Goal: Transaction & Acquisition: Purchase product/service

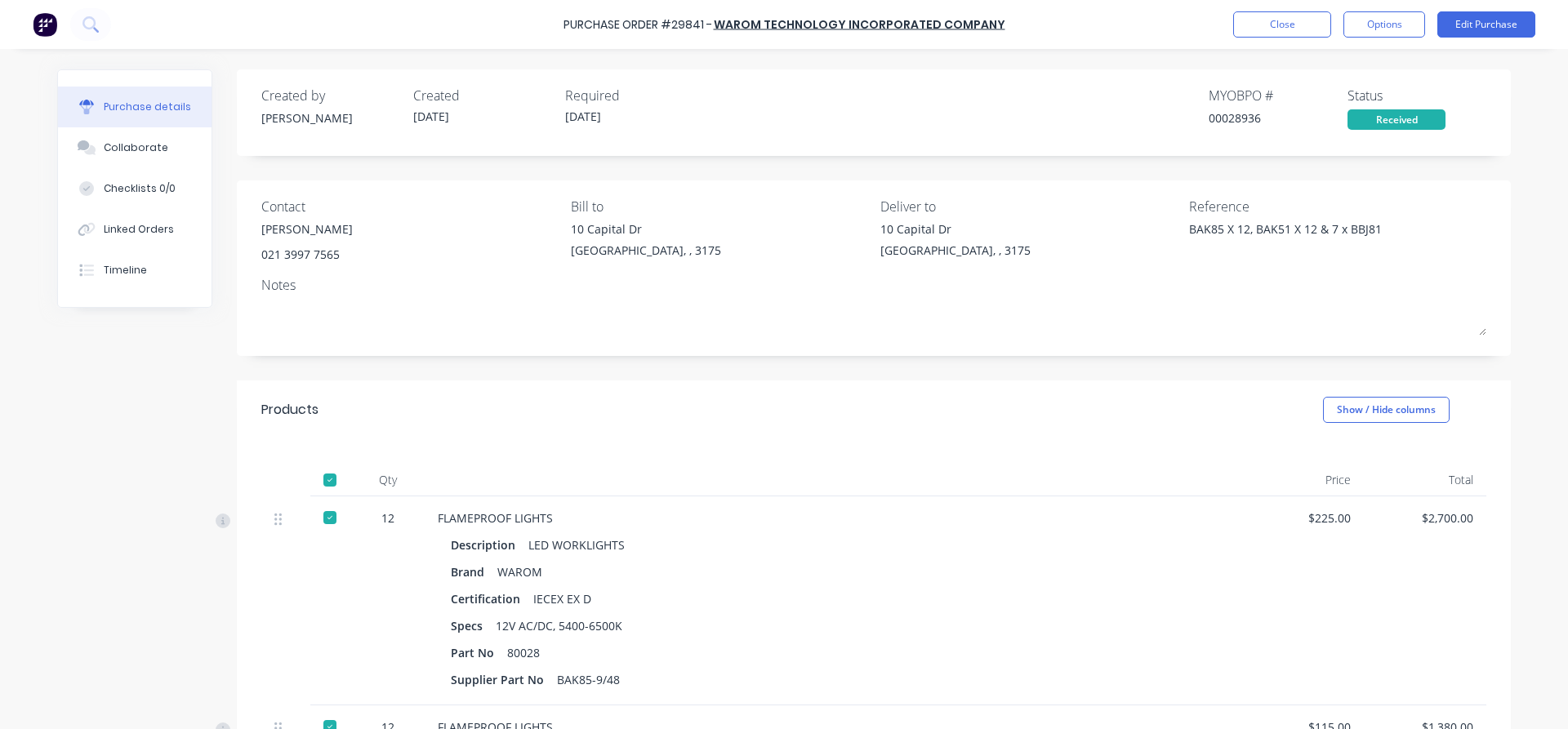
scroll to position [623, 0]
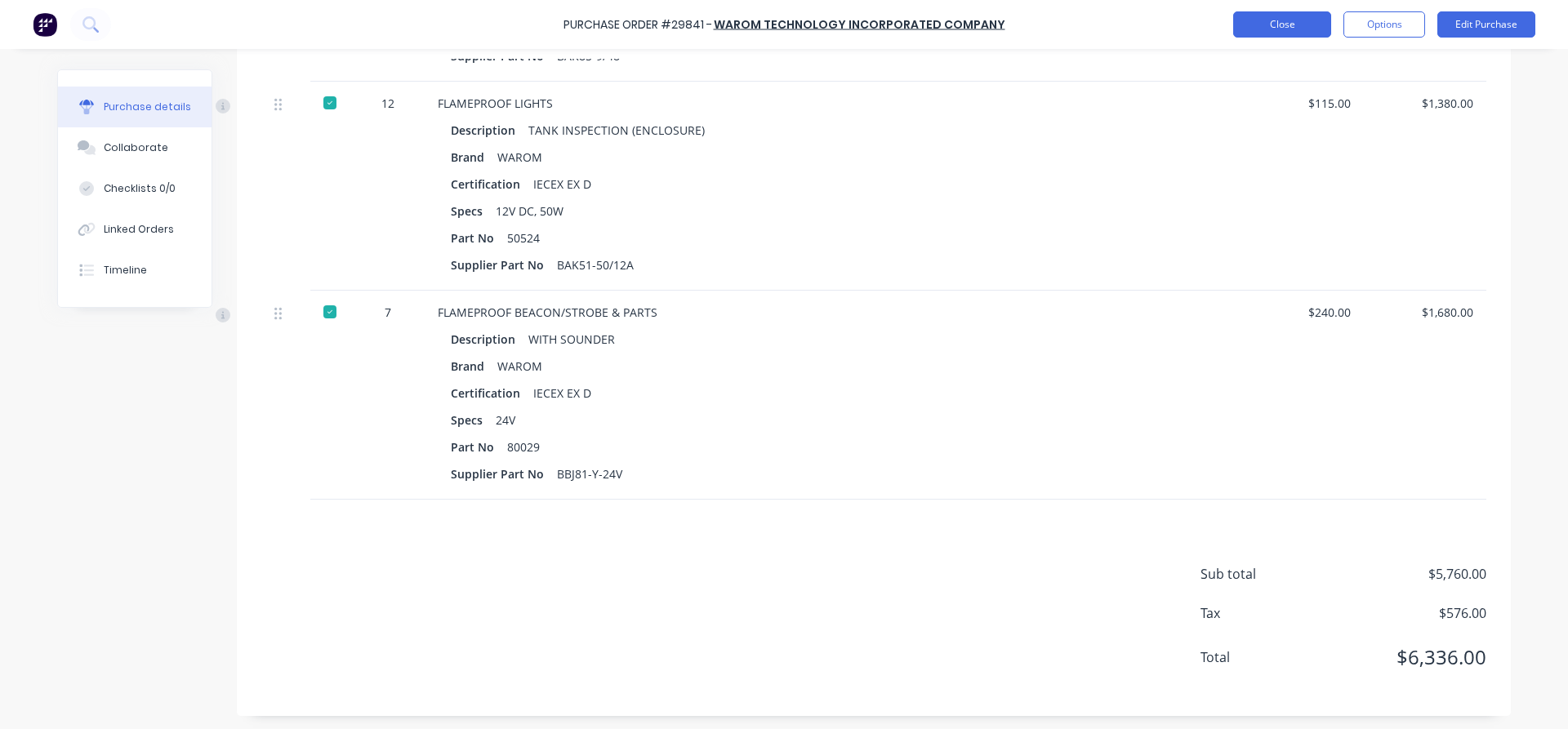
click at [1294, 28] on button "Close" at bounding box center [1282, 24] width 98 height 26
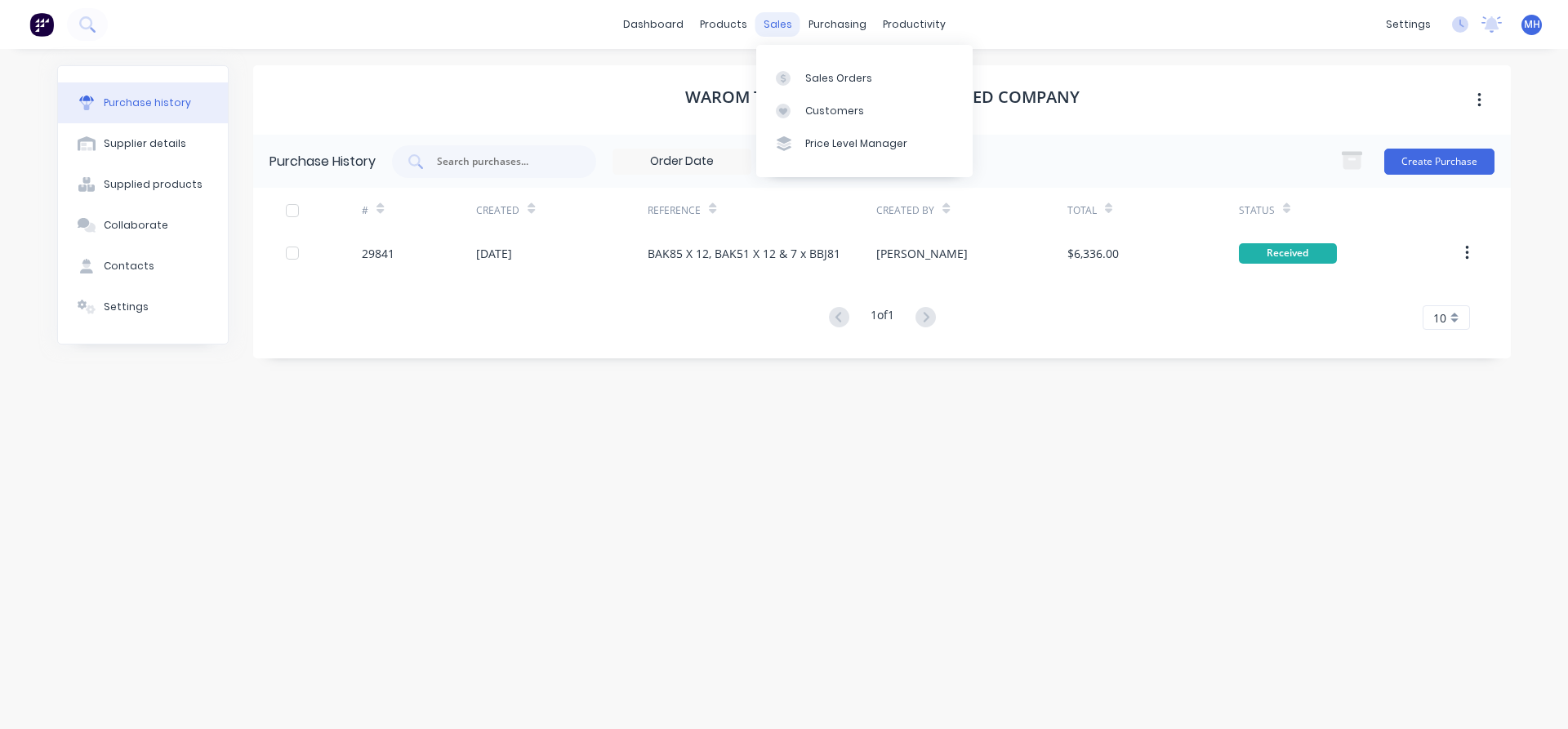
click at [776, 24] on div "sales" at bounding box center [777, 24] width 45 height 24
click at [812, 80] on div "Sales Orders" at bounding box center [839, 78] width 67 height 15
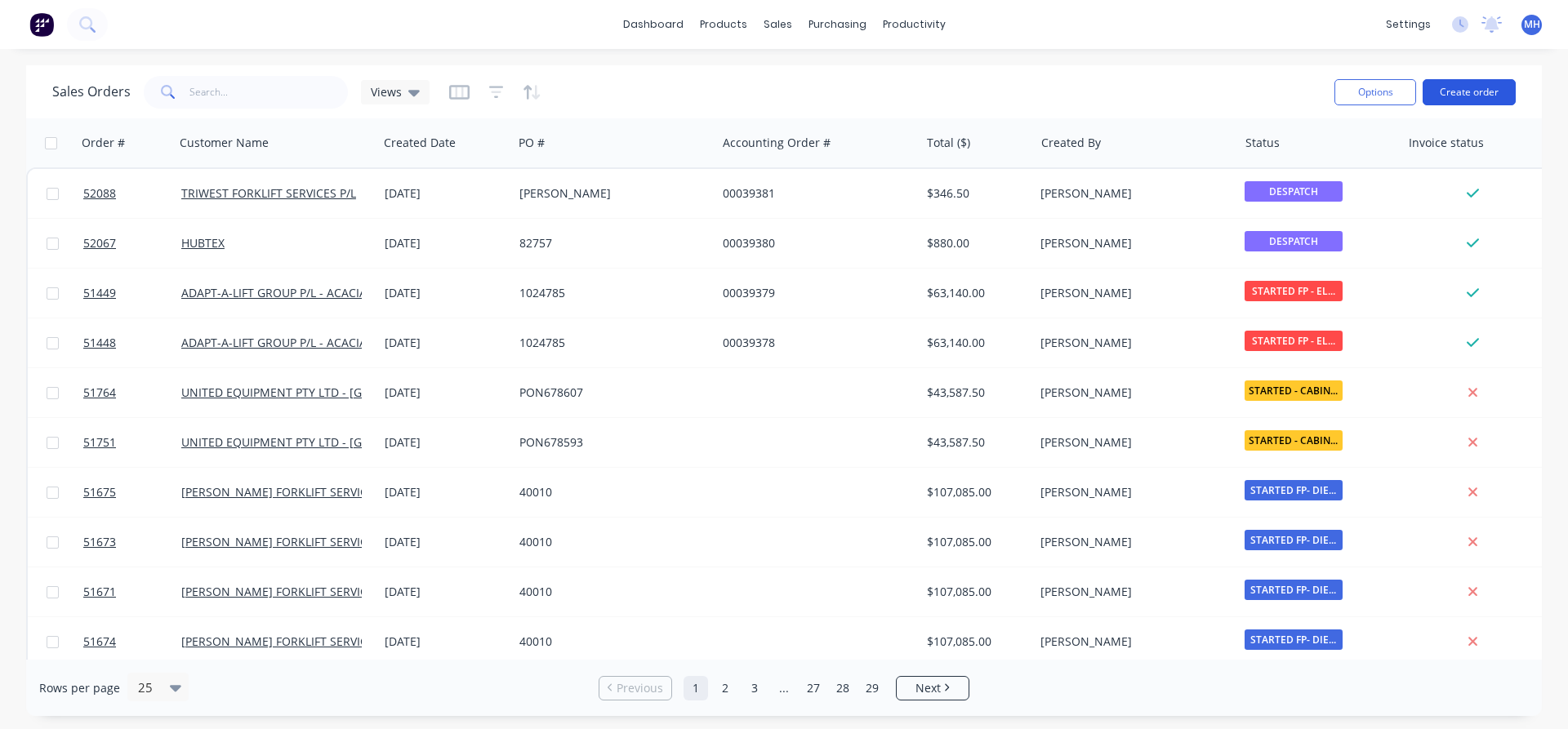
click at [1463, 94] on button "Create order" at bounding box center [1469, 93] width 93 height 26
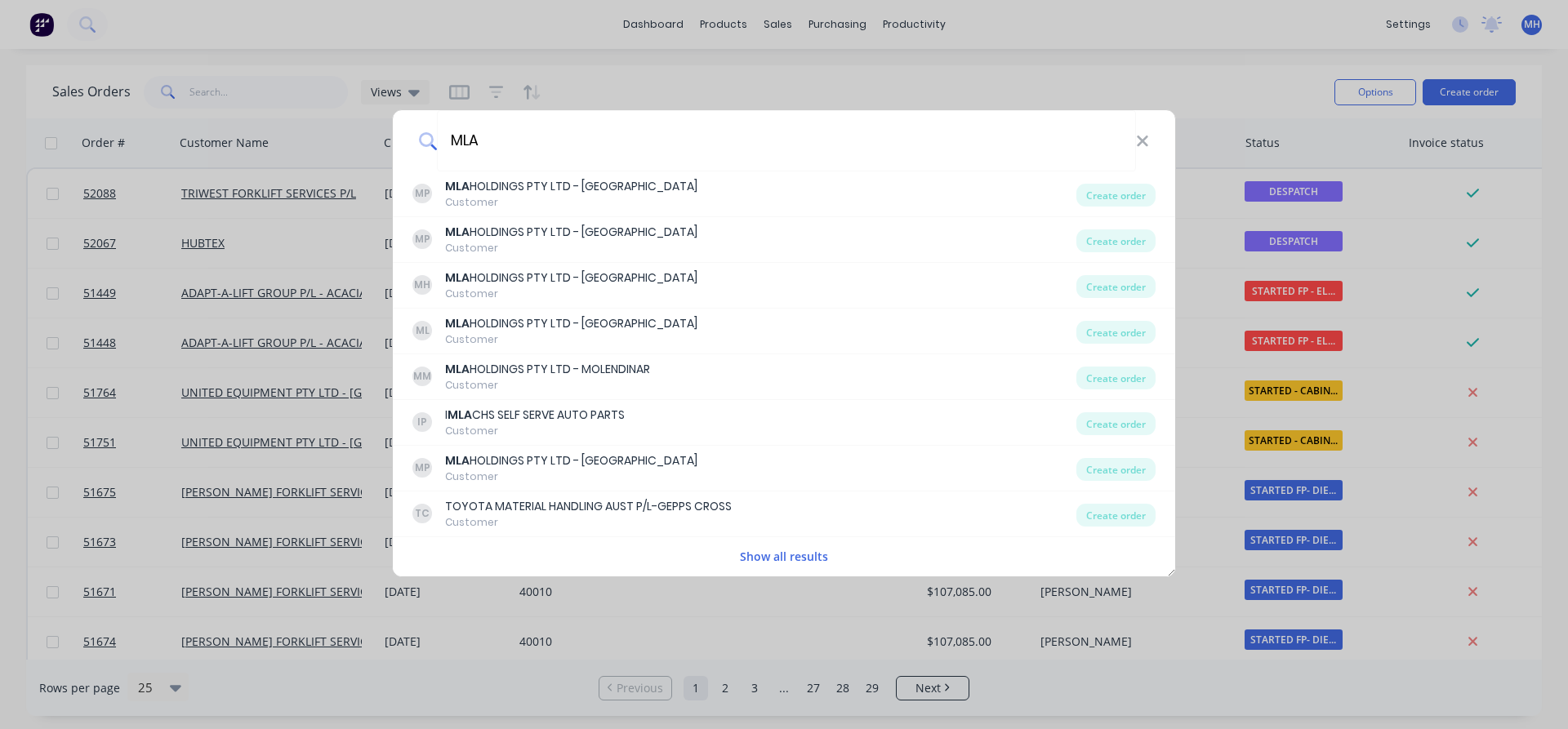
type input "MLA"
click at [806, 558] on button "Show all results" at bounding box center [784, 556] width 98 height 19
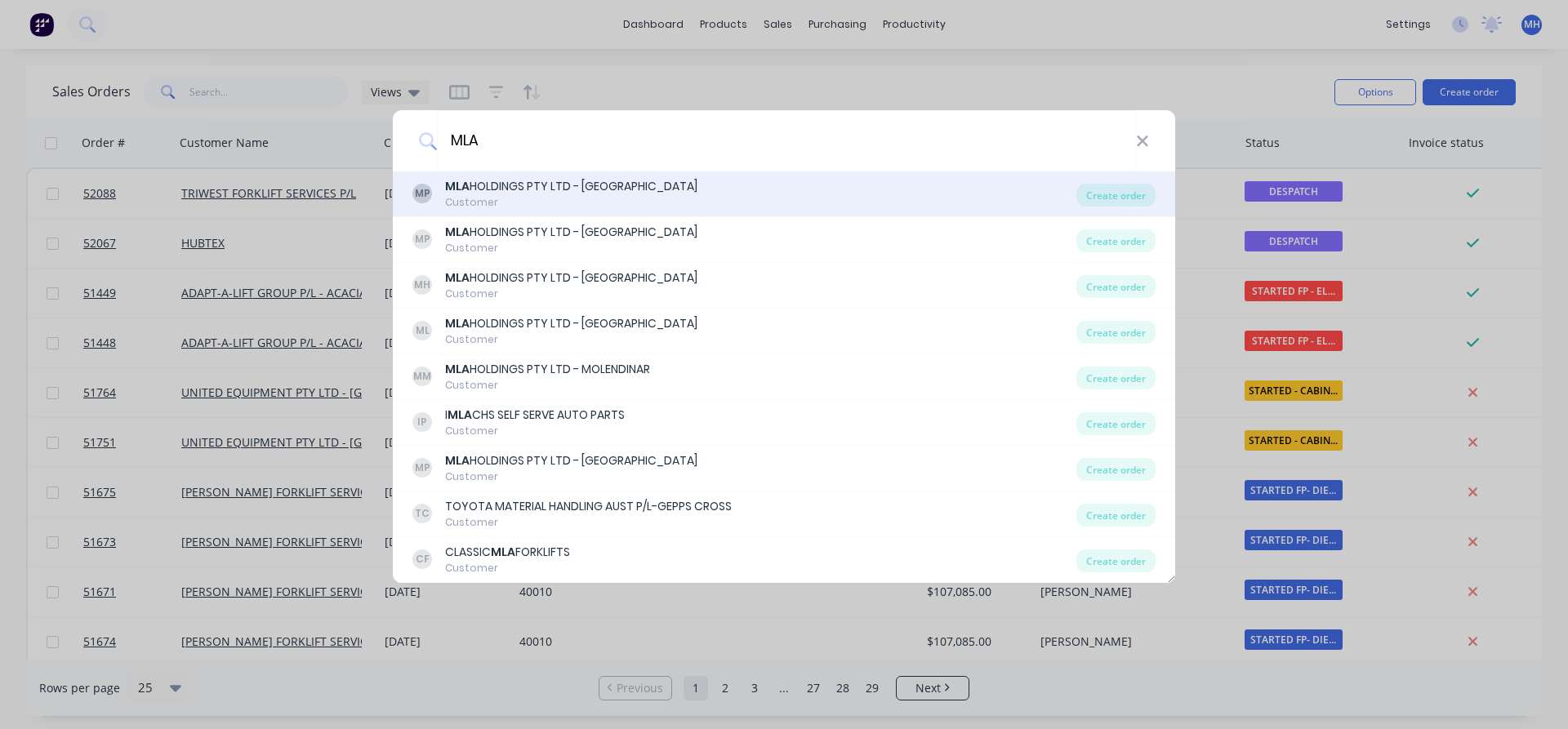
click at [612, 186] on div "MLA HOLDINGS PTY LTD - [GEOGRAPHIC_DATA]" at bounding box center [571, 187] width 252 height 17
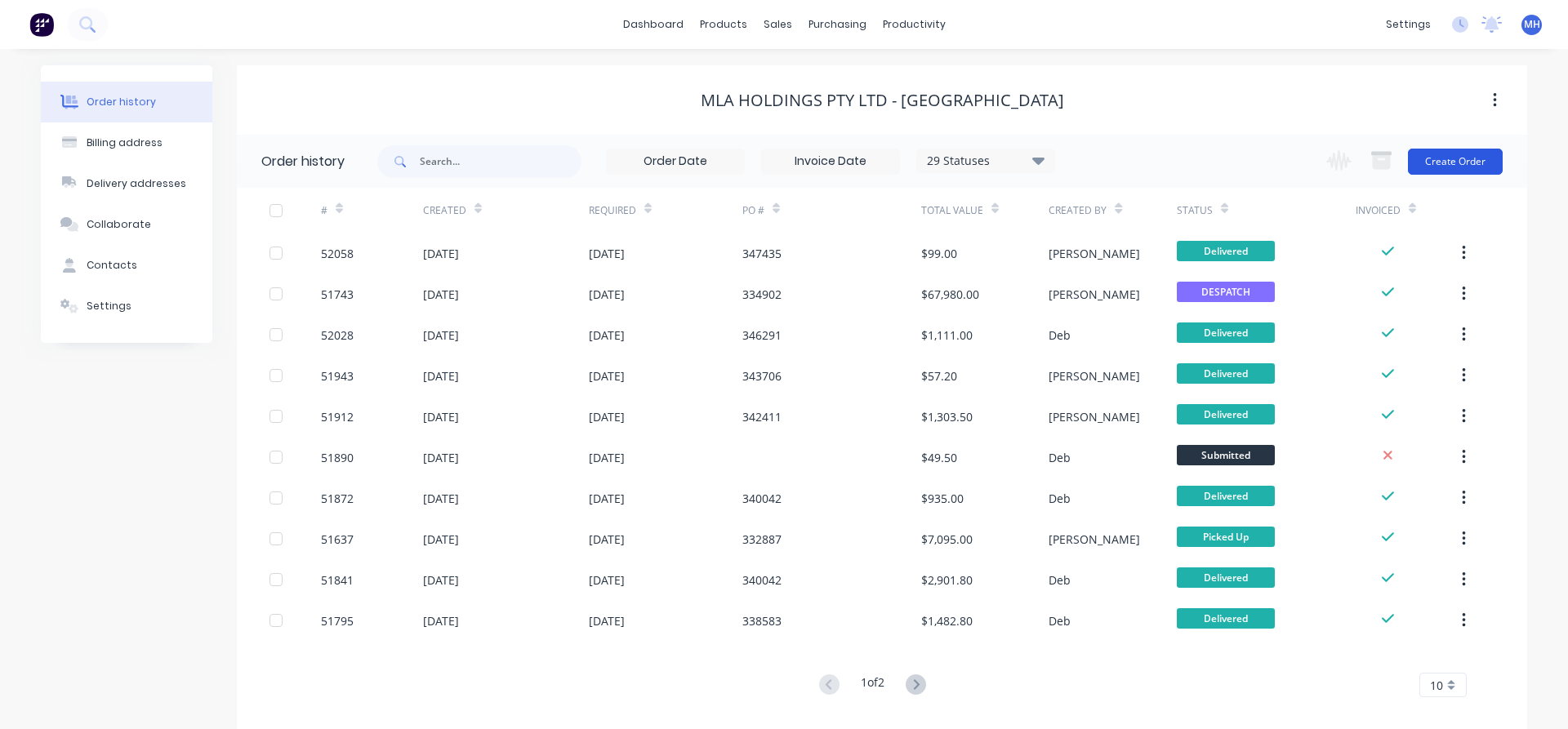
click at [1452, 161] on button "Create Order" at bounding box center [1455, 162] width 94 height 26
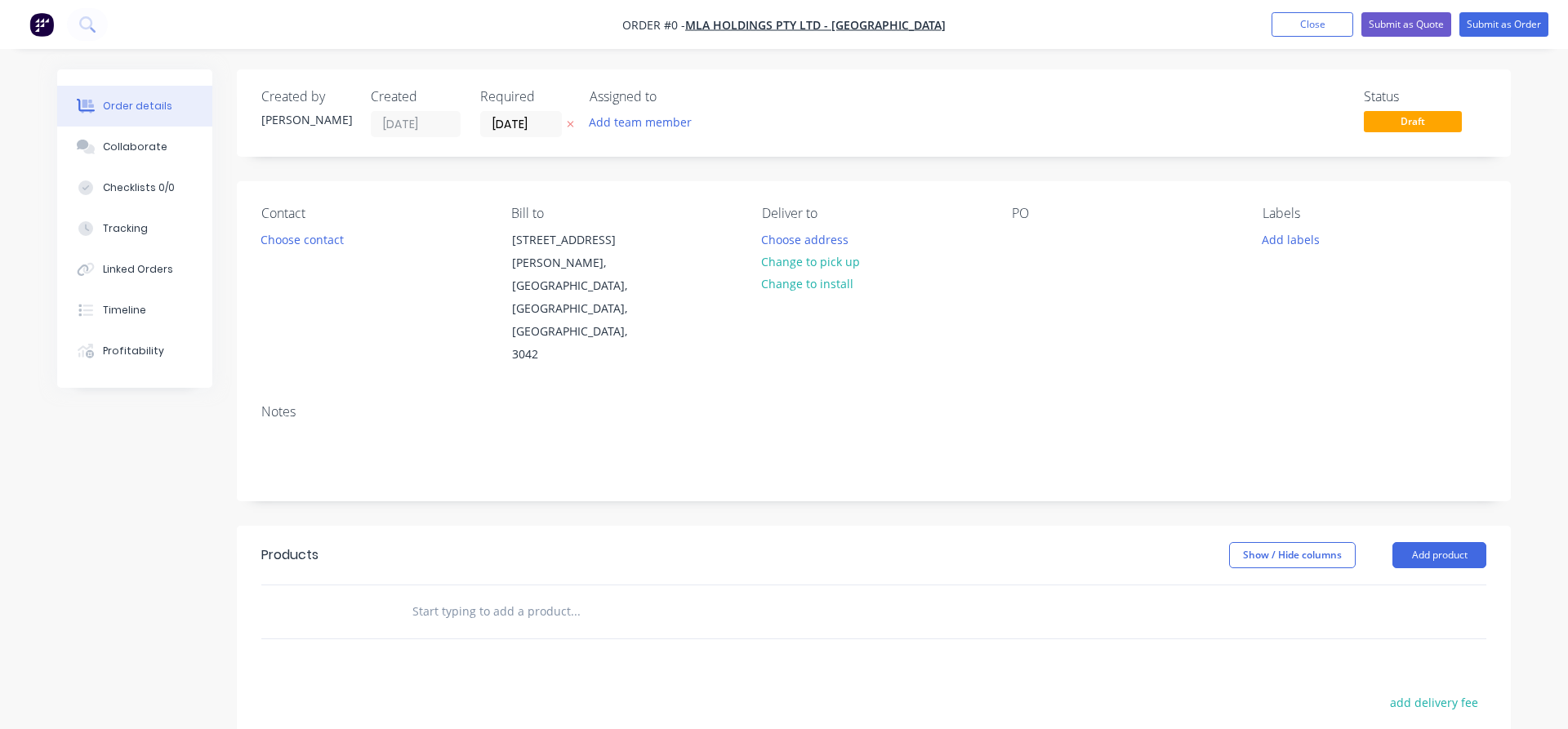
click at [412, 595] on input "text" at bounding box center [575, 611] width 327 height 32
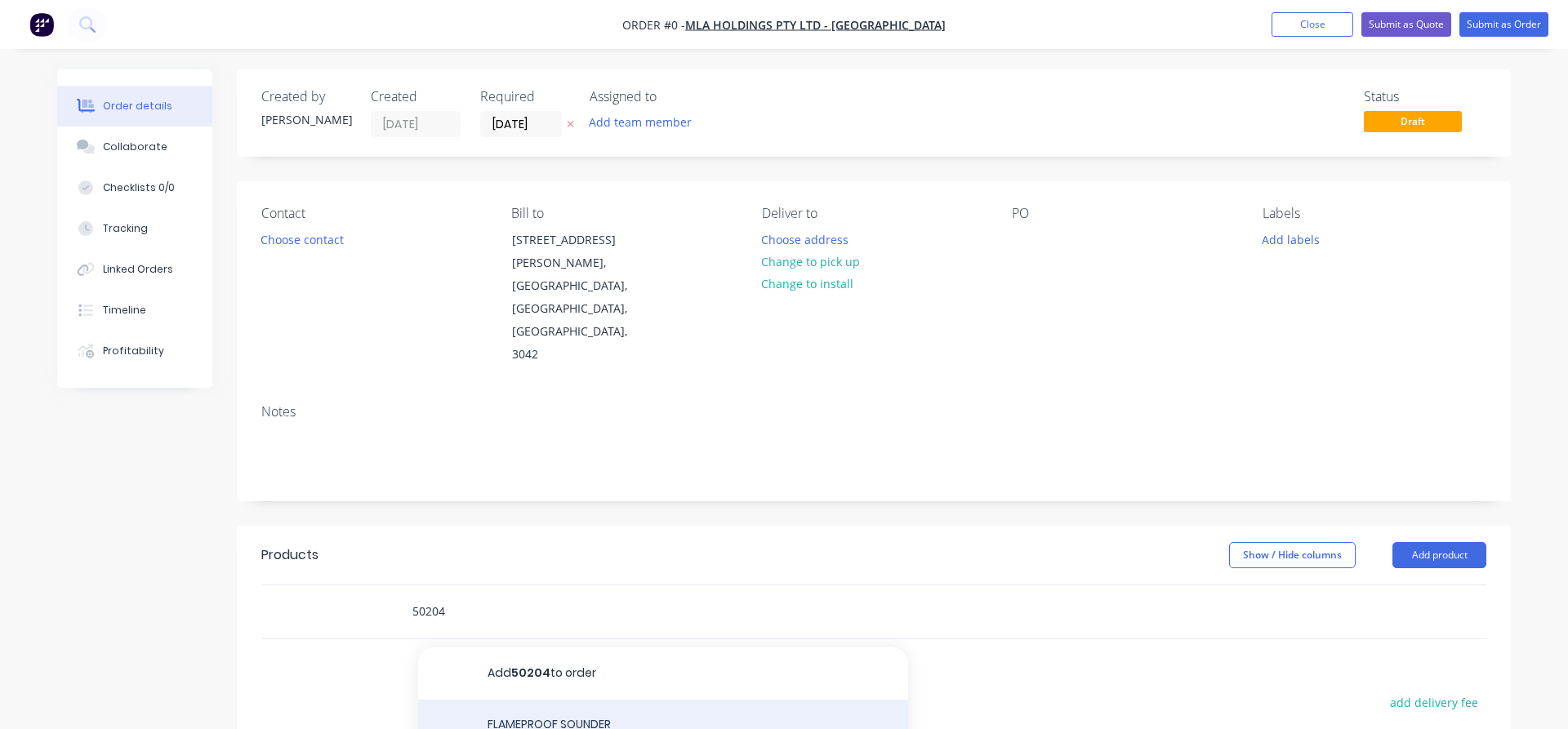
type input "50204"
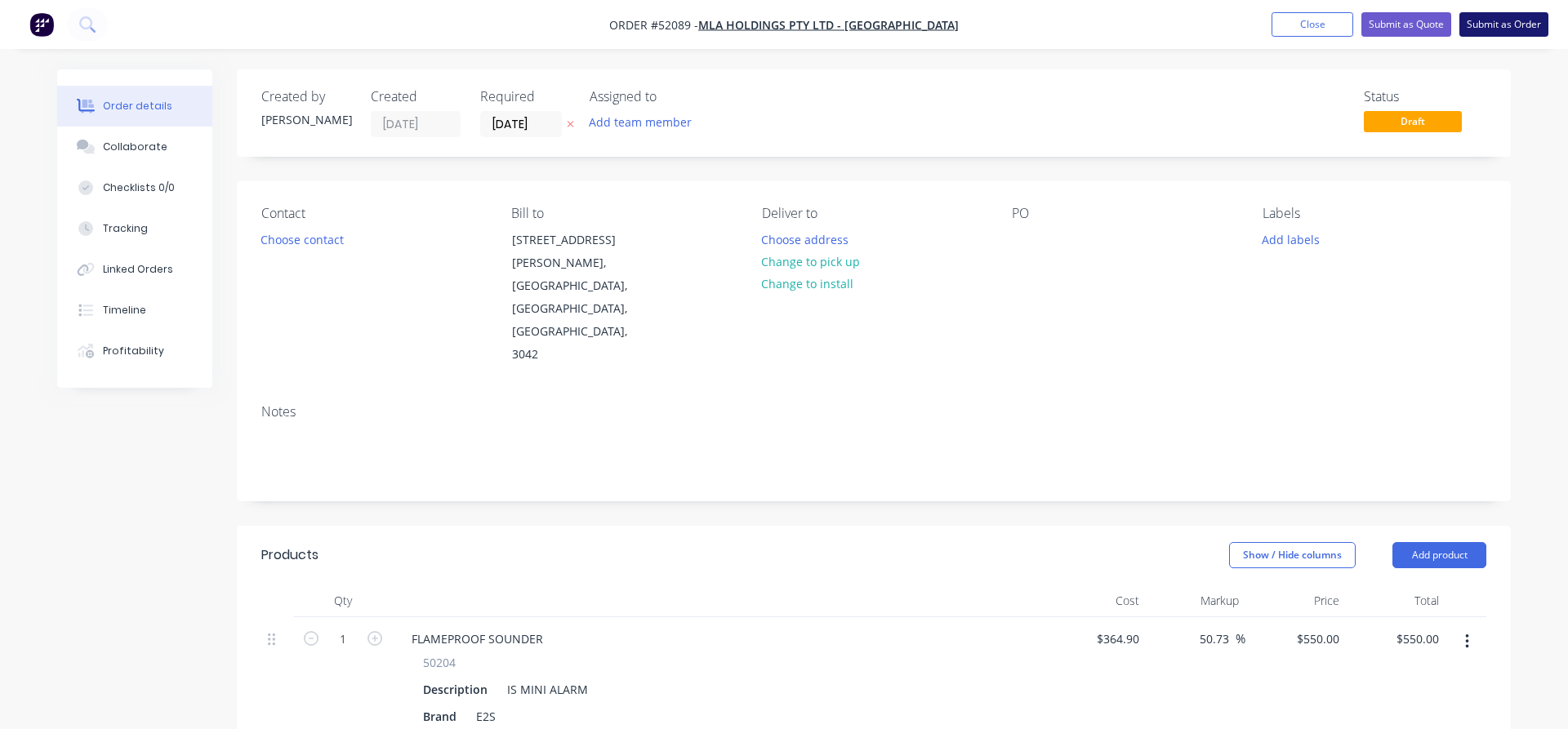
click at [1507, 26] on button "Submit as Order" at bounding box center [1504, 24] width 89 height 24
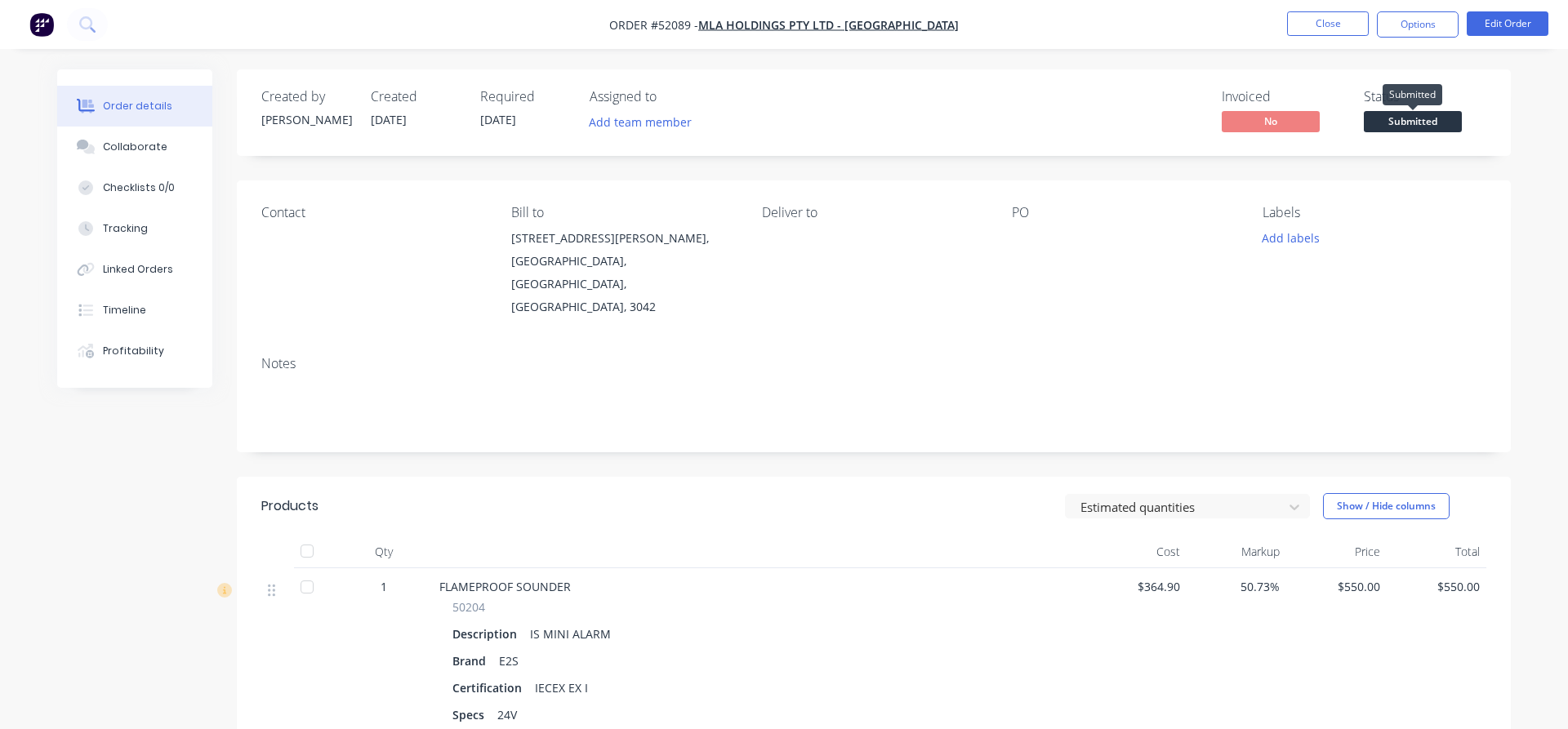
click at [1412, 121] on span "Submitted" at bounding box center [1413, 120] width 98 height 20
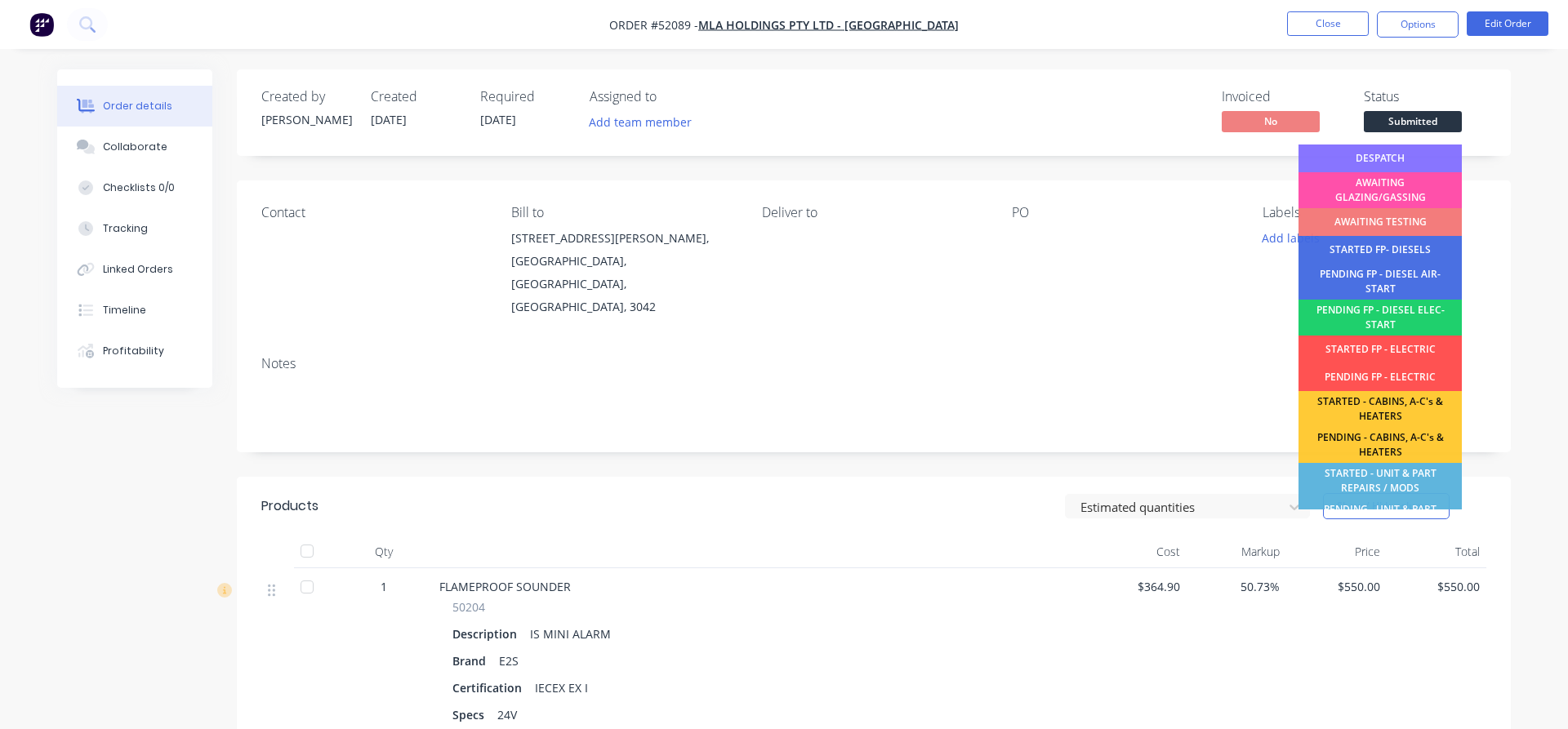
click at [1450, 116] on span "Submitted" at bounding box center [1413, 120] width 98 height 20
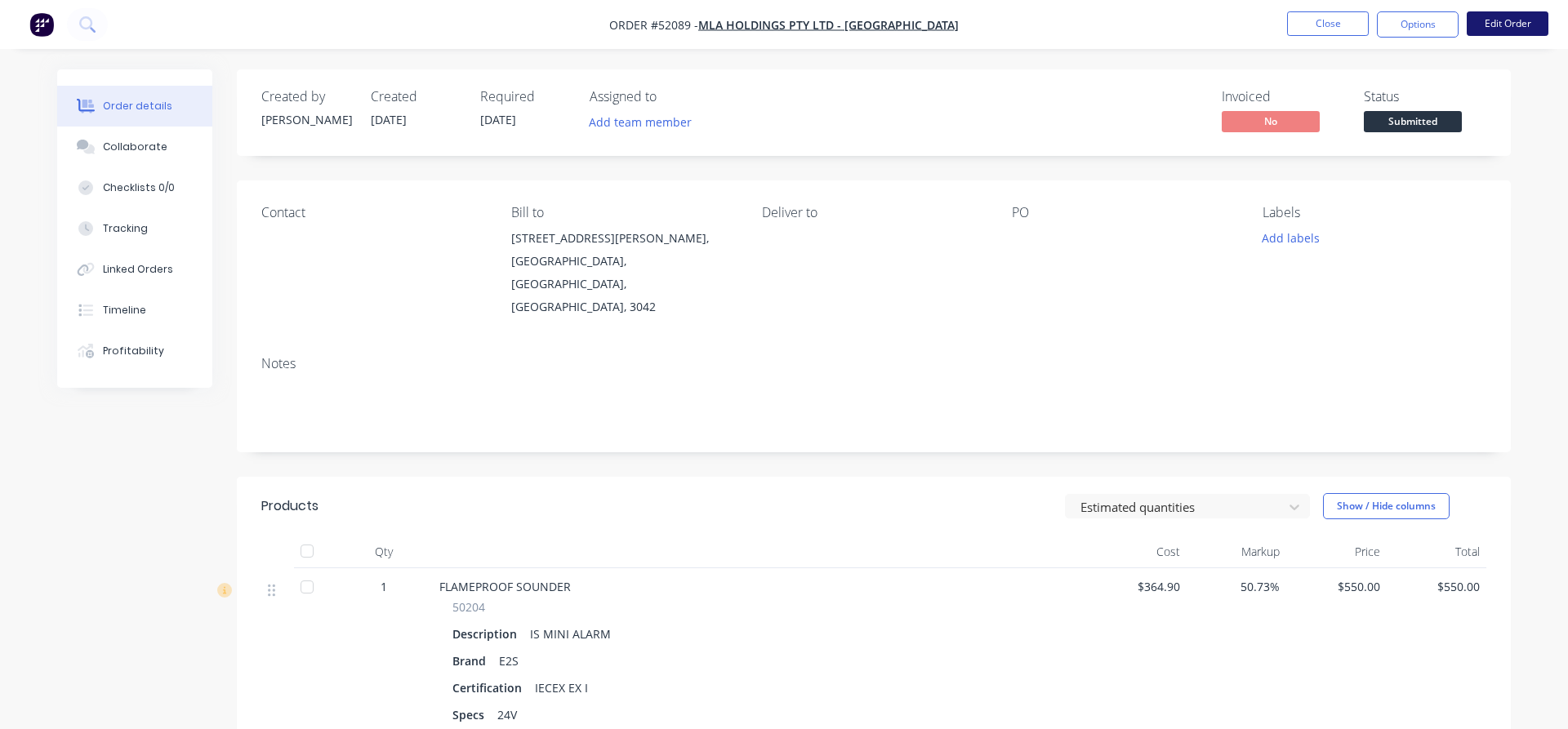
click at [1509, 21] on button "Edit Order" at bounding box center [1507, 24] width 81 height 24
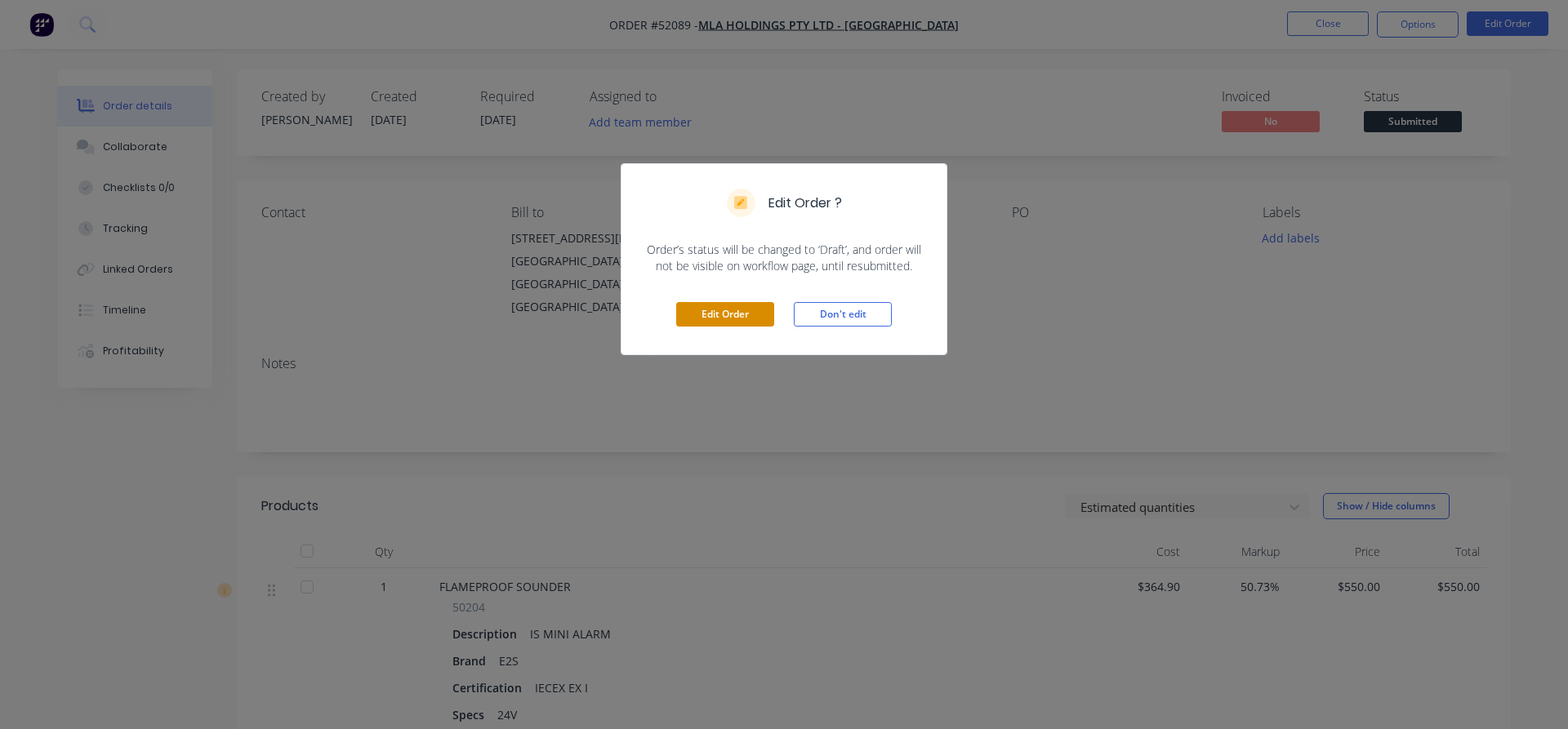
click at [714, 320] on button "Edit Order" at bounding box center [725, 314] width 98 height 24
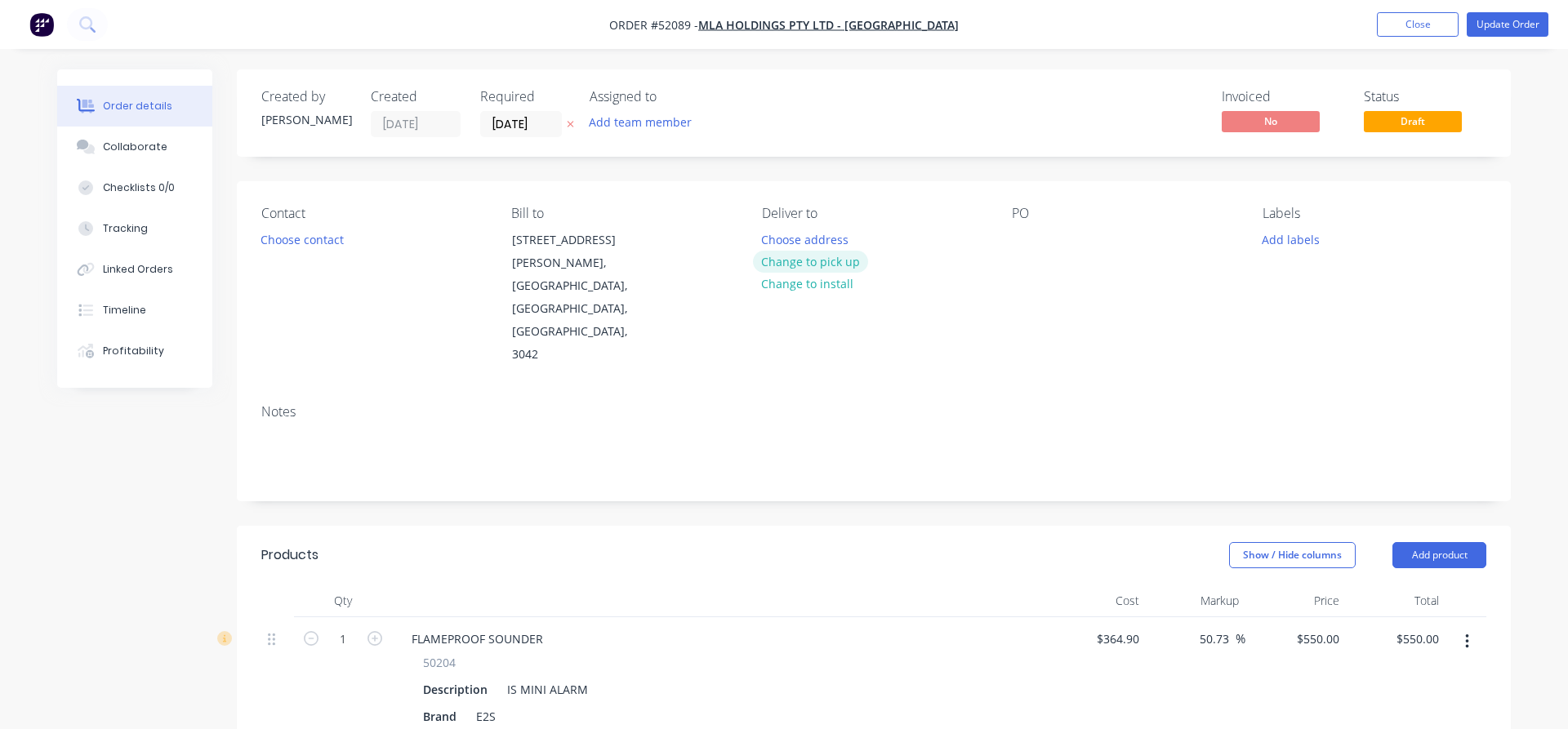
click at [812, 253] on button "Change to pick up" at bounding box center [811, 261] width 116 height 22
click at [806, 264] on button "Change to delivery" at bounding box center [812, 262] width 120 height 22
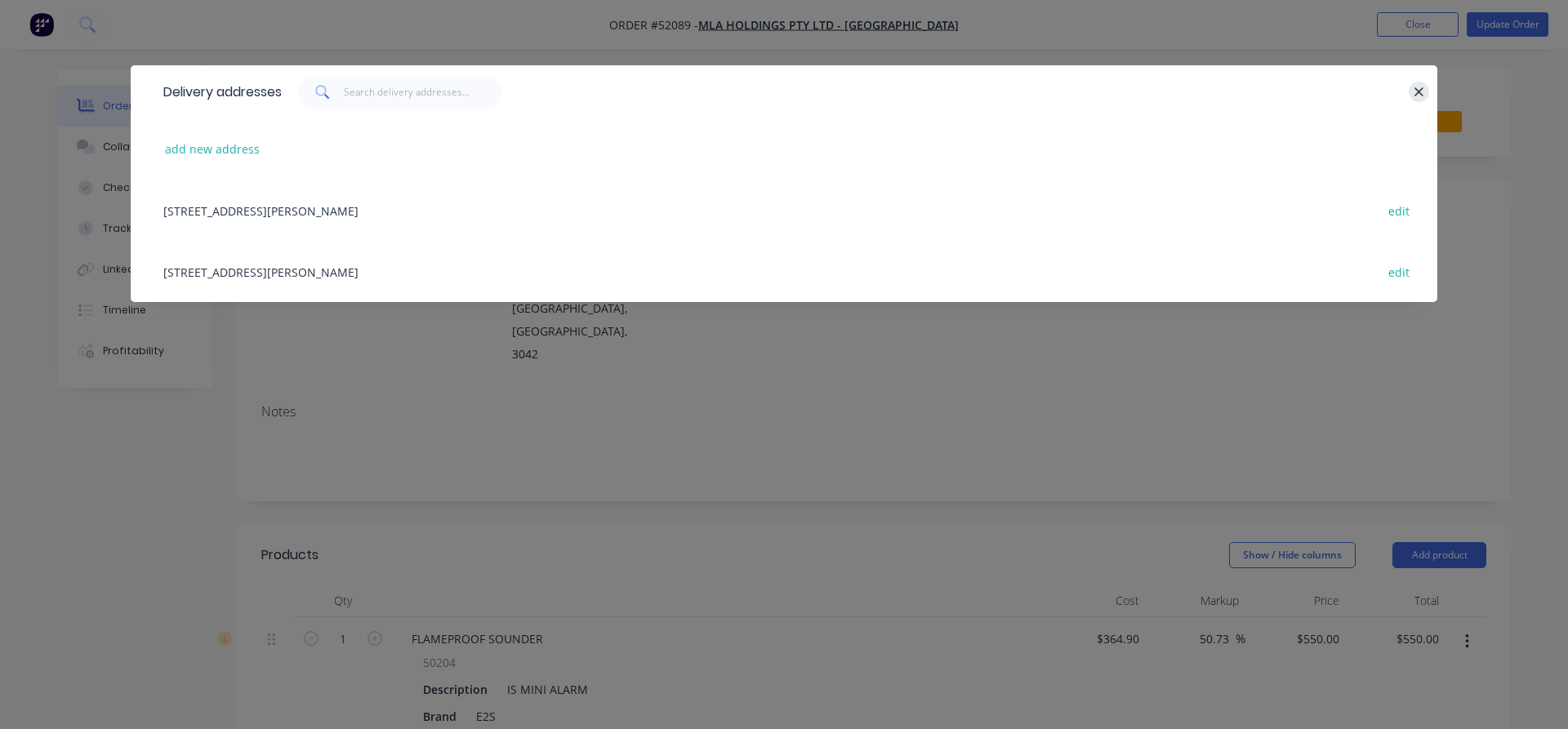
click at [1418, 93] on icon "button" at bounding box center [1419, 92] width 10 height 15
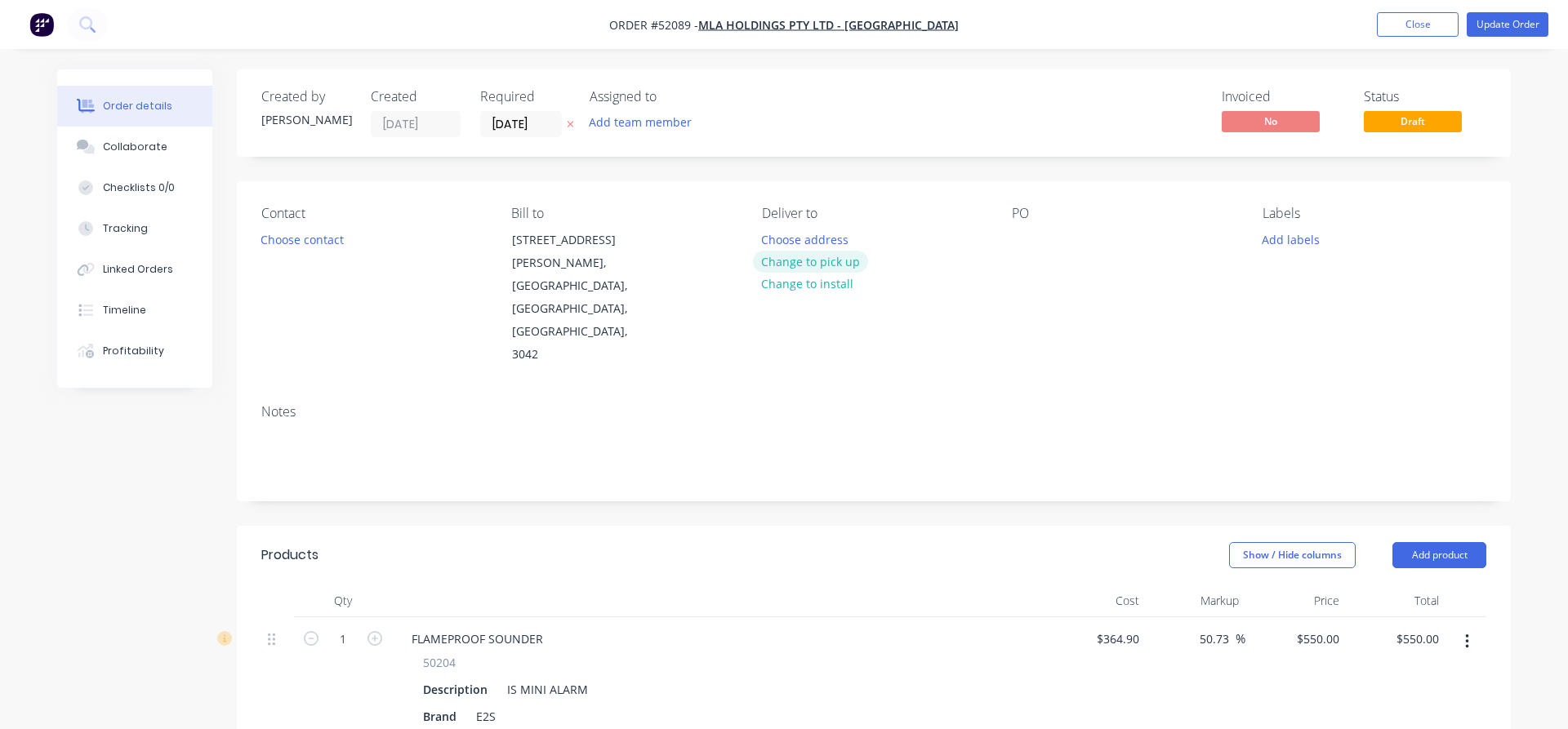
click at [805, 265] on button "Change to pick up" at bounding box center [811, 261] width 116 height 22
click at [310, 244] on button "Choose contact" at bounding box center [302, 238] width 100 height 22
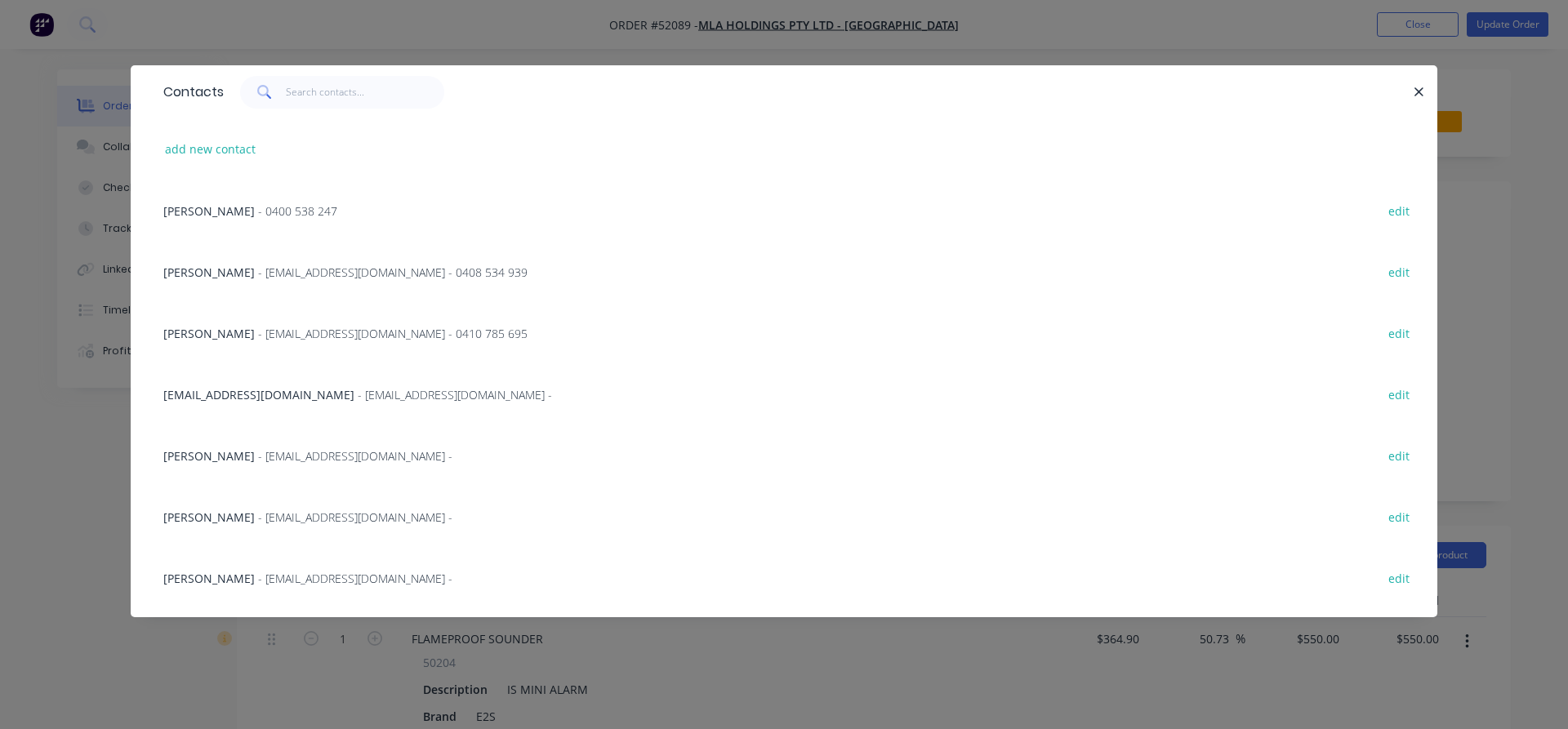
click at [190, 393] on span "[EMAIL_ADDRESS][DOMAIN_NAME]" at bounding box center [259, 395] width 191 height 16
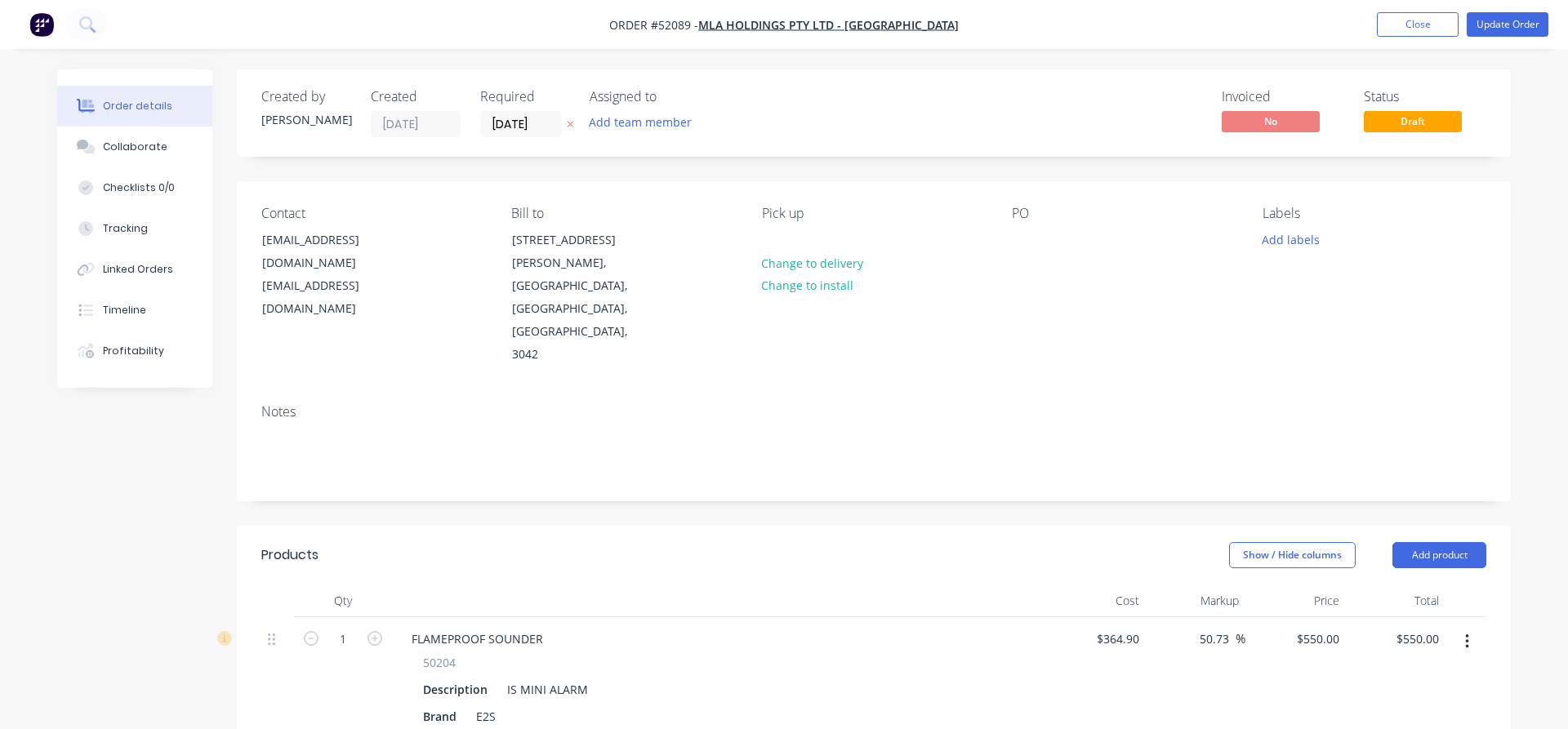
click at [1014, 251] on div "PO" at bounding box center [1123, 286] width 224 height 161
click at [1025, 244] on div at bounding box center [1025, 239] width 26 height 24
click at [1499, 25] on button "Update Order" at bounding box center [1507, 24] width 81 height 24
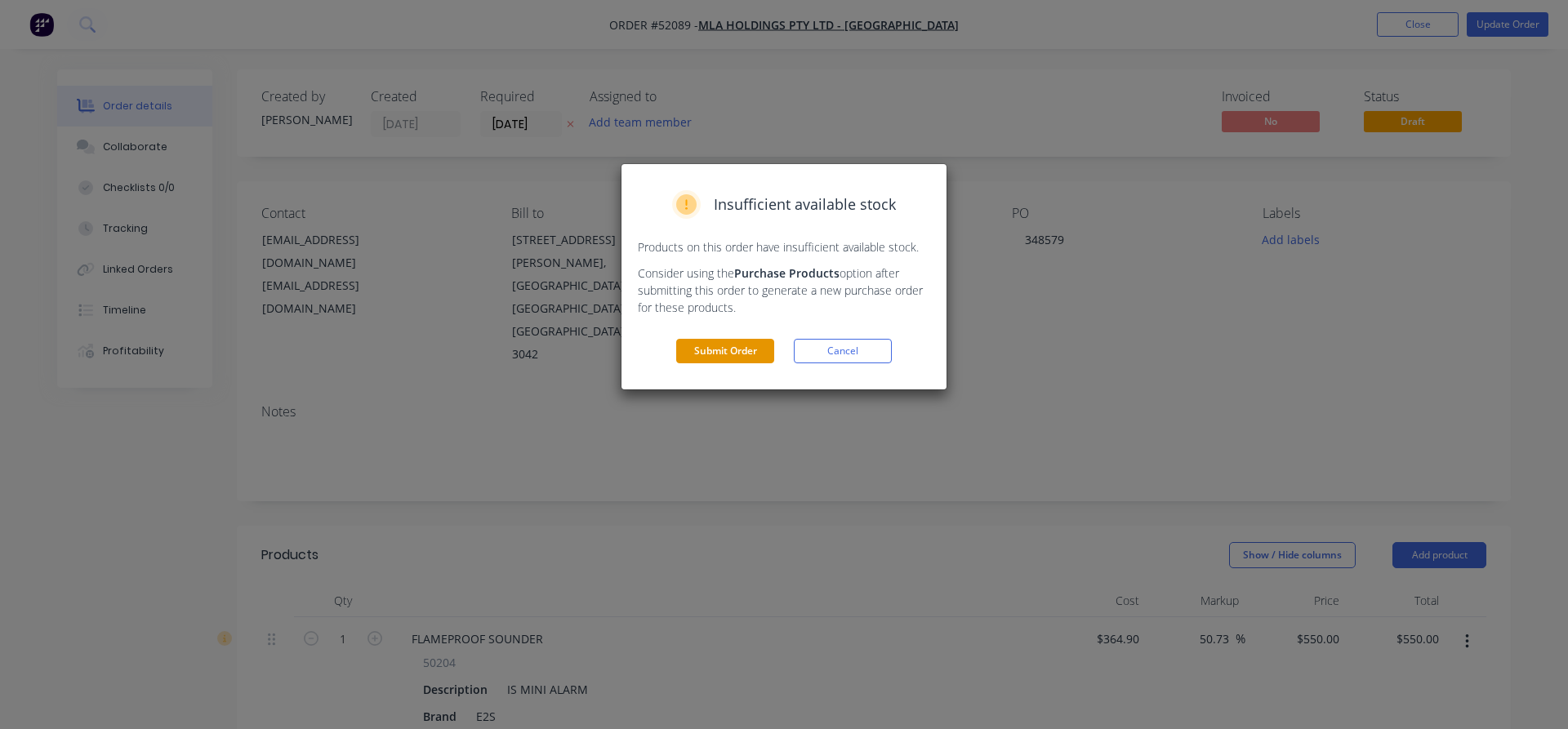
click at [743, 347] on button "Submit Order" at bounding box center [725, 351] width 98 height 24
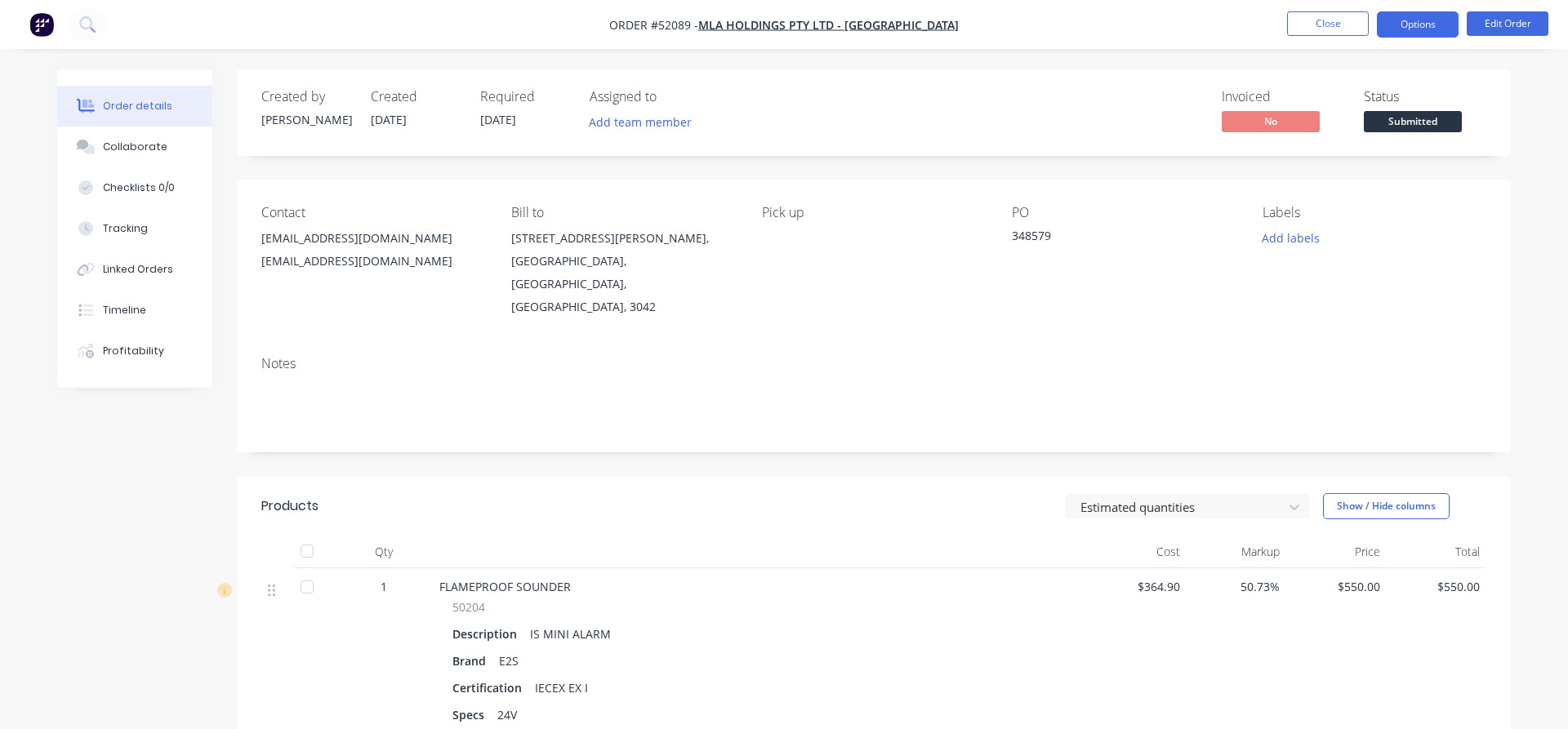
click at [1420, 22] on button "Options" at bounding box center [1417, 24] width 81 height 26
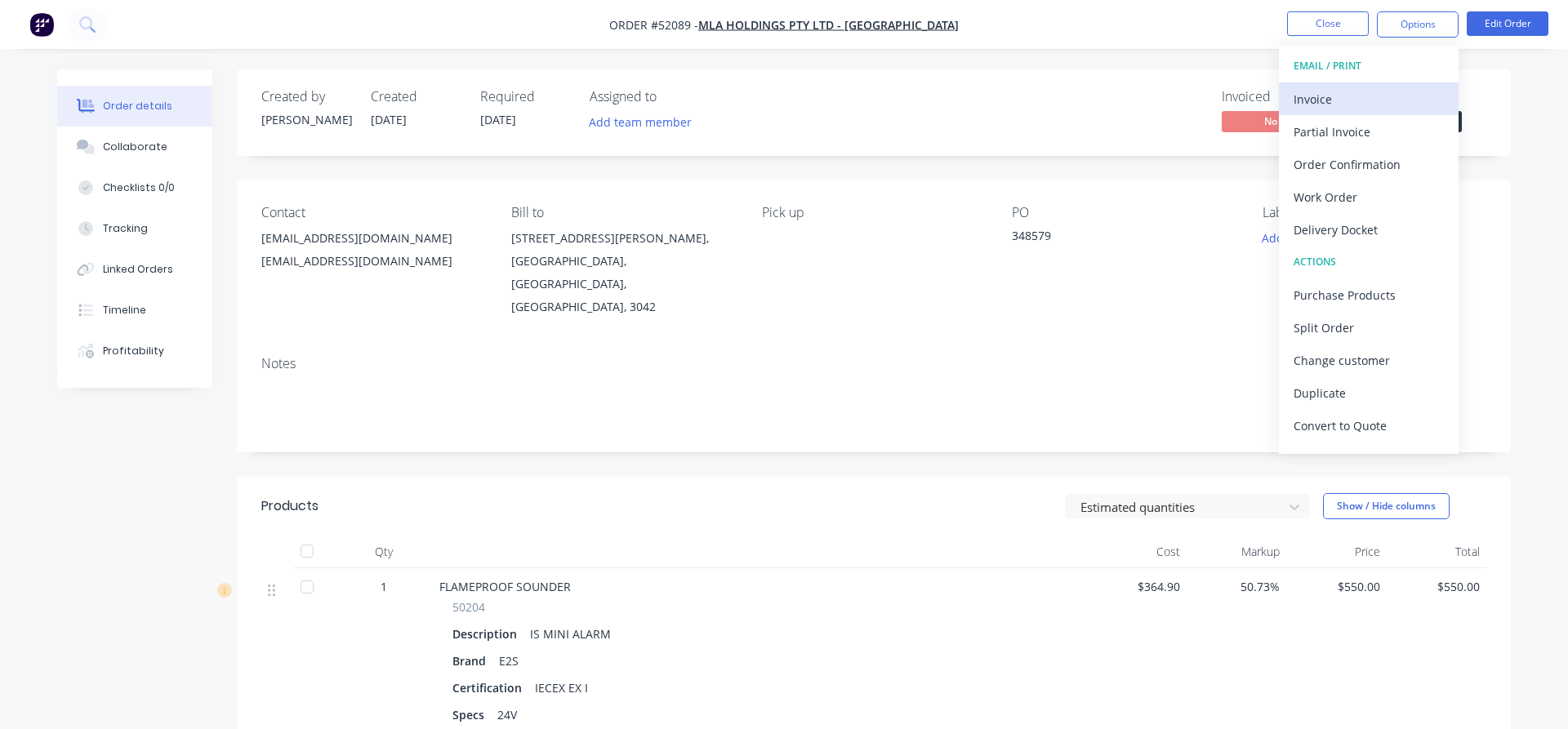
click at [1344, 95] on div "Invoice" at bounding box center [1369, 99] width 150 height 24
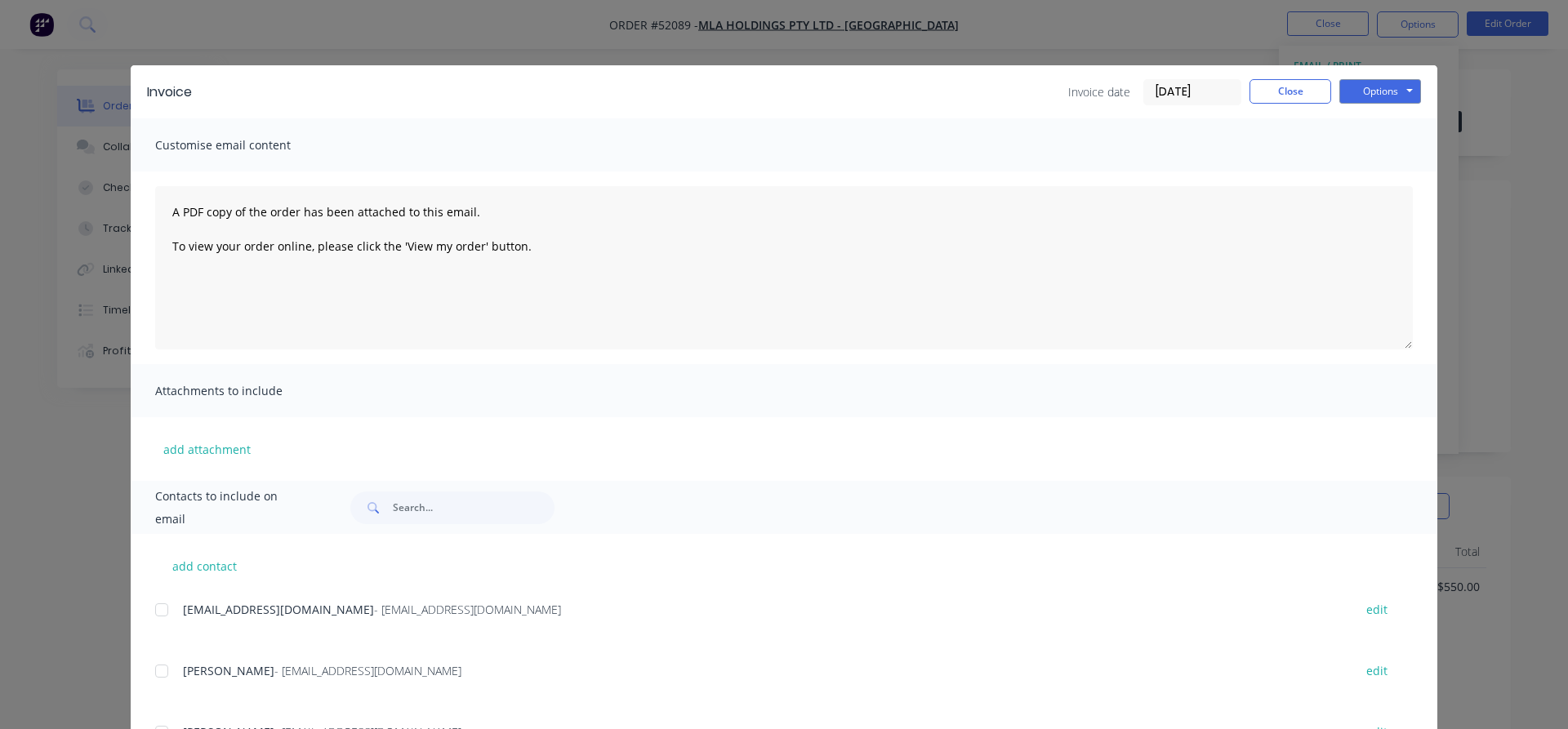
scroll to position [186, 0]
click at [162, 606] on div at bounding box center [161, 606] width 32 height 32
click at [1379, 90] on button "Options" at bounding box center [1379, 92] width 81 height 24
click at [1381, 173] on button "Email" at bounding box center [1392, 174] width 105 height 27
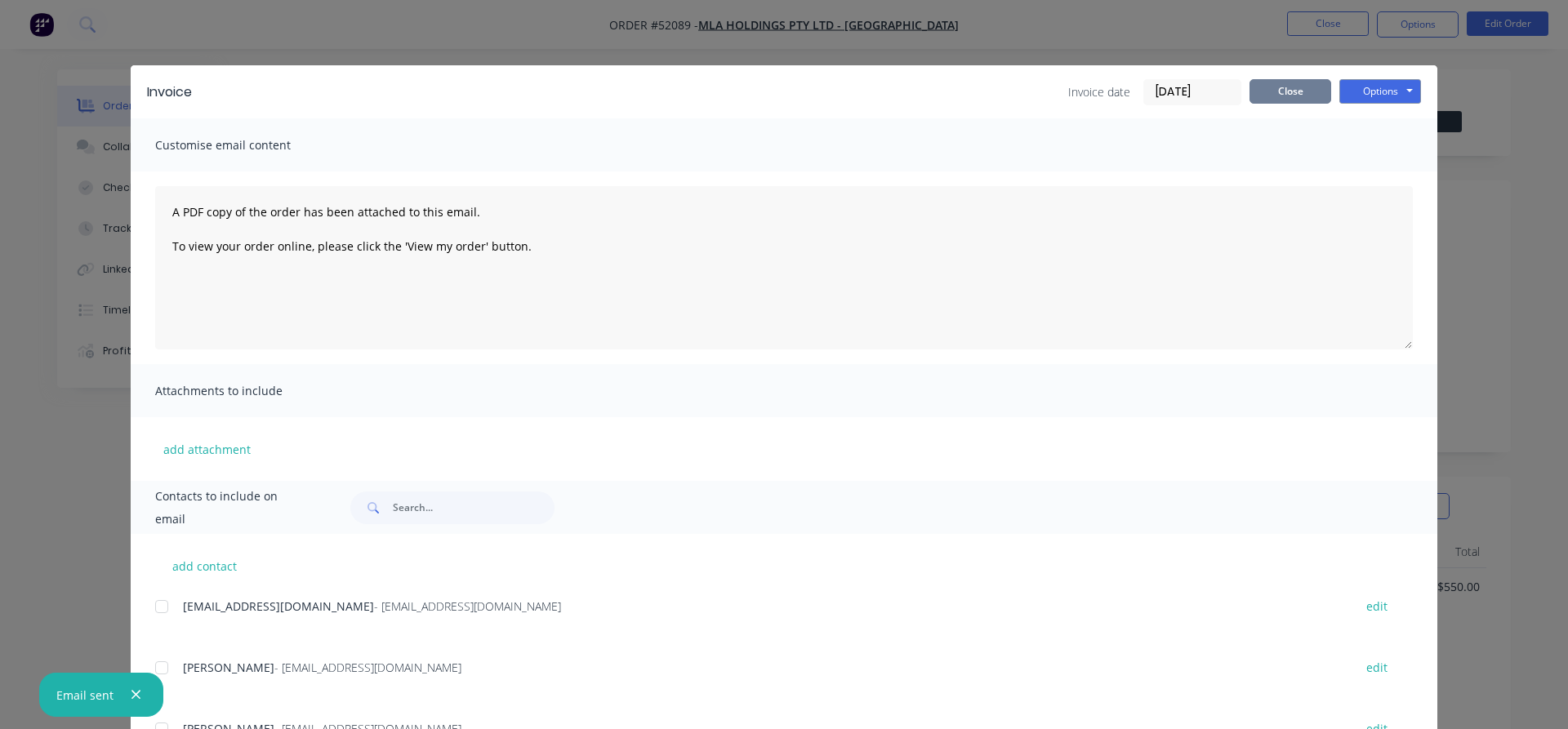
click at [1293, 87] on button "Close" at bounding box center [1289, 92] width 81 height 24
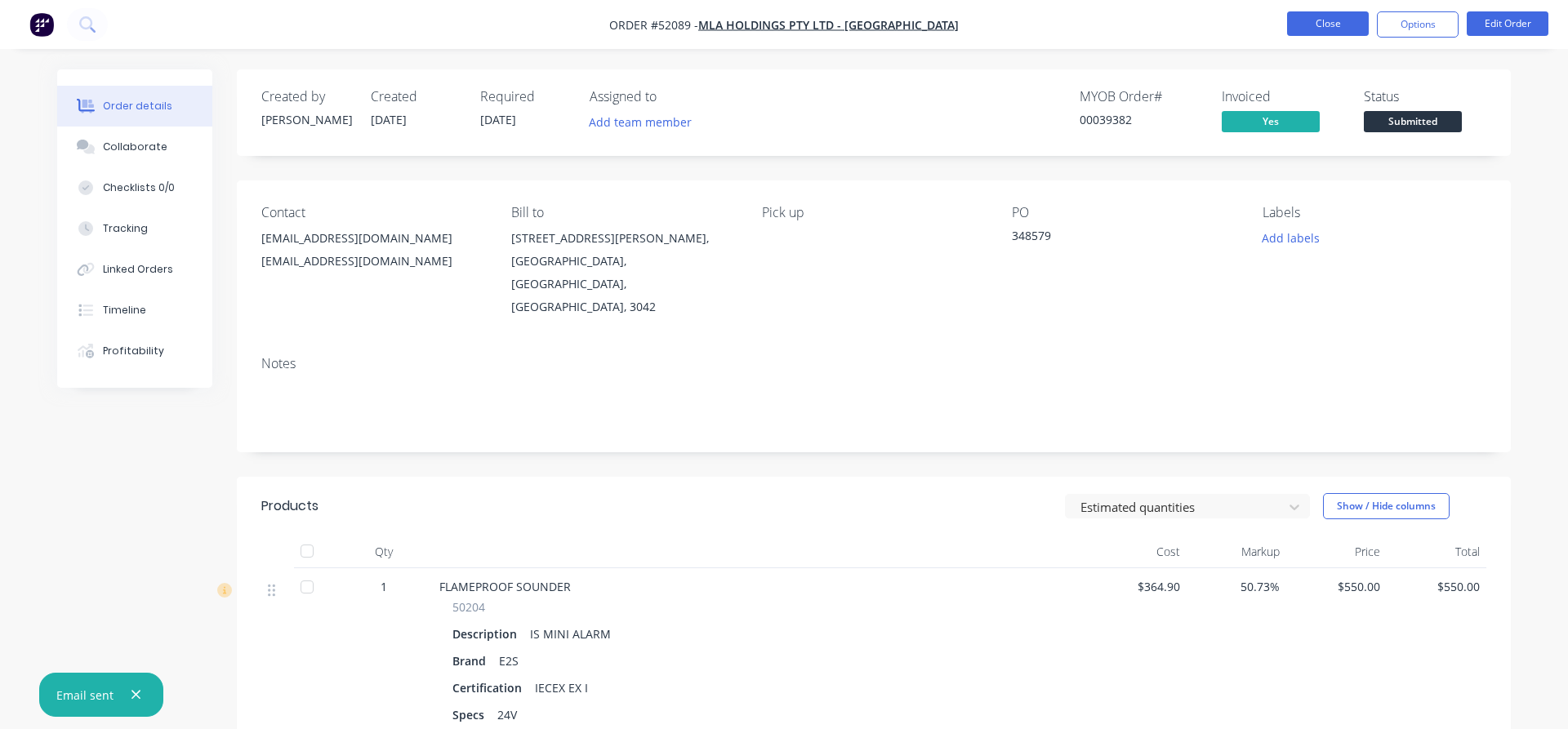
click at [1315, 20] on button "Close" at bounding box center [1328, 24] width 81 height 24
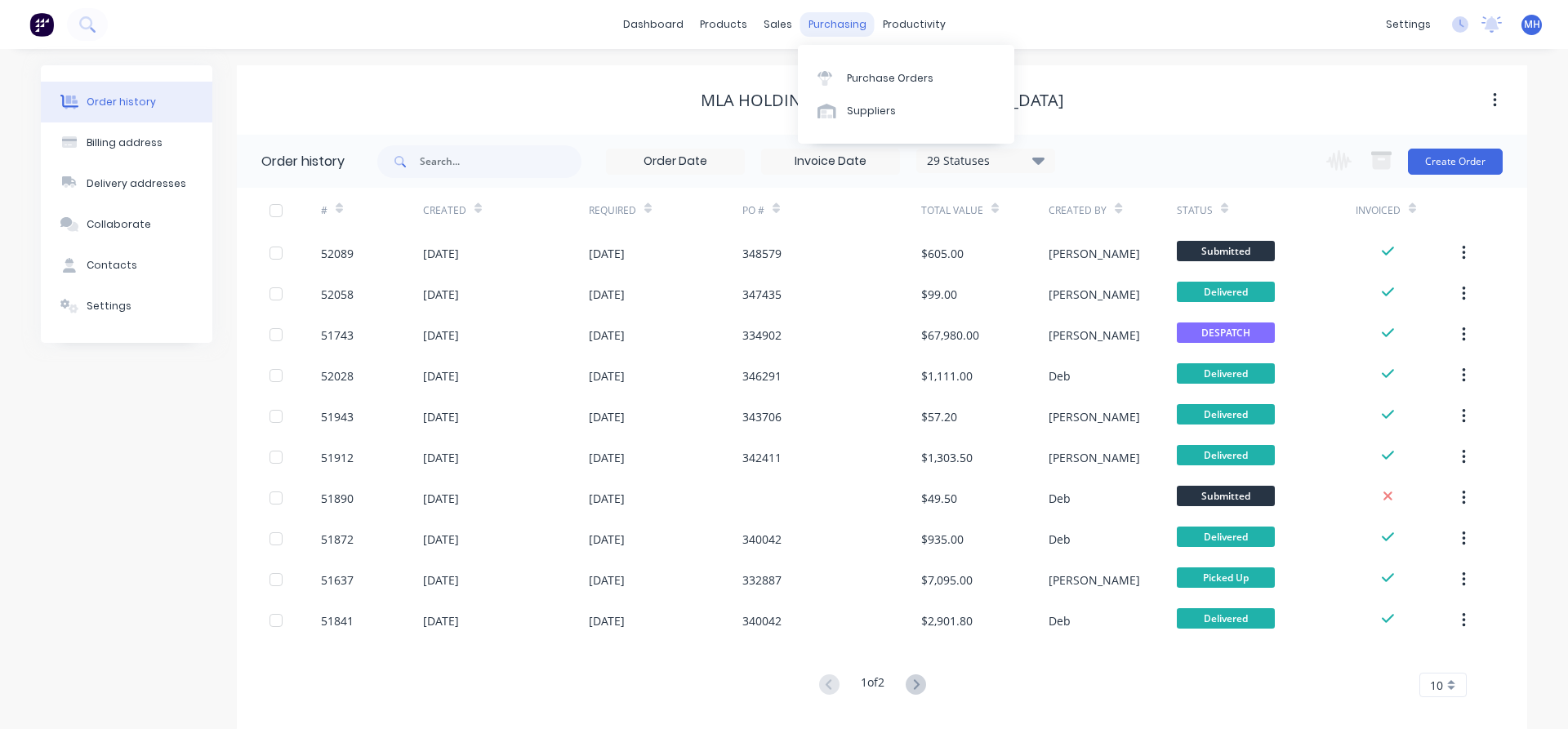
click at [827, 24] on div "purchasing" at bounding box center [837, 24] width 74 height 24
click at [860, 74] on div "Purchase Orders" at bounding box center [890, 78] width 86 height 15
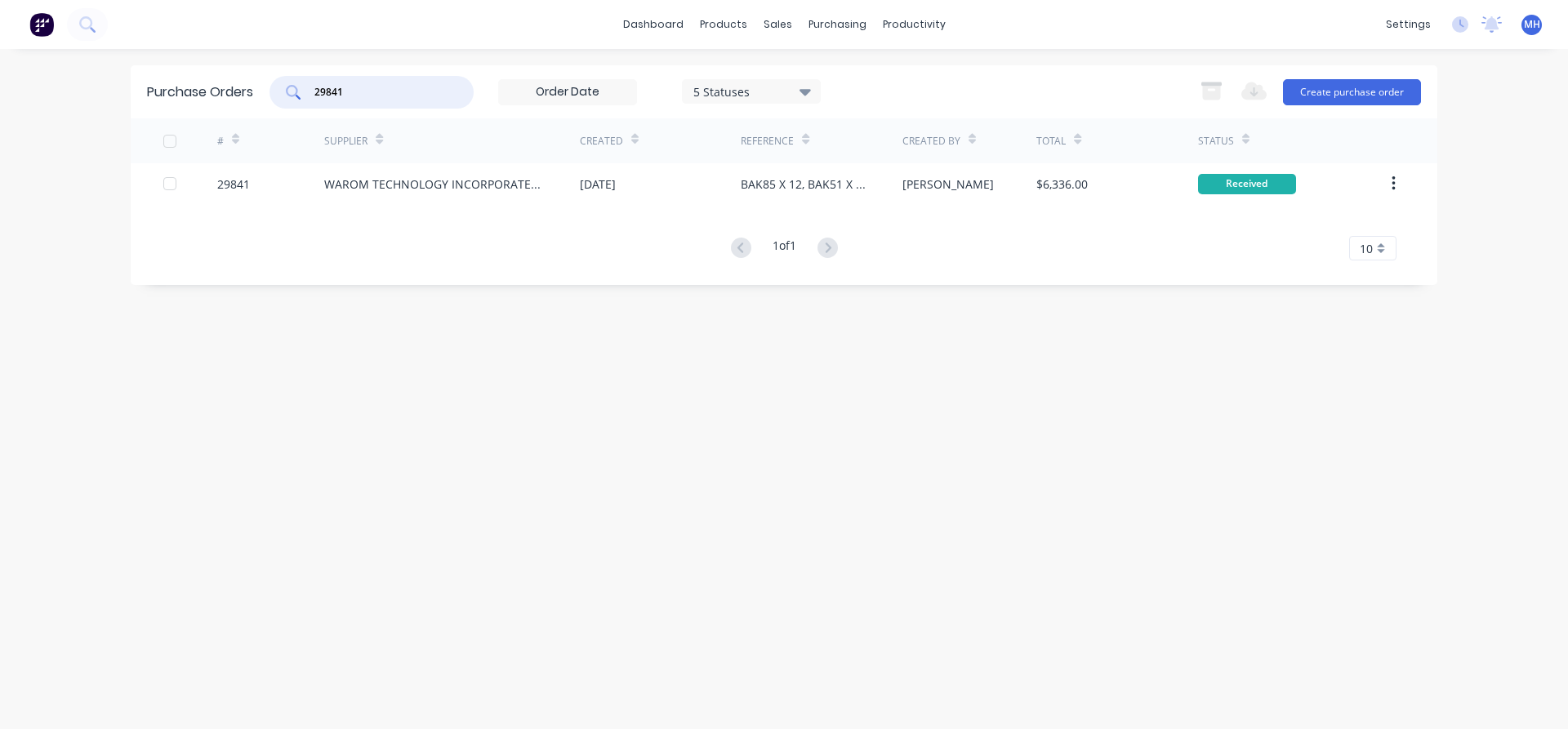
click at [374, 99] on input "29841" at bounding box center [380, 92] width 135 height 17
drag, startPoint x: 356, startPoint y: 99, endPoint x: 249, endPoint y: 95, distance: 107.1
click at [313, 95] on input "29841" at bounding box center [380, 92] width 135 height 17
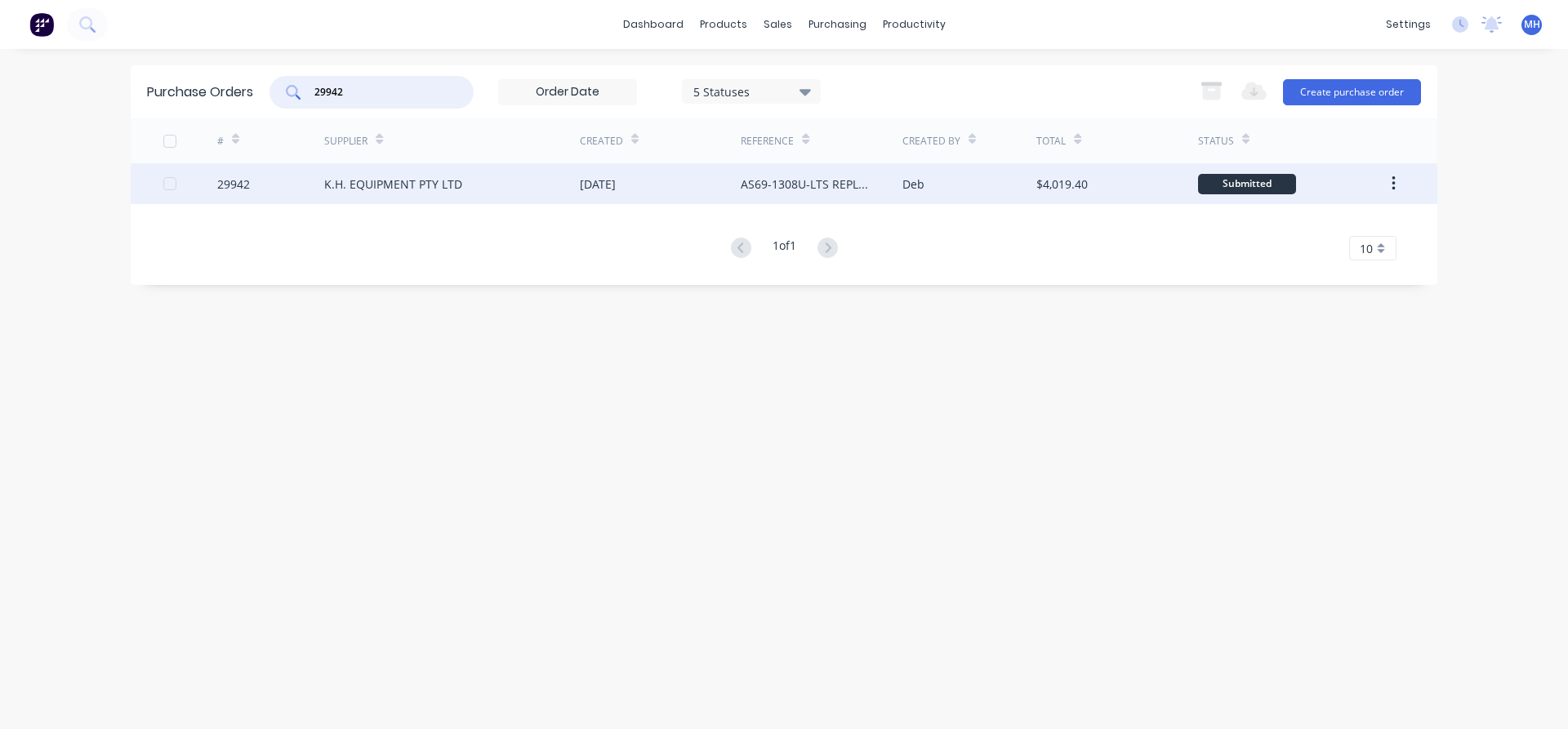
type input "29942"
click at [358, 184] on div "K.H. EQUIPMENT PTY LTD" at bounding box center [393, 184] width 138 height 17
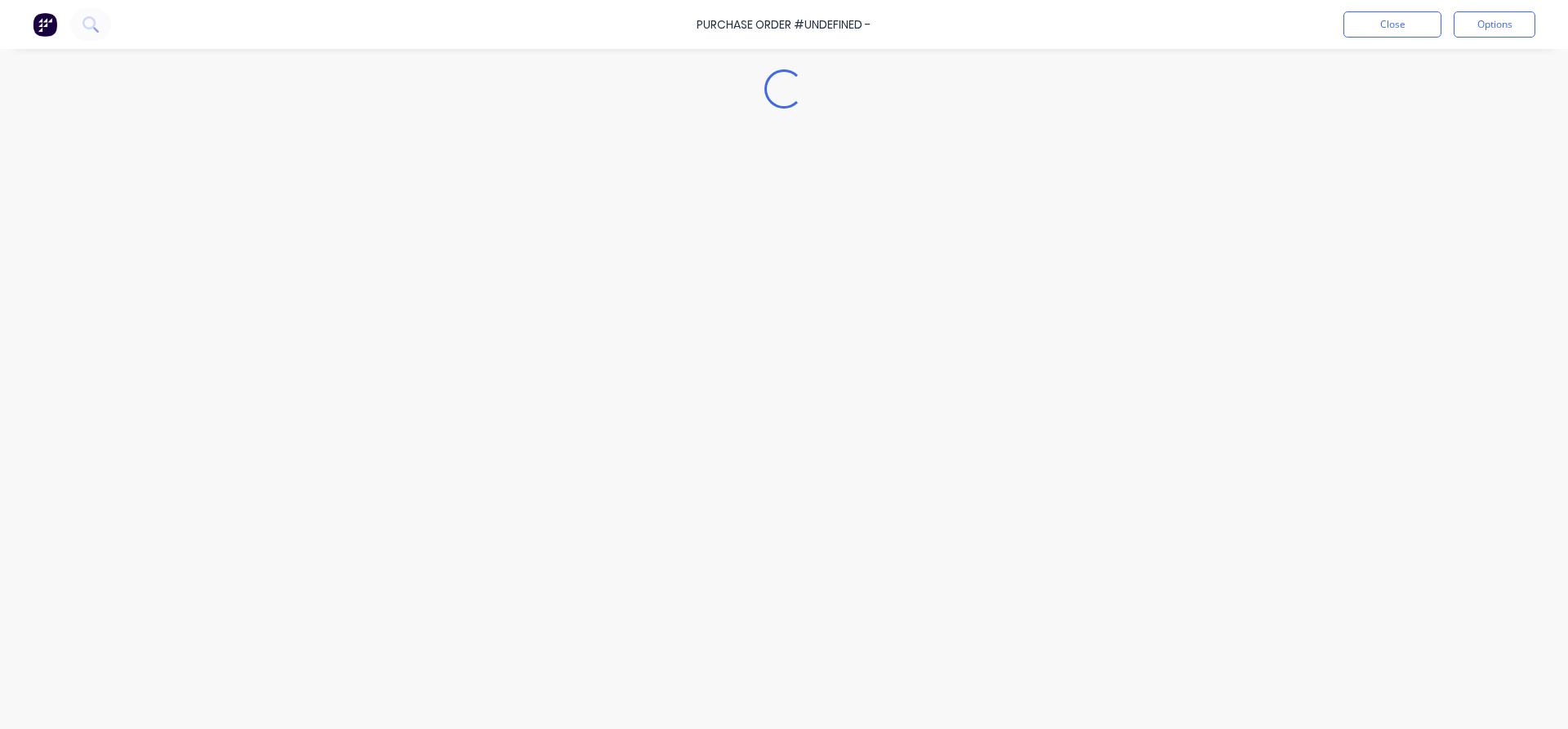
type textarea "x"
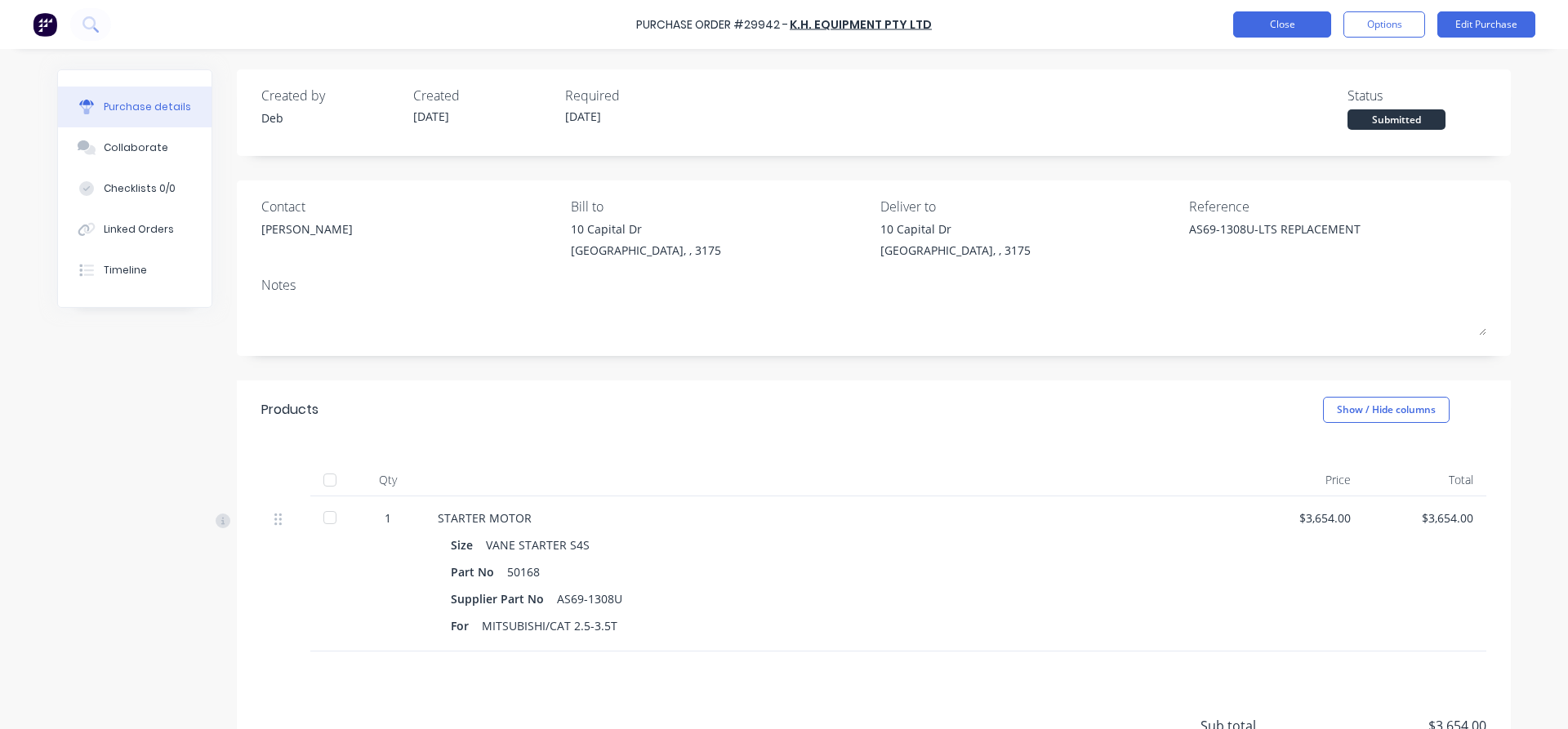
click at [1283, 19] on button "Close" at bounding box center [1282, 24] width 98 height 26
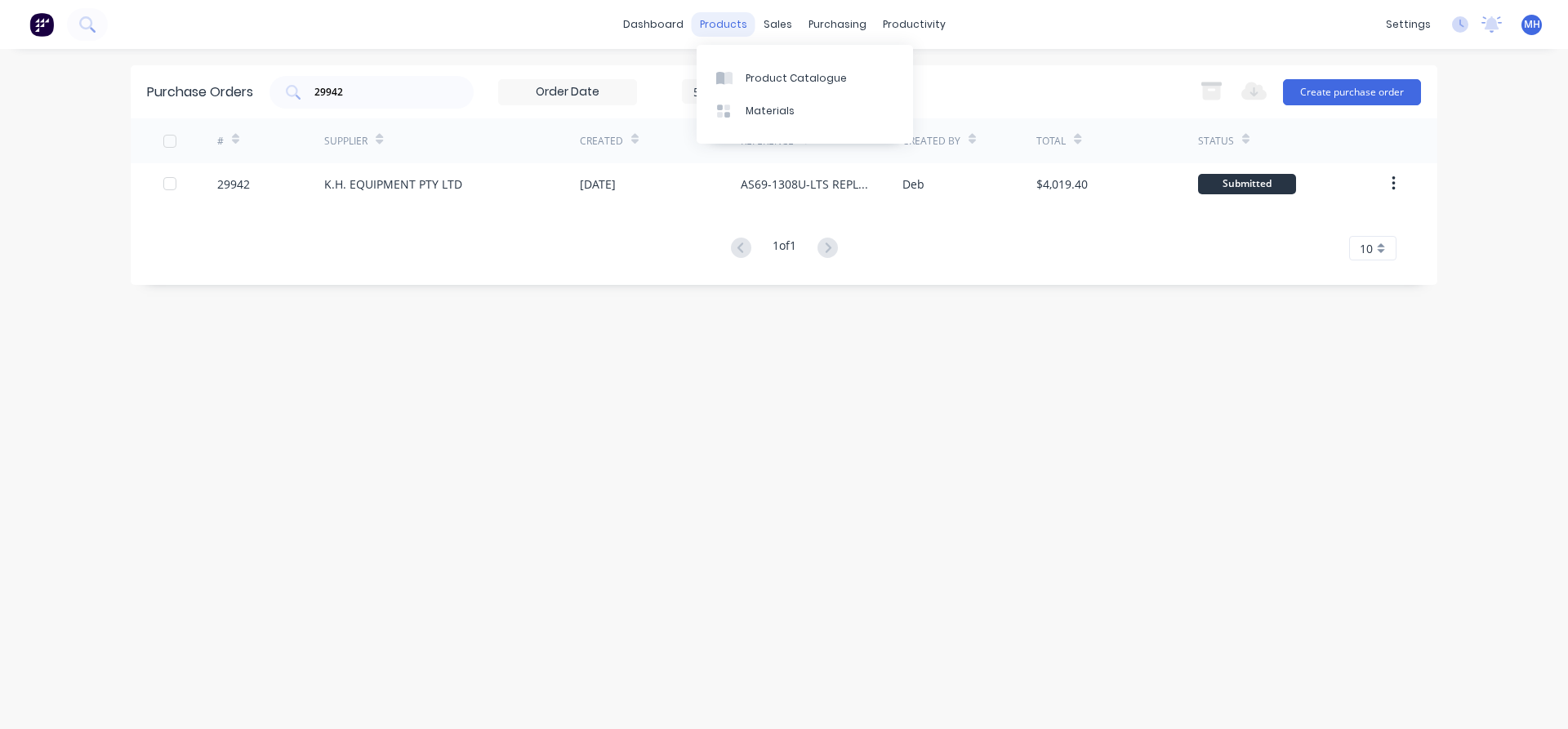
click at [729, 29] on div "products" at bounding box center [723, 24] width 64 height 24
click at [757, 83] on div "Product Catalogue" at bounding box center [797, 78] width 101 height 15
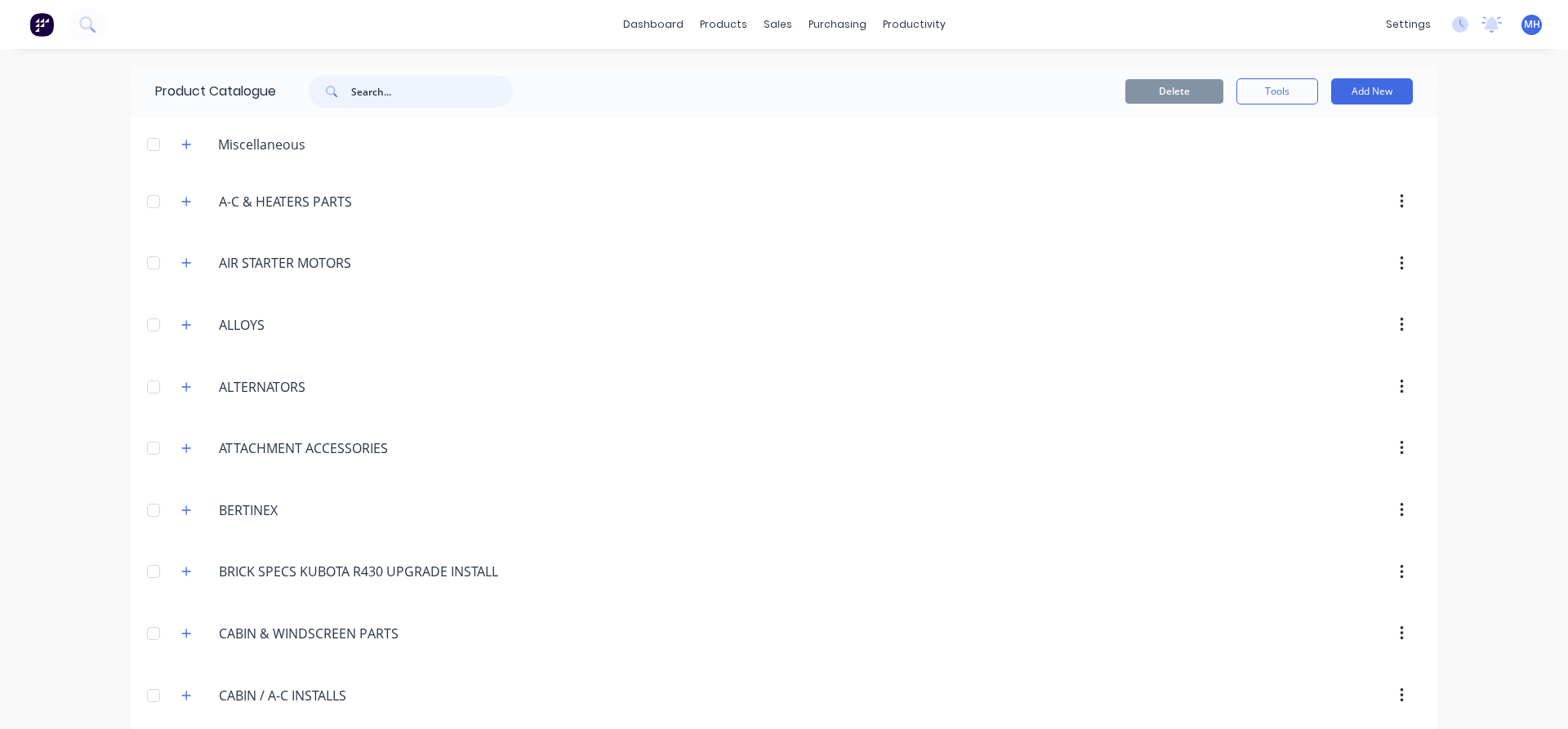
click at [396, 92] on input "text" at bounding box center [432, 91] width 162 height 32
type input "wiper motor"
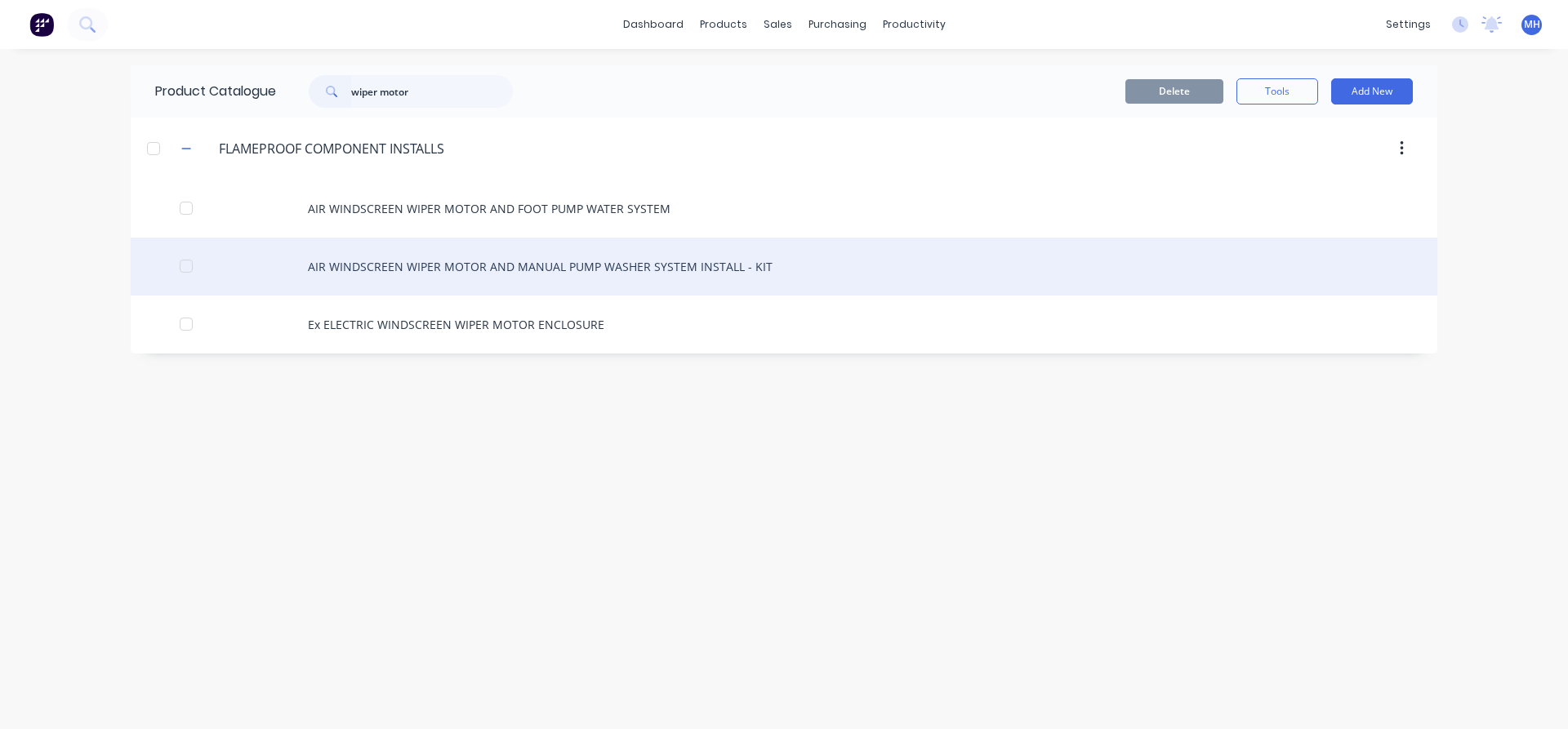
click at [349, 264] on div "AIR WINDSCREEN WIPER MOTOR AND MANUAL PUMP WASHER SYSTEM INSTALL - KIT" at bounding box center [784, 266] width 1307 height 58
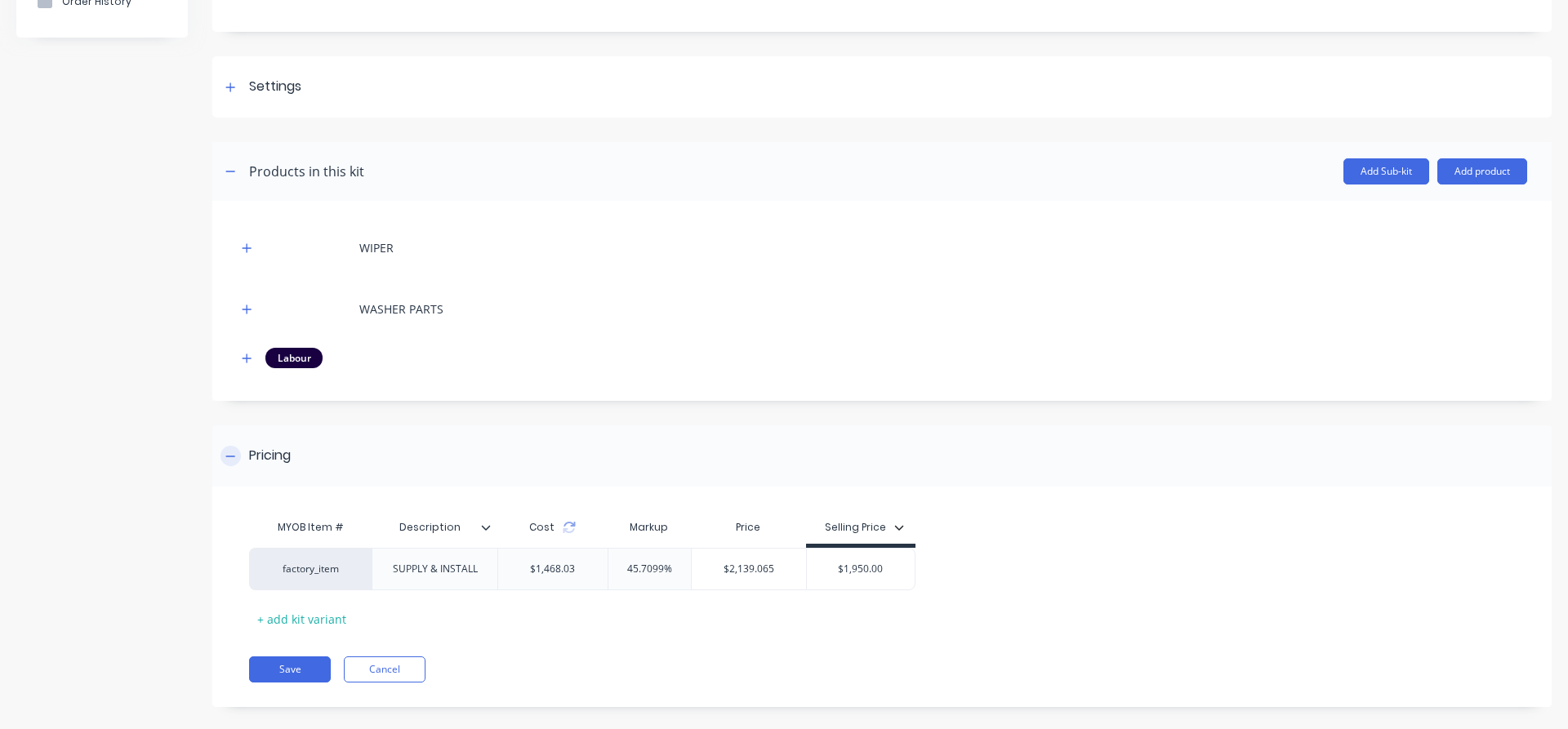
scroll to position [199, 0]
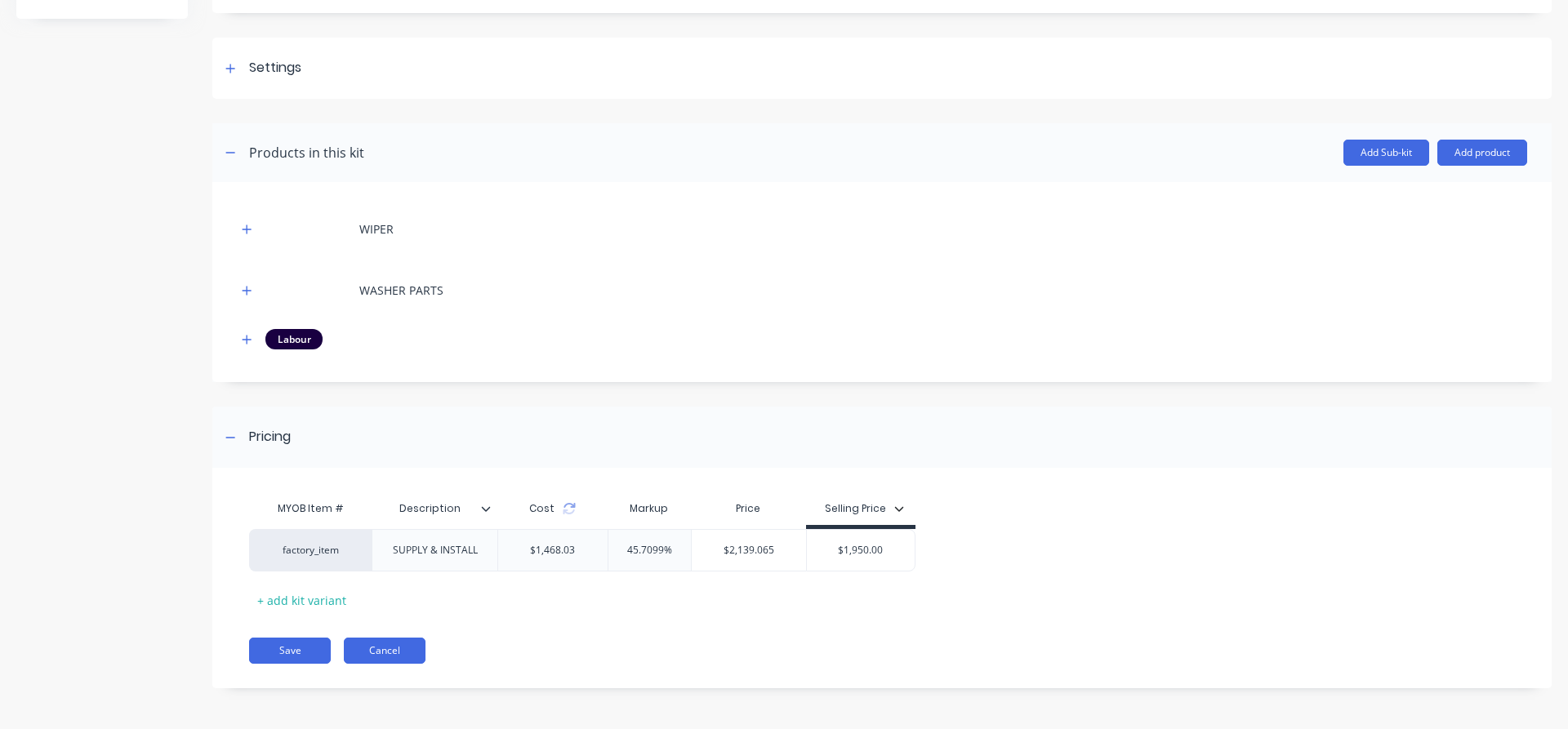
click at [410, 655] on button "Cancel" at bounding box center [384, 650] width 81 height 26
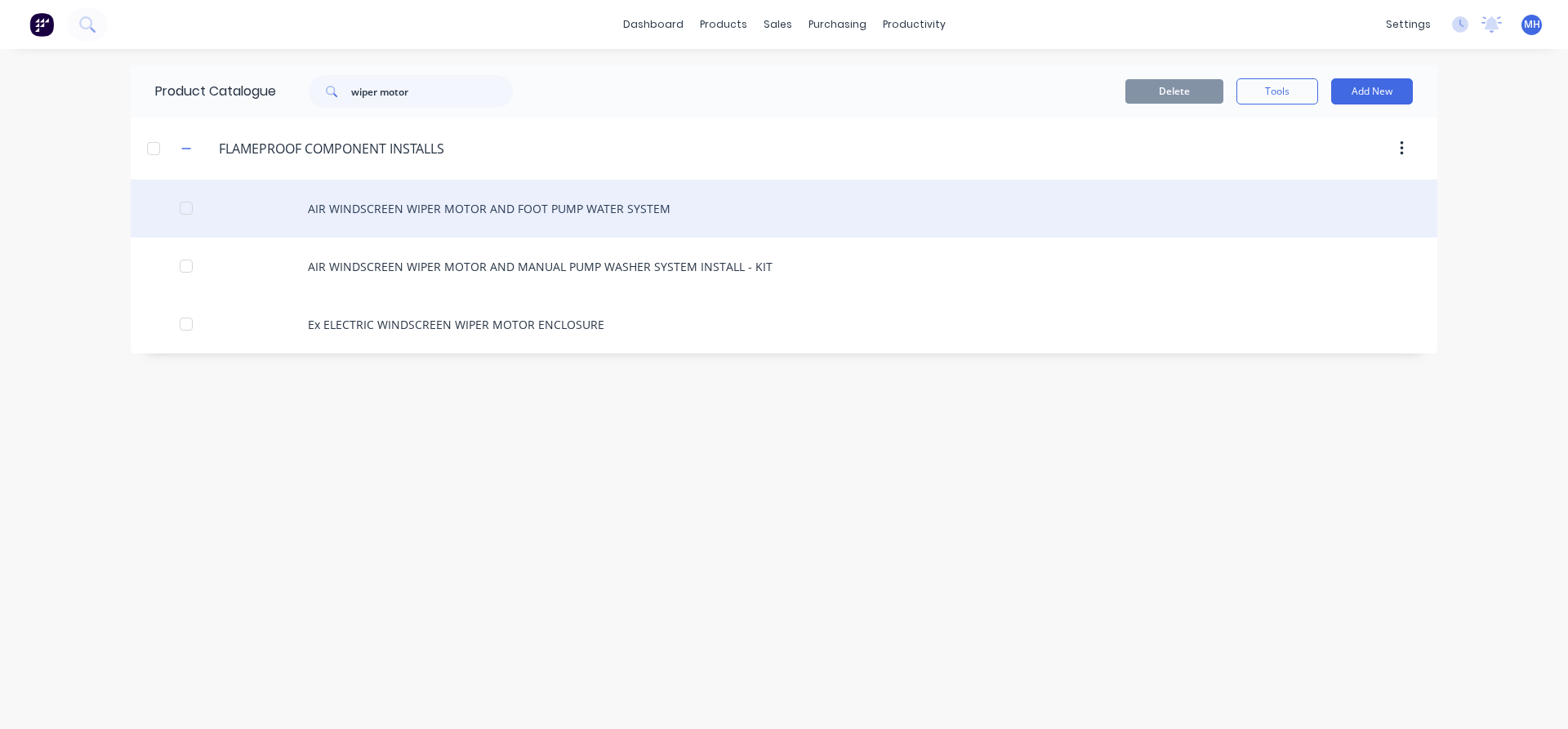
click at [352, 212] on div "AIR WINDSCREEN WIPER MOTOR AND FOOT PUMP WATER SYSTEM" at bounding box center [784, 209] width 1307 height 58
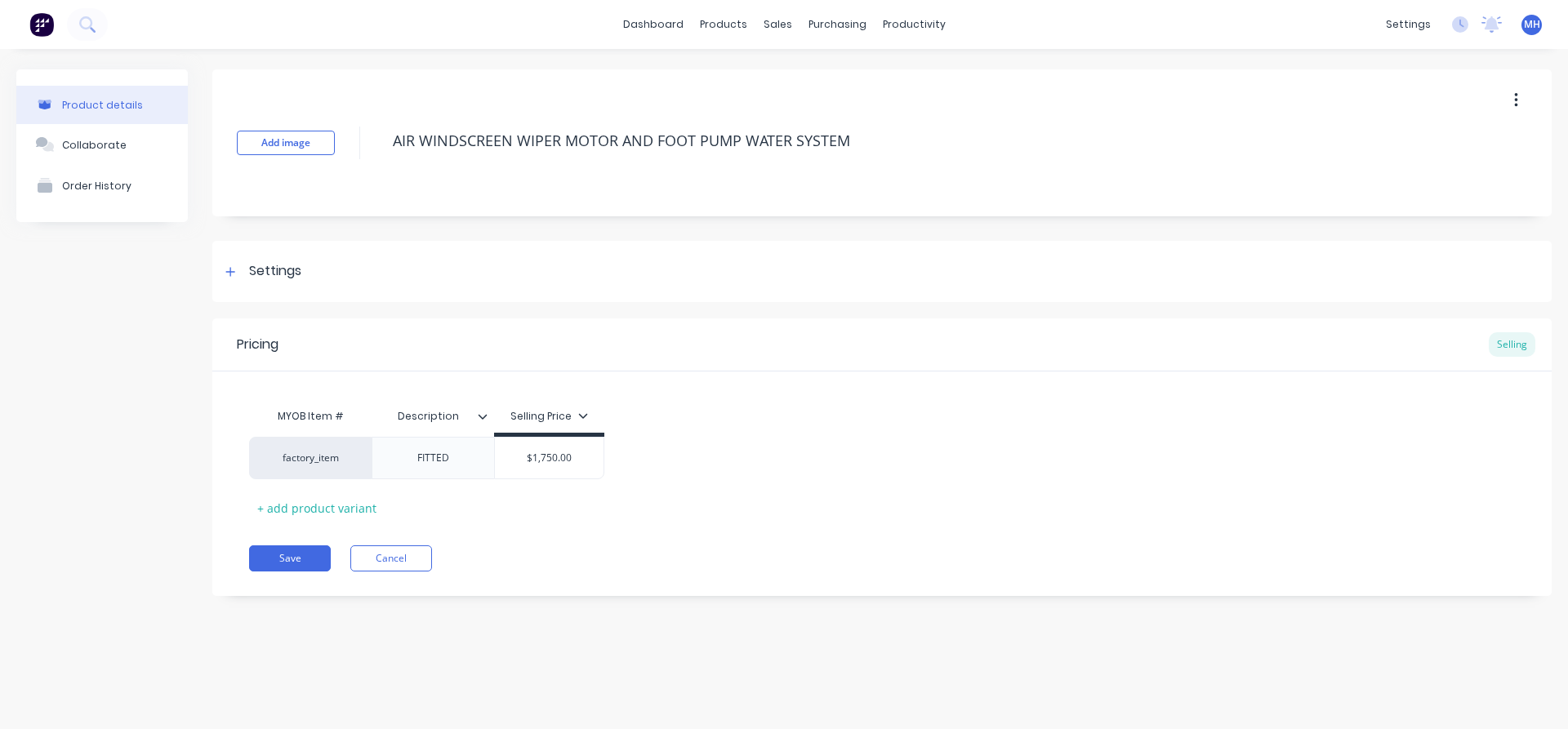
type textarea "x"
click at [373, 561] on button "Cancel" at bounding box center [390, 559] width 81 height 26
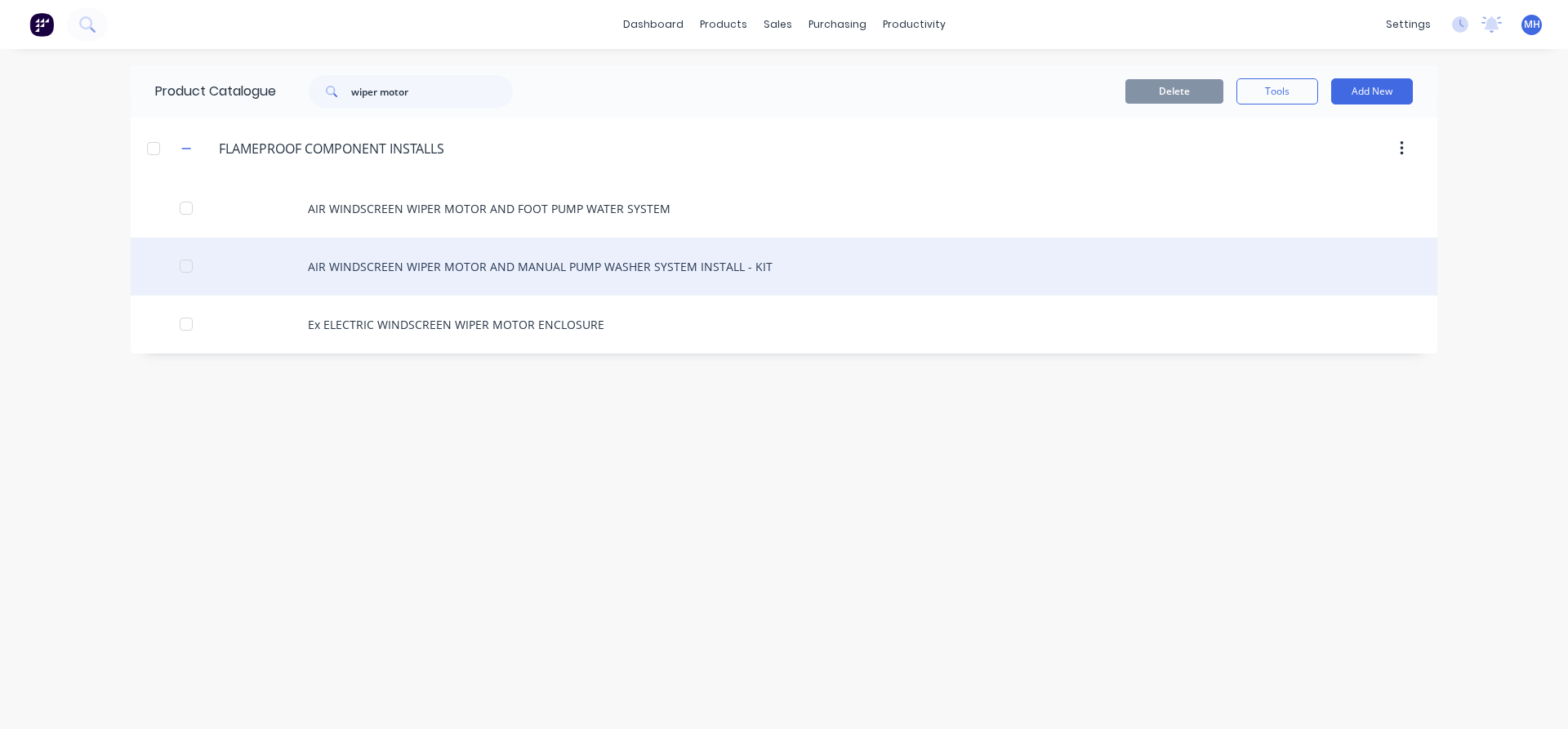
click at [354, 267] on div "AIR WINDSCREEN WIPER MOTOR AND MANUAL PUMP WASHER SYSTEM INSTALL - KIT" at bounding box center [784, 266] width 1307 height 58
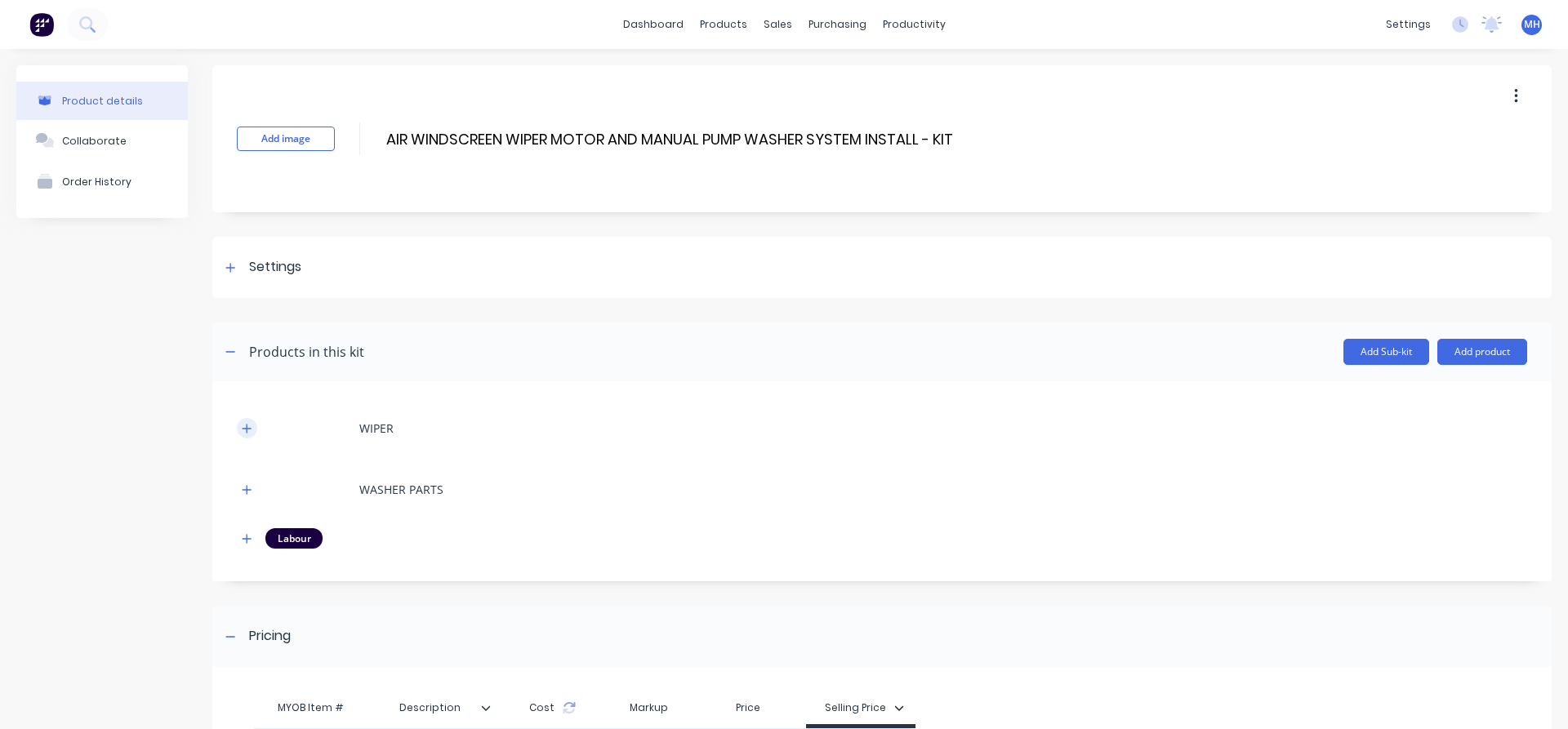
click at [252, 430] on icon "button" at bounding box center [246, 428] width 10 height 11
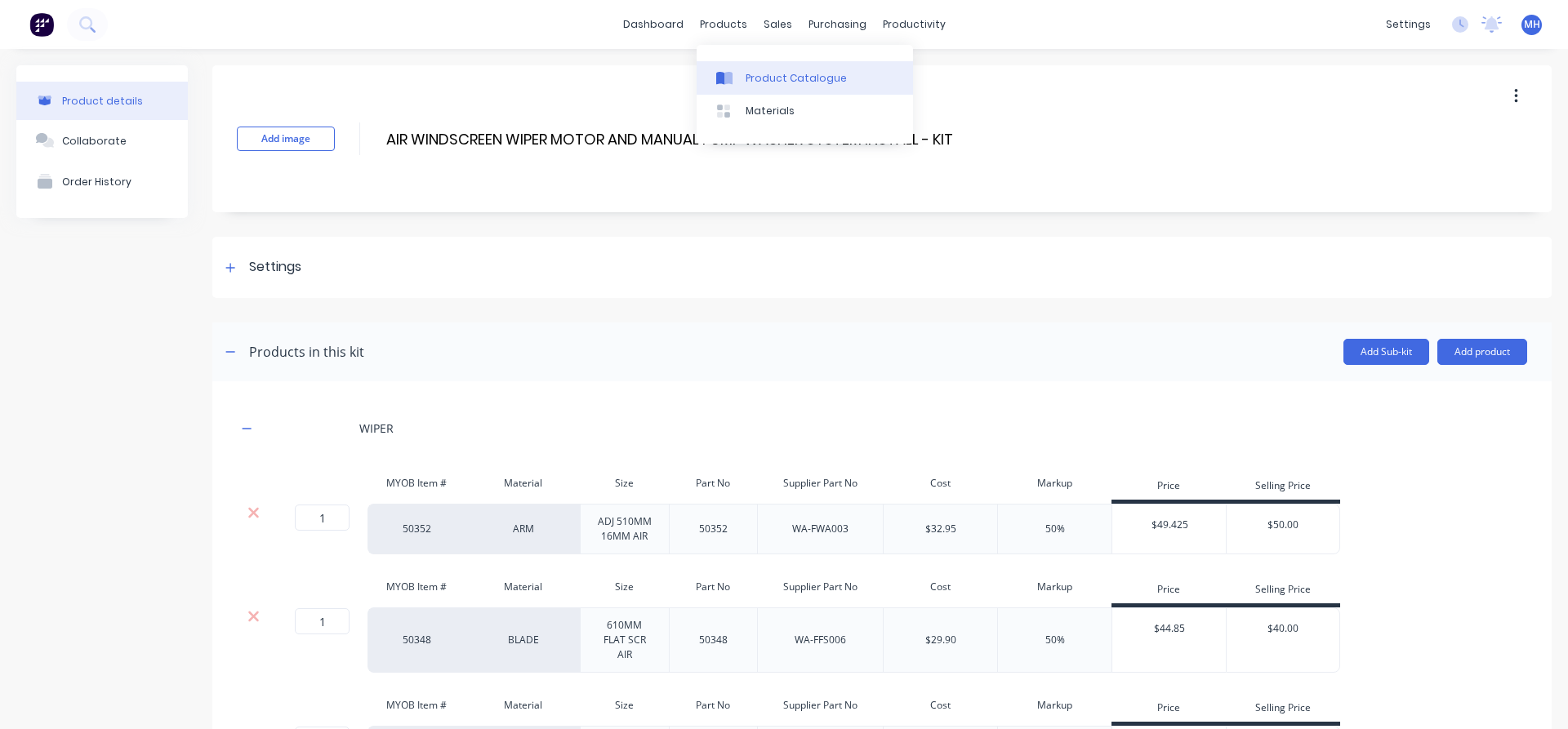
click at [740, 72] on div at bounding box center [729, 78] width 24 height 15
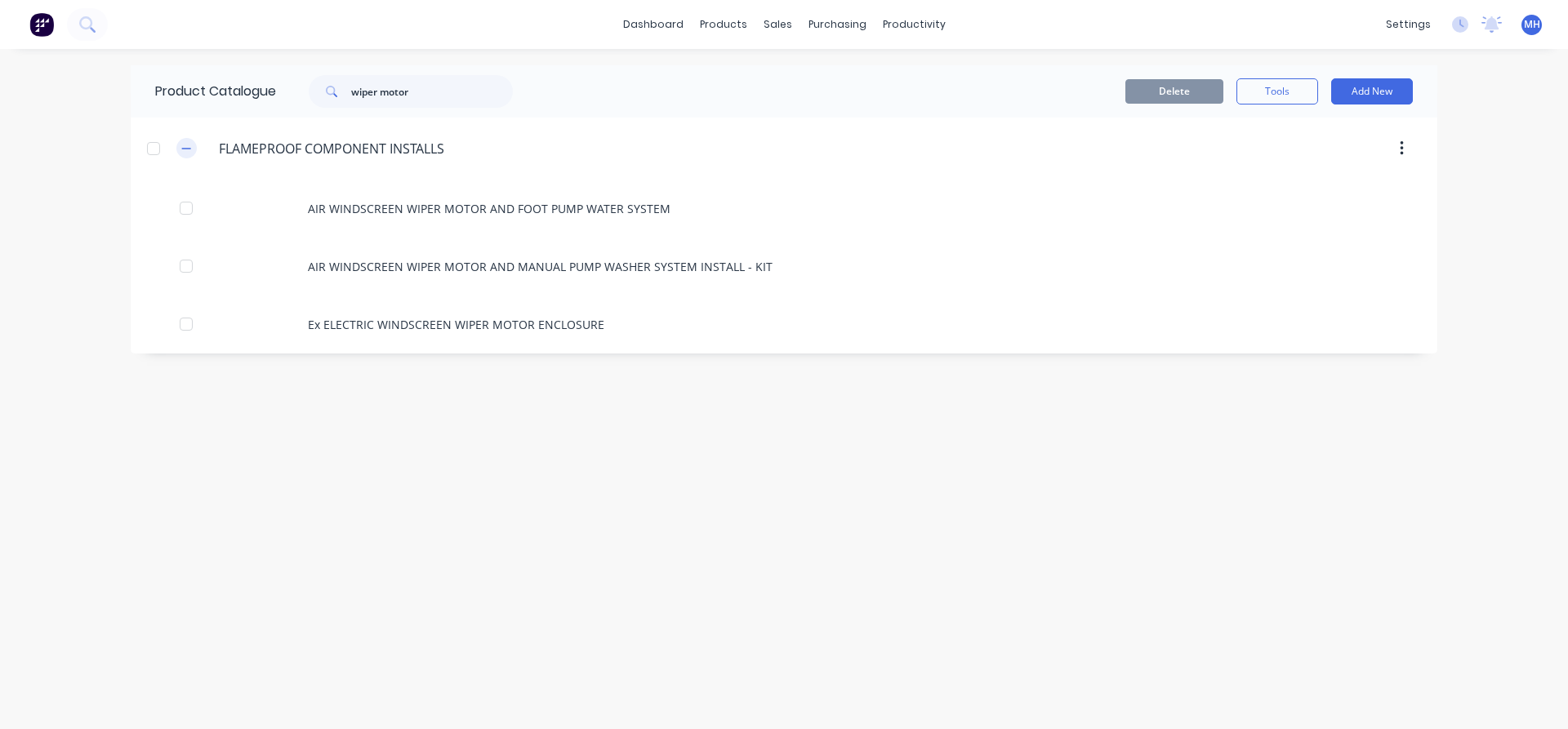
click at [190, 148] on icon "button" at bounding box center [186, 148] width 9 height 1
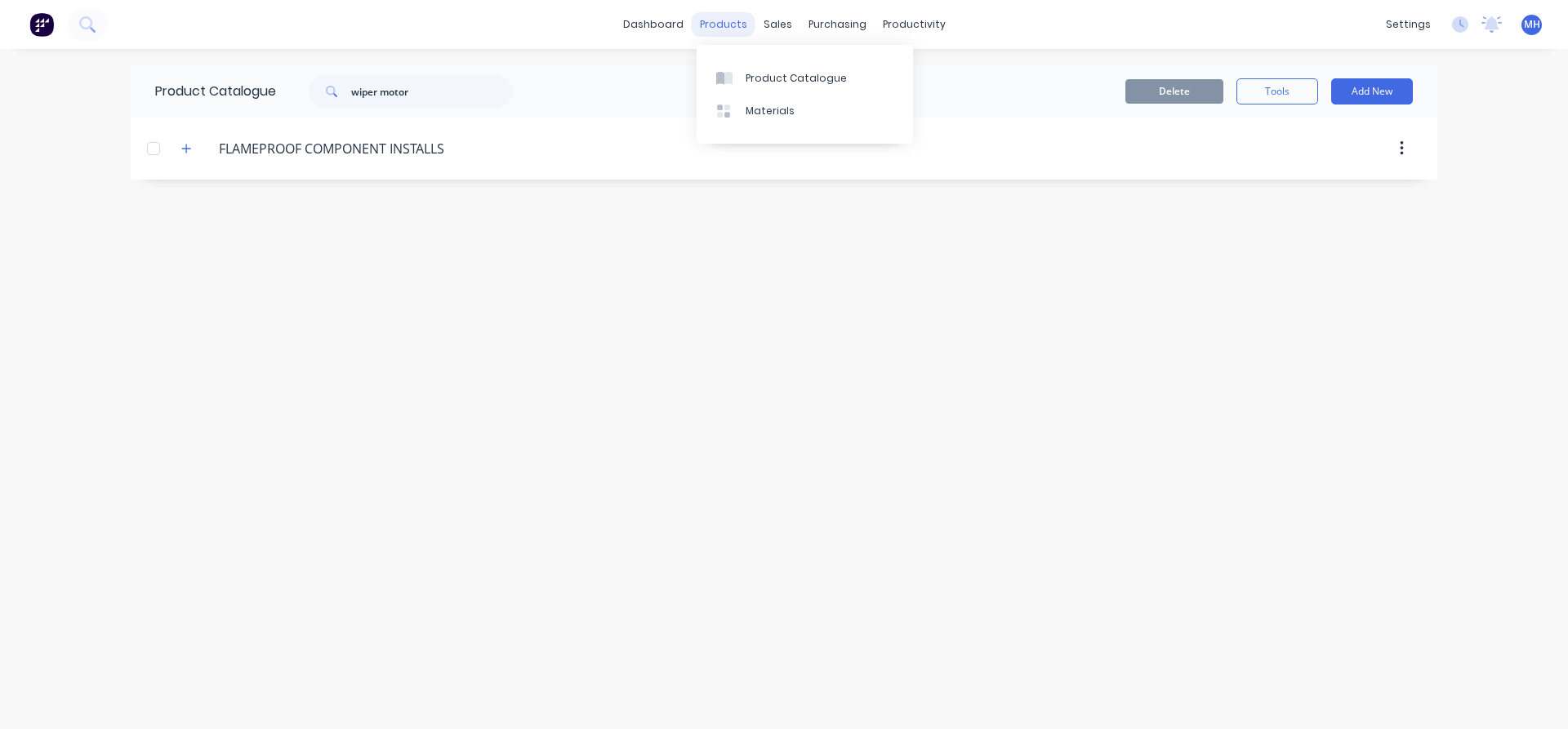
click at [716, 27] on div "products" at bounding box center [723, 24] width 64 height 24
click at [767, 81] on div "Product Catalogue" at bounding box center [797, 78] width 101 height 15
click at [770, 103] on link "Materials" at bounding box center [805, 110] width 217 height 32
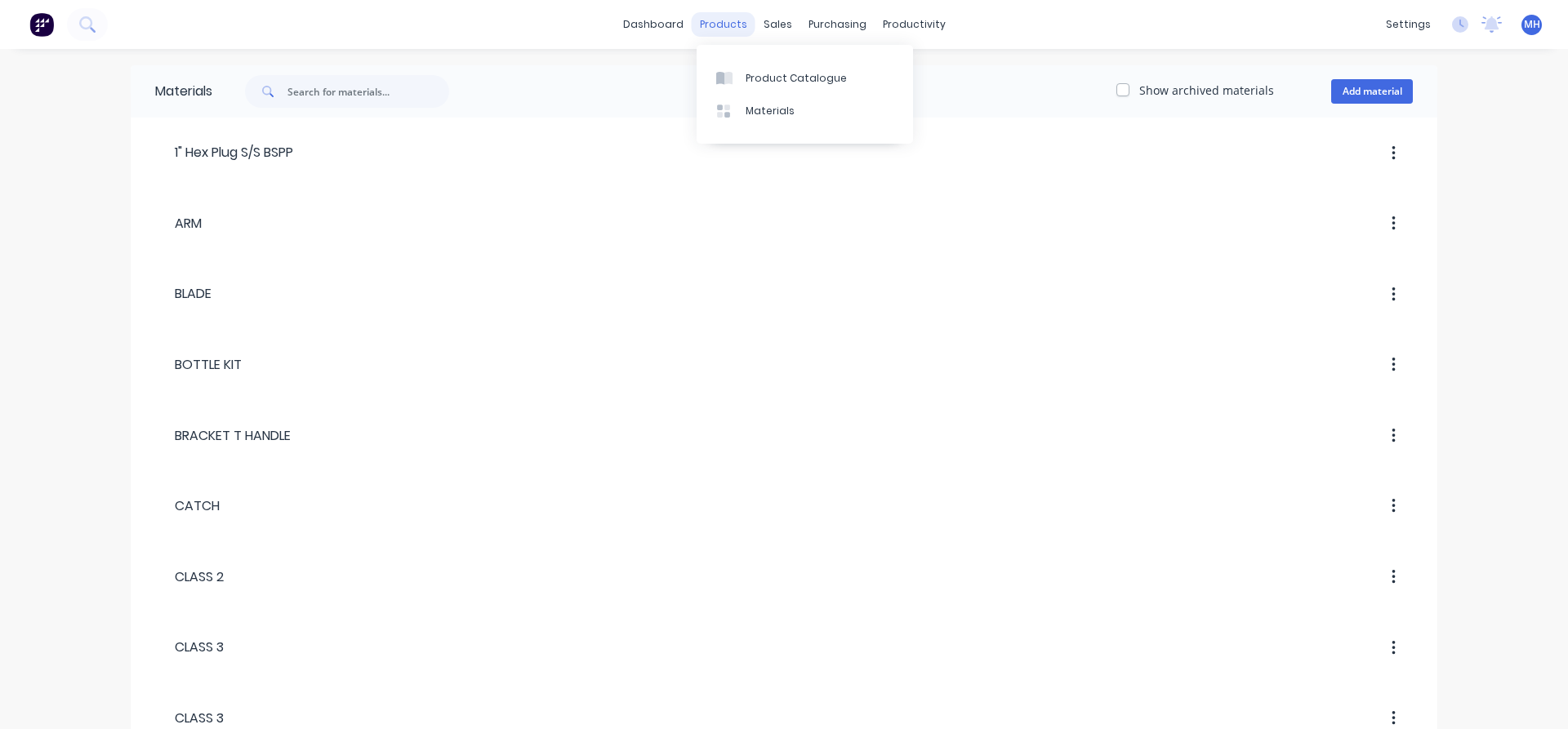
click at [729, 30] on div "products" at bounding box center [723, 24] width 64 height 24
click at [761, 79] on div "Product Catalogue" at bounding box center [797, 78] width 101 height 15
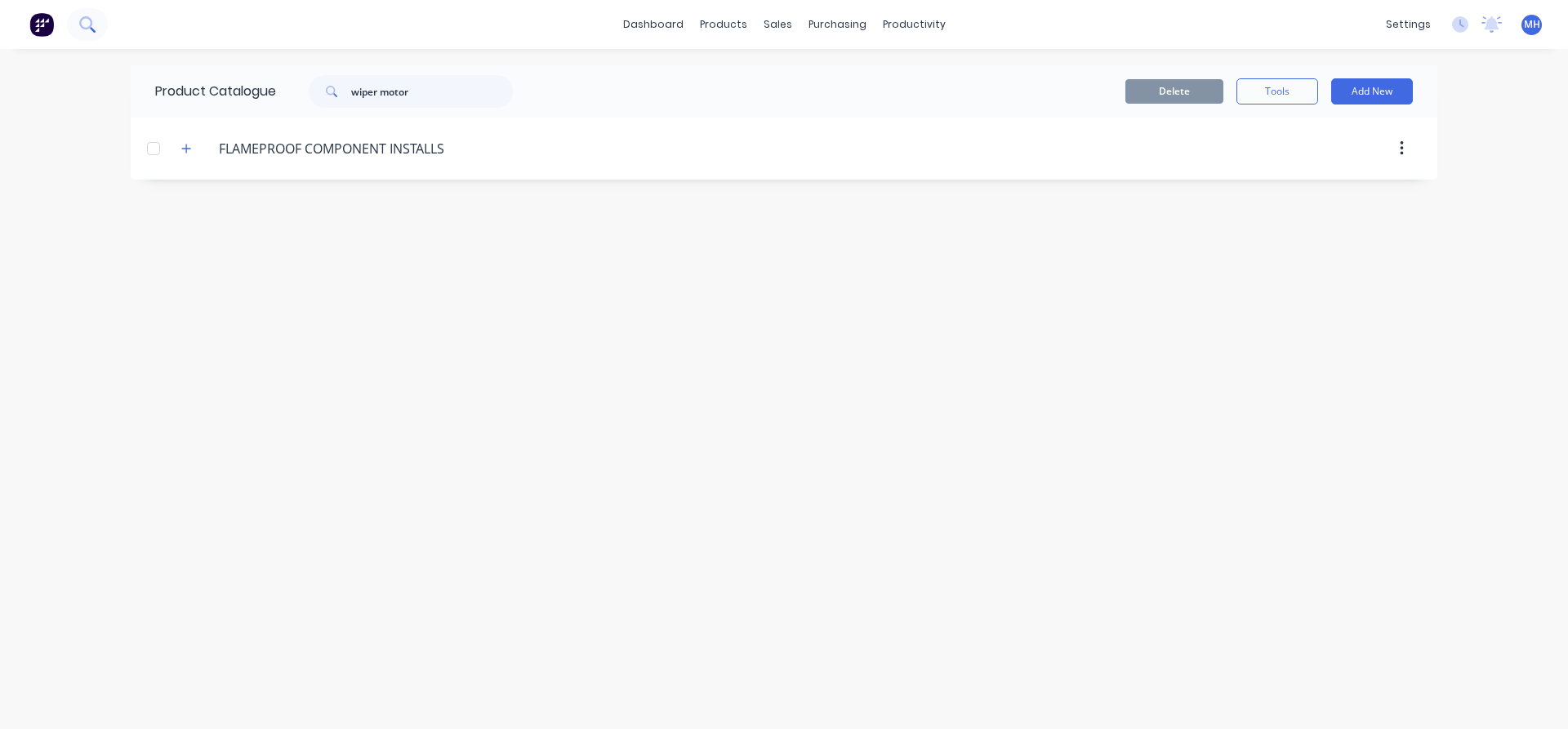
click at [83, 28] on icon at bounding box center [86, 23] width 13 height 13
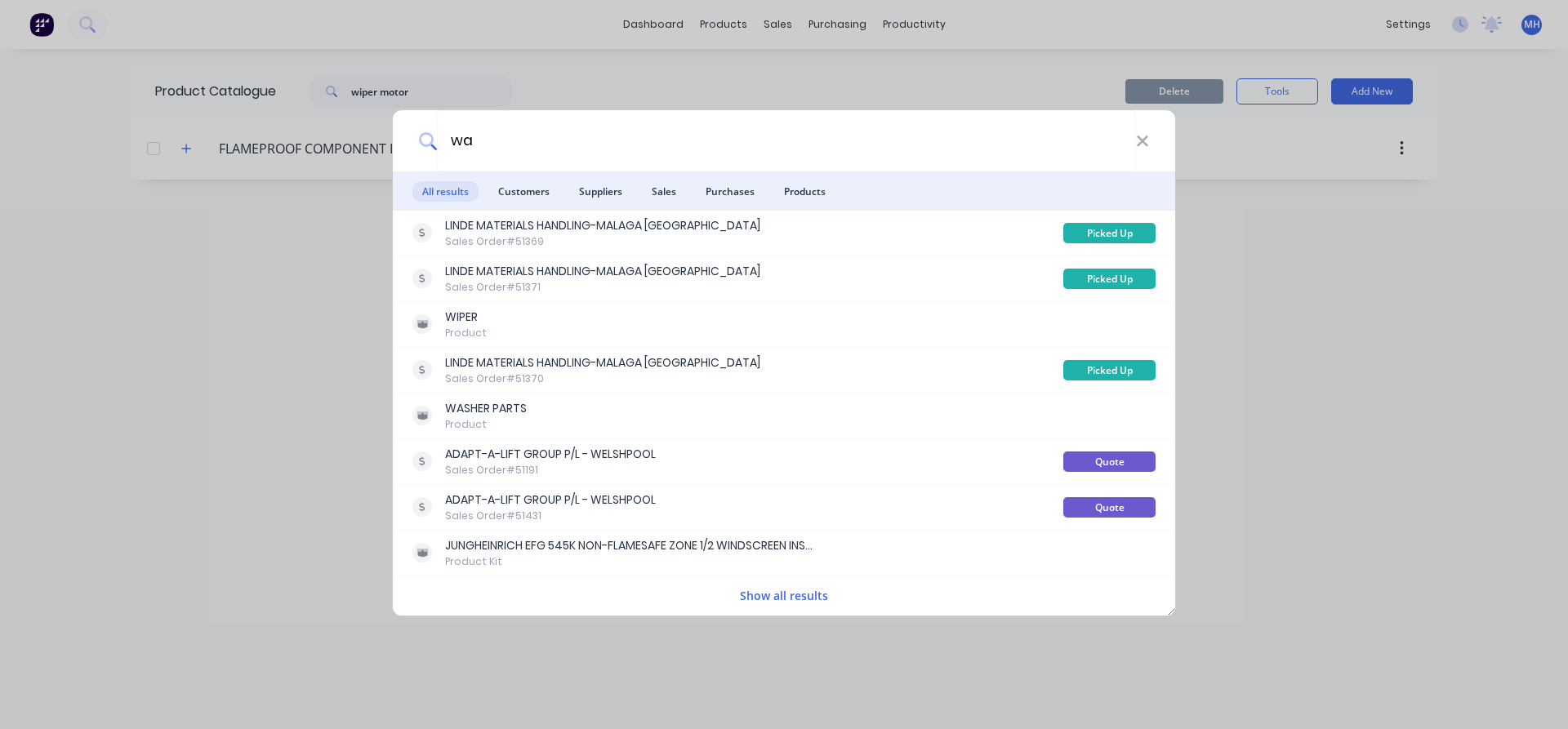
type input "w"
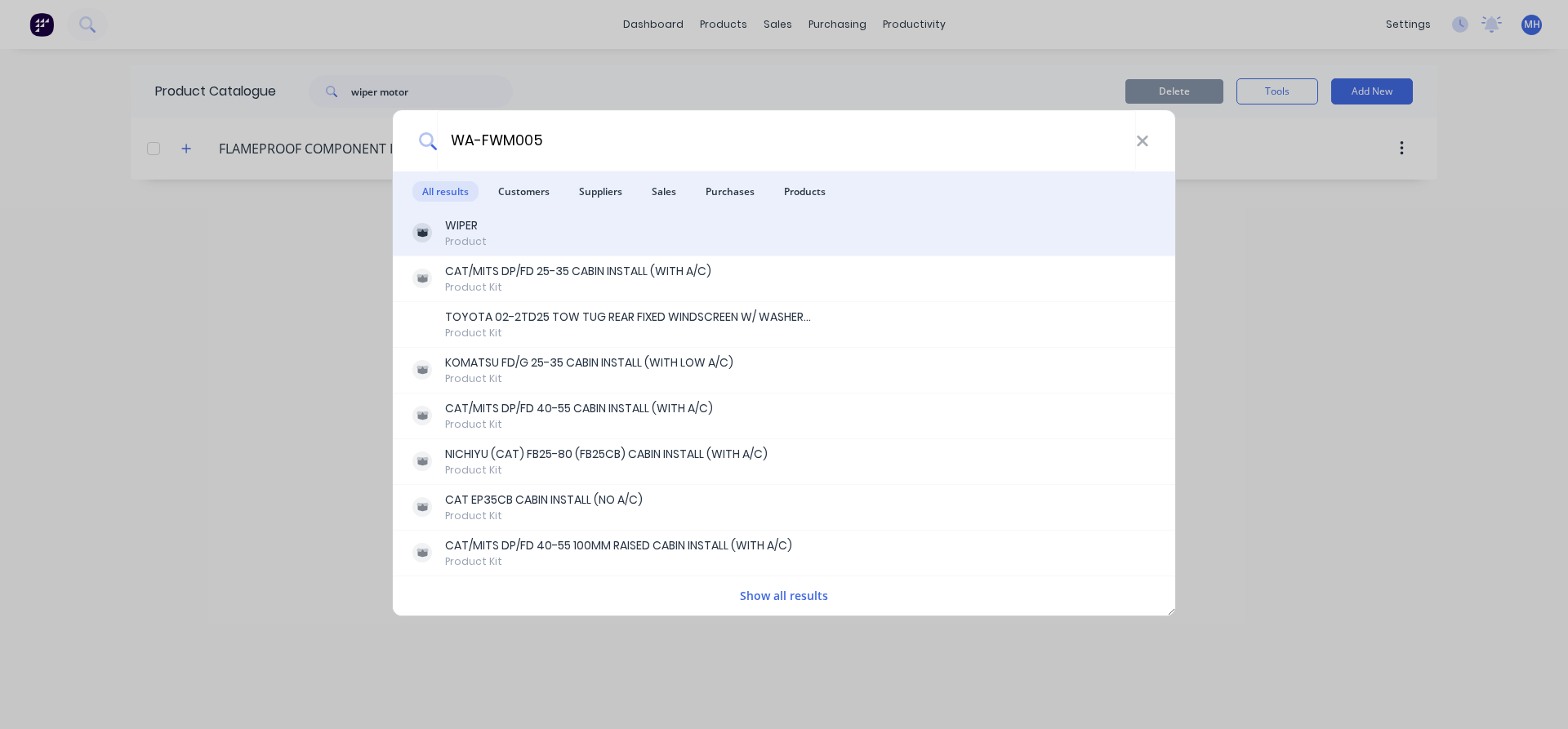
type input "WA-FWM005"
click at [446, 234] on div "Product" at bounding box center [466, 241] width 42 height 15
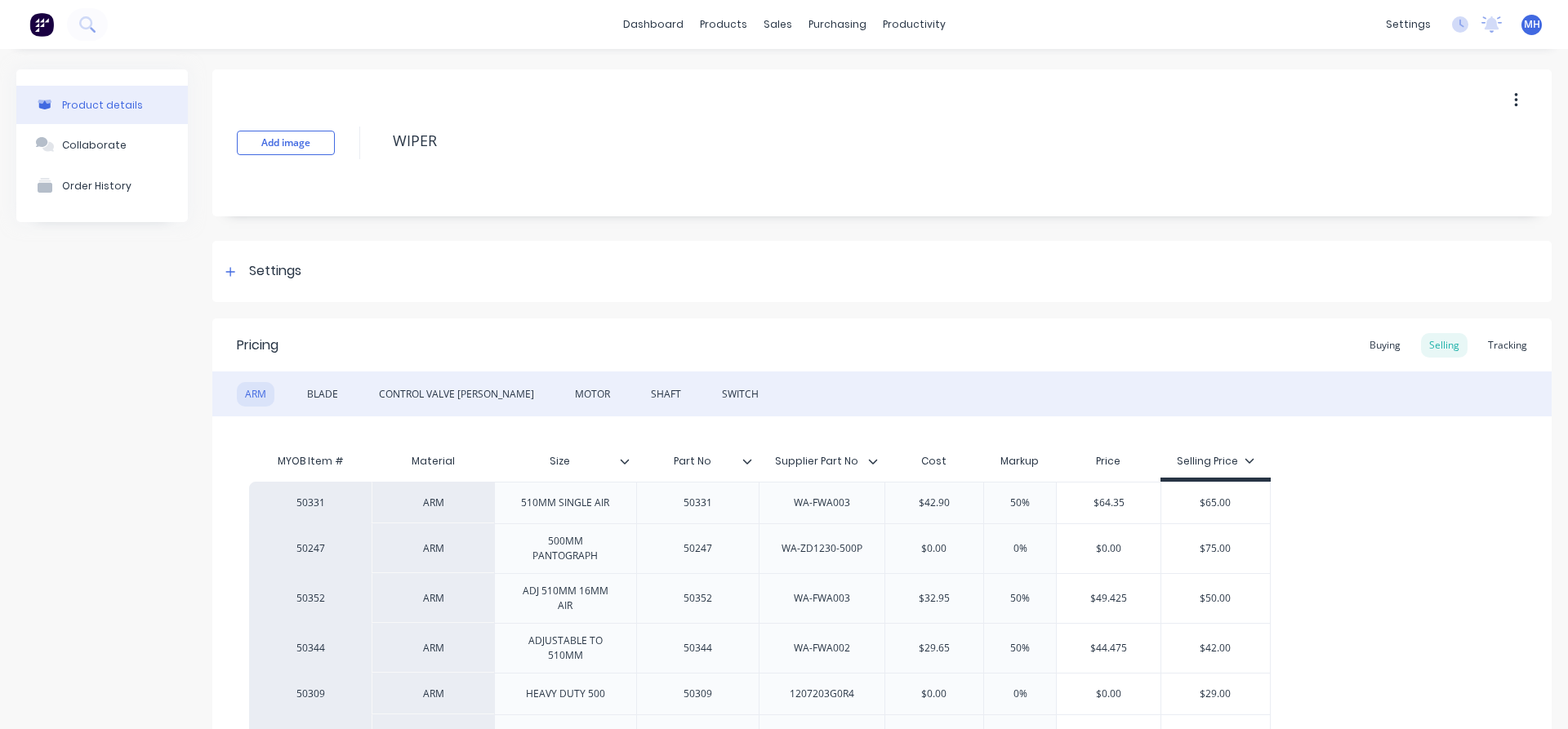
type textarea "x"
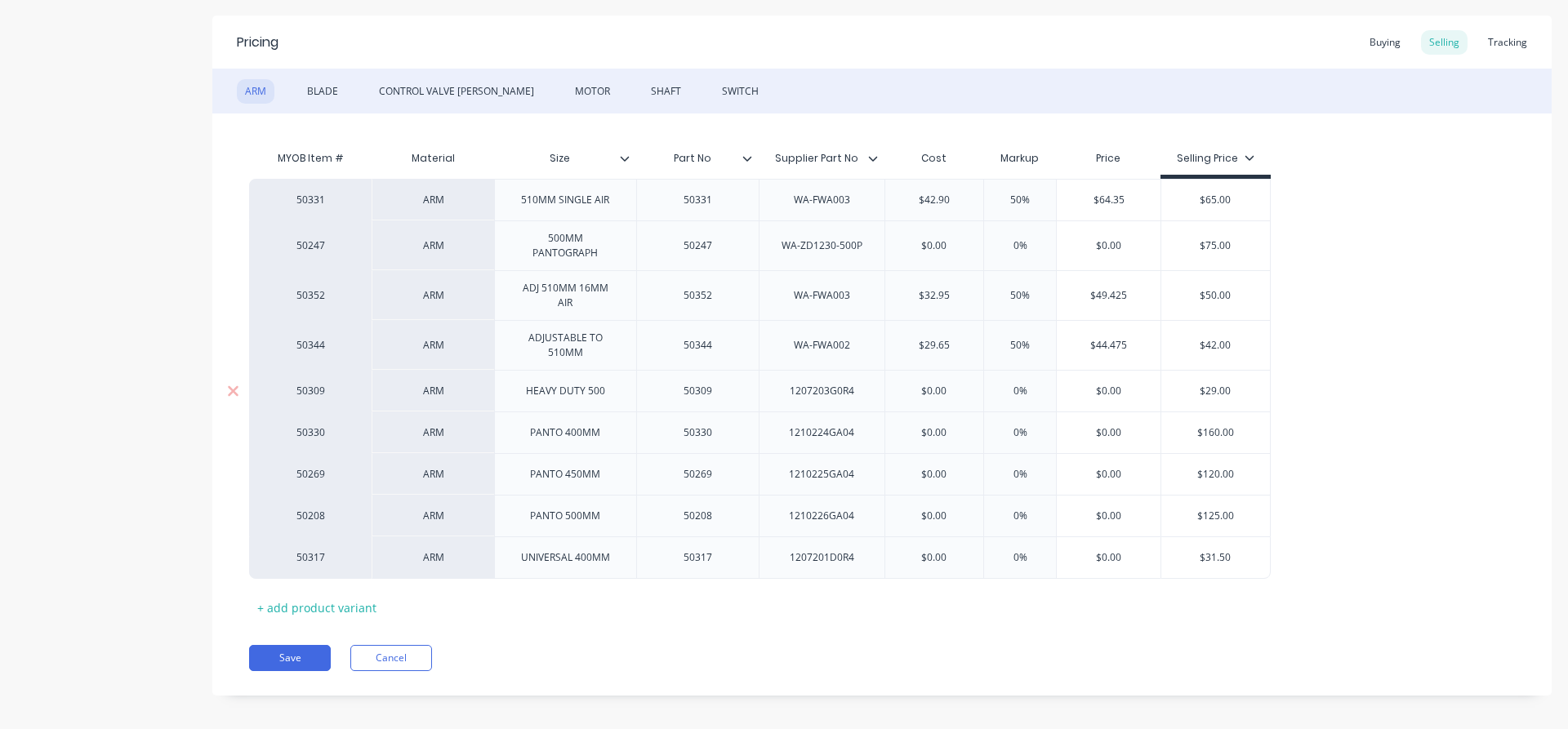
scroll to position [306, 0]
click at [399, 642] on button "Cancel" at bounding box center [390, 655] width 81 height 26
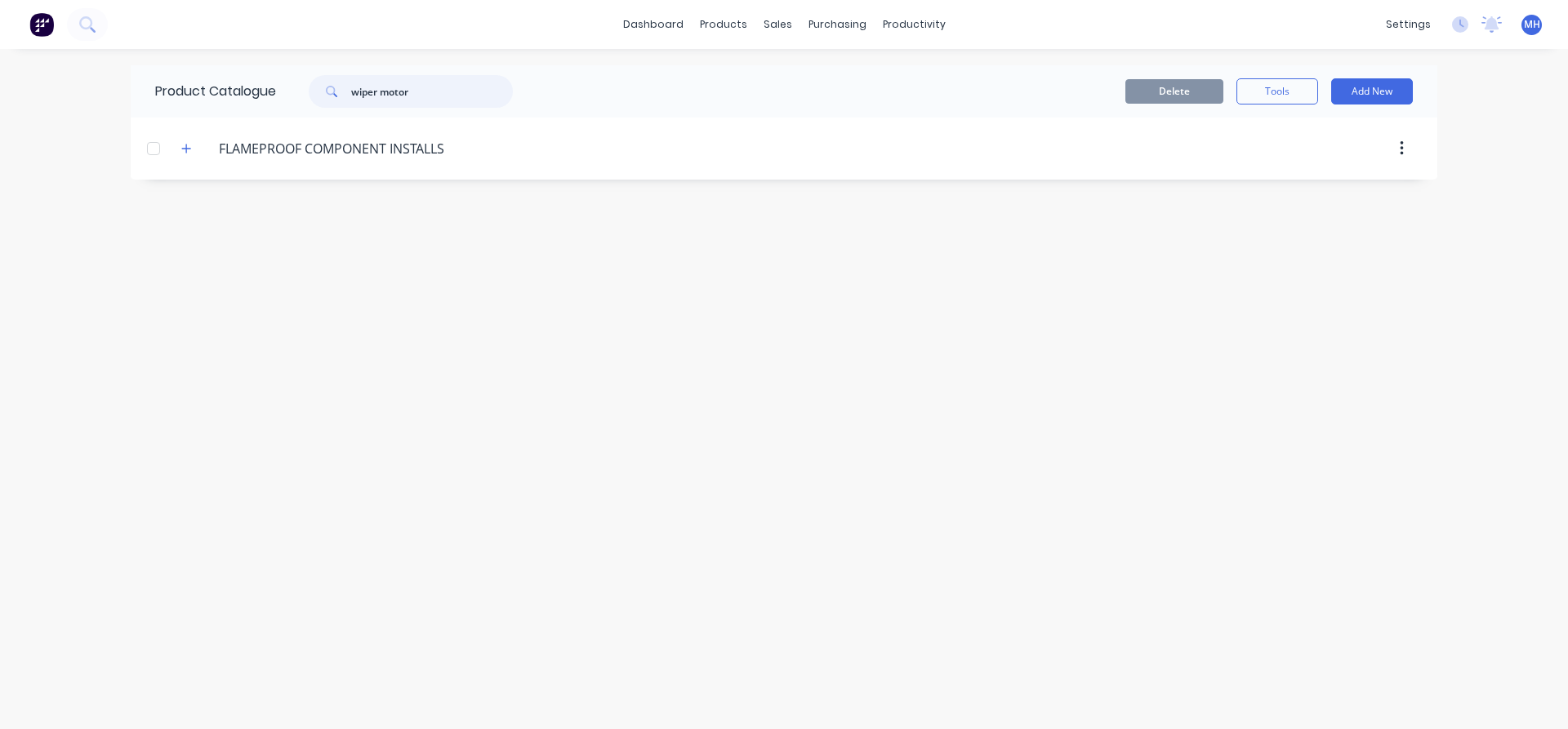
drag, startPoint x: 429, startPoint y: 91, endPoint x: 262, endPoint y: 89, distance: 167.0
click at [351, 89] on input "wiper motor" at bounding box center [432, 91] width 162 height 32
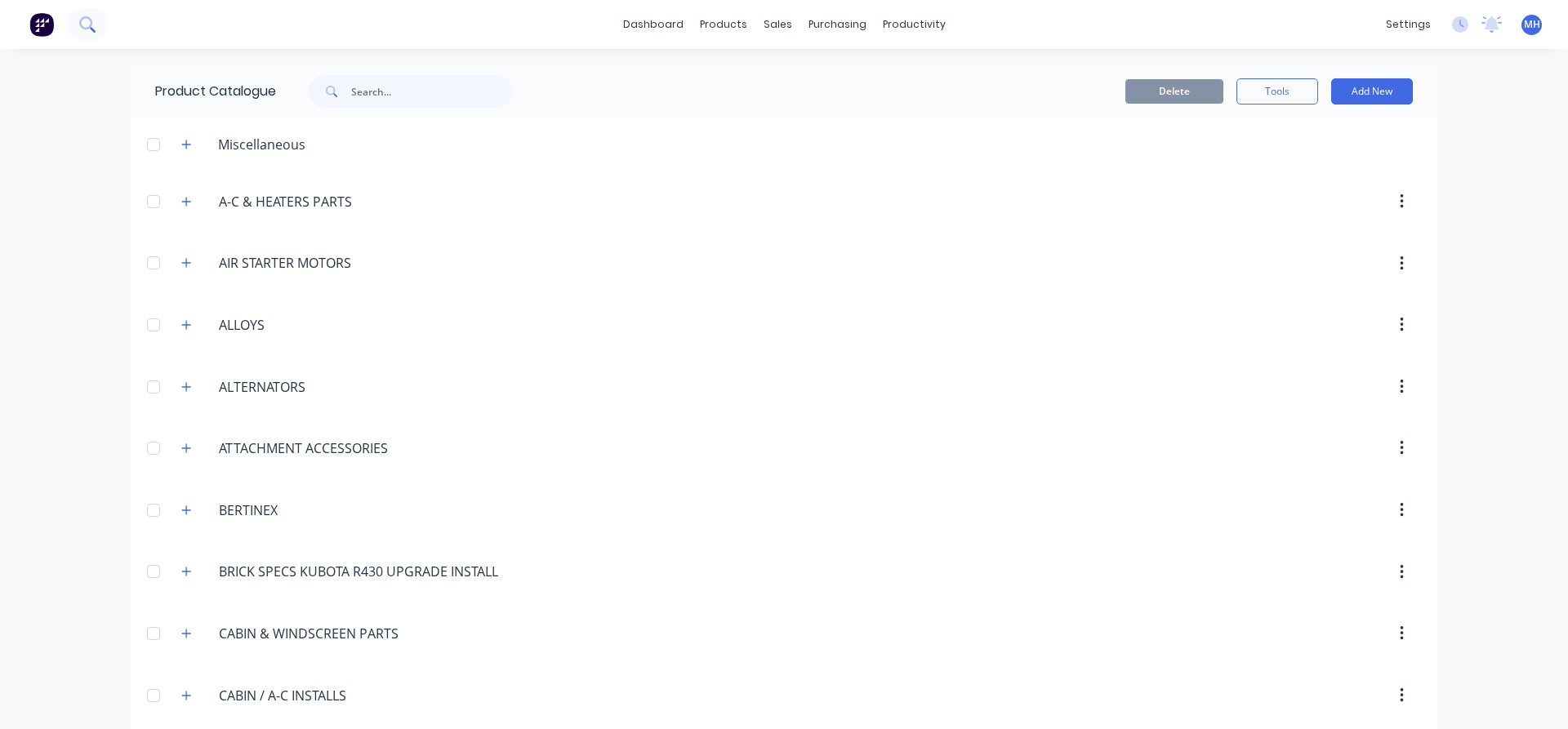
click at [79, 29] on icon at bounding box center [87, 24] width 16 height 16
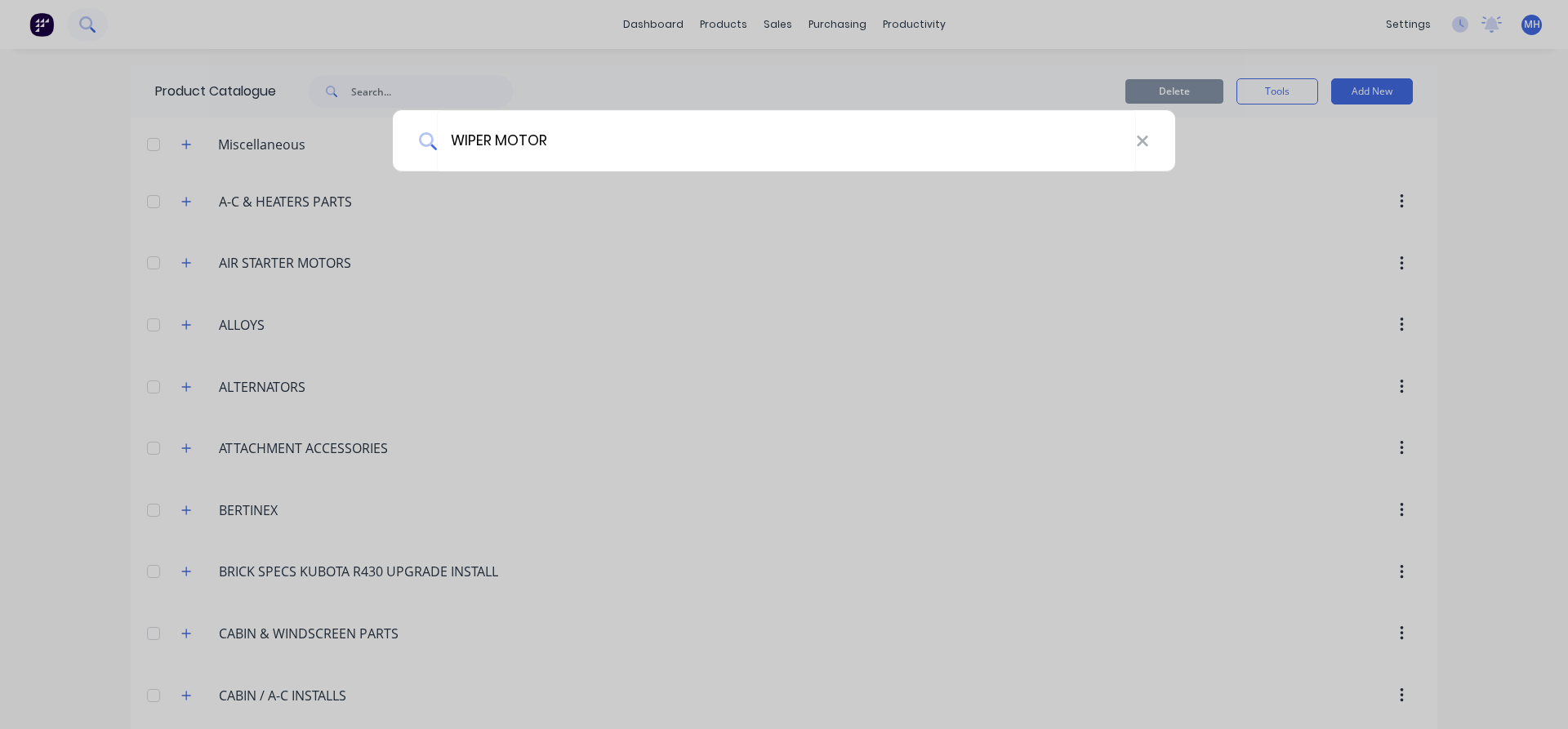
type input "WIPER MOTOR"
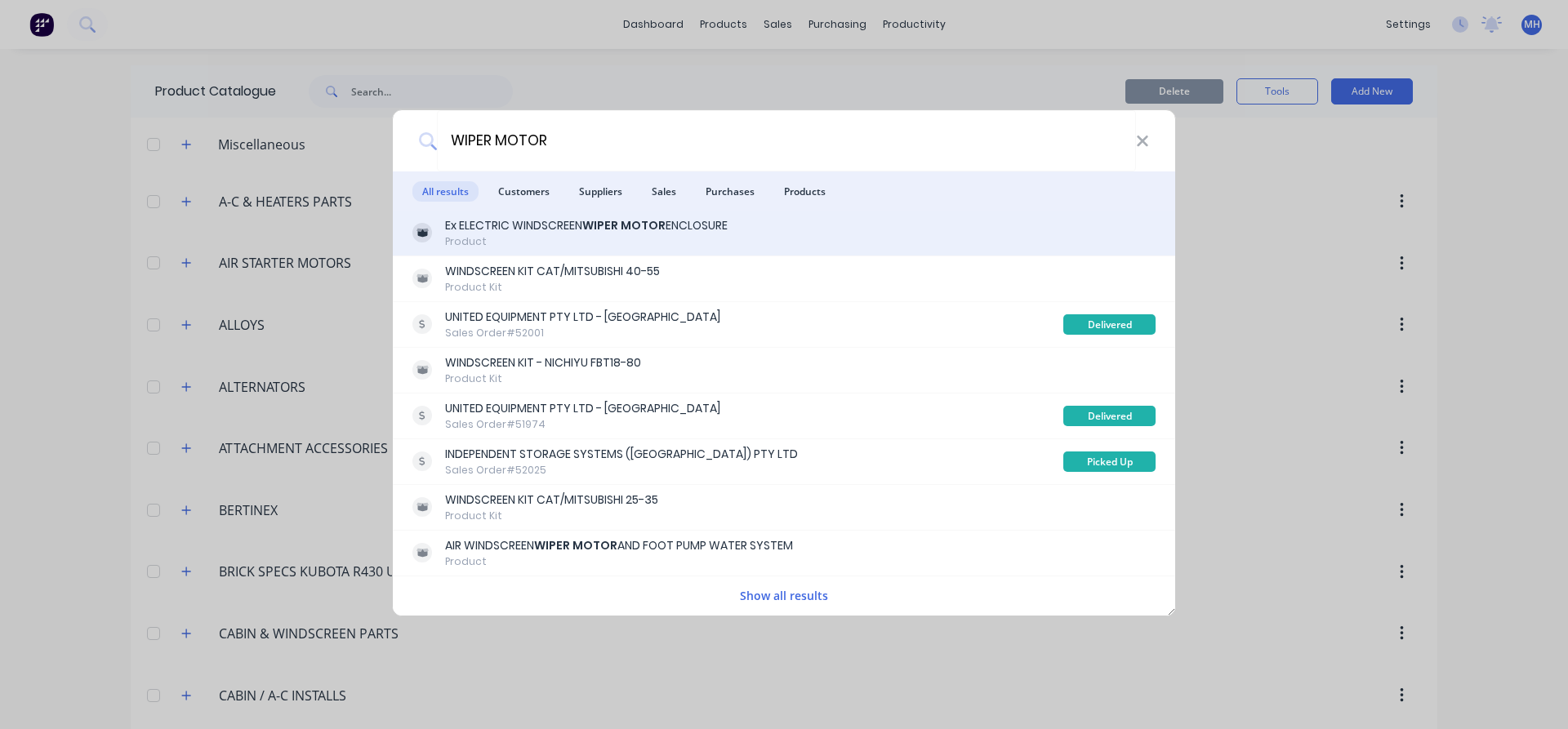
click at [480, 233] on div "Ex ELECTRIC WINDSCREEN WIPER MOTOR ENCLOSURE" at bounding box center [586, 226] width 282 height 17
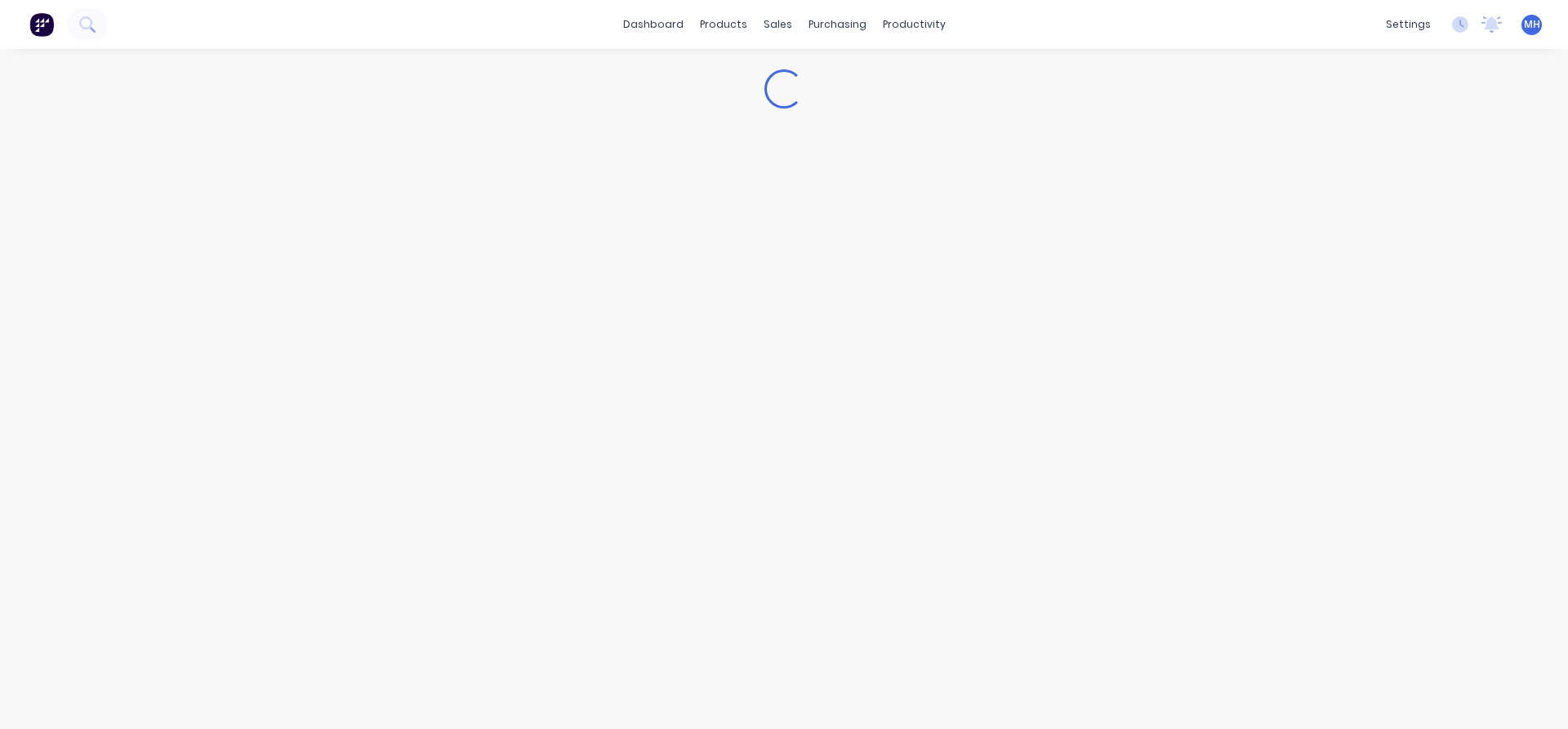
type textarea "x"
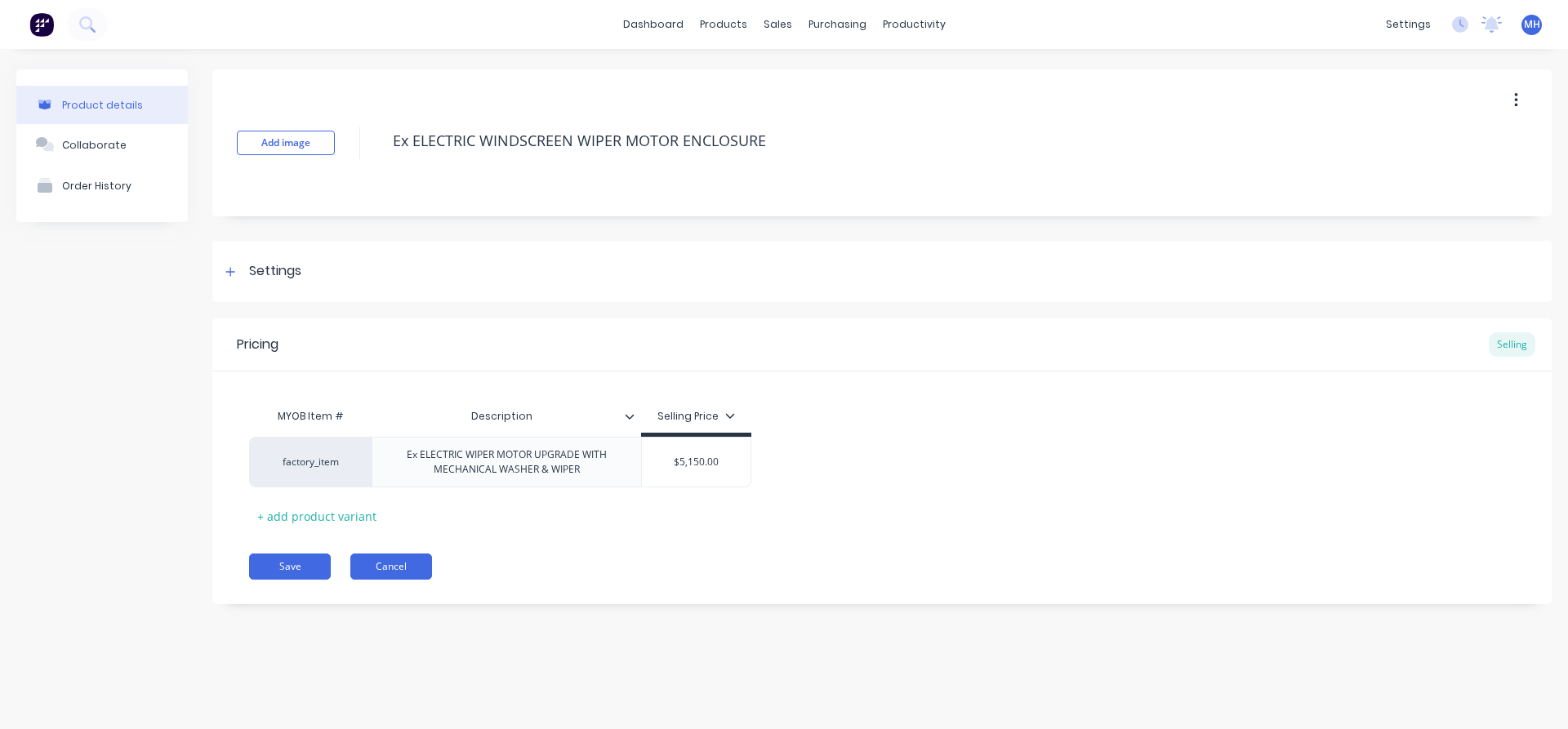
click at [386, 571] on button "Cancel" at bounding box center [390, 567] width 81 height 26
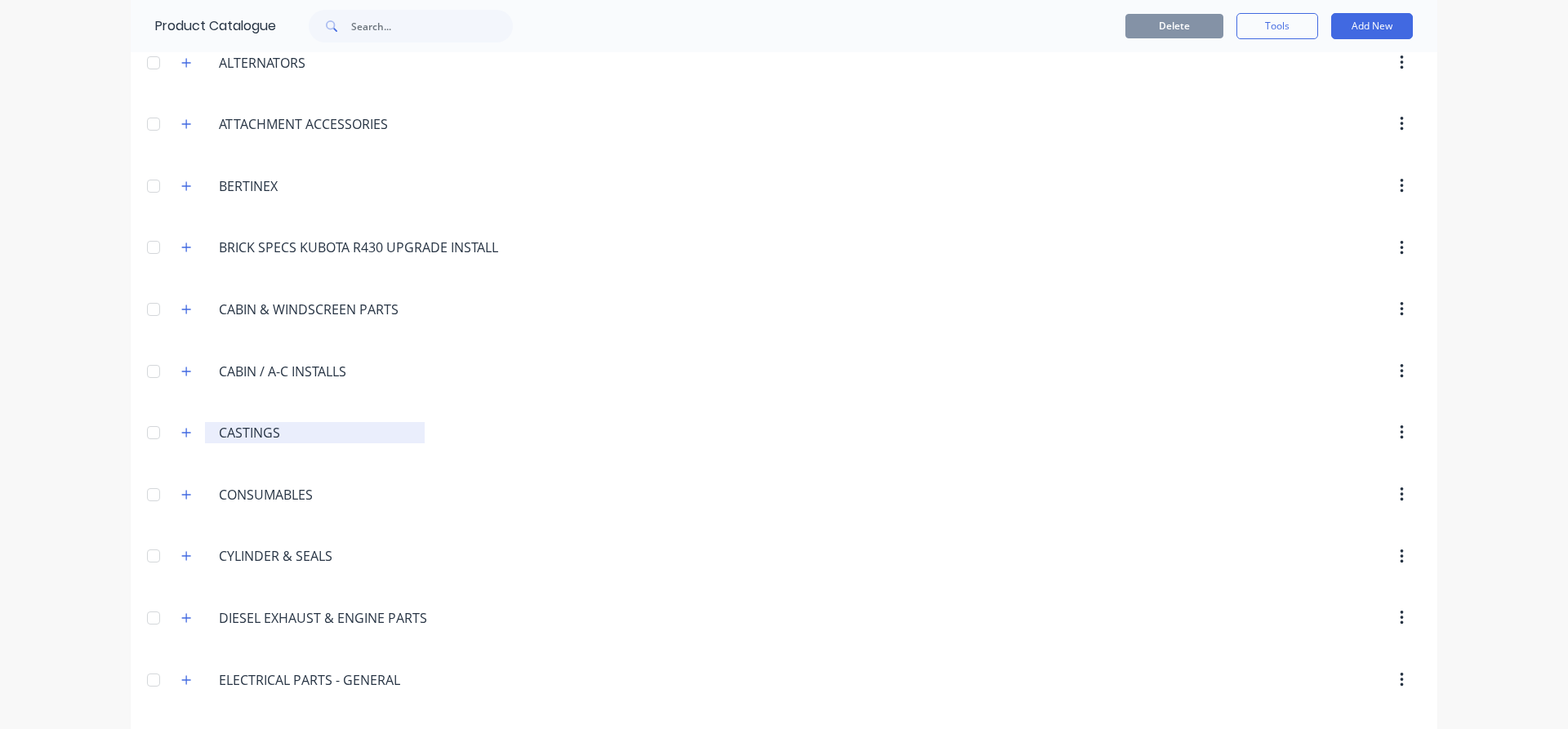
scroll to position [186, 0]
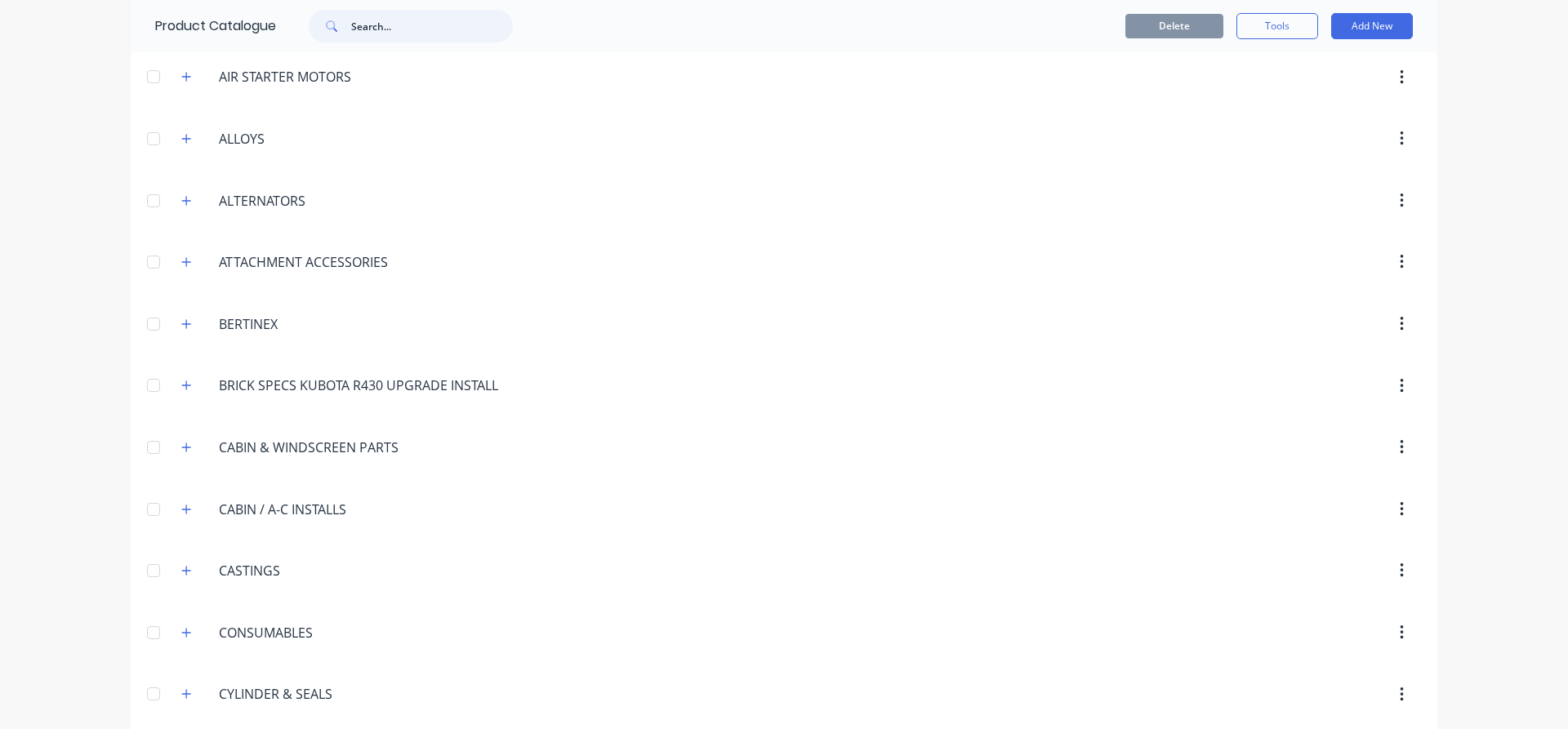
click at [374, 34] on input "text" at bounding box center [432, 25] width 162 height 32
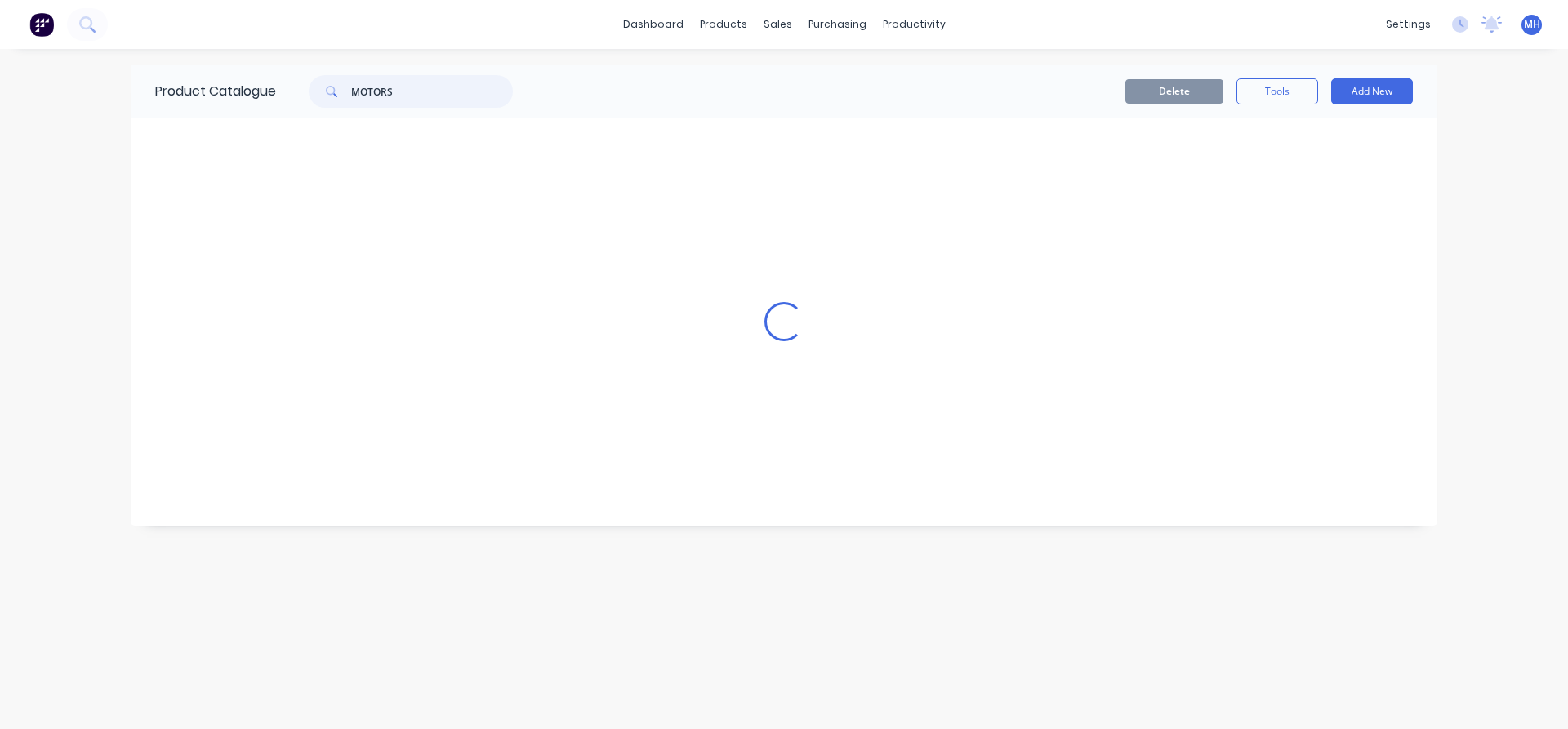
scroll to position [0, 0]
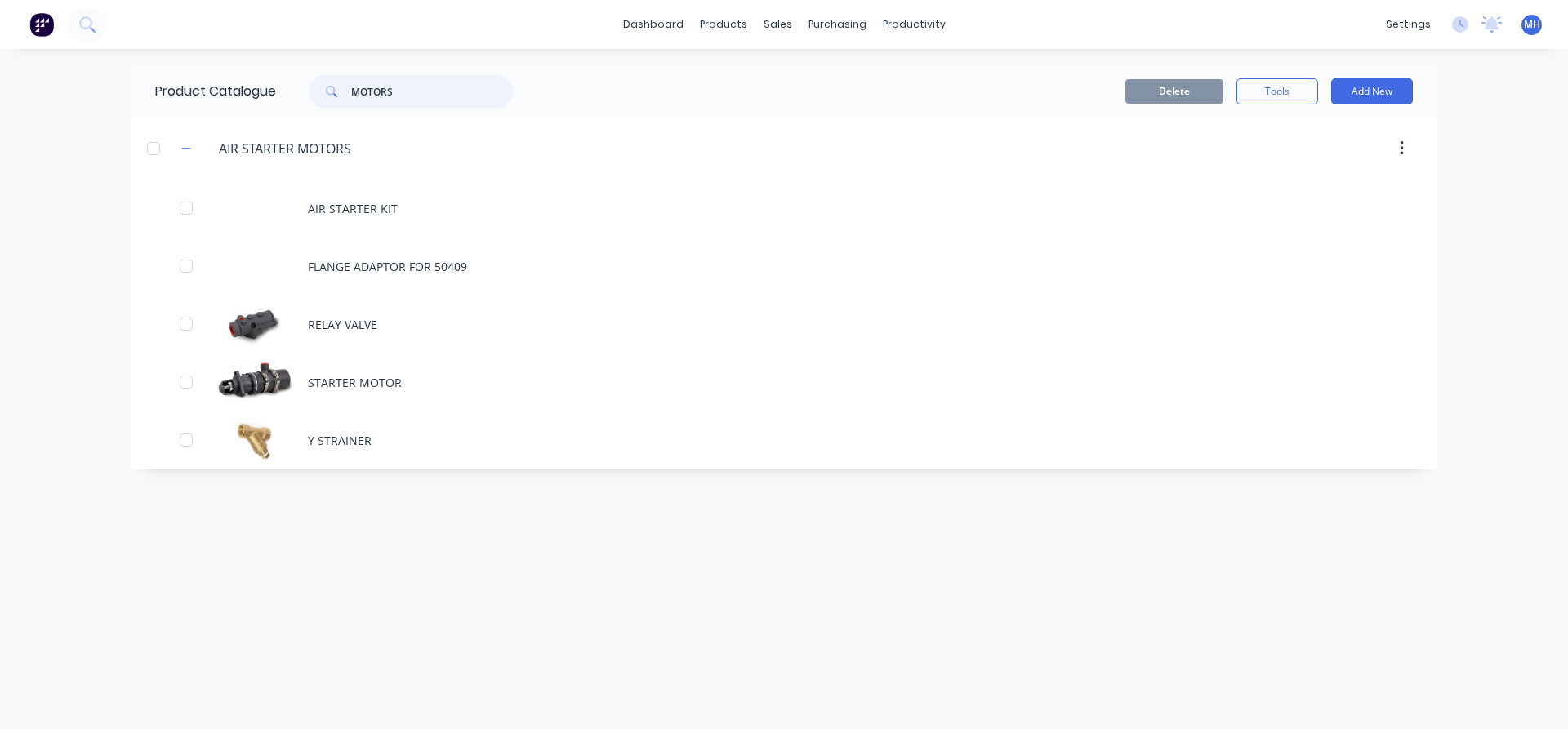
click at [408, 89] on input "MOTORS" at bounding box center [432, 91] width 162 height 32
type input "MOTORS WIPER"
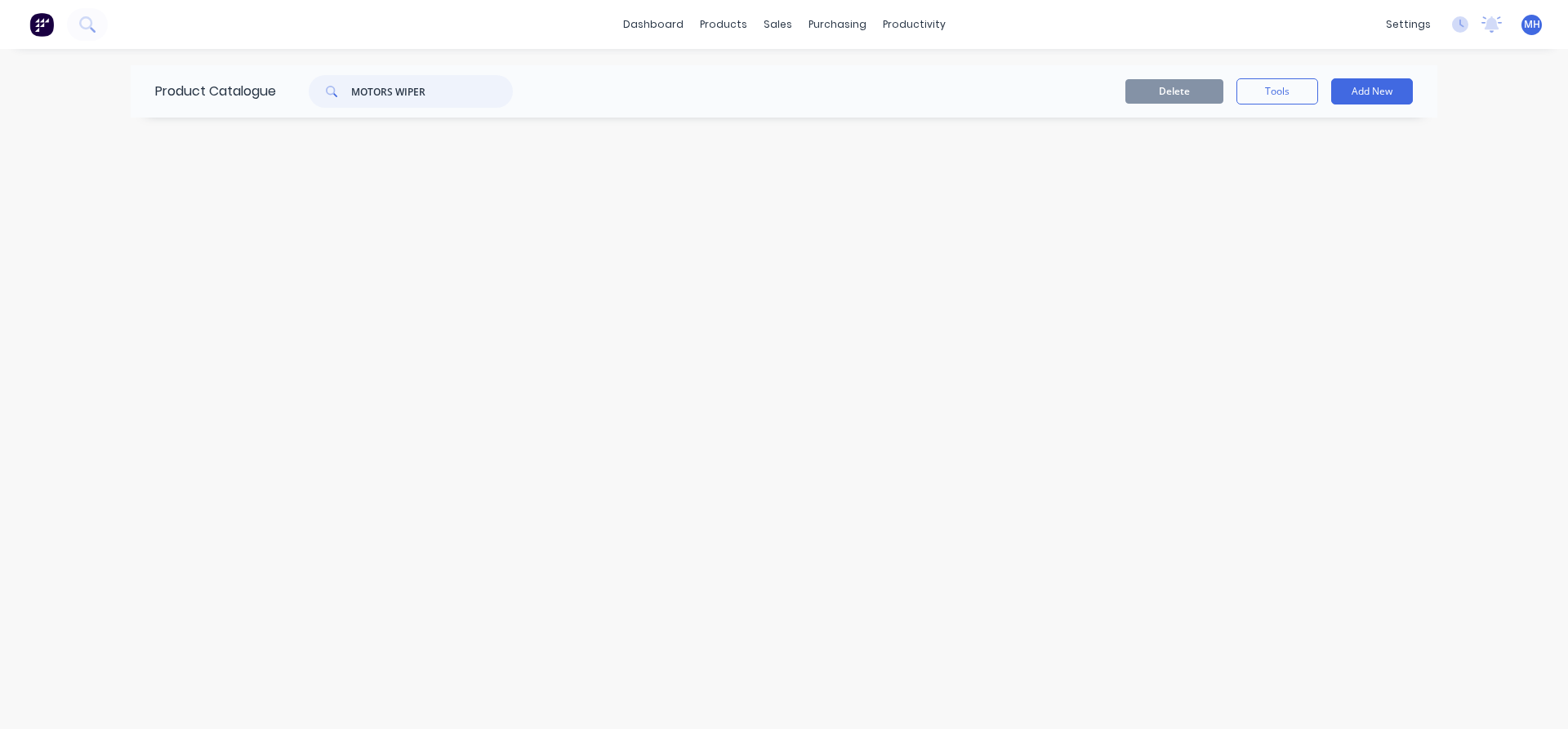
drag, startPoint x: 436, startPoint y: 92, endPoint x: 315, endPoint y: 90, distance: 121.0
click at [351, 90] on input "MOTORS WIPER" at bounding box center [432, 91] width 162 height 32
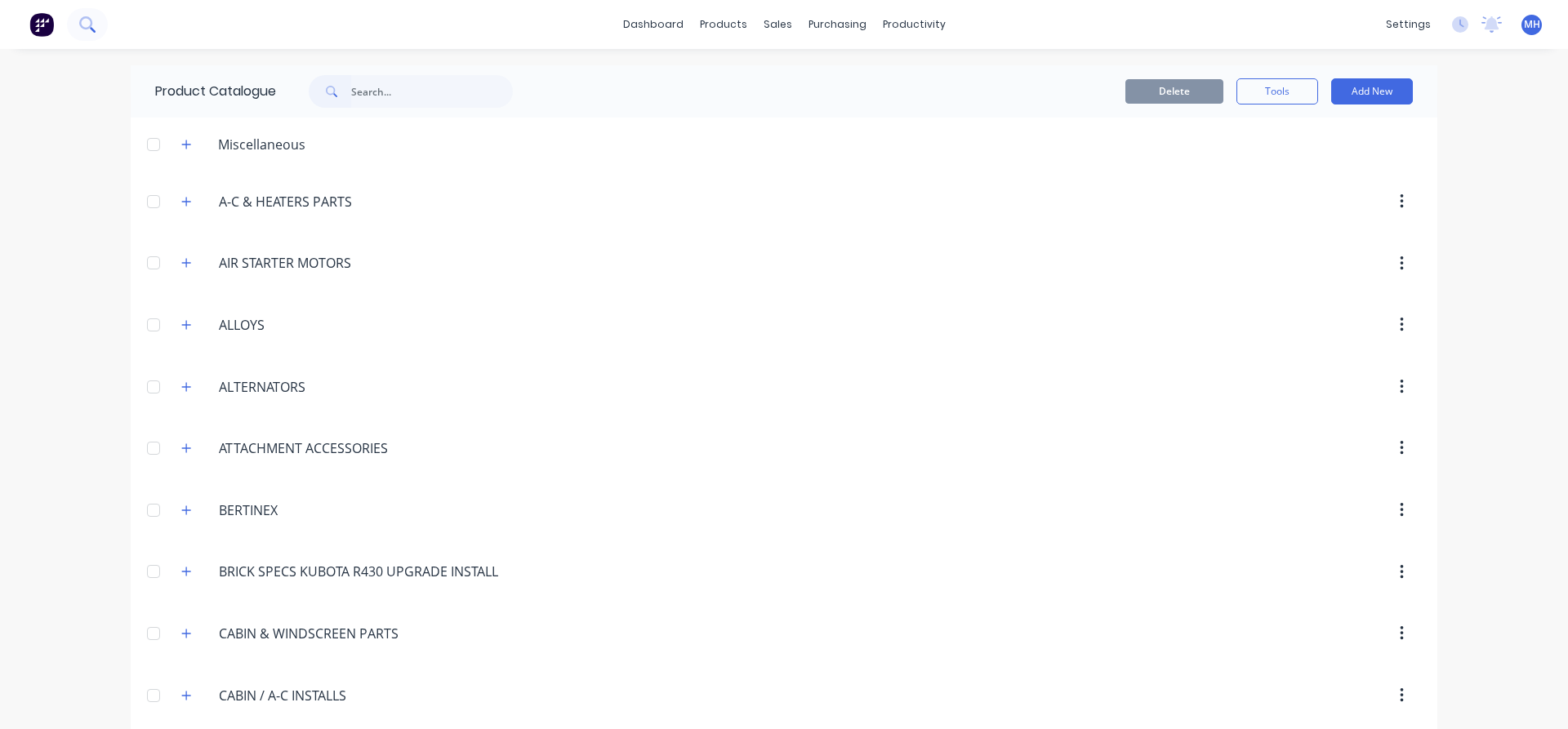
click at [91, 29] on icon at bounding box center [87, 24] width 16 height 16
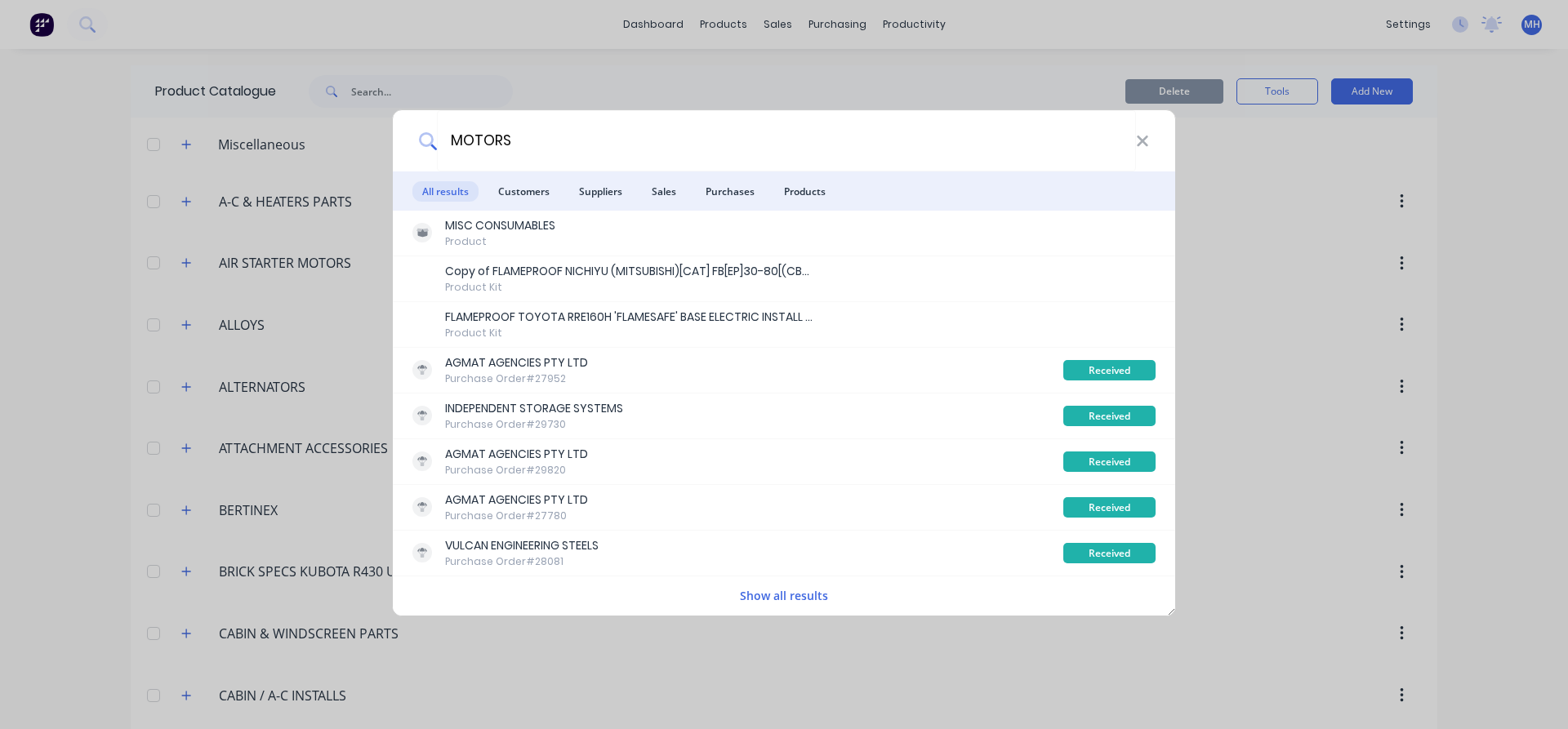
type input "MOTORS"
click at [799, 593] on button "Show all results" at bounding box center [784, 595] width 98 height 19
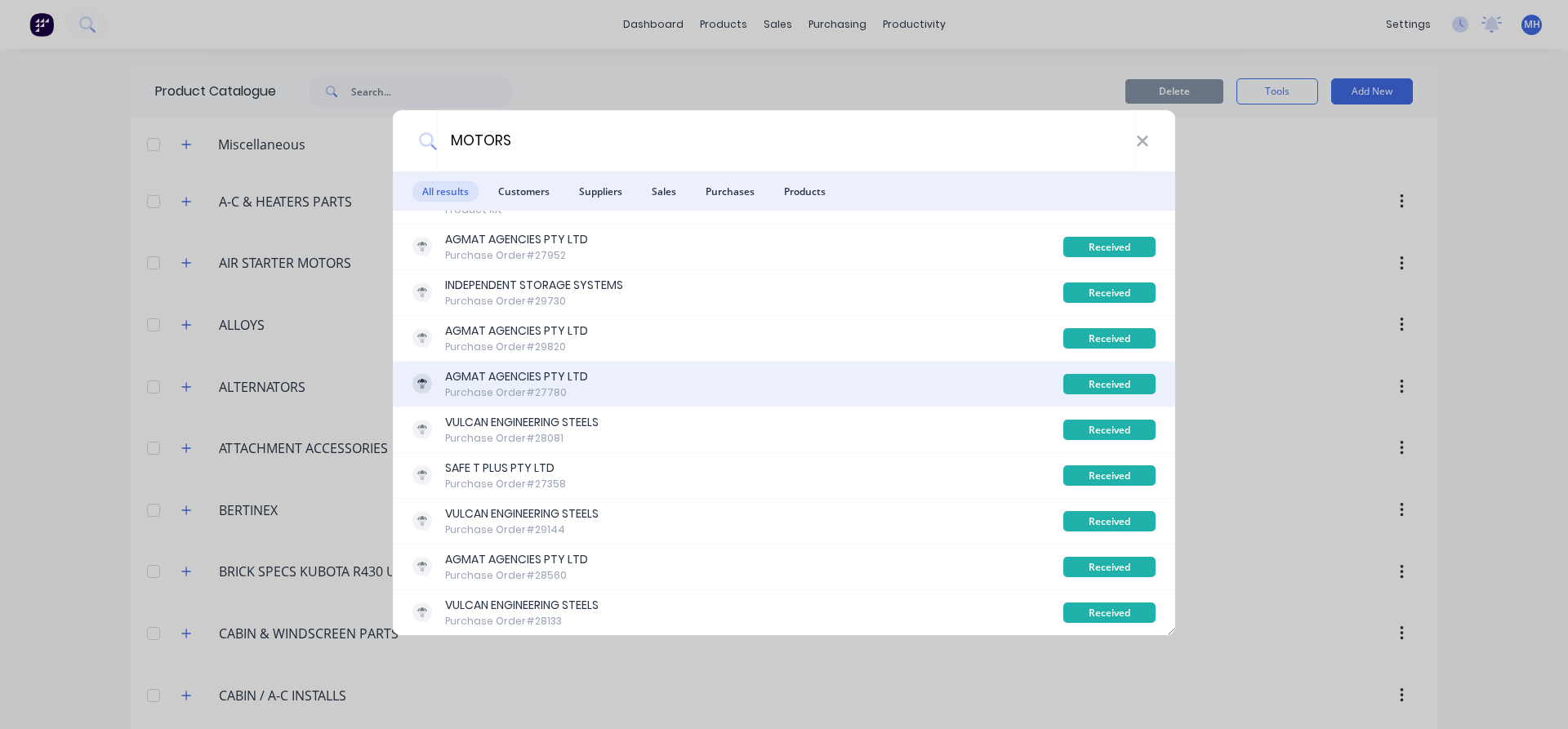
scroll to position [124, 0]
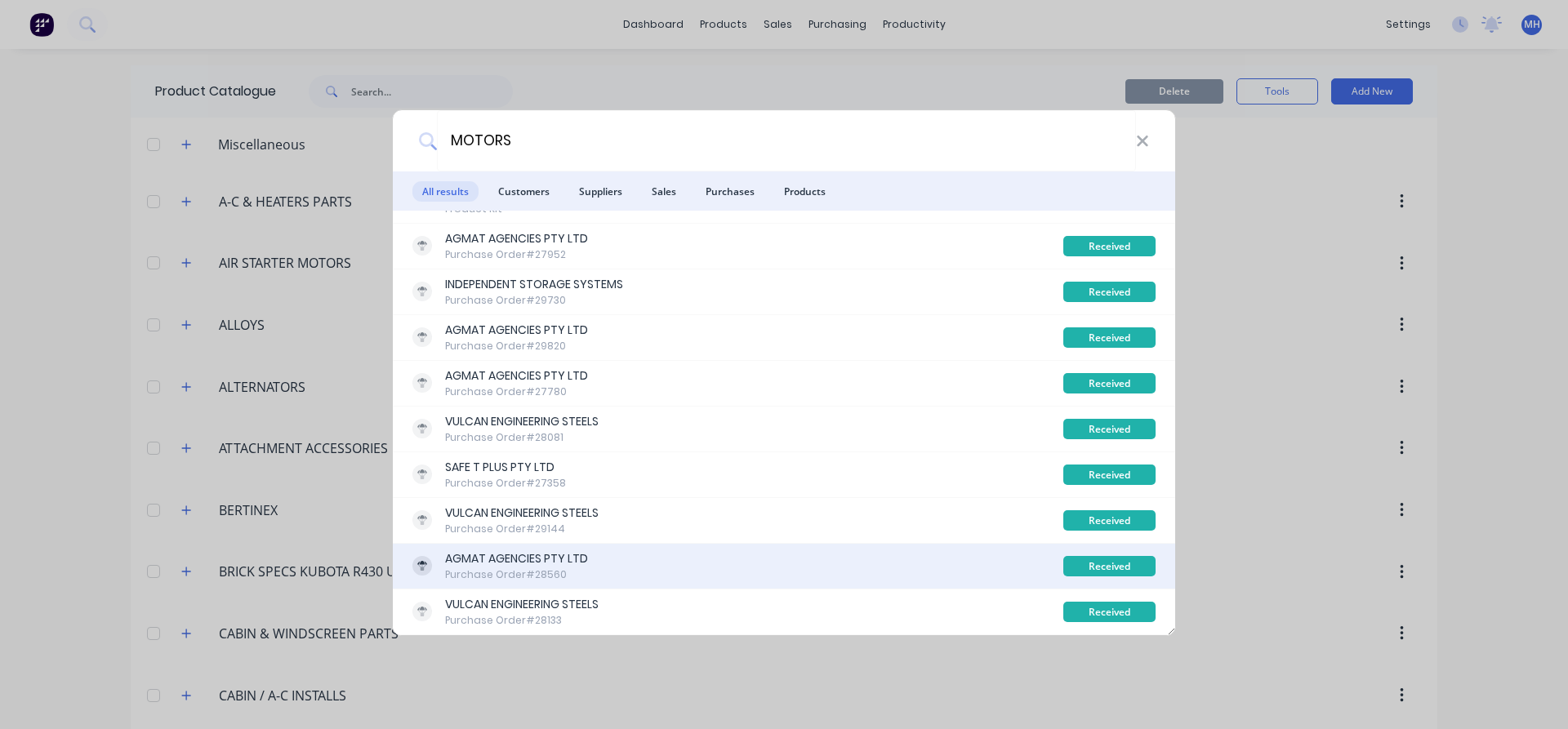
click at [483, 563] on div "AGMAT AGENCIES PTY LTD" at bounding box center [517, 559] width 143 height 17
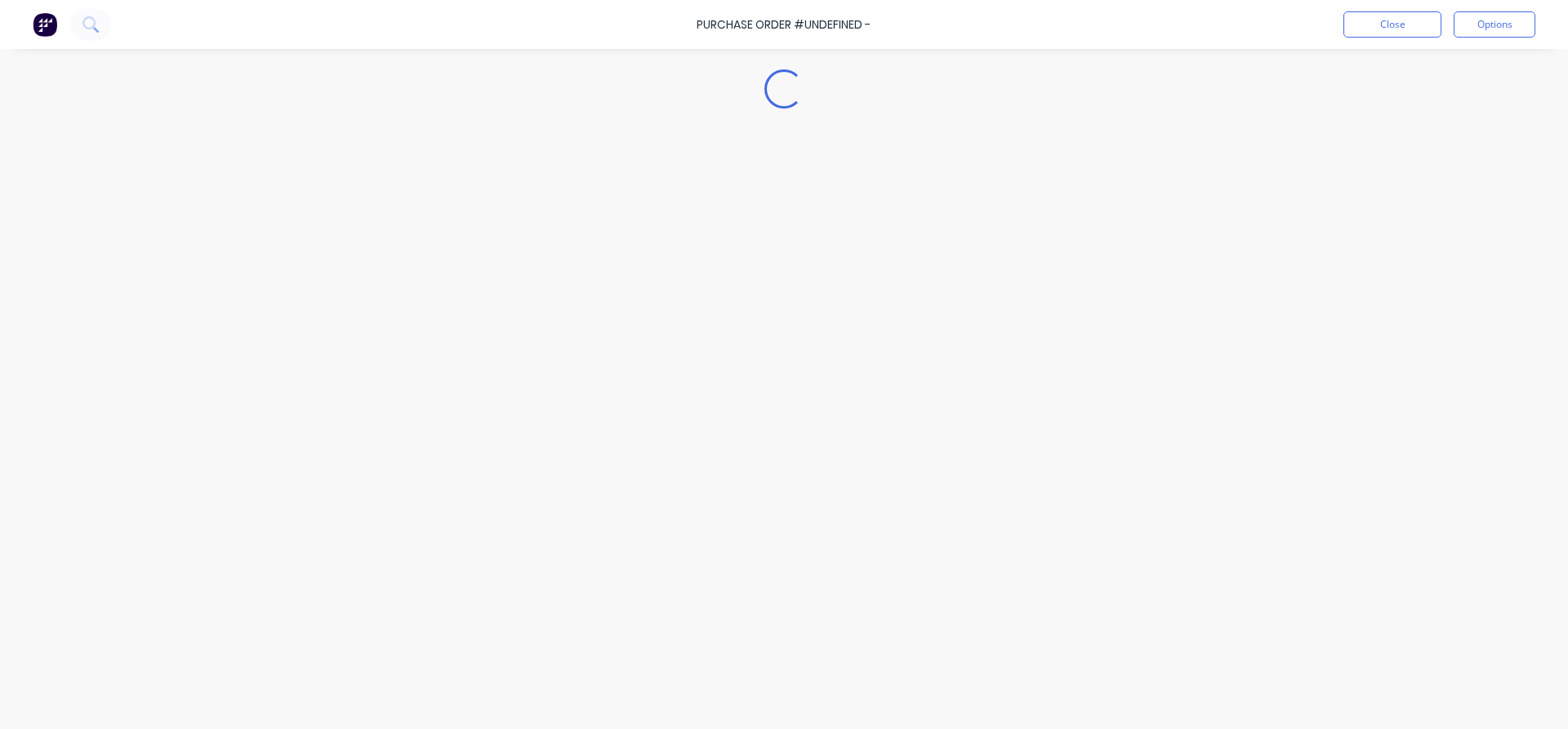
type textarea "x"
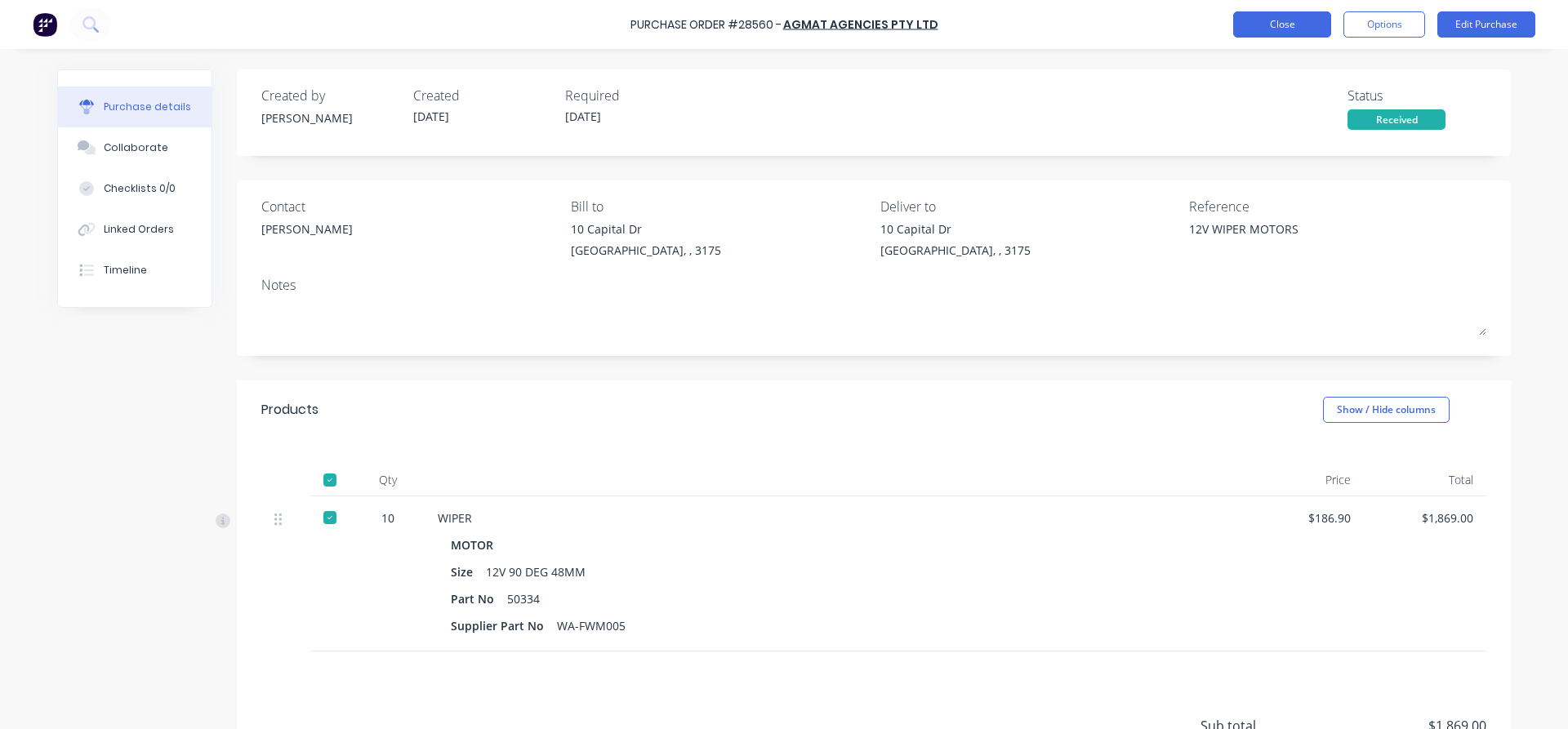
click at [1279, 21] on button "Close" at bounding box center [1282, 24] width 98 height 26
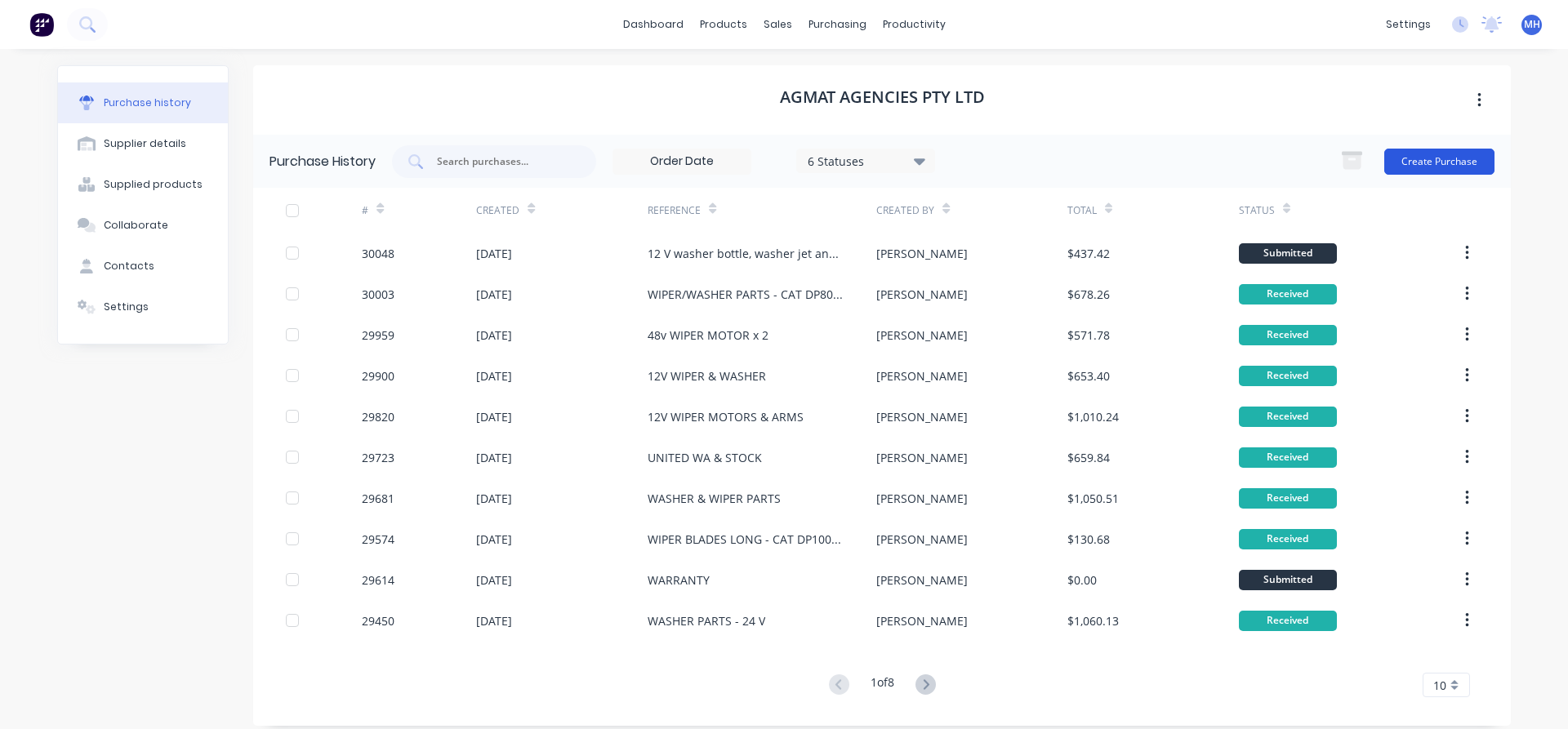
click at [1433, 164] on button "Create Purchase" at bounding box center [1440, 162] width 110 height 26
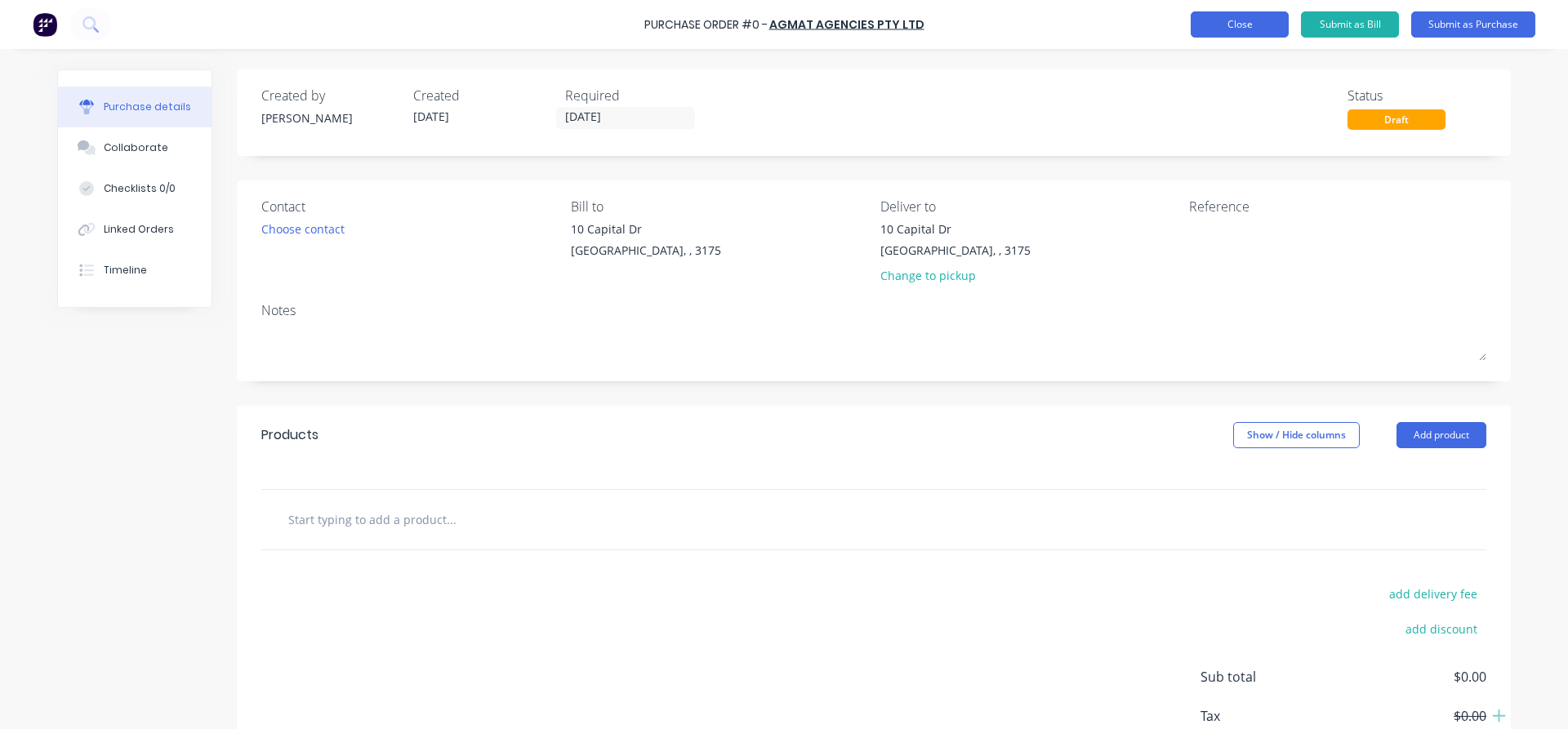
click at [1240, 28] on button "Close" at bounding box center [1240, 24] width 98 height 26
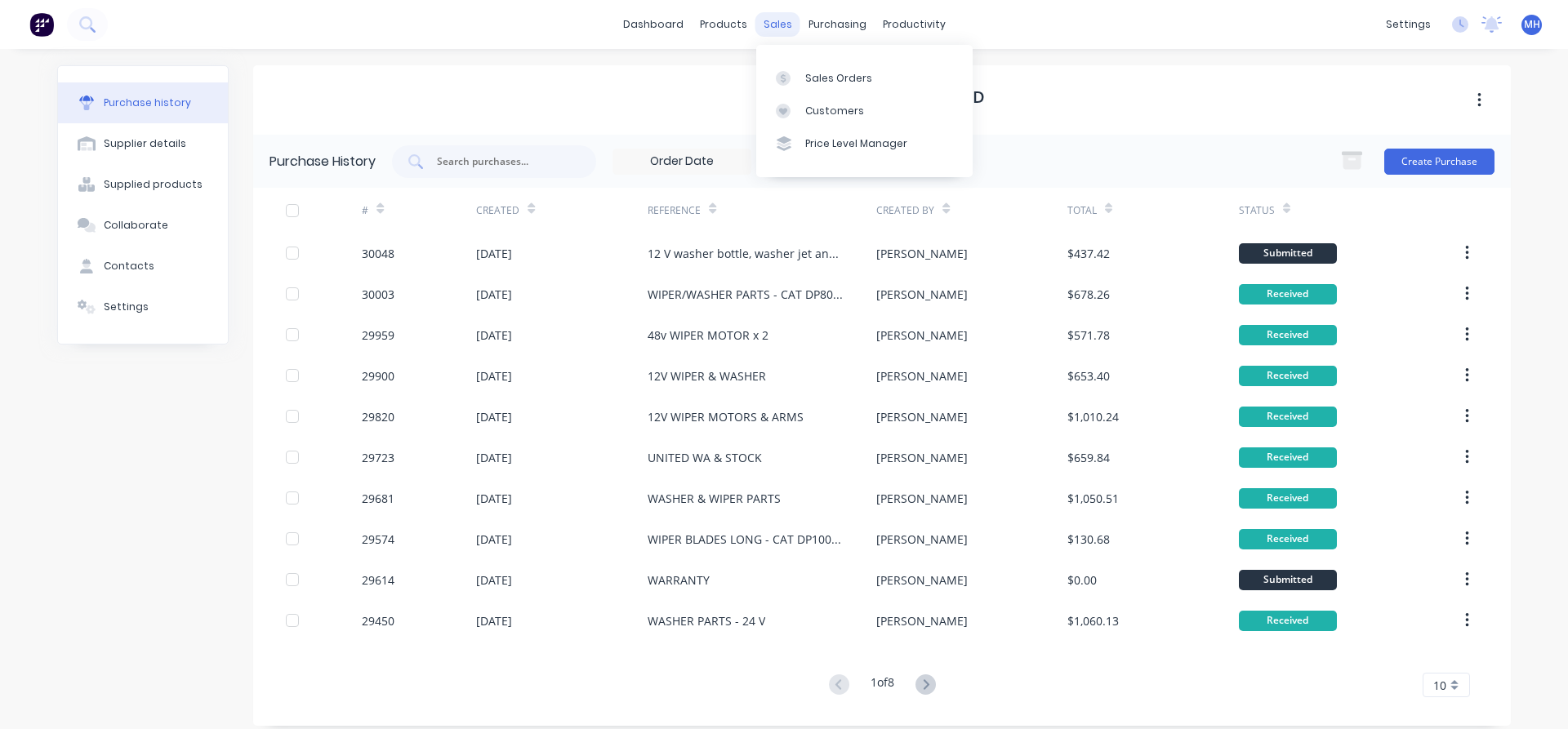
click at [772, 27] on div "sales" at bounding box center [777, 24] width 45 height 24
click at [803, 79] on link "Sales Orders" at bounding box center [865, 77] width 217 height 32
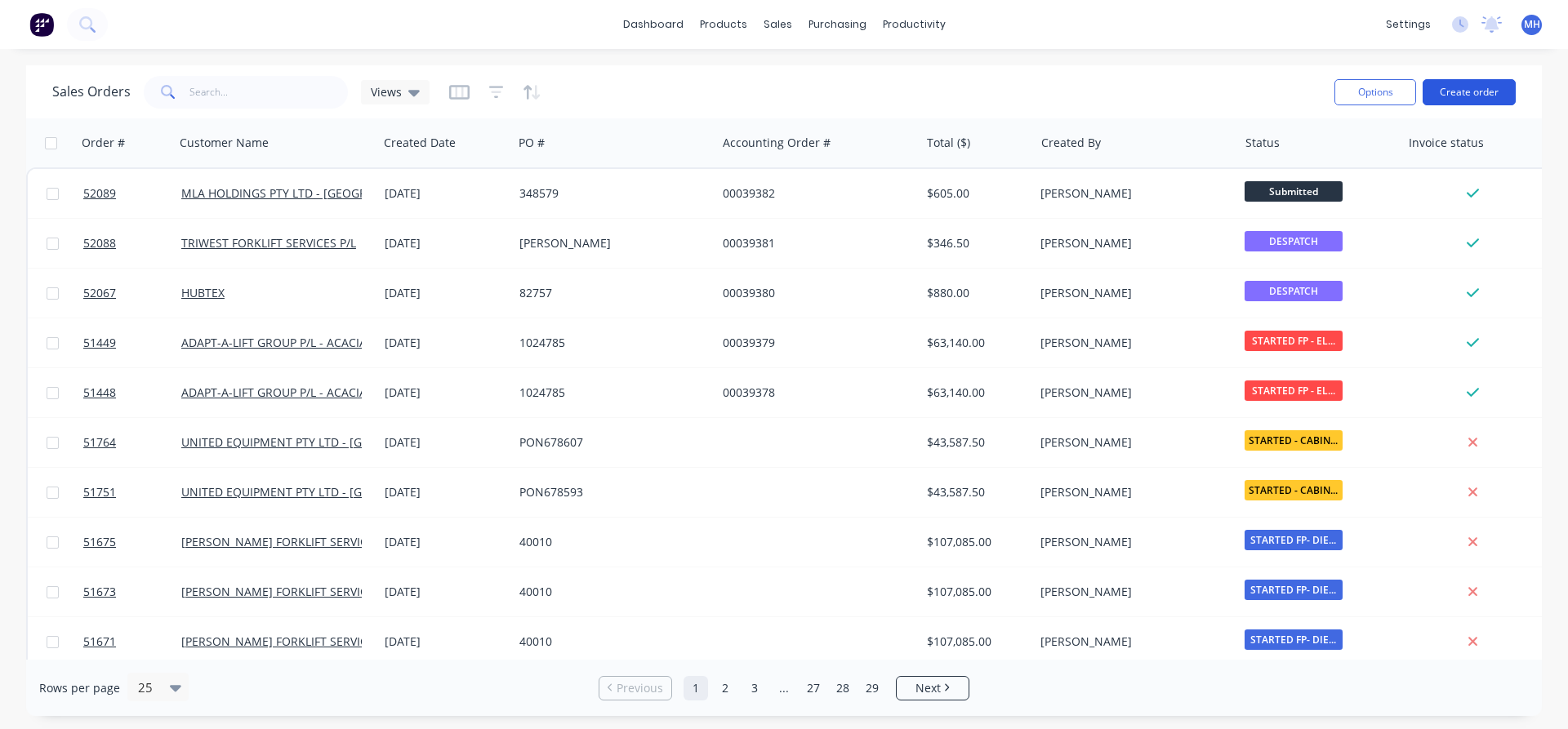
click at [1463, 90] on button "Create order" at bounding box center [1469, 93] width 93 height 26
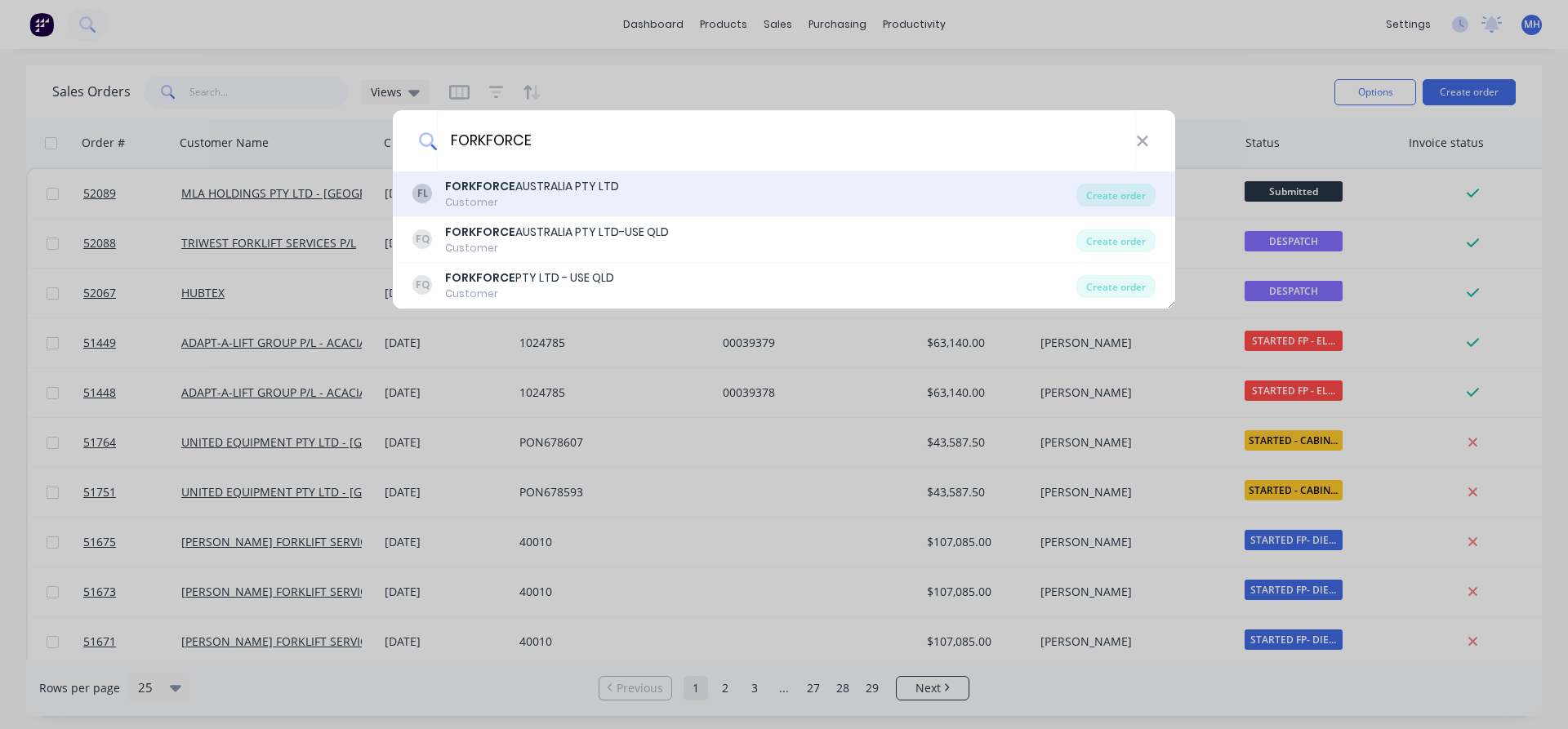
type input "FORKFORCE"
click at [509, 195] on div "Customer" at bounding box center [532, 202] width 174 height 15
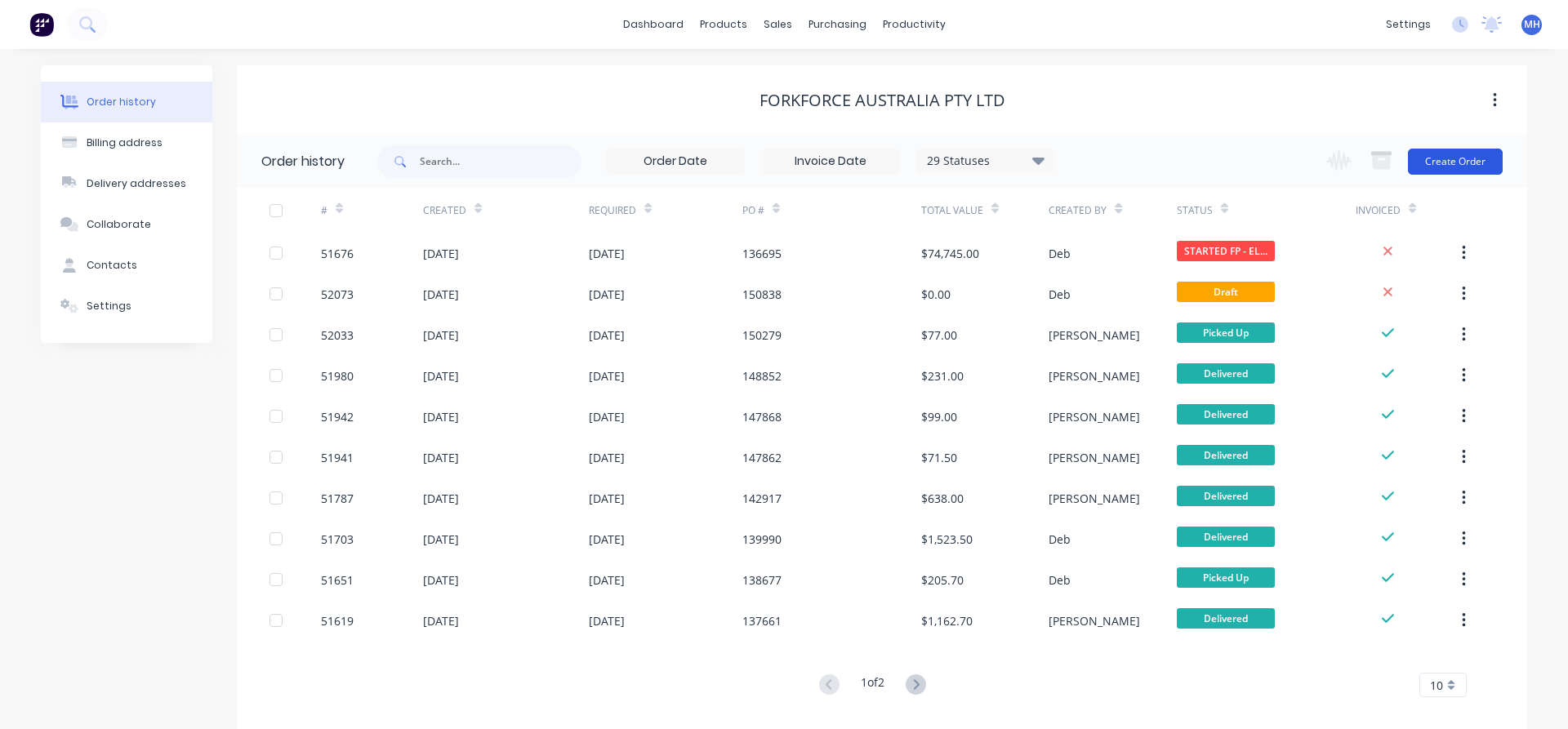
click at [1459, 153] on button "Create Order" at bounding box center [1455, 162] width 94 height 26
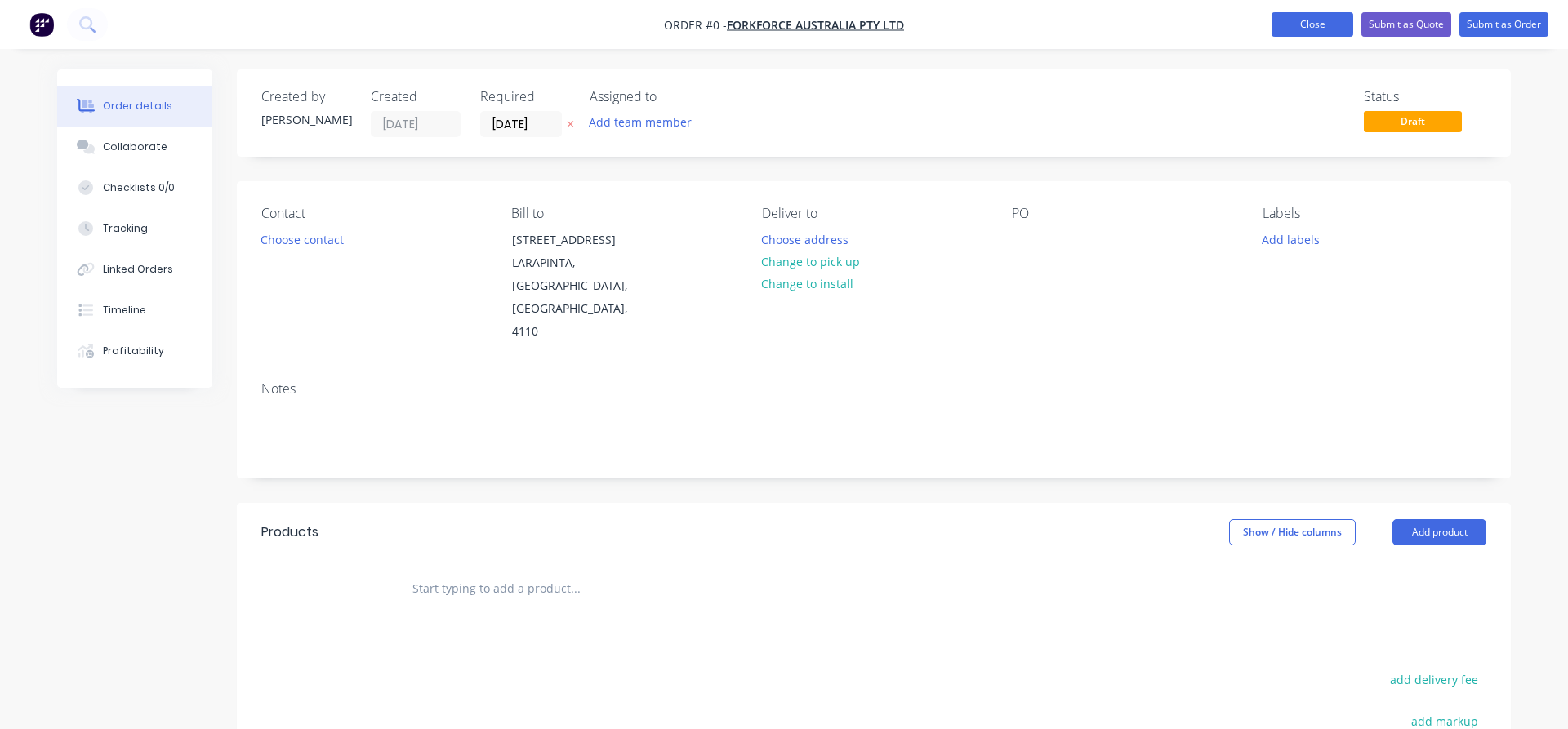
click at [1315, 28] on button "Close" at bounding box center [1312, 24] width 81 height 24
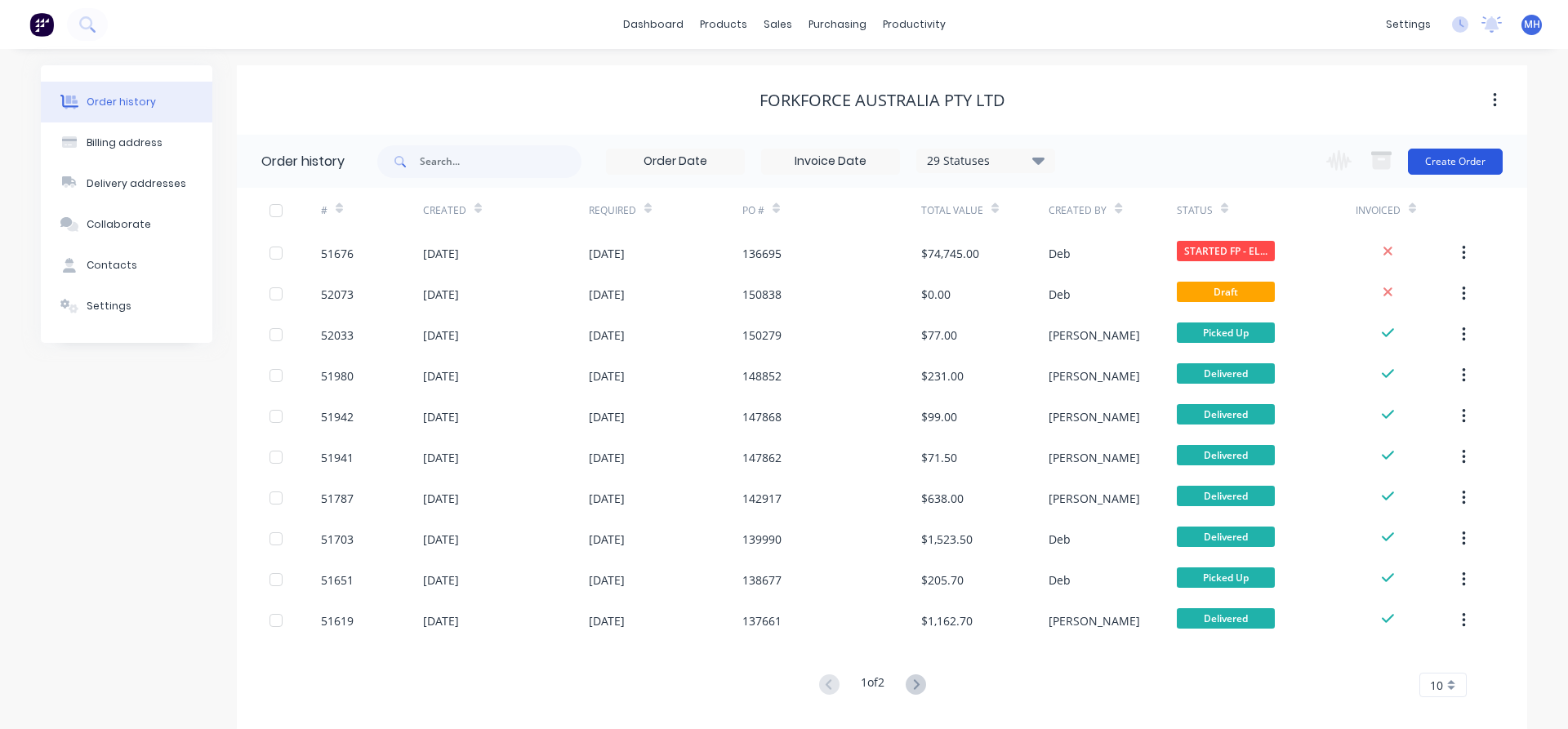
click at [1454, 159] on button "Create Order" at bounding box center [1455, 162] width 94 height 26
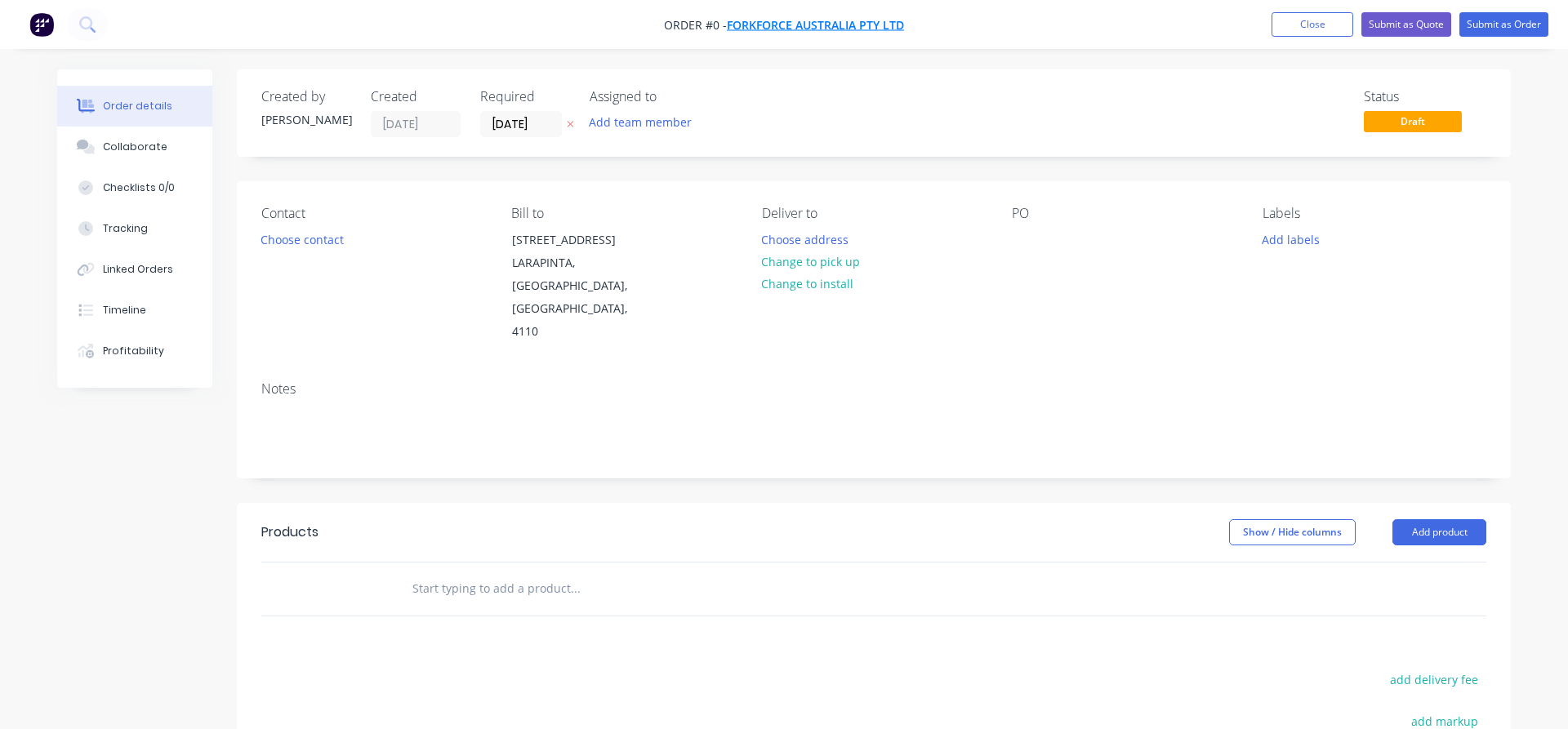
click at [854, 21] on span "FORKFORCE AUSTRALIA PTY LTD" at bounding box center [815, 25] width 177 height 16
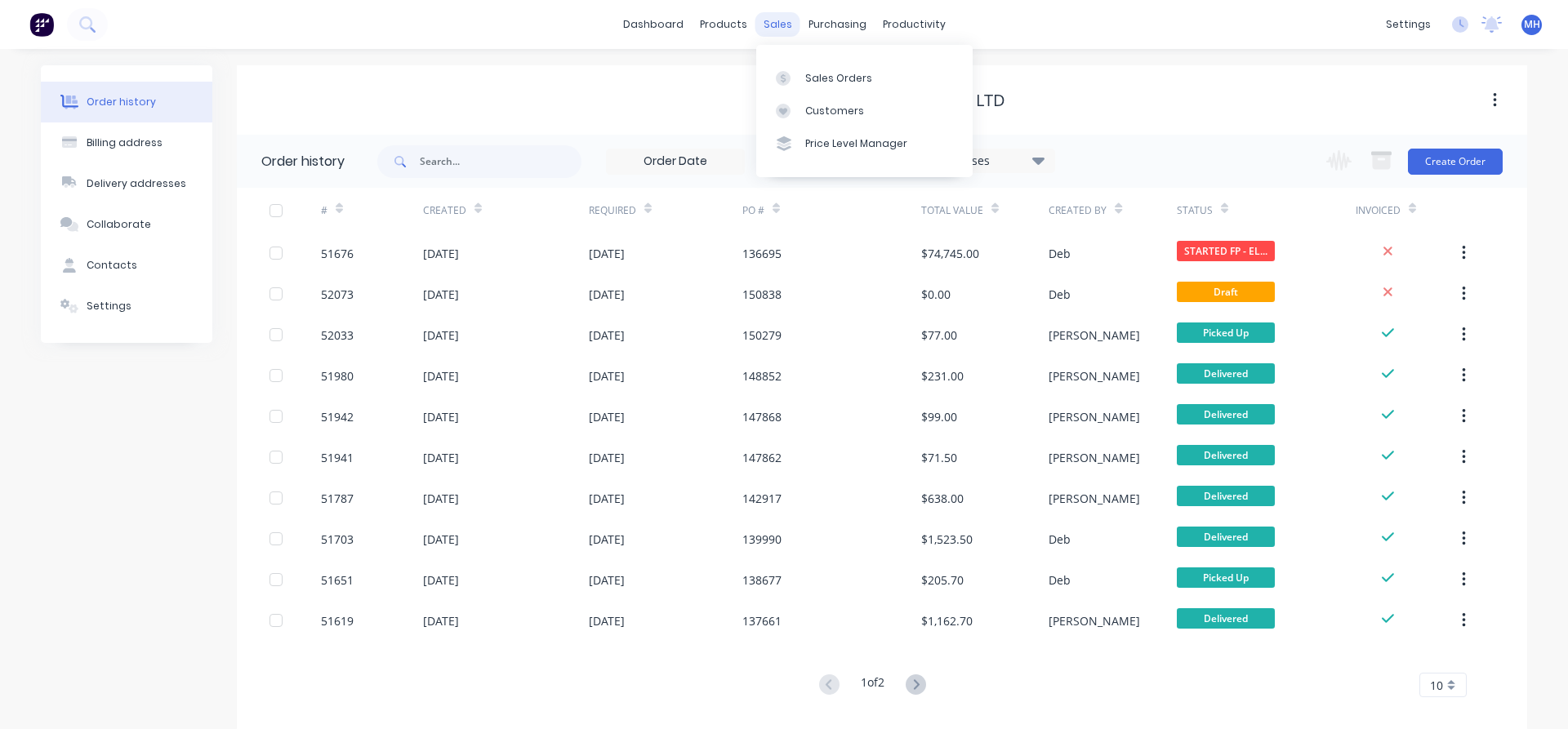
click at [784, 26] on div "sales" at bounding box center [777, 24] width 45 height 24
click at [810, 79] on div "Sales Orders" at bounding box center [839, 78] width 67 height 15
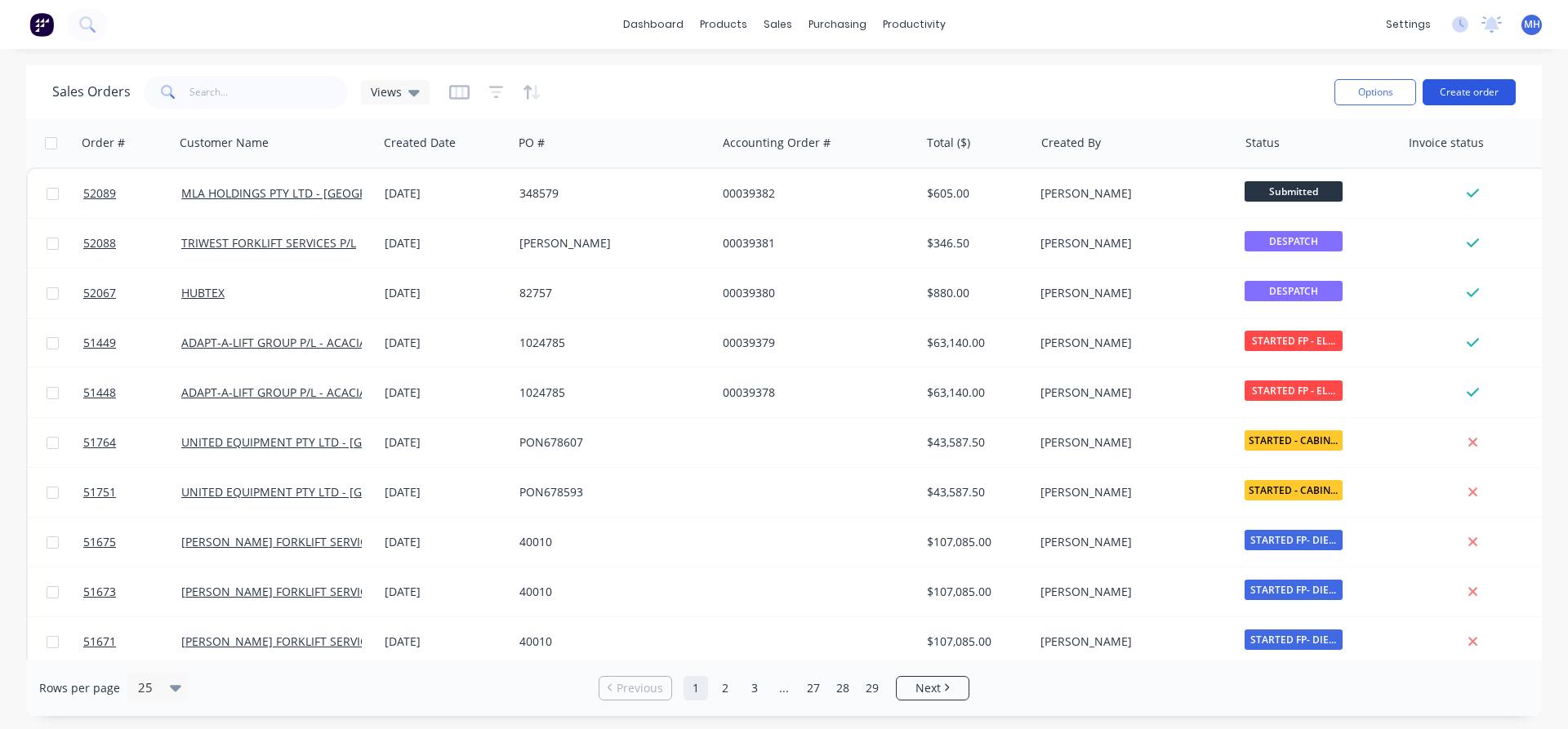
click at [1461, 90] on button "Create order" at bounding box center [1469, 93] width 93 height 26
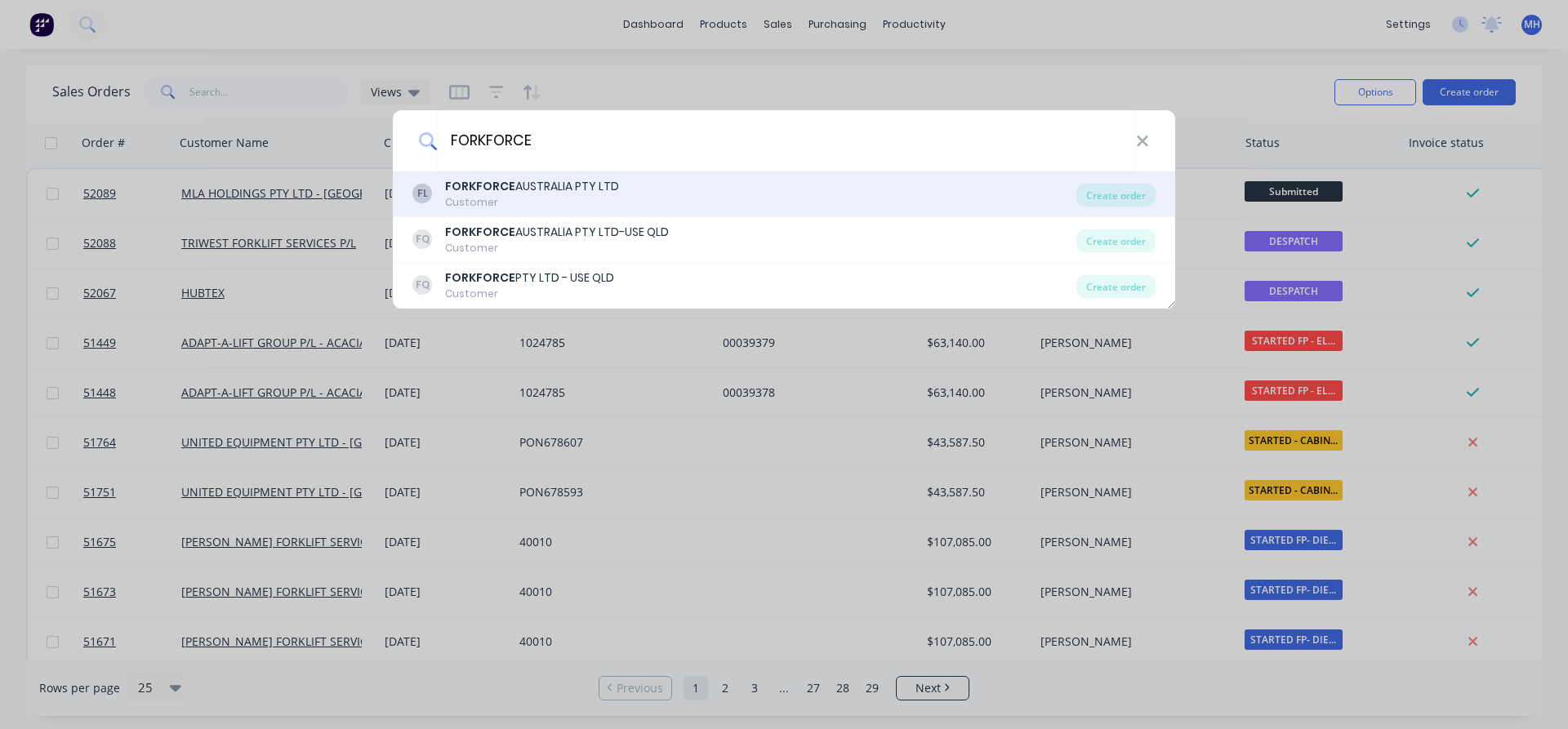
type input "FORKFORCE"
click at [475, 183] on b "FORKFORCE" at bounding box center [480, 186] width 70 height 17
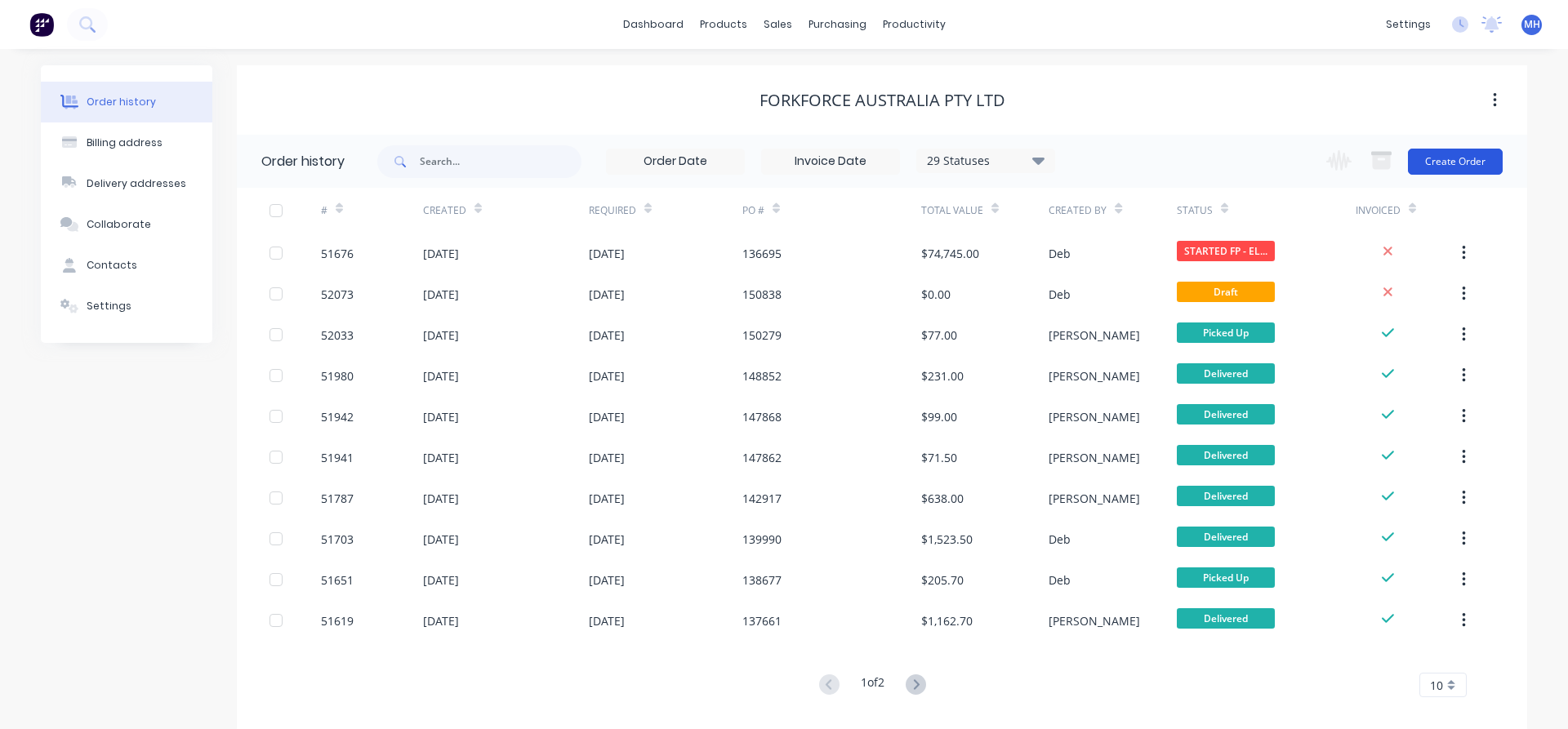
click at [1454, 155] on button "Create Order" at bounding box center [1455, 162] width 94 height 26
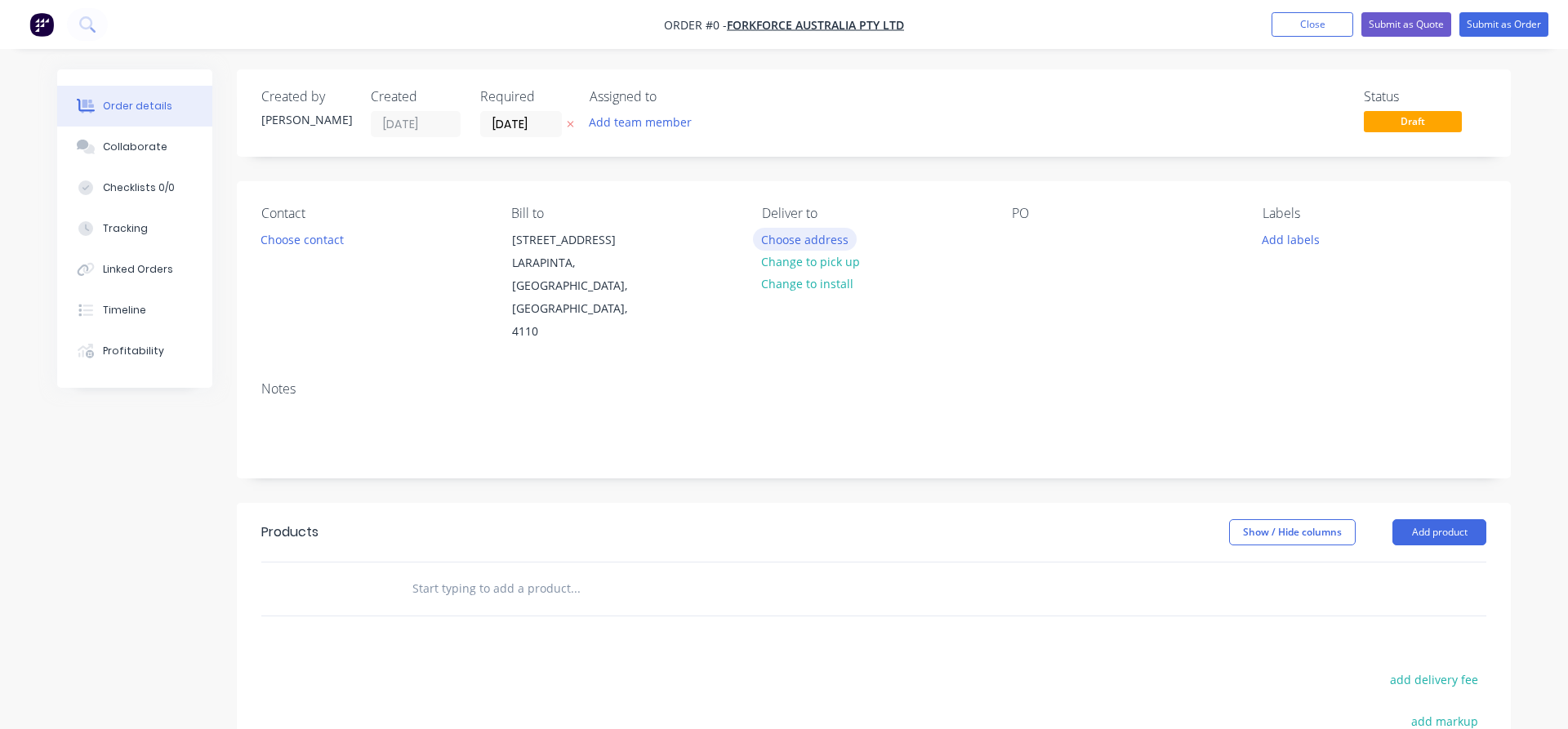
click at [806, 240] on button "Choose address" at bounding box center [805, 238] width 105 height 22
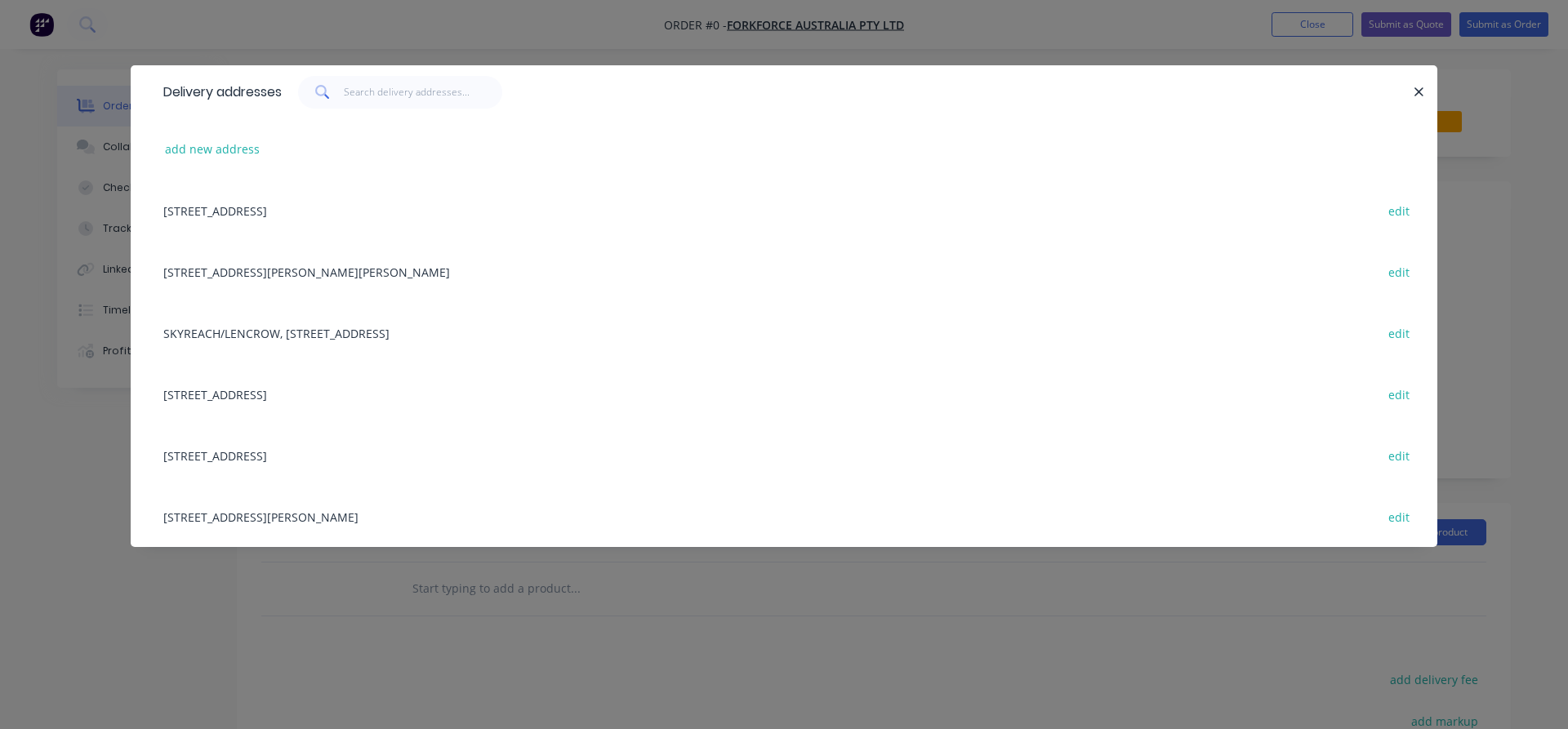
scroll to position [1, 0]
click at [203, 393] on div "[STREET_ADDRESS] edit" at bounding box center [784, 394] width 1258 height 61
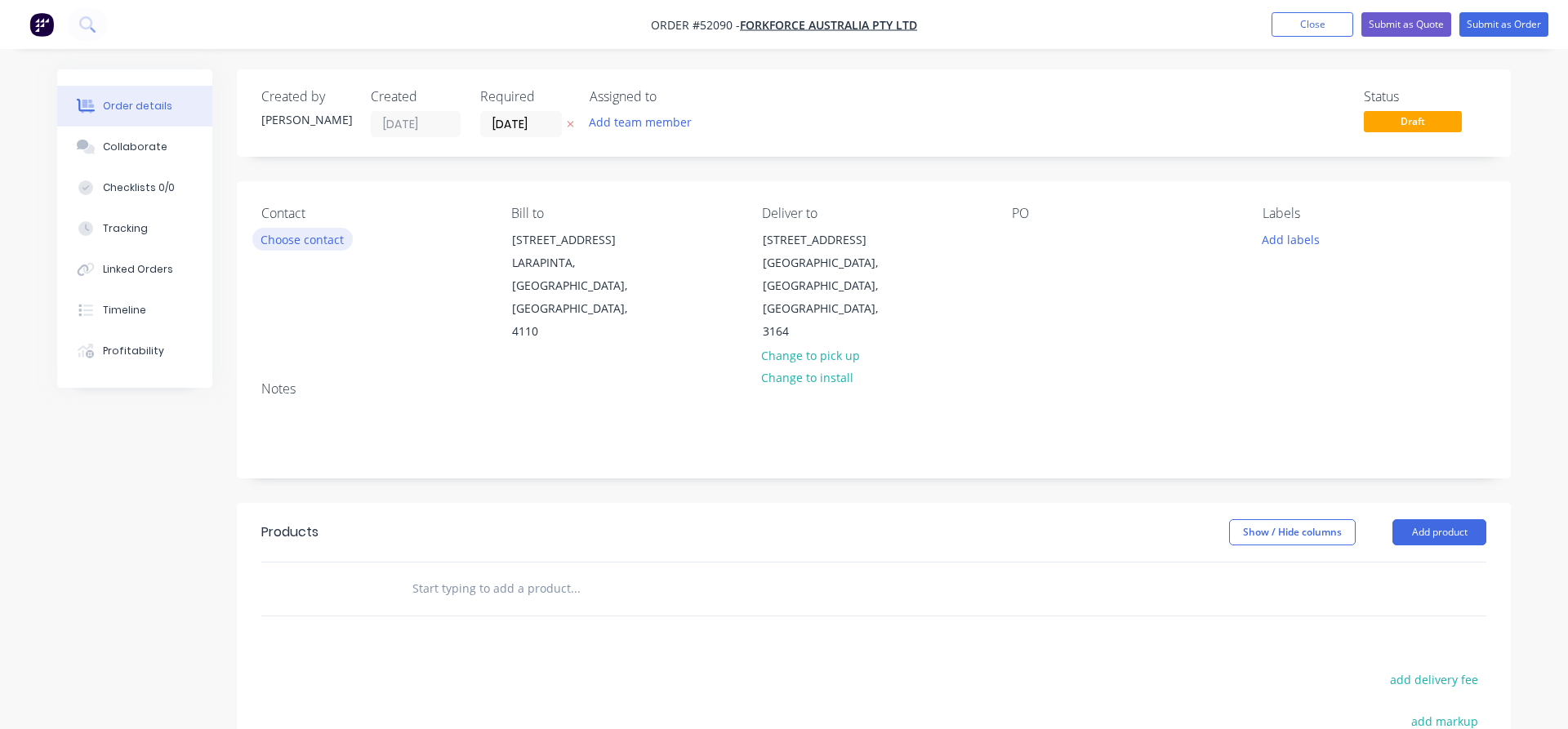
click at [284, 239] on button "Choose contact" at bounding box center [302, 238] width 100 height 22
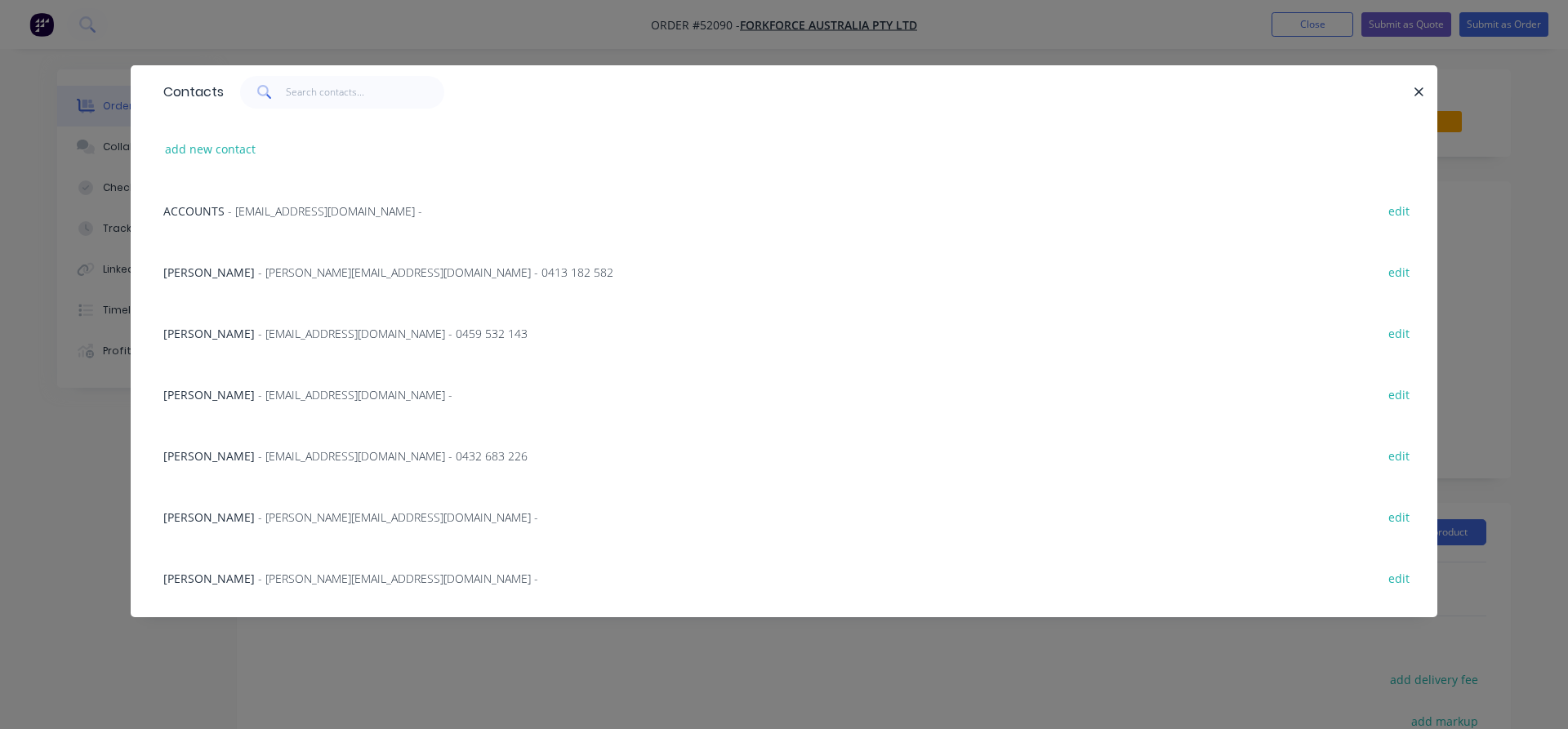
click at [258, 398] on span "- [EMAIL_ADDRESS][DOMAIN_NAME] -" at bounding box center [355, 395] width 195 height 16
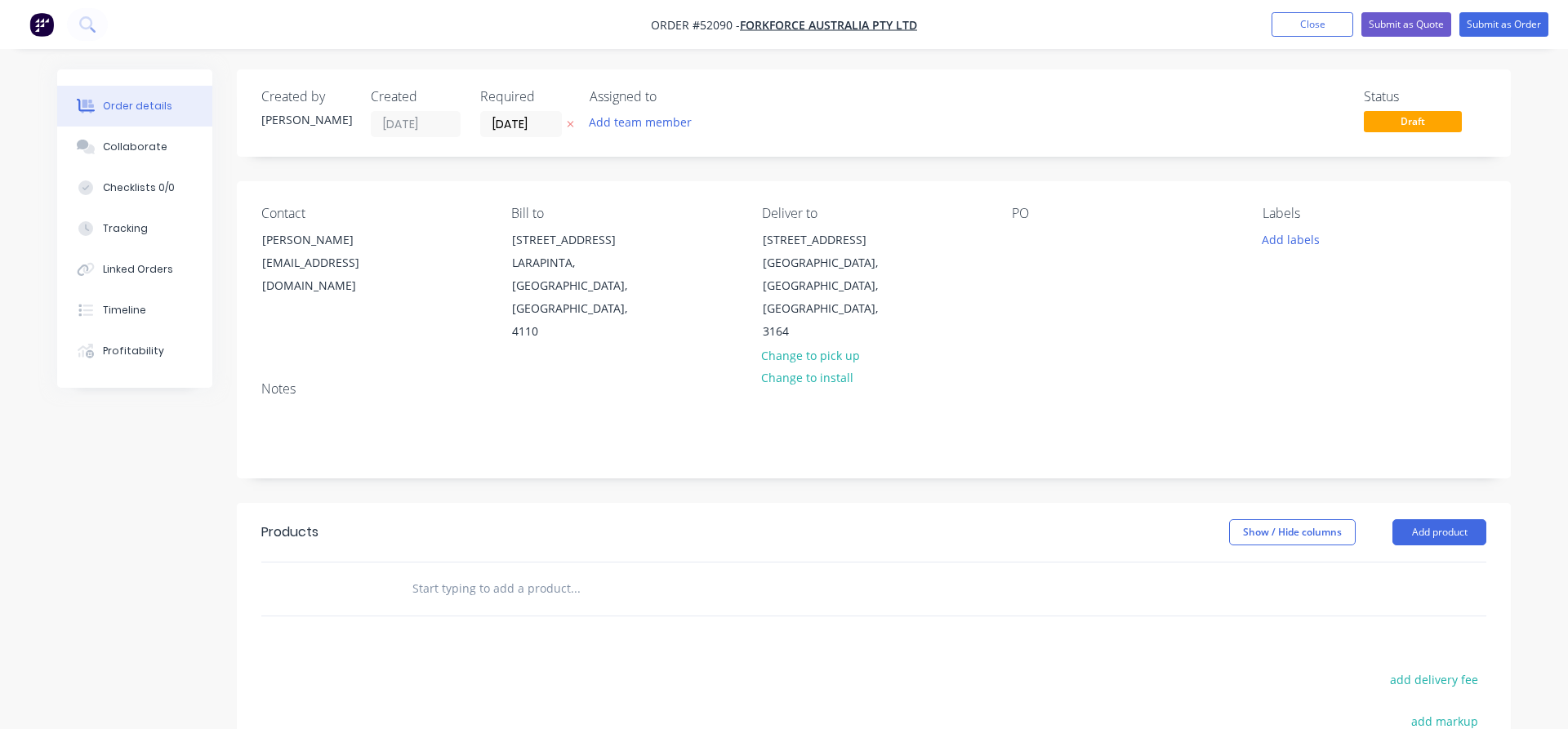
click at [1040, 229] on div "PO" at bounding box center [1123, 275] width 224 height 138
click at [1019, 232] on div at bounding box center [1025, 239] width 26 height 24
click at [415, 572] on input "text" at bounding box center [575, 588] width 327 height 32
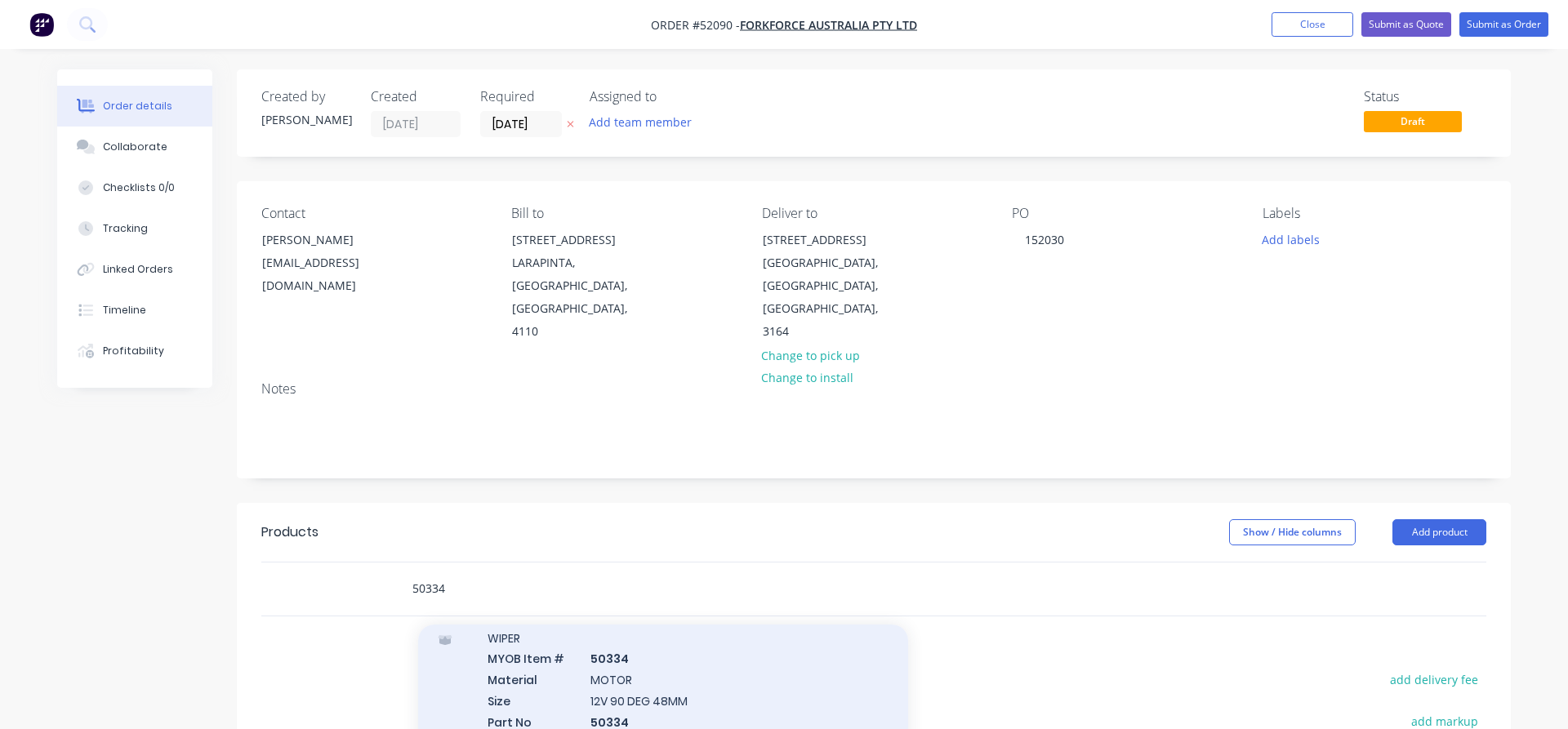
scroll to position [93, 0]
type input "50334"
click at [616, 620] on div "WIPER MYOB Item # 50334 Material MOTOR Size 12V 90 DEG 48MM Part No 50334 Suppl…" at bounding box center [663, 678] width 490 height 191
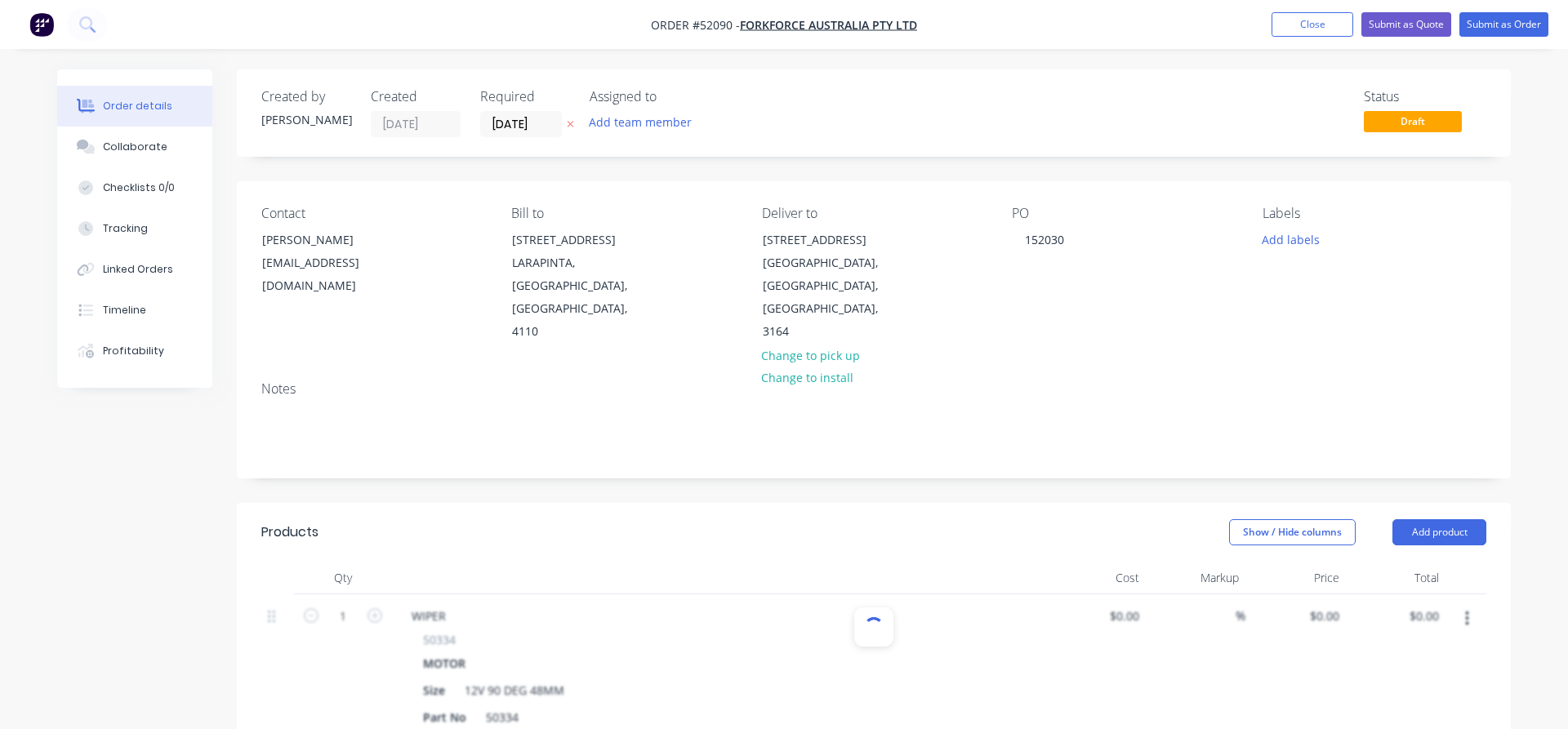
type input "$199.95"
type input "27.53"
type input "$255.00"
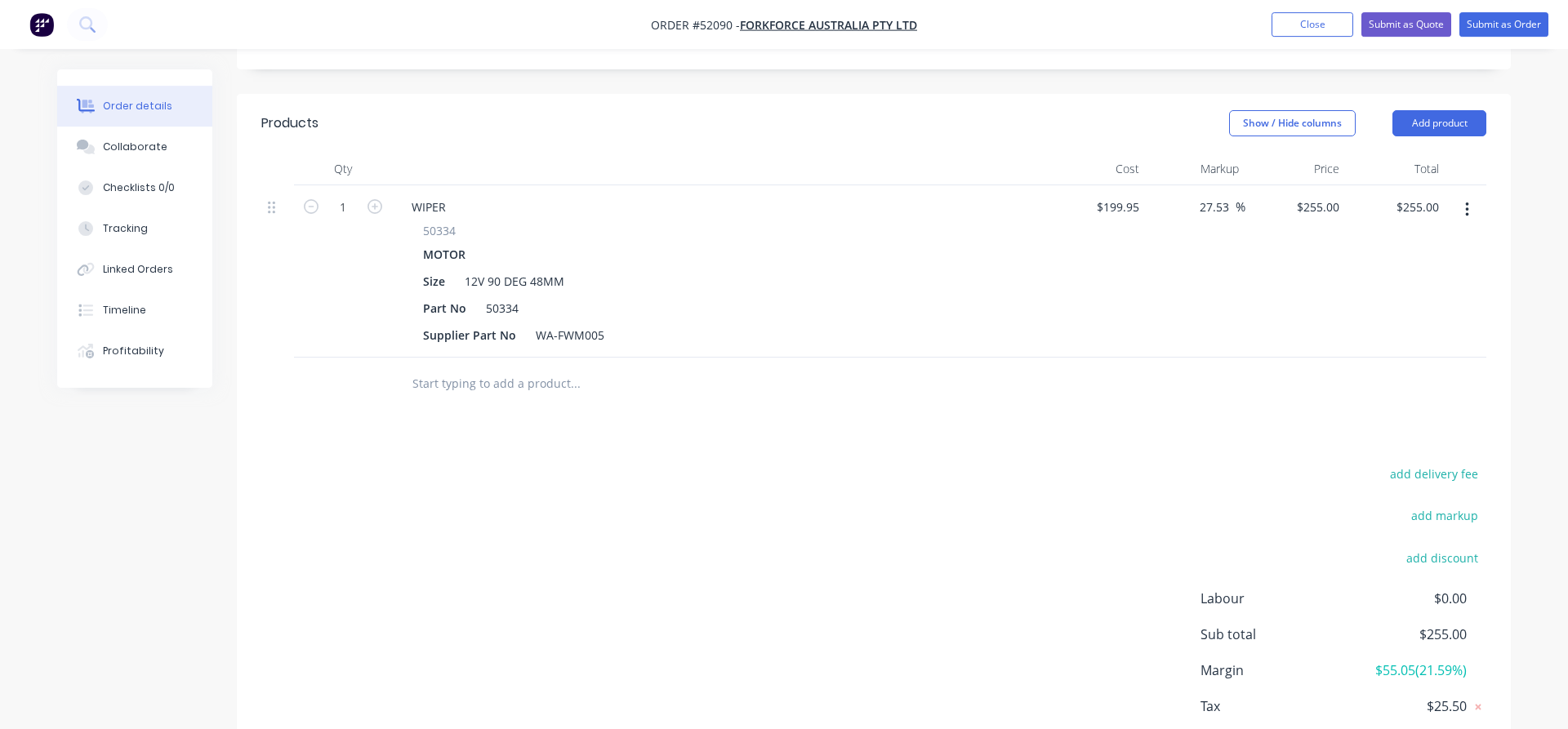
scroll to position [416, 0]
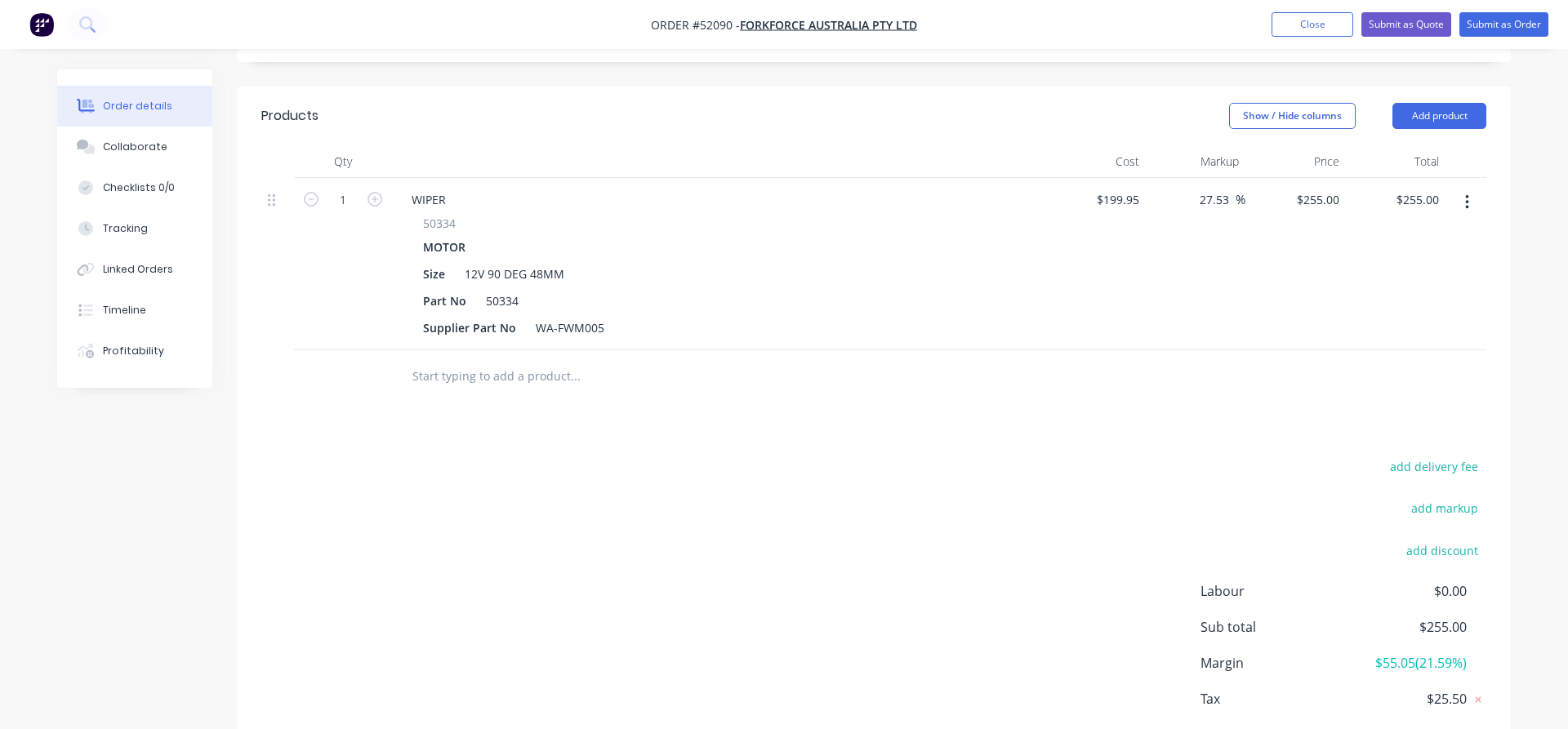
click at [411, 360] on input "text" at bounding box center [575, 375] width 327 height 32
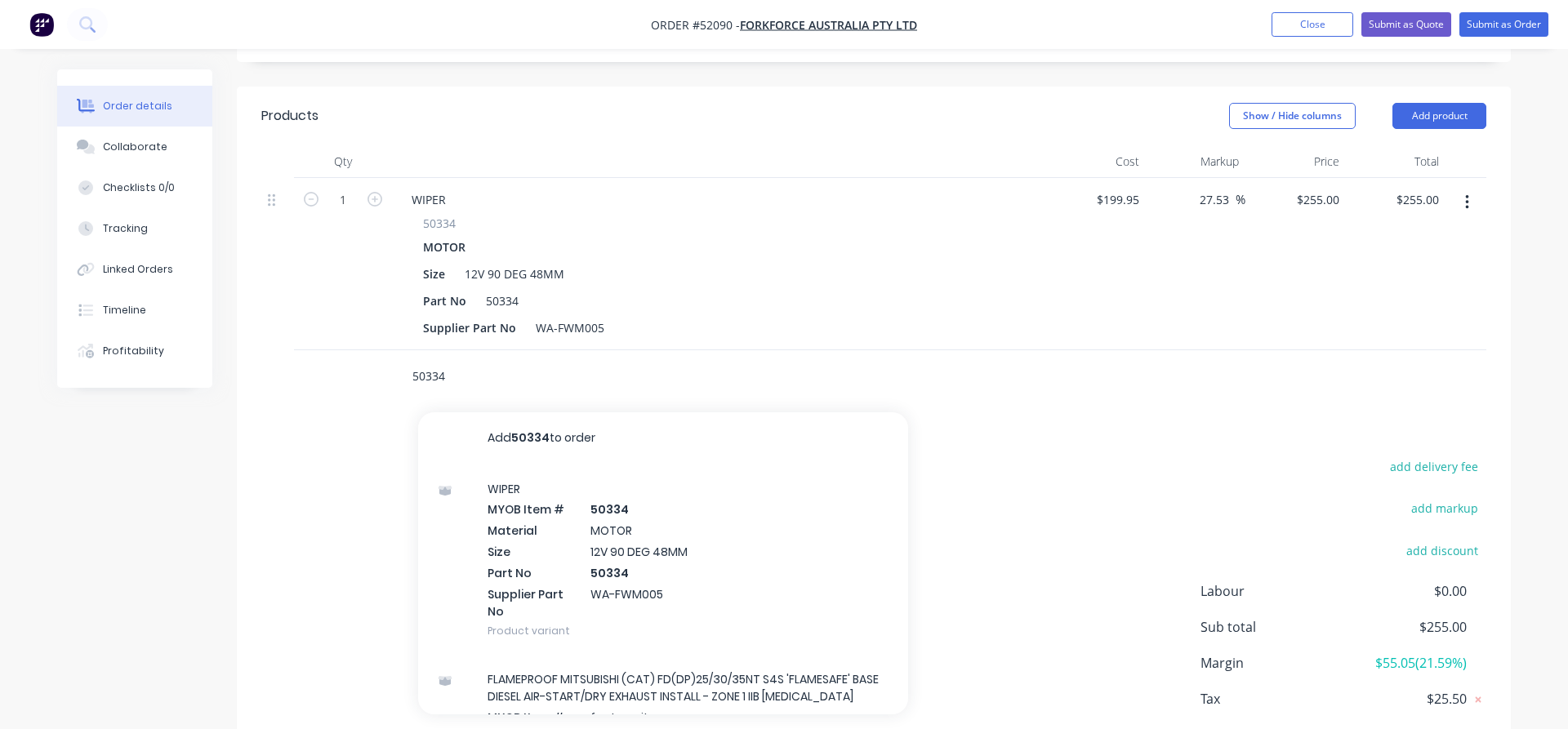
type input "50334"
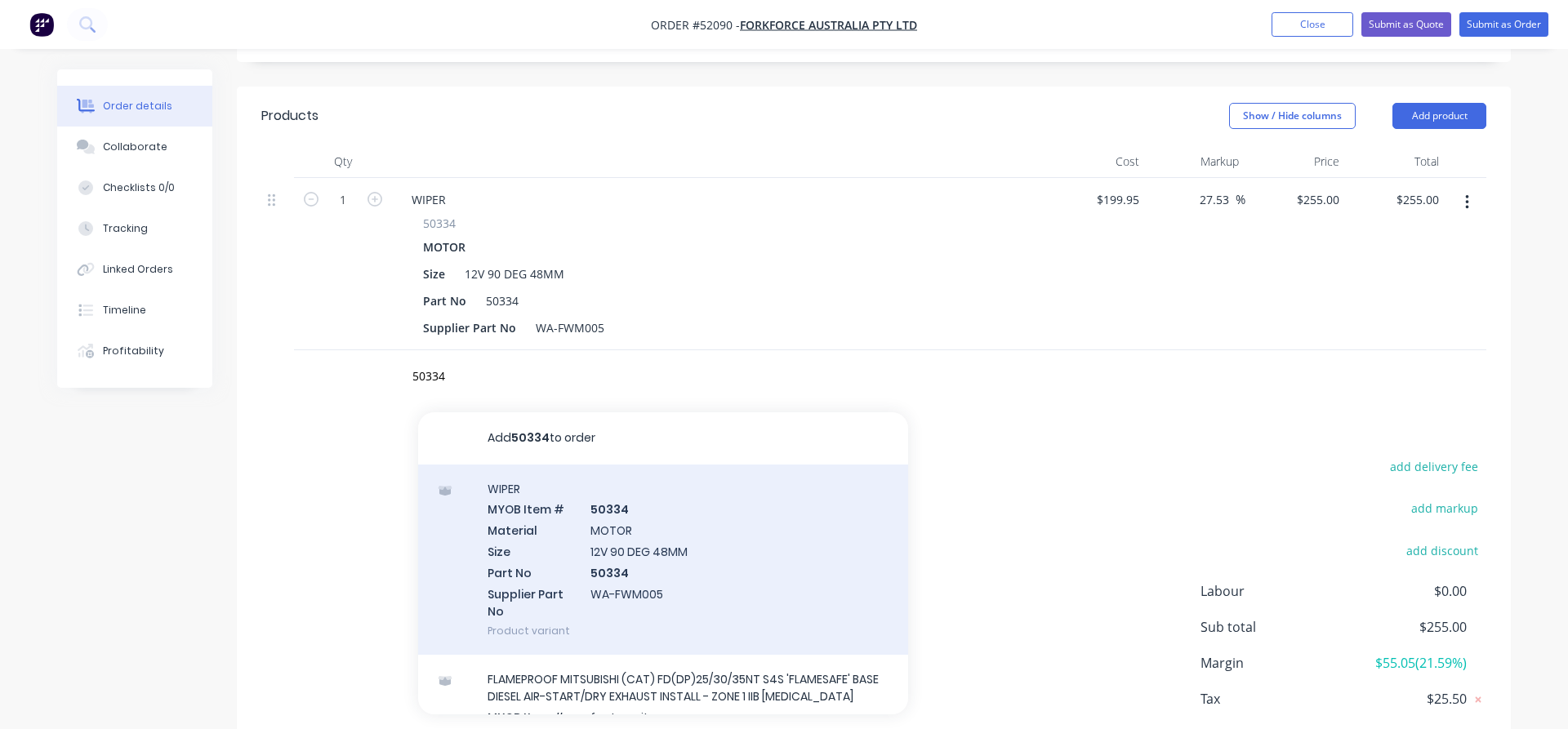
click at [584, 464] on div "WIPER MYOB Item # 50334 Material MOTOR Size 12V 90 DEG 48MM Part No 50334 Suppl…" at bounding box center [663, 560] width 490 height 191
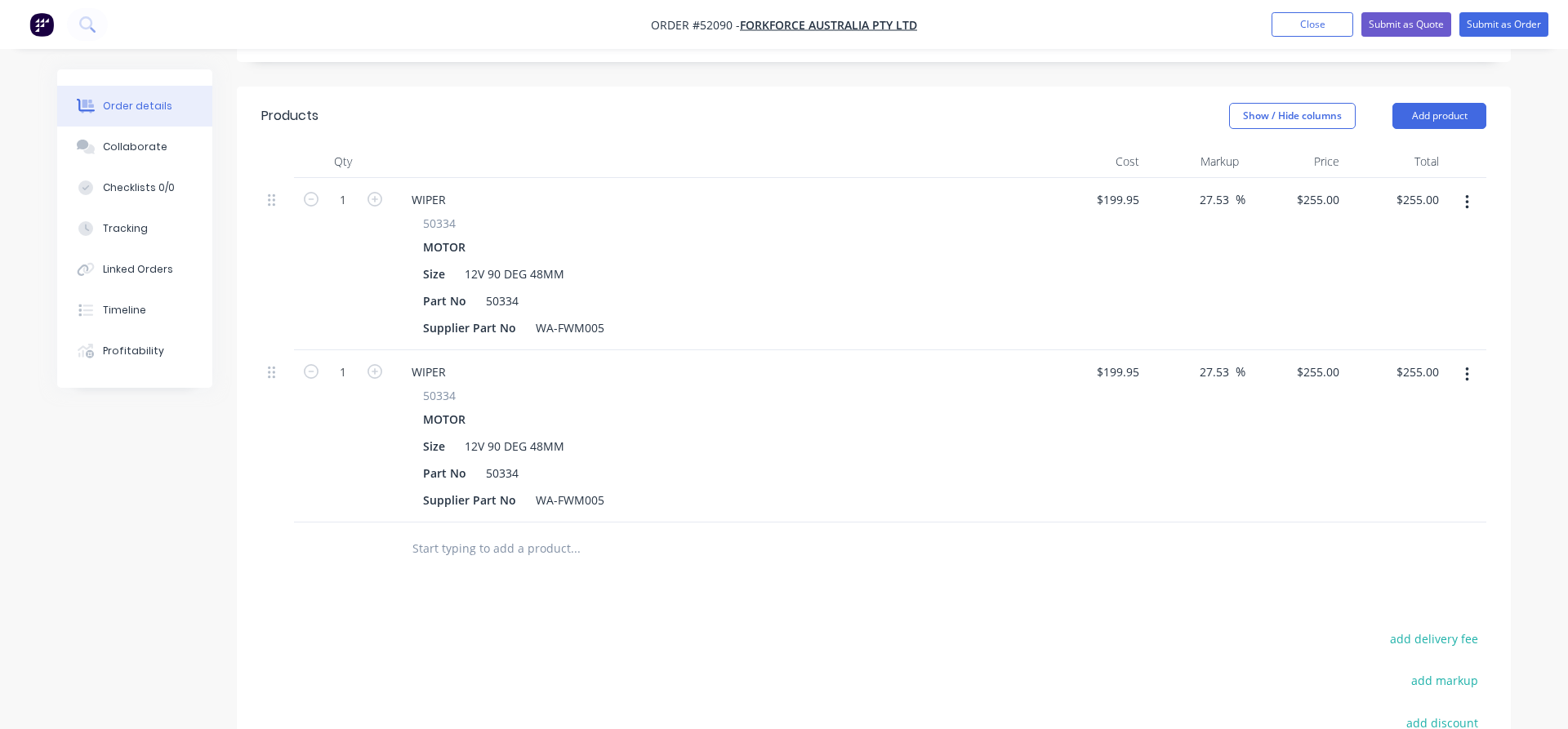
click at [1469, 360] on button "button" at bounding box center [1468, 375] width 38 height 30
click at [1403, 504] on div "Delete" at bounding box center [1409, 515] width 126 height 24
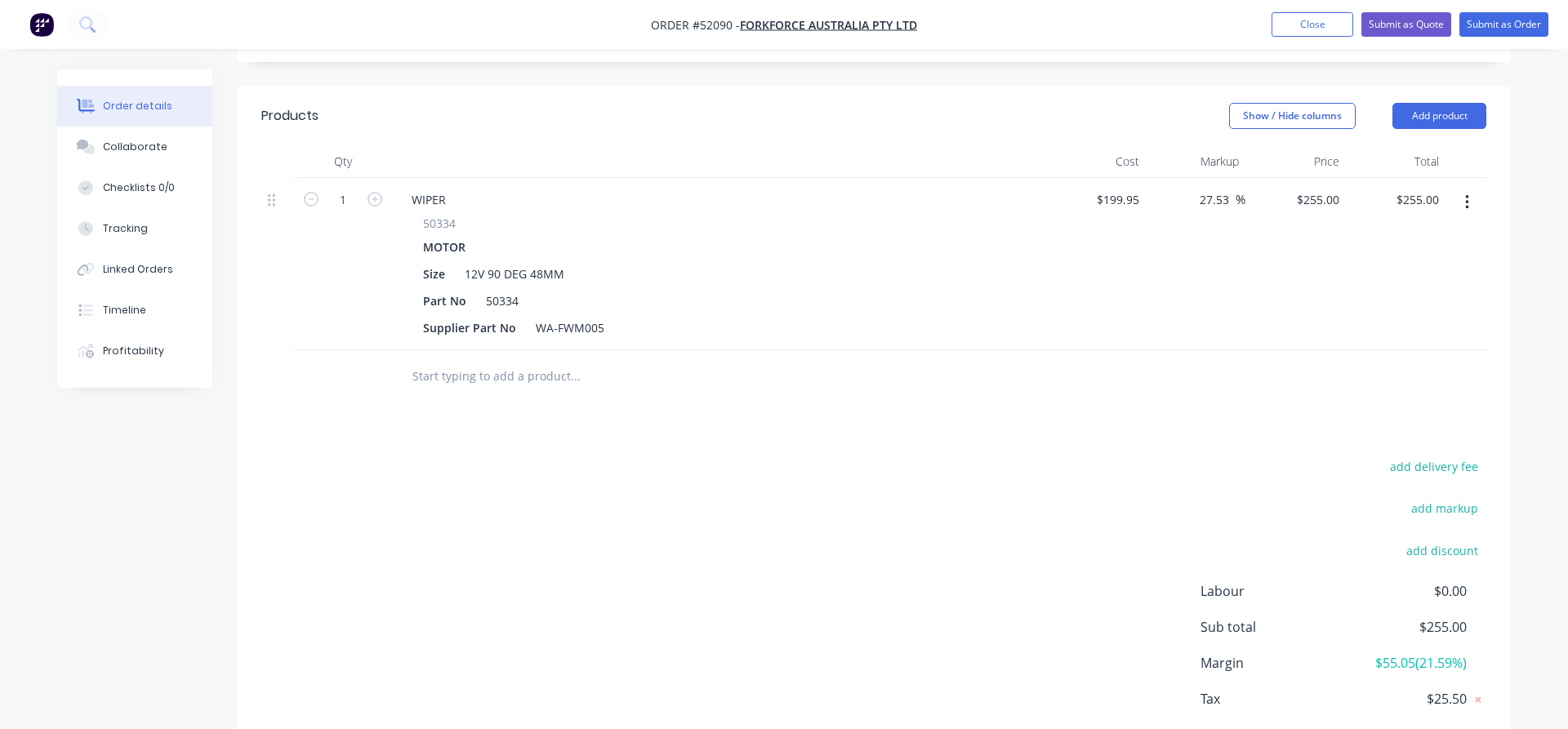
click at [411, 360] on input "text" at bounding box center [575, 375] width 327 height 32
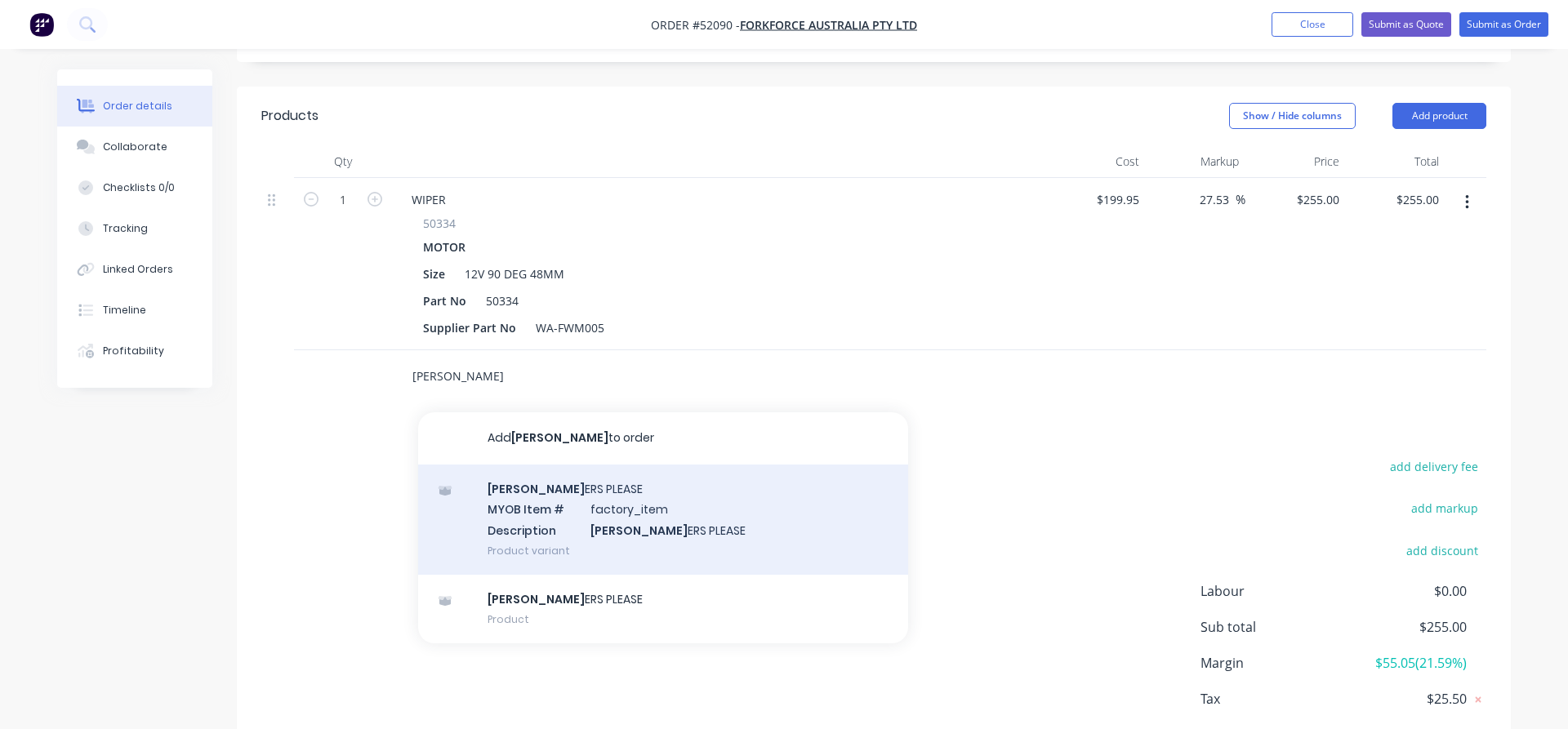
type input "[PERSON_NAME]"
click at [501, 464] on div "[PERSON_NAME] ERS PLEASE MYOB Item # factory_item Description [PERSON_NAME] ERS…" at bounding box center [663, 519] width 490 height 110
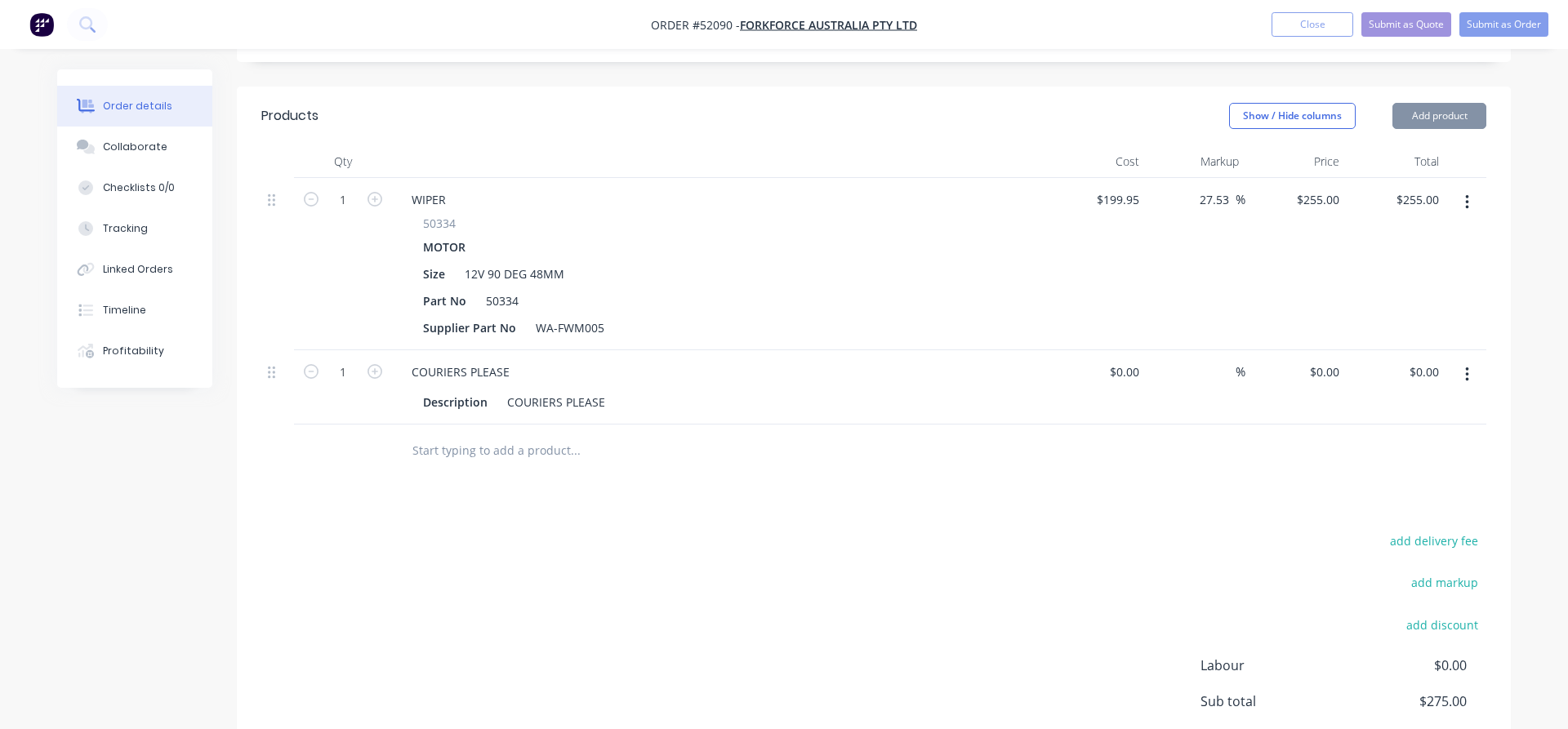
type input "$20.00"
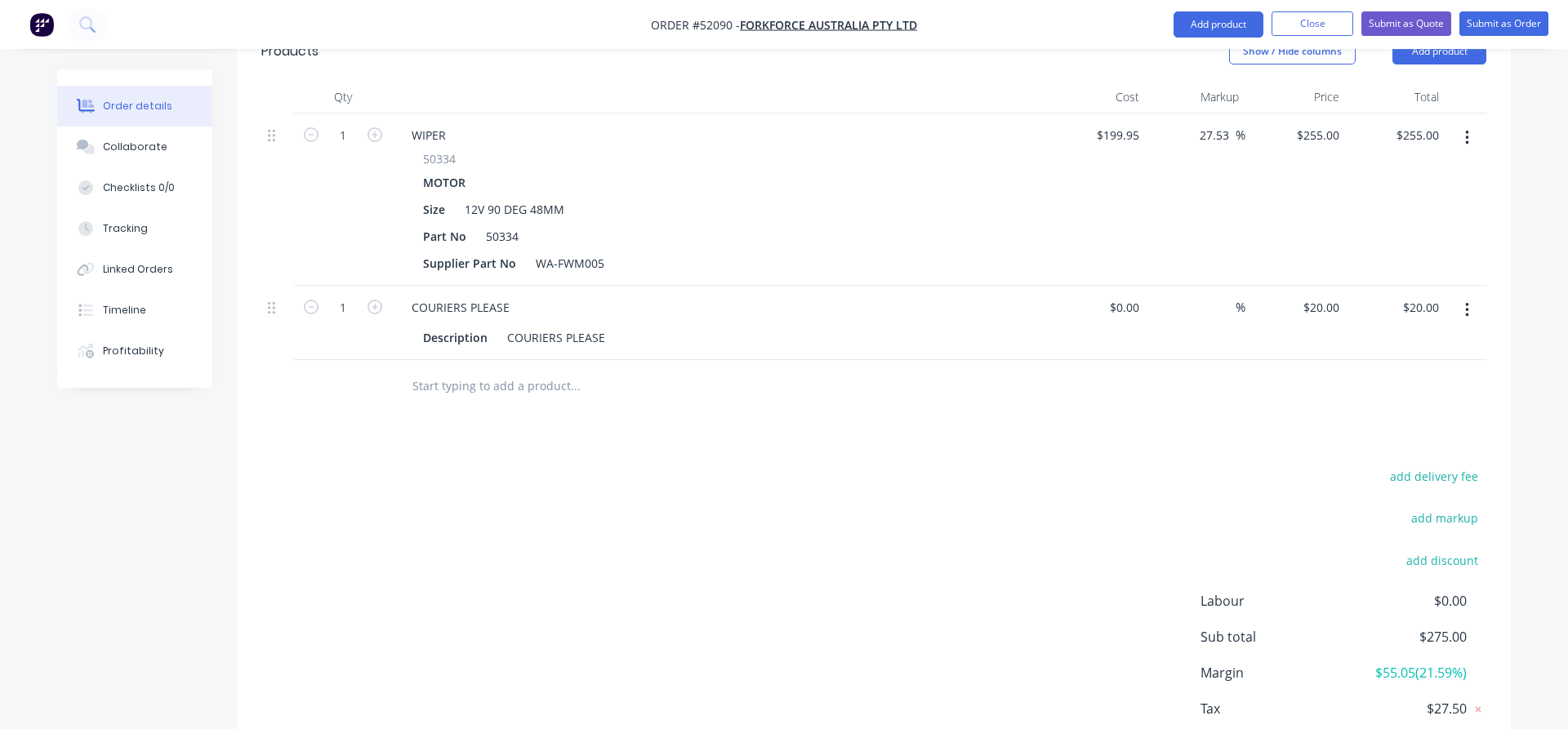
scroll to position [535, 0]
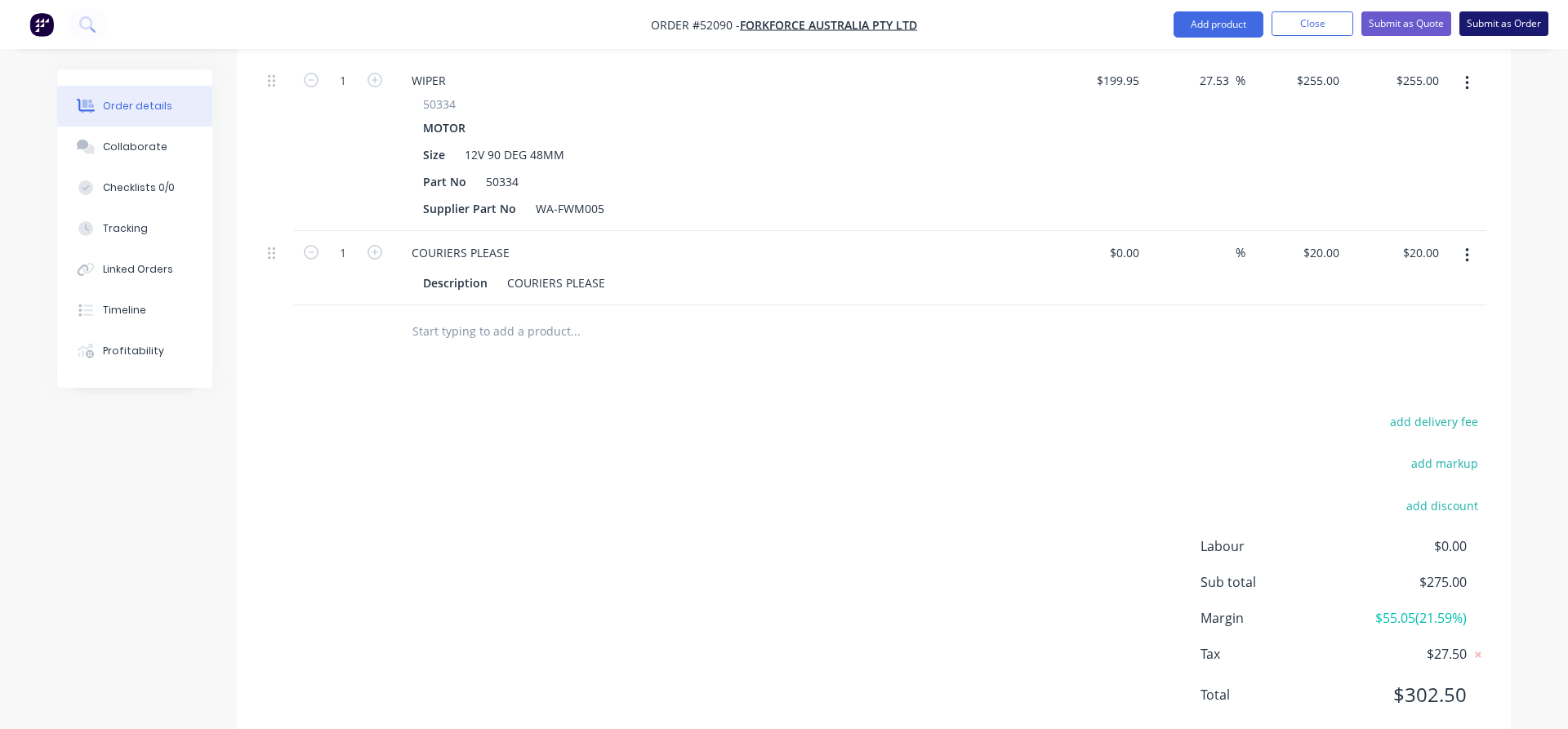
click at [1503, 20] on button "Submit as Order" at bounding box center [1504, 24] width 89 height 24
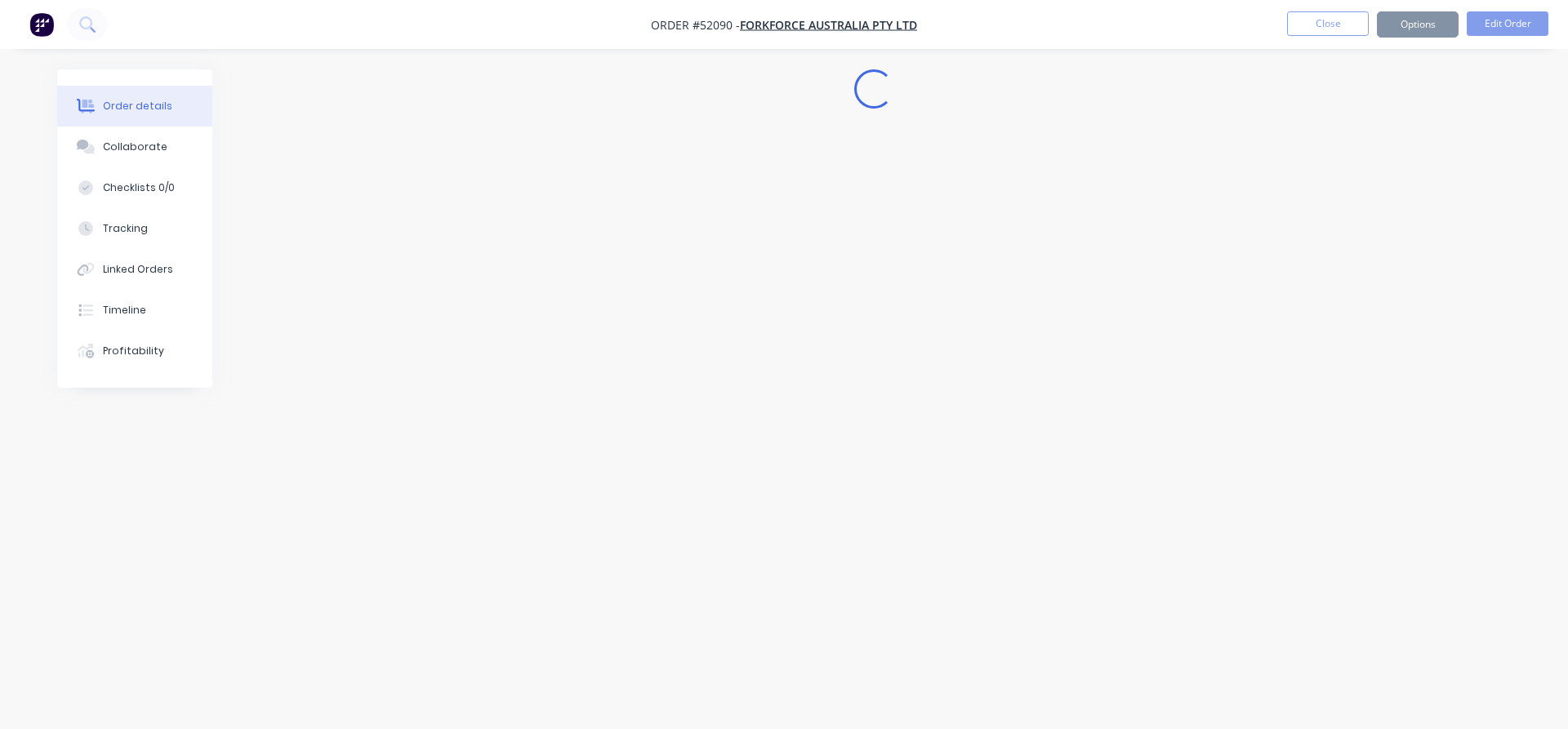
scroll to position [0, 0]
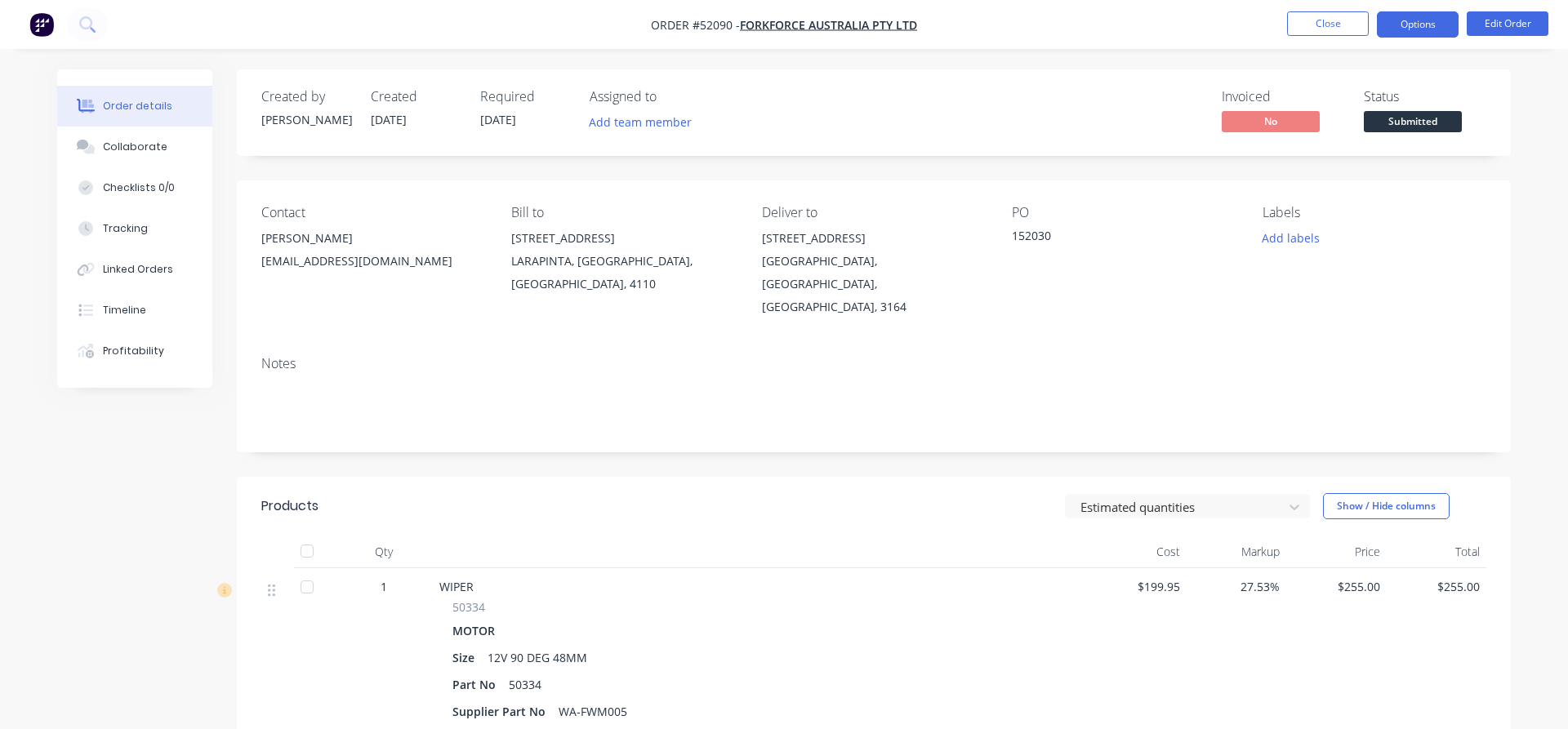
click at [1419, 25] on button "Options" at bounding box center [1417, 24] width 81 height 26
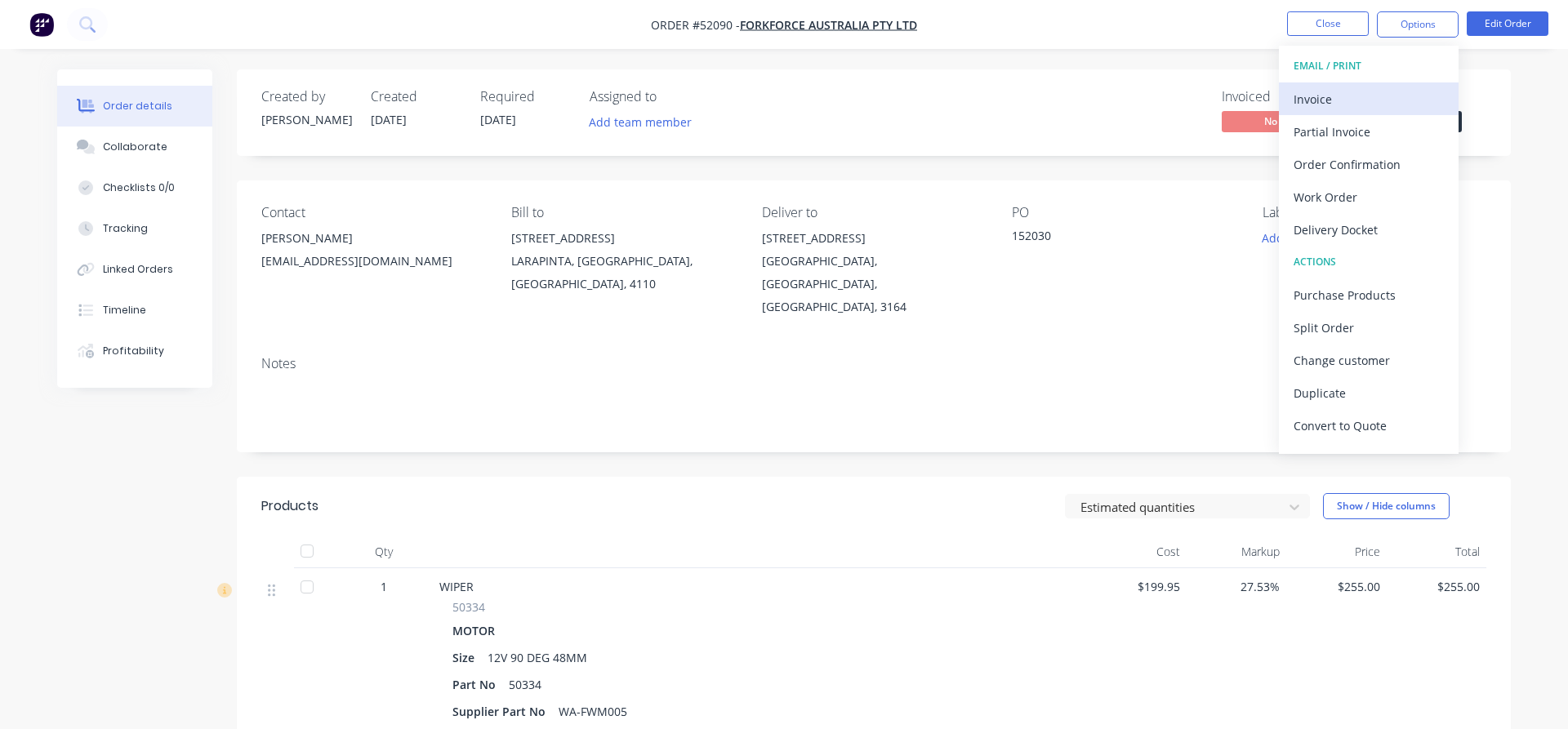
click at [1320, 99] on div "Invoice" at bounding box center [1369, 99] width 150 height 24
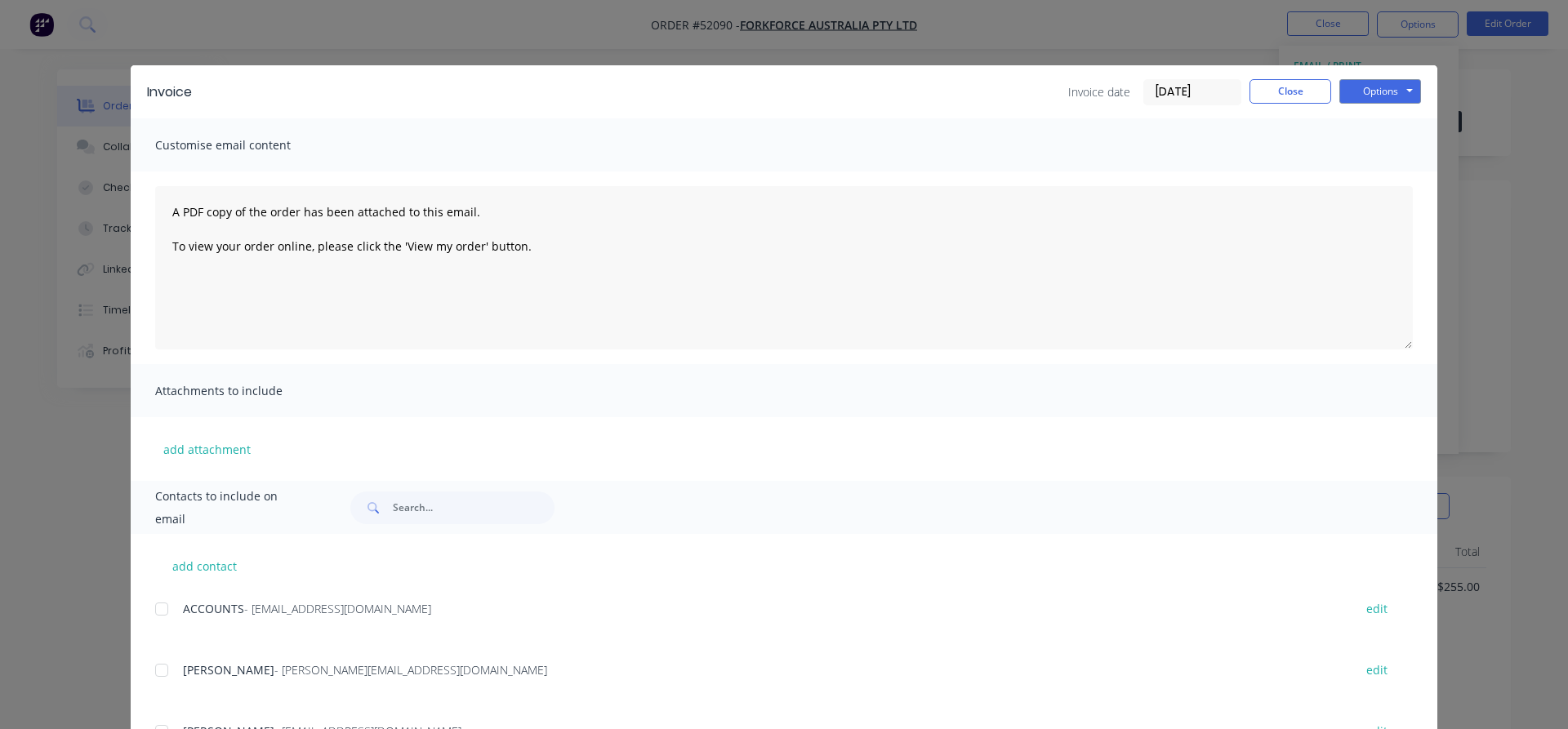
click at [165, 614] on div at bounding box center [161, 609] width 32 height 32
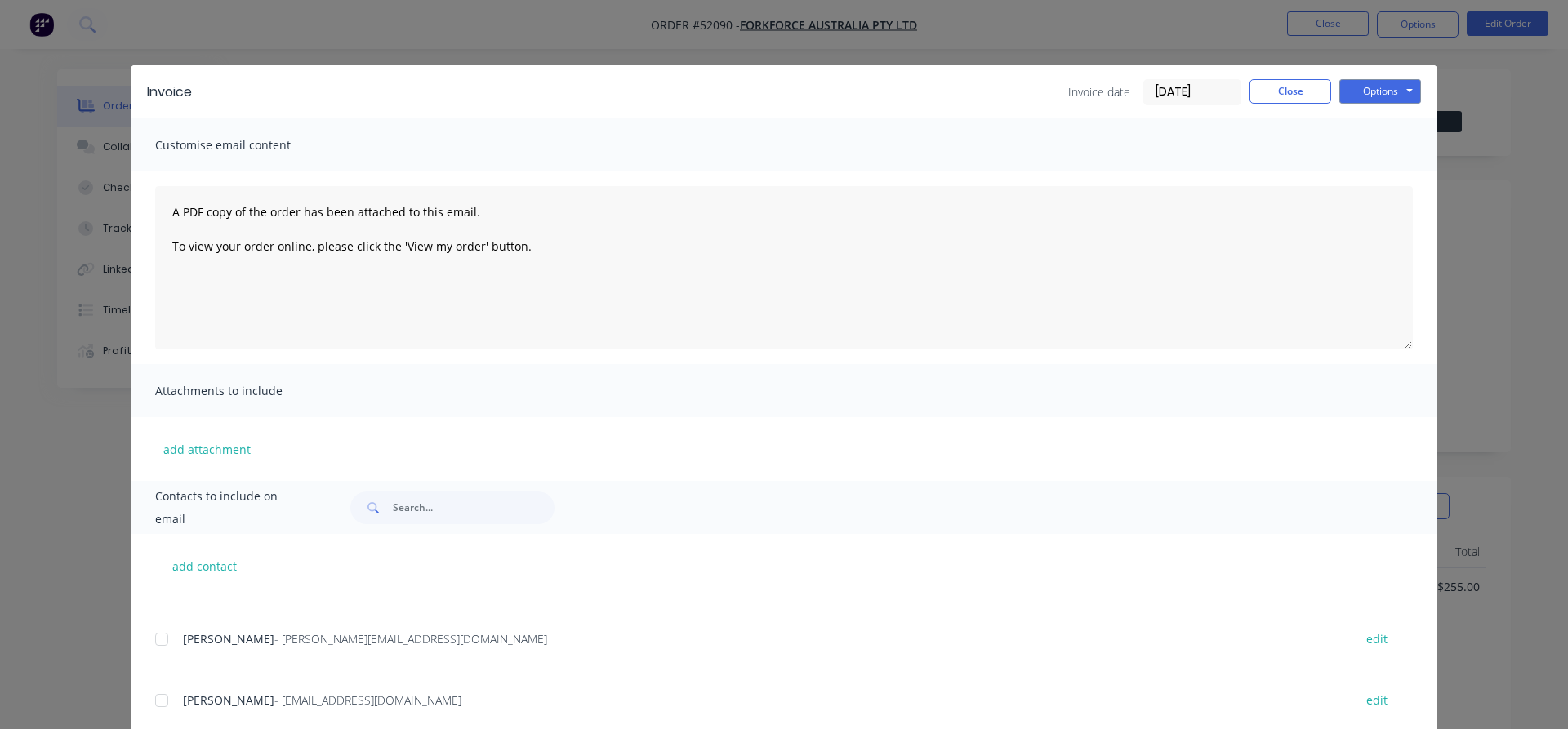
scroll to position [93, 0]
click at [162, 698] on div at bounding box center [161, 699] width 32 height 32
click at [1373, 95] on button "Options" at bounding box center [1379, 92] width 81 height 24
click at [1385, 183] on button "Email" at bounding box center [1392, 174] width 105 height 27
click at [1310, 89] on button "Close" at bounding box center [1289, 92] width 81 height 24
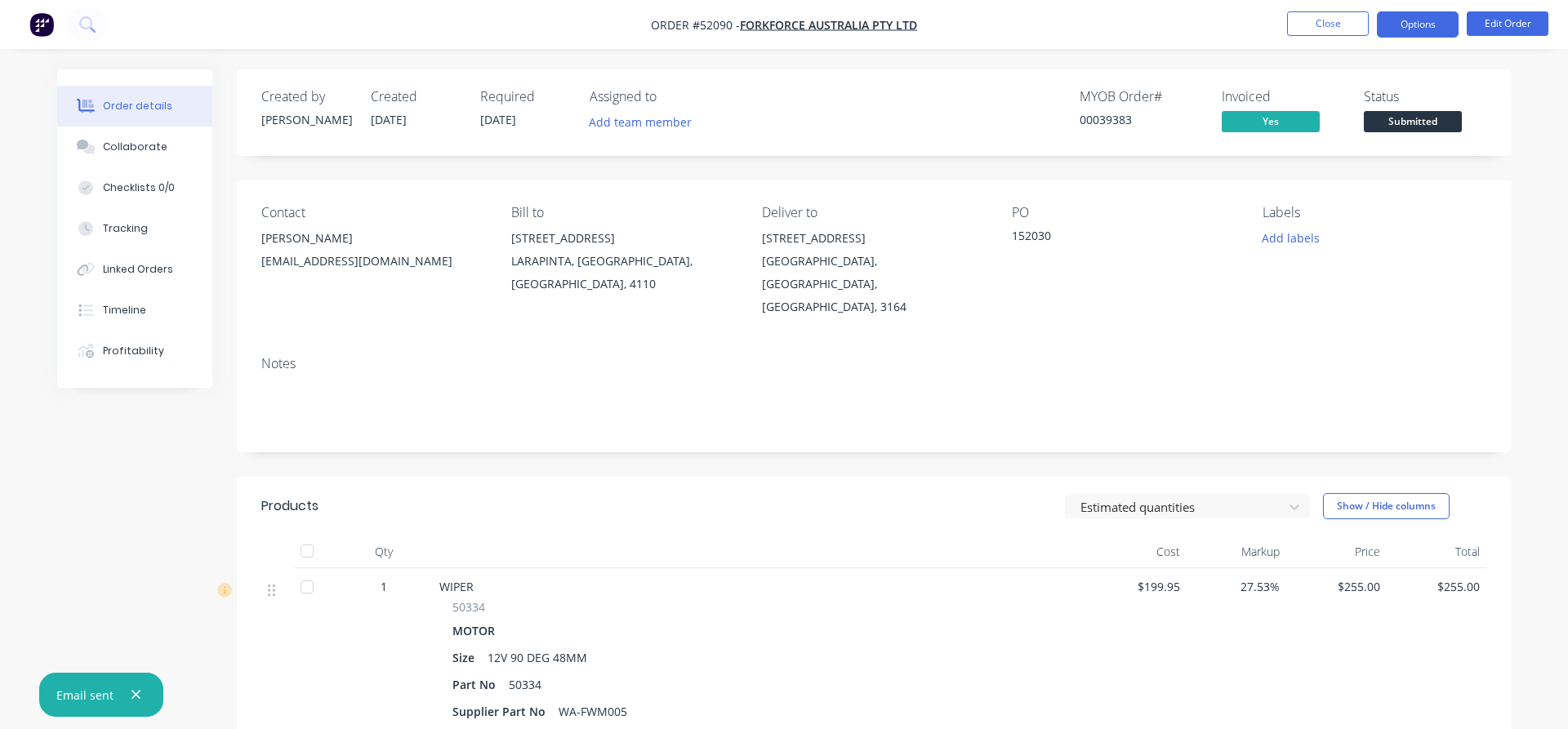
click at [1411, 27] on button "Options" at bounding box center [1417, 24] width 81 height 26
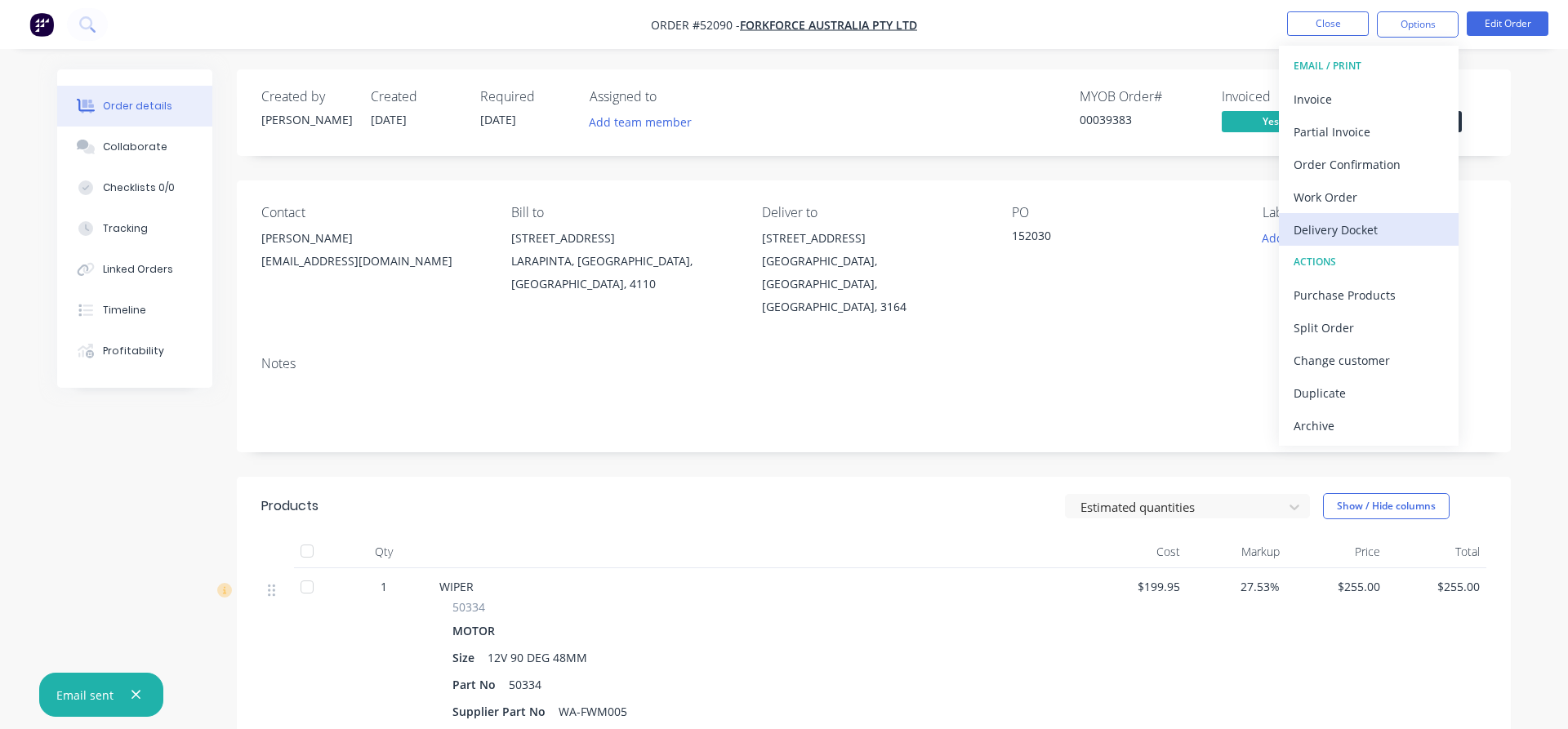
click at [1352, 230] on div "Delivery Docket" at bounding box center [1369, 230] width 150 height 24
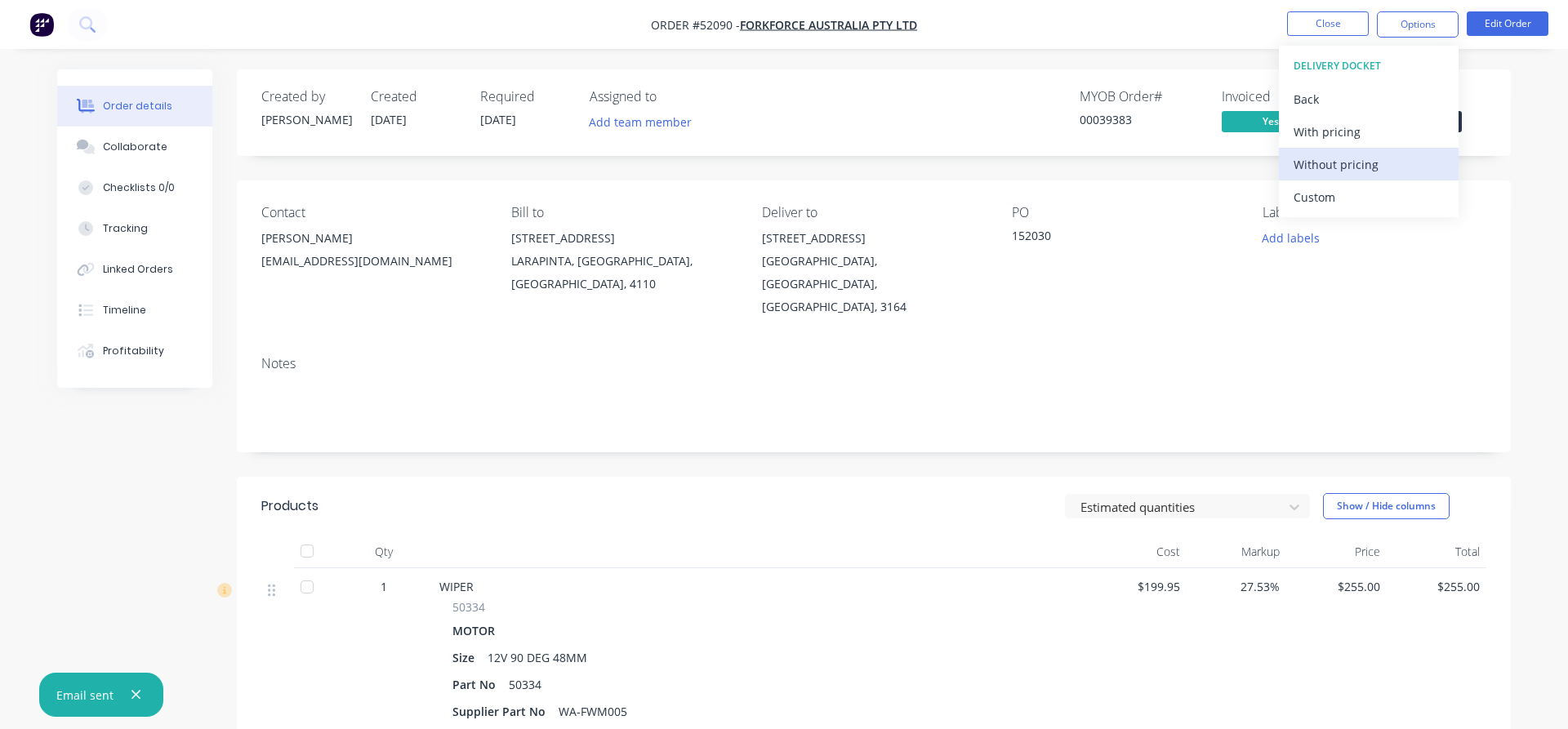
click at [1333, 161] on div "Without pricing" at bounding box center [1369, 164] width 150 height 24
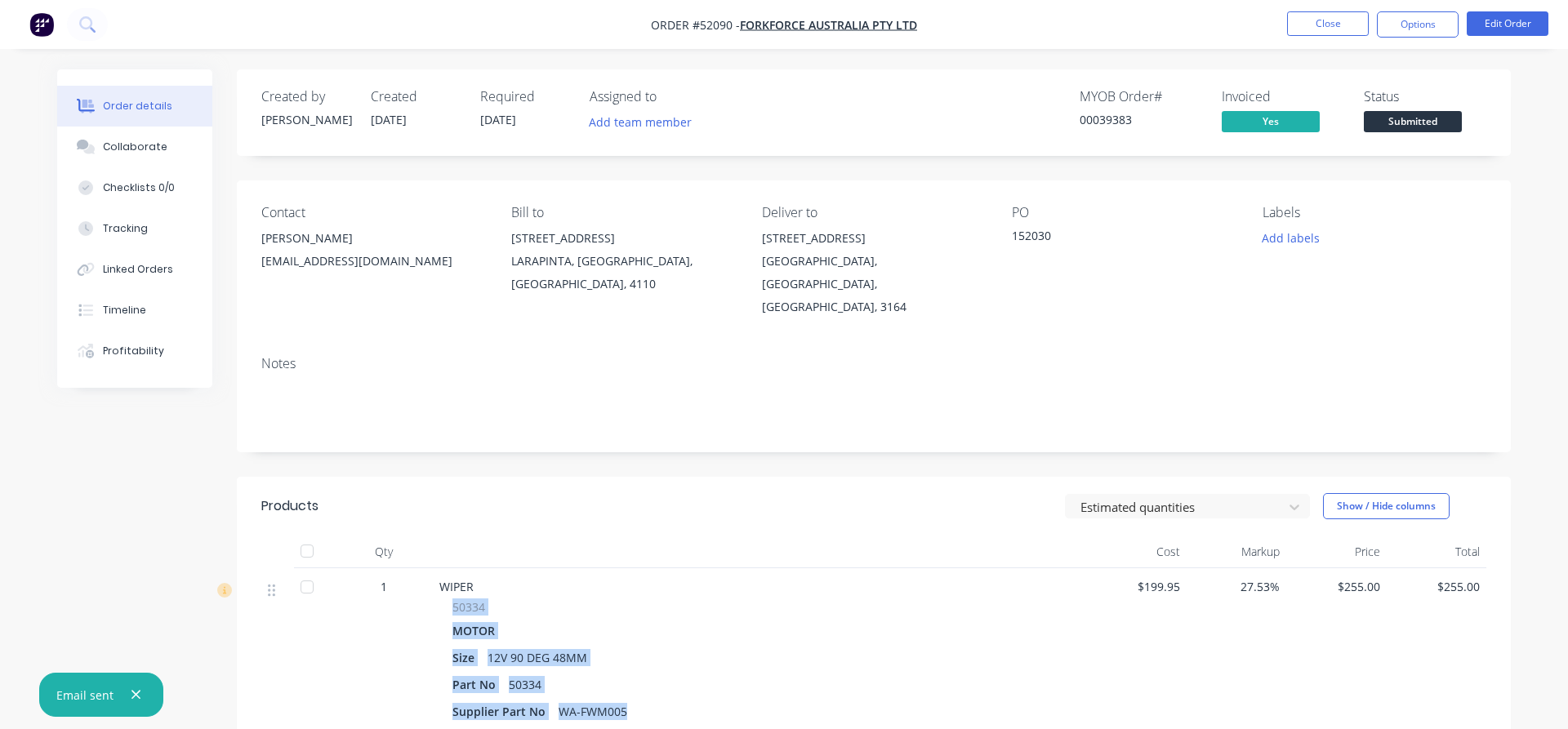
drag, startPoint x: 876, startPoint y: 680, endPoint x: 873, endPoint y: 727, distance: 47.1
click at [880, 704] on div "WIPER 50334 MOTOR Size 12V 90 DEG 48MM Part No 50334 Supplier Part No WA-FWM005" at bounding box center [760, 651] width 653 height 166
drag, startPoint x: 1087, startPoint y: 349, endPoint x: 1078, endPoint y: 347, distance: 9.2
click at [1078, 347] on div "Notes" at bounding box center [874, 397] width 1274 height 109
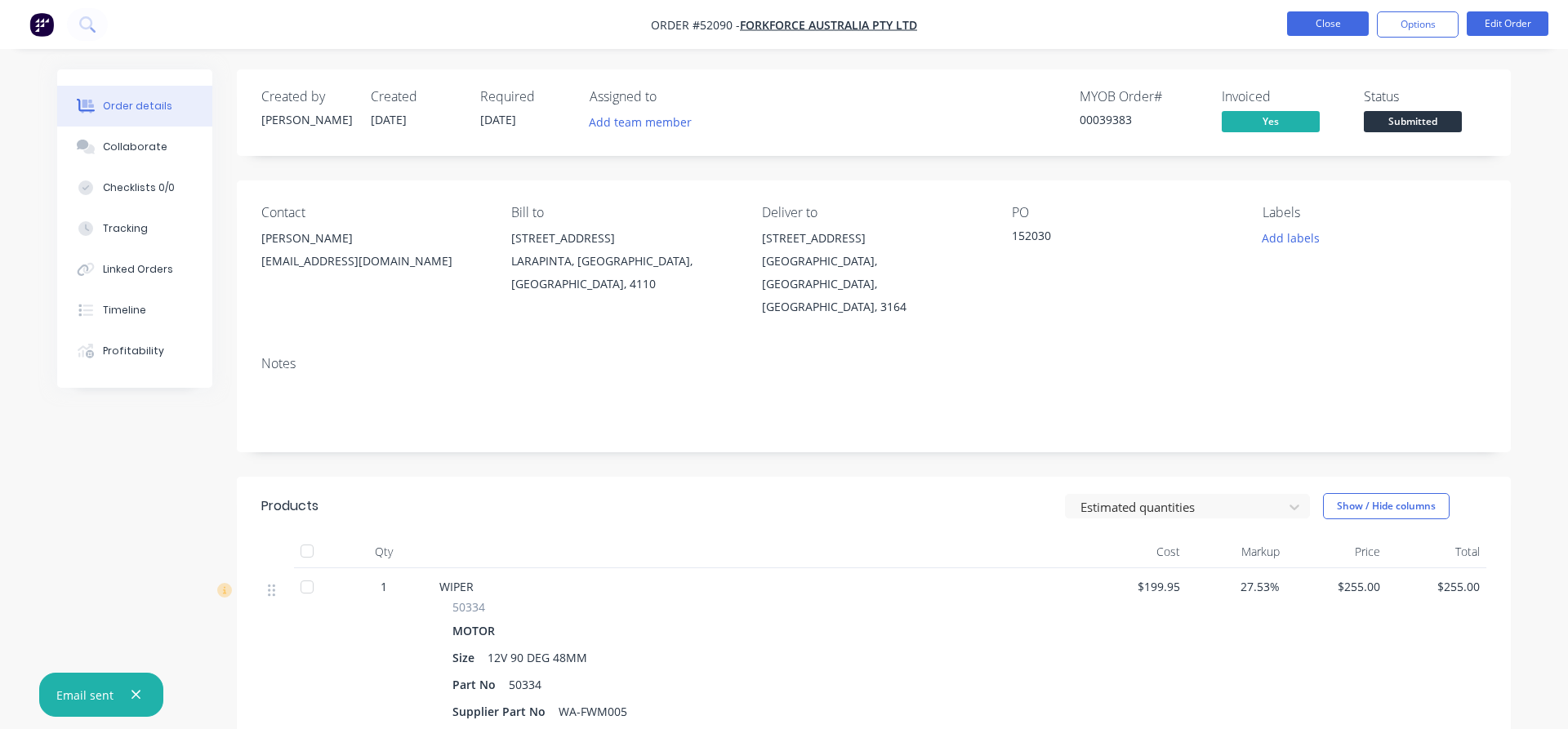
click at [1304, 24] on button "Close" at bounding box center [1328, 24] width 81 height 24
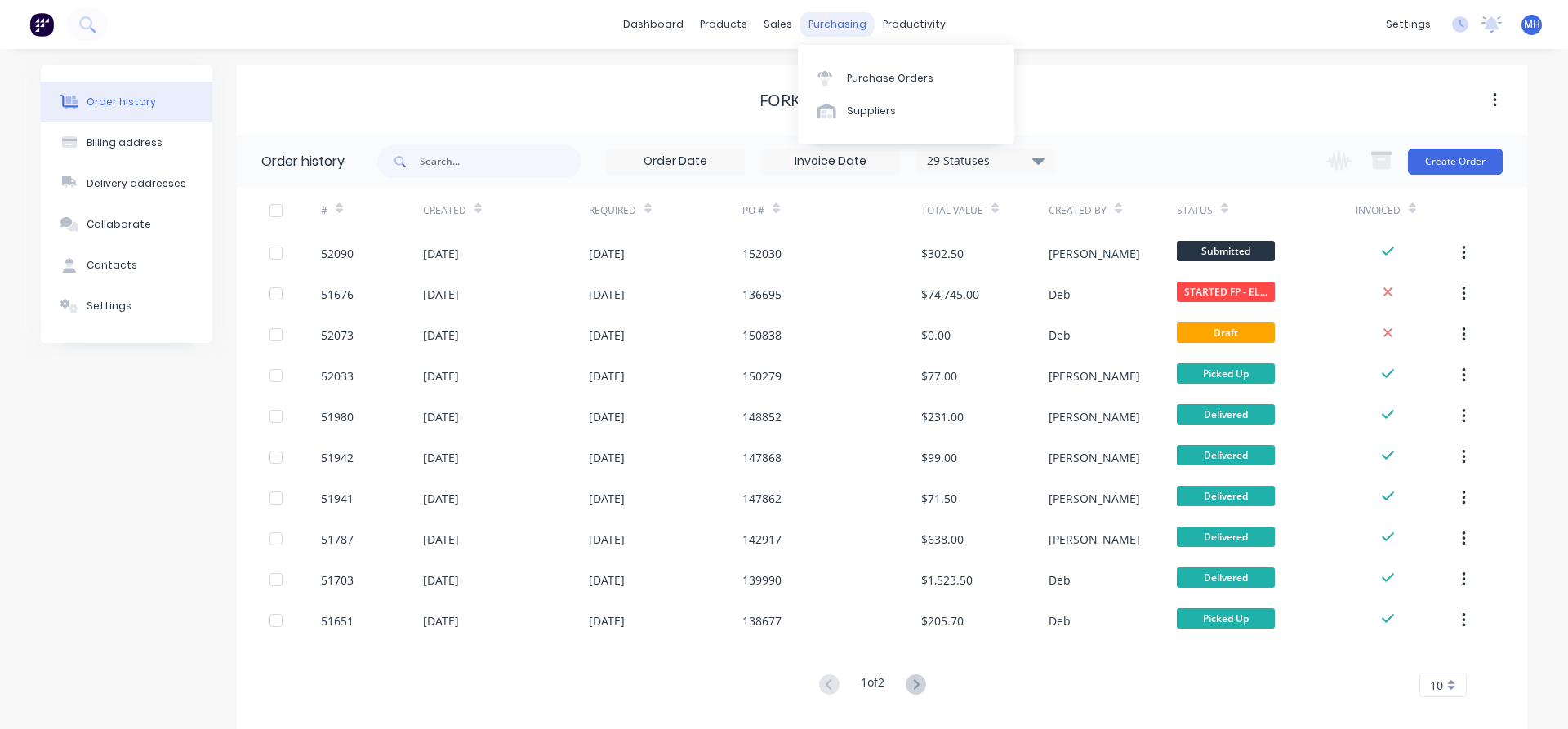
click at [828, 26] on div "purchasing" at bounding box center [837, 24] width 74 height 24
click at [875, 79] on div "Purchase Orders" at bounding box center [890, 78] width 86 height 15
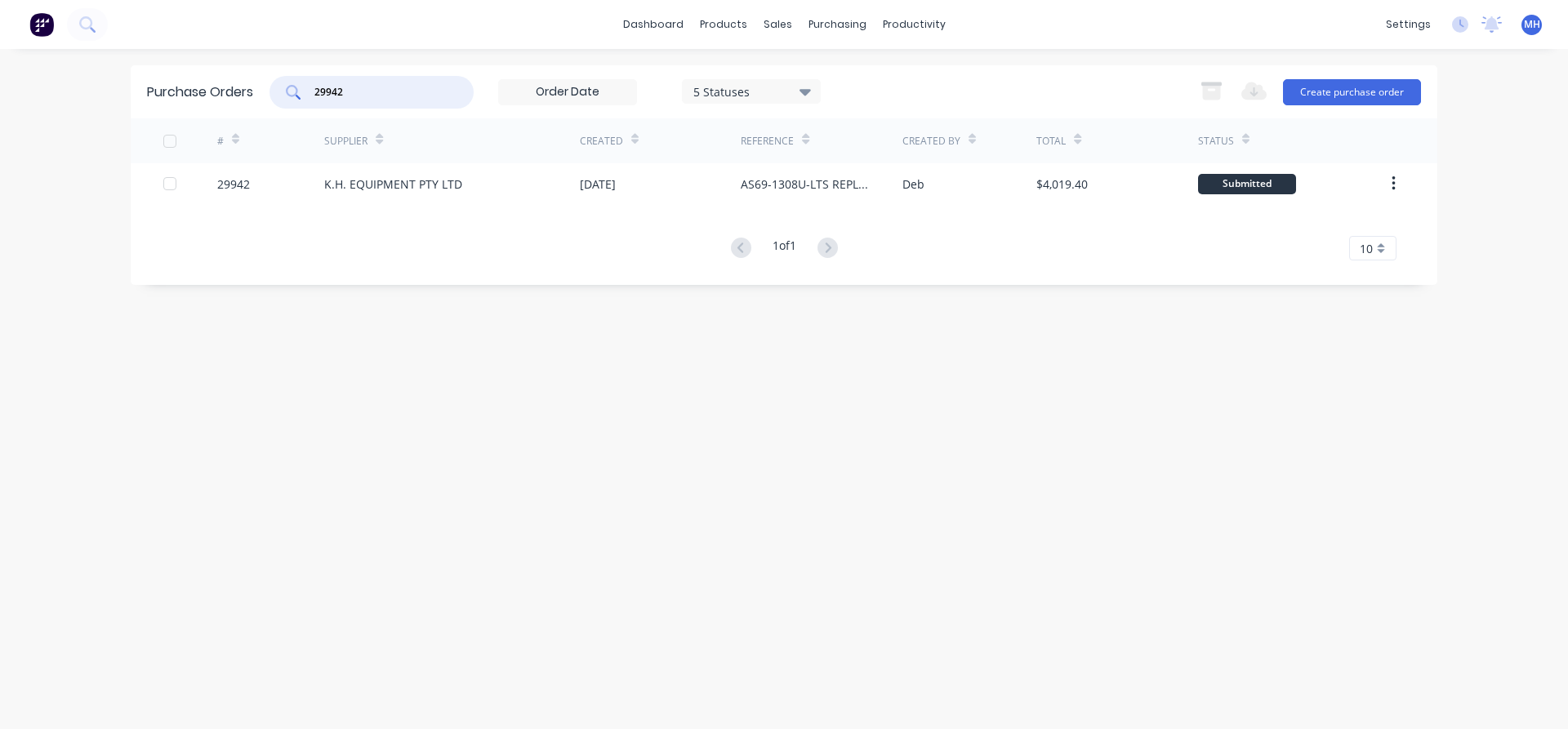
drag, startPoint x: 364, startPoint y: 94, endPoint x: 239, endPoint y: 69, distance: 127.5
click at [313, 84] on input "29942" at bounding box center [380, 92] width 135 height 17
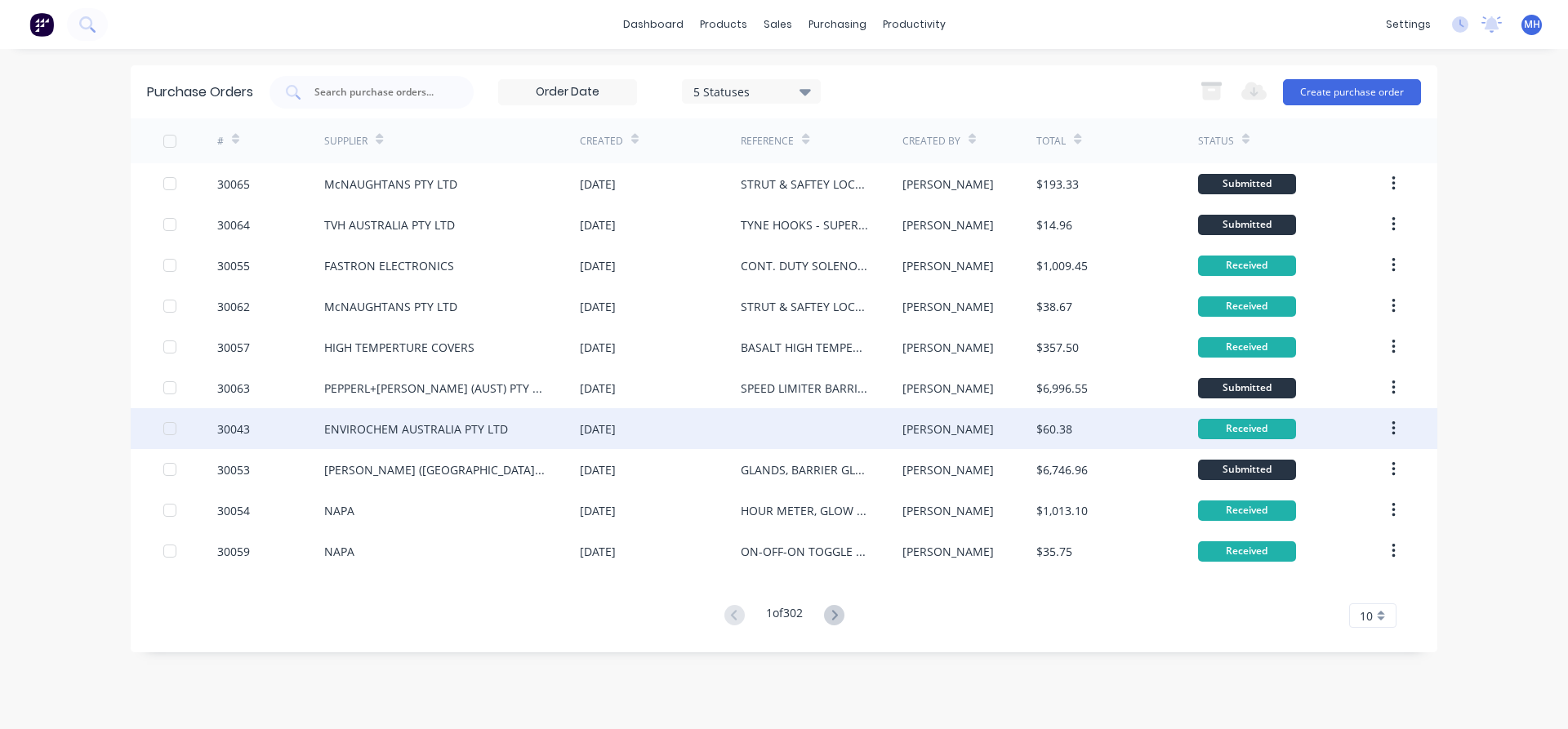
click at [611, 428] on div "[DATE]" at bounding box center [597, 430] width 36 height 17
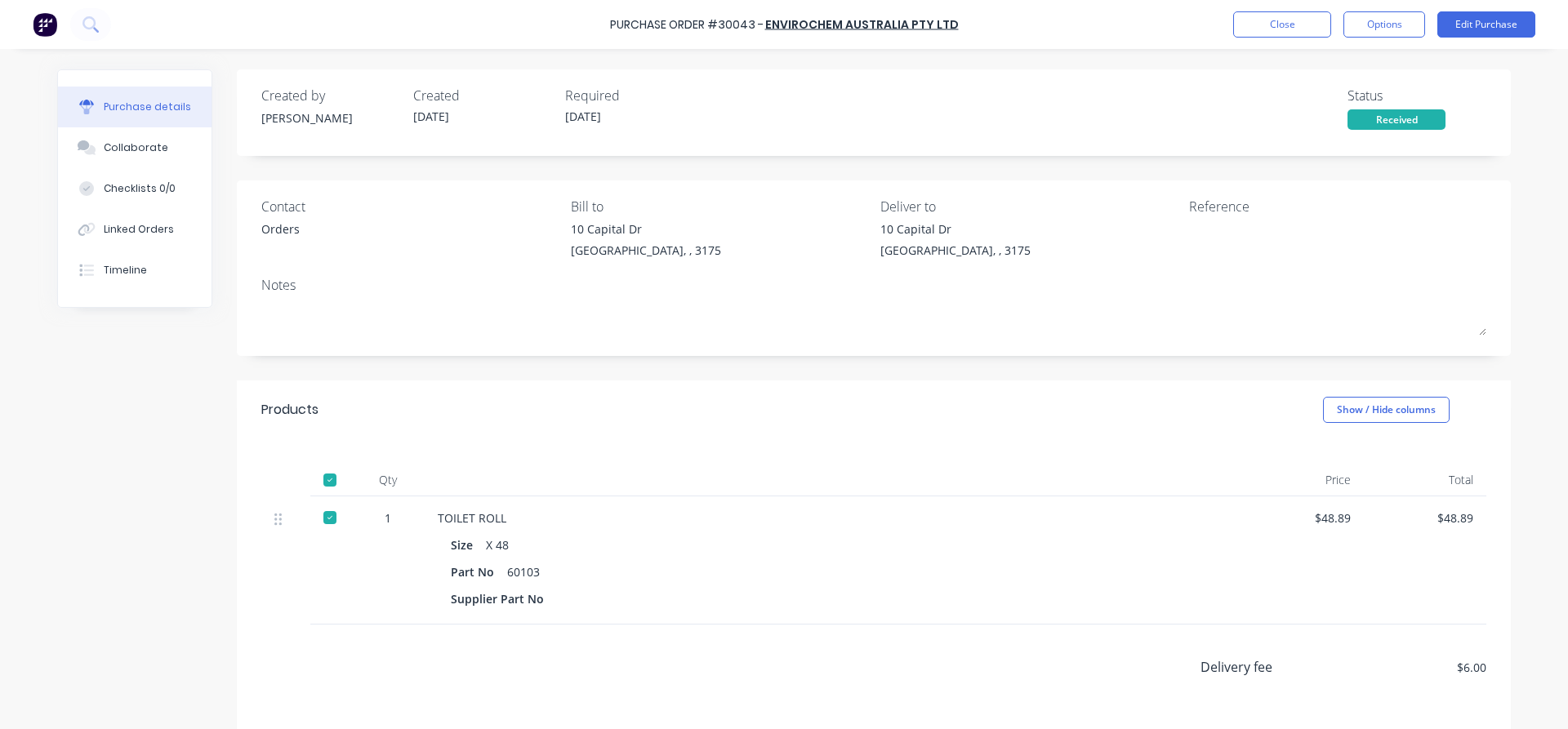
click at [379, 278] on div "Notes" at bounding box center [874, 285] width 1225 height 19
click at [371, 285] on div "Notes" at bounding box center [874, 285] width 1225 height 19
click at [316, 285] on div "Notes" at bounding box center [874, 285] width 1225 height 19
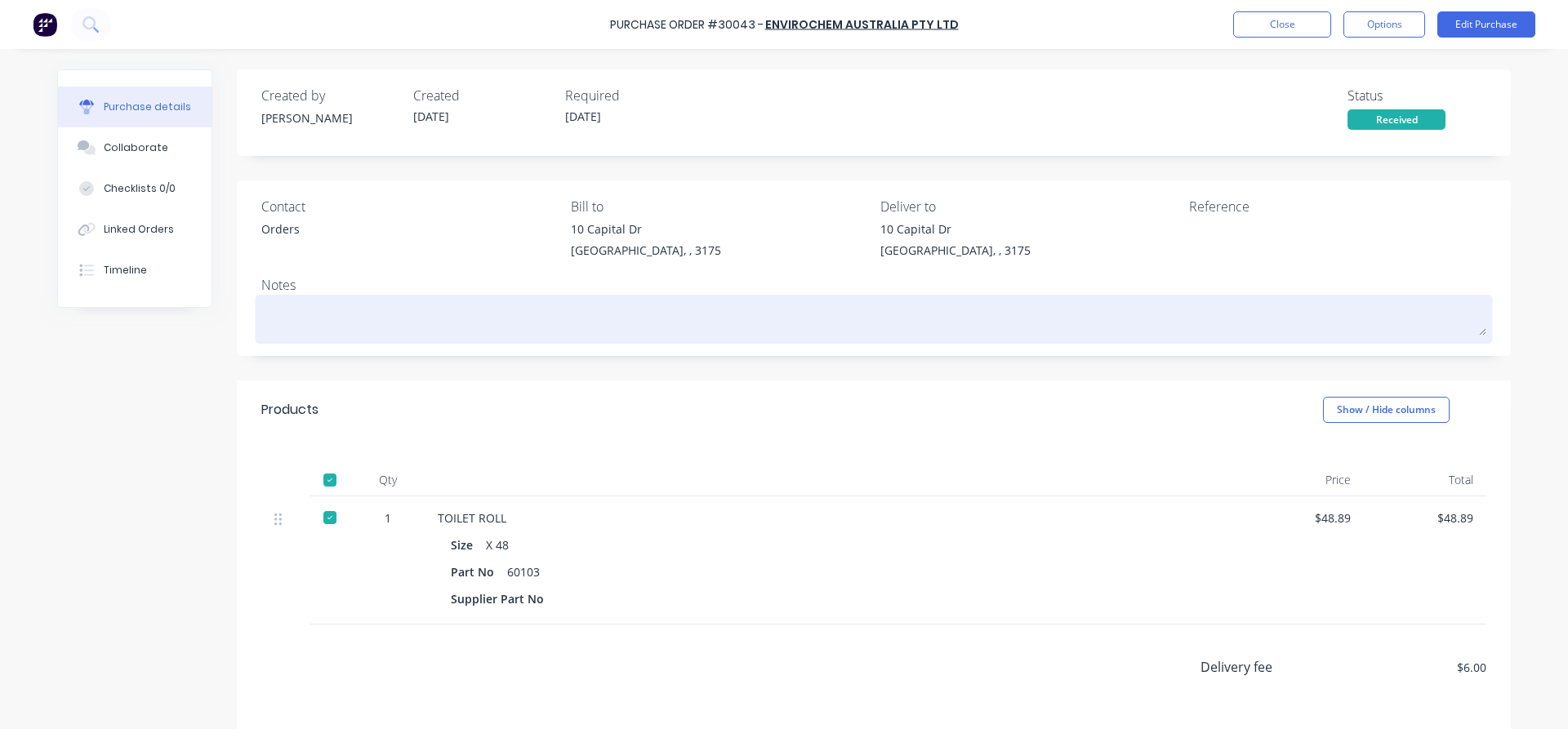
click at [323, 320] on textarea at bounding box center [874, 317] width 1225 height 37
type textarea "x"
type textarea "t"
type textarea "x"
type textarea "to"
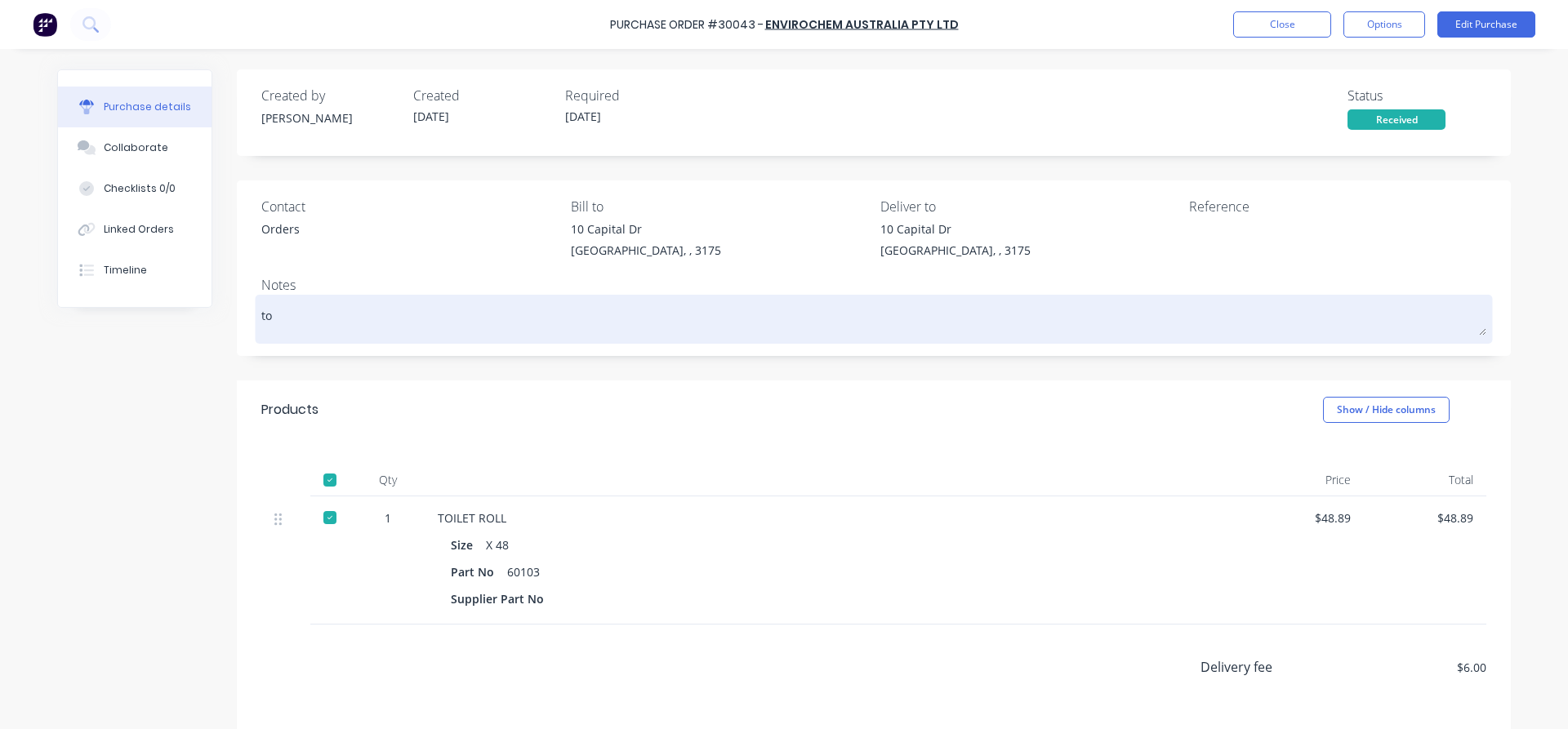
type textarea "x"
type textarea "toi"
type textarea "x"
type textarea "toil"
type textarea "x"
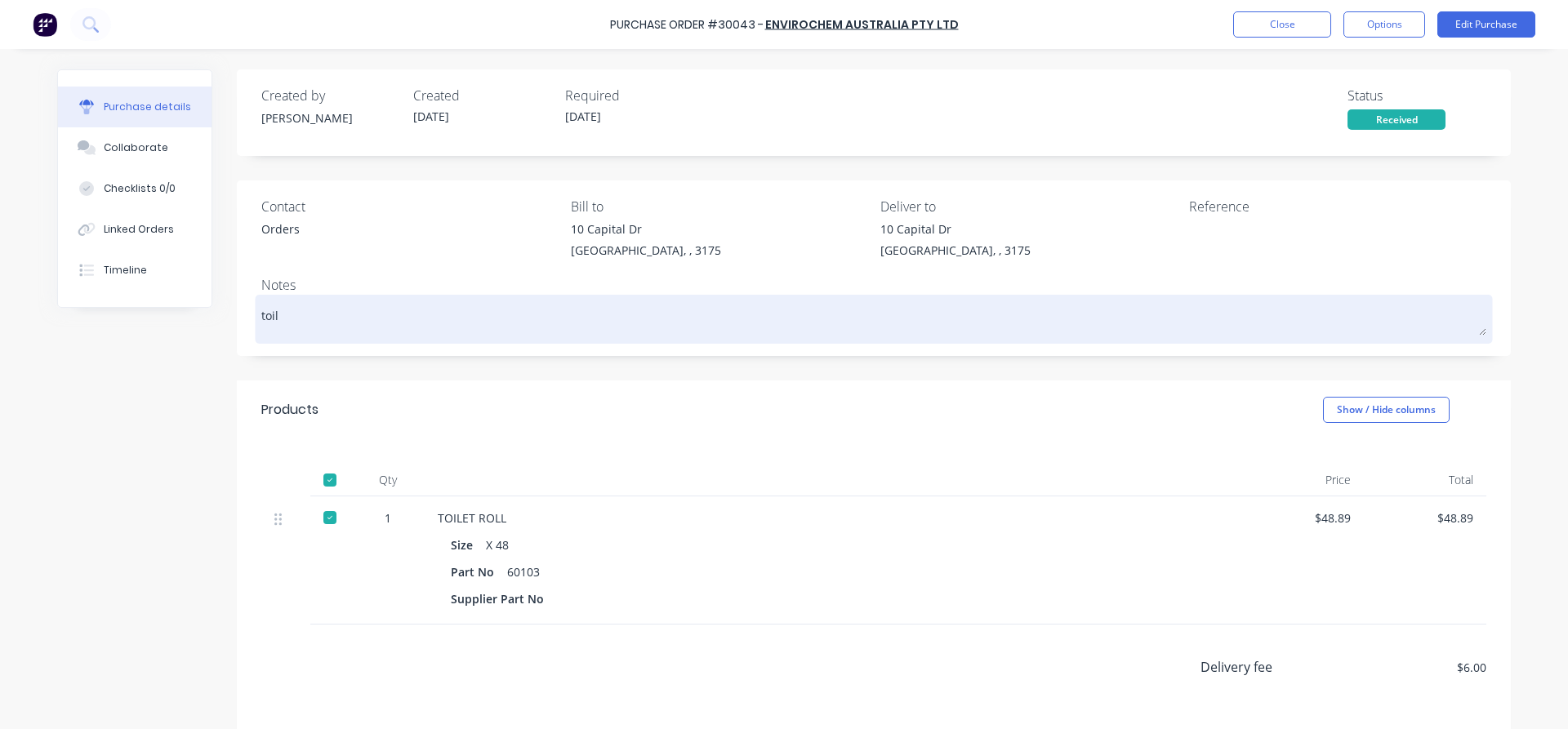
type textarea "toile"
type textarea "x"
type textarea "toilet"
type textarea "x"
type textarea "toilet"
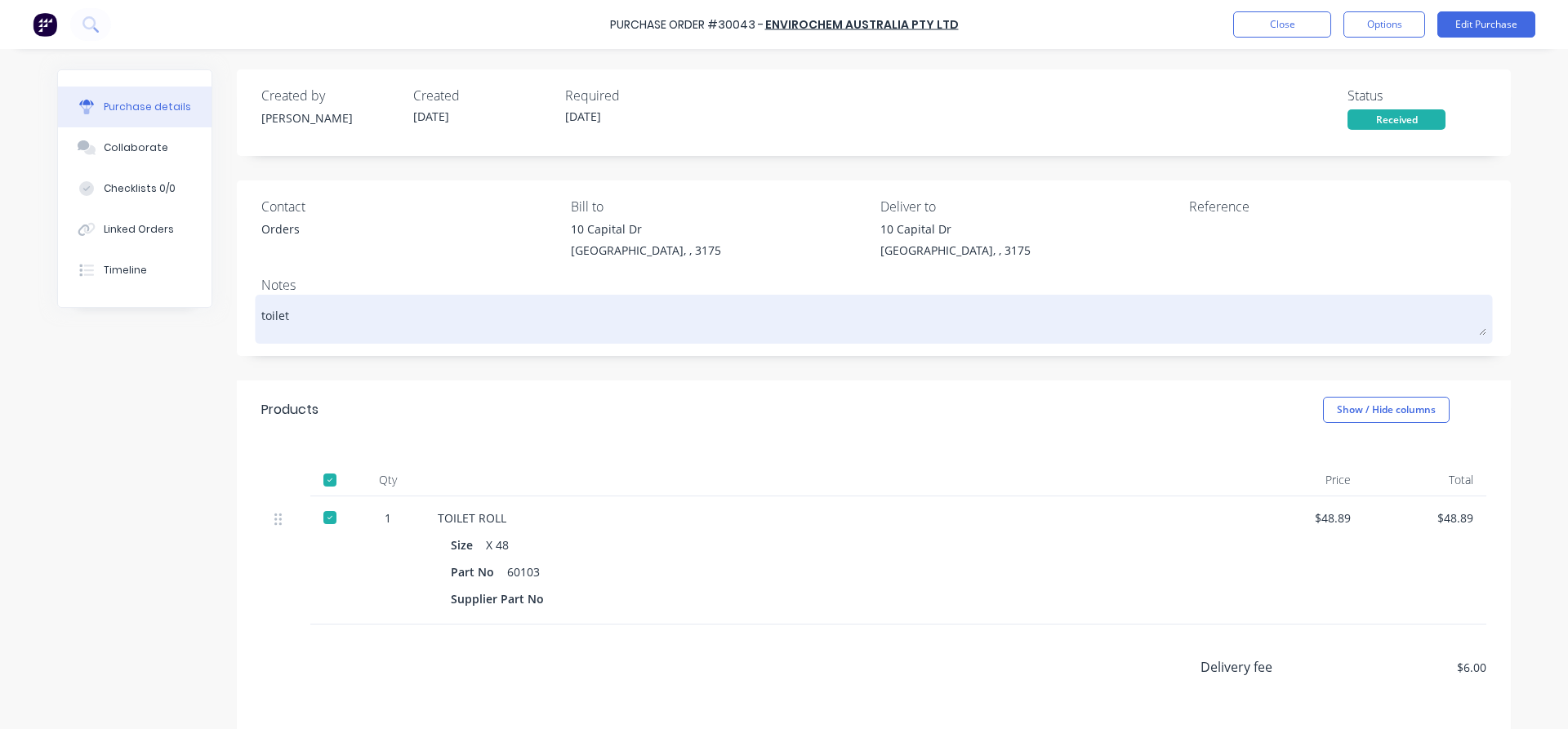
type textarea "x"
type textarea "toilet r"
type textarea "x"
type textarea "toilet ro"
type textarea "x"
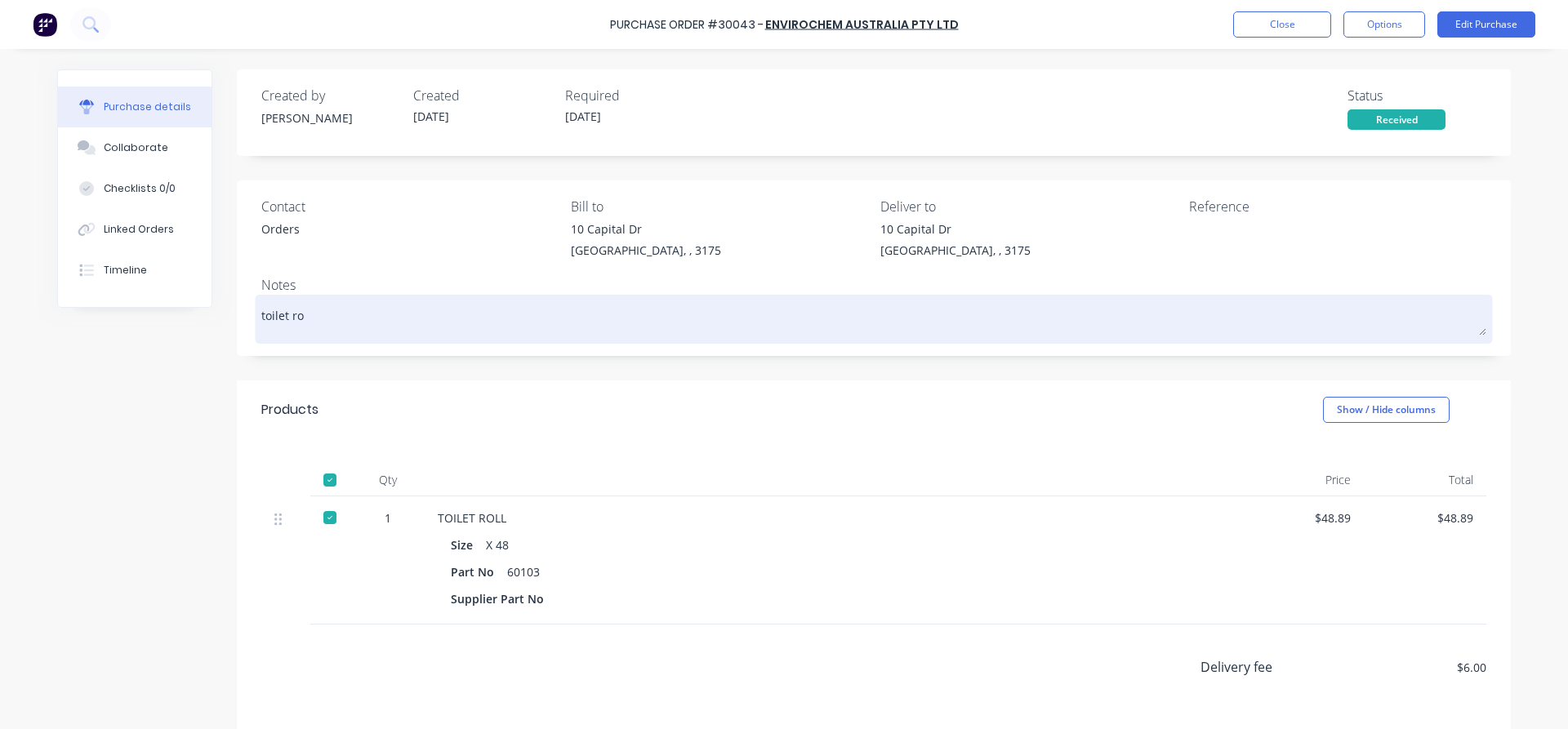
type textarea "toilet rol"
type textarea "x"
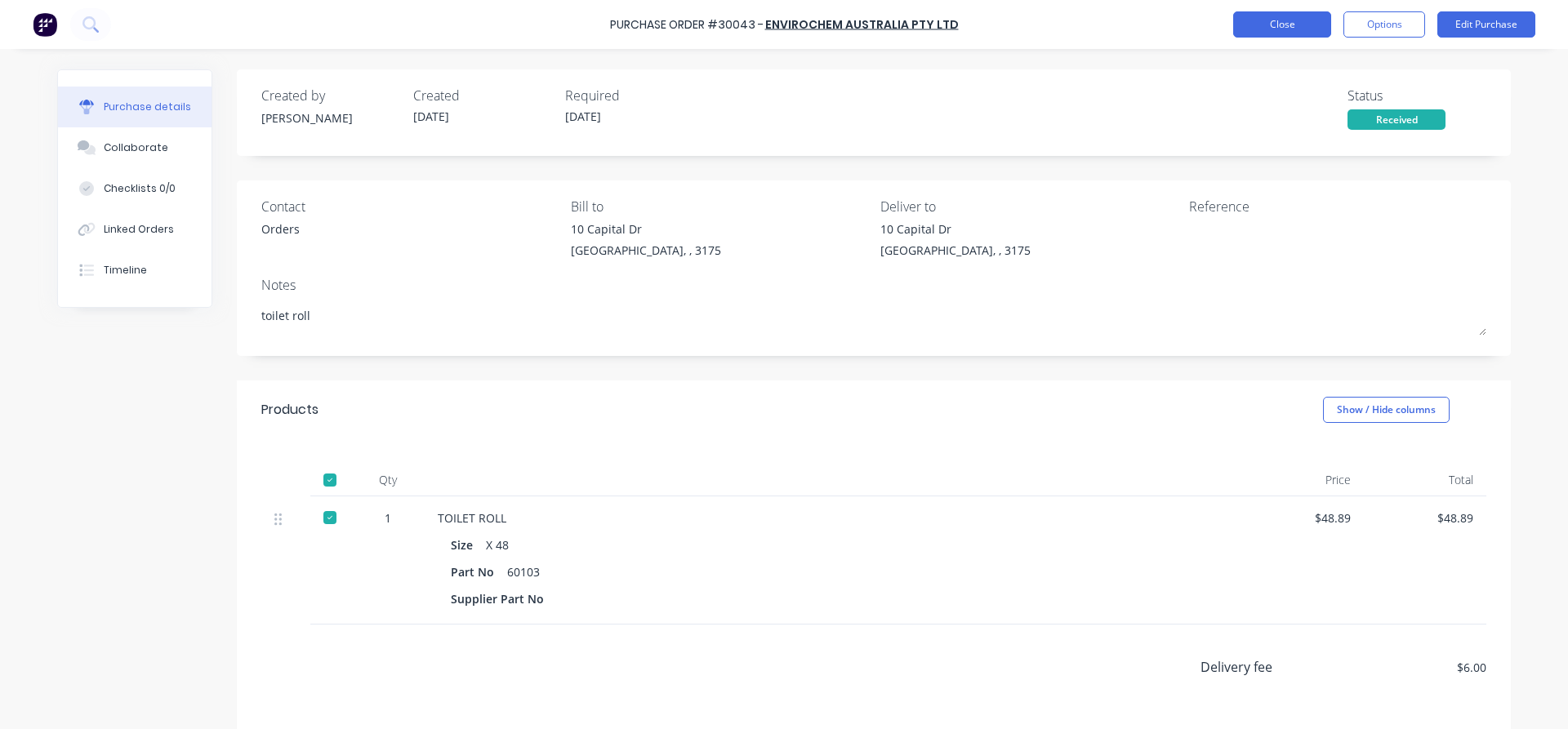
type textarea "toilet roll"
type textarea "x"
type textarea "toilet roll"
click at [1269, 19] on button "Close" at bounding box center [1282, 24] width 98 height 26
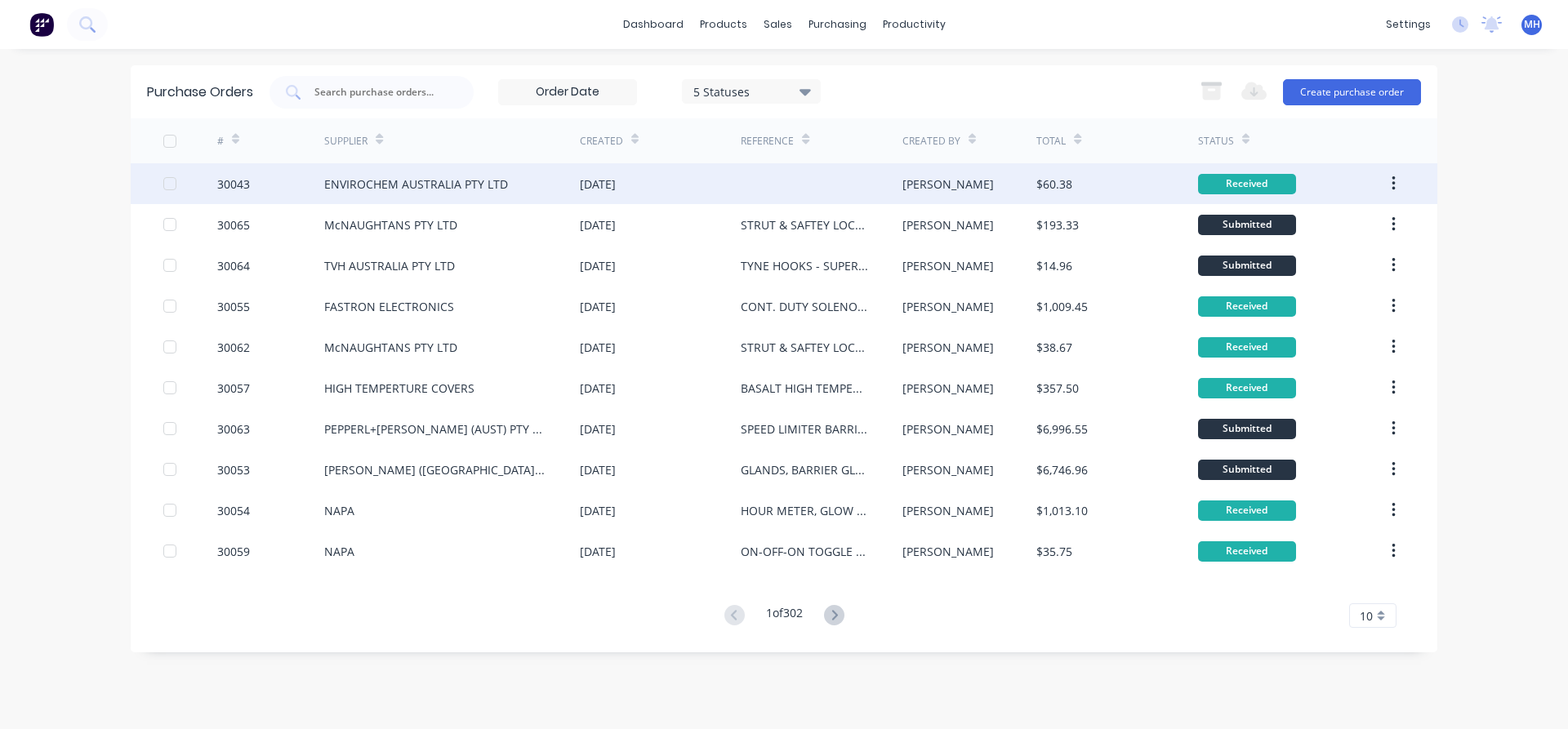
click at [782, 191] on div at bounding box center [821, 183] width 161 height 41
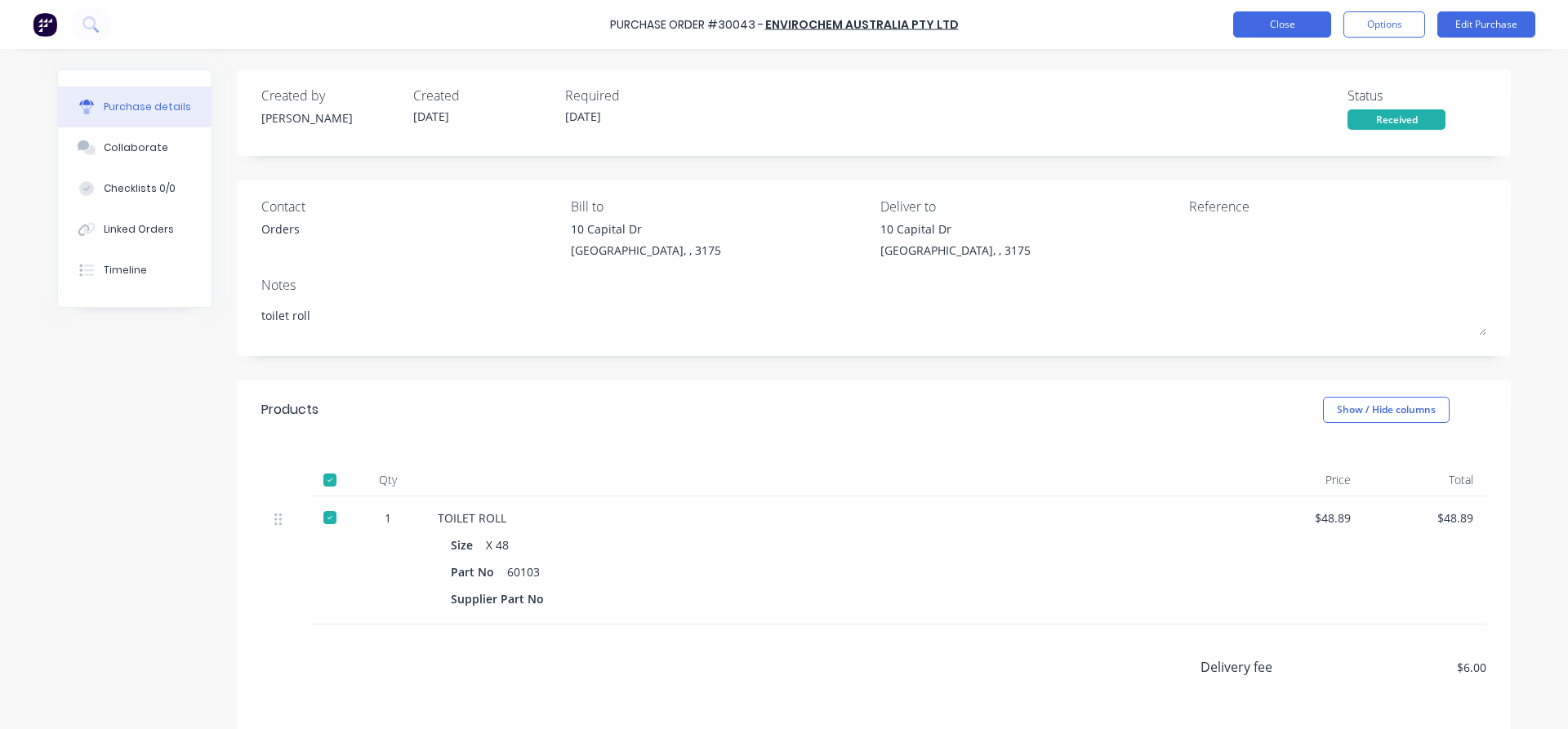
click at [1274, 23] on button "Close" at bounding box center [1282, 24] width 98 height 26
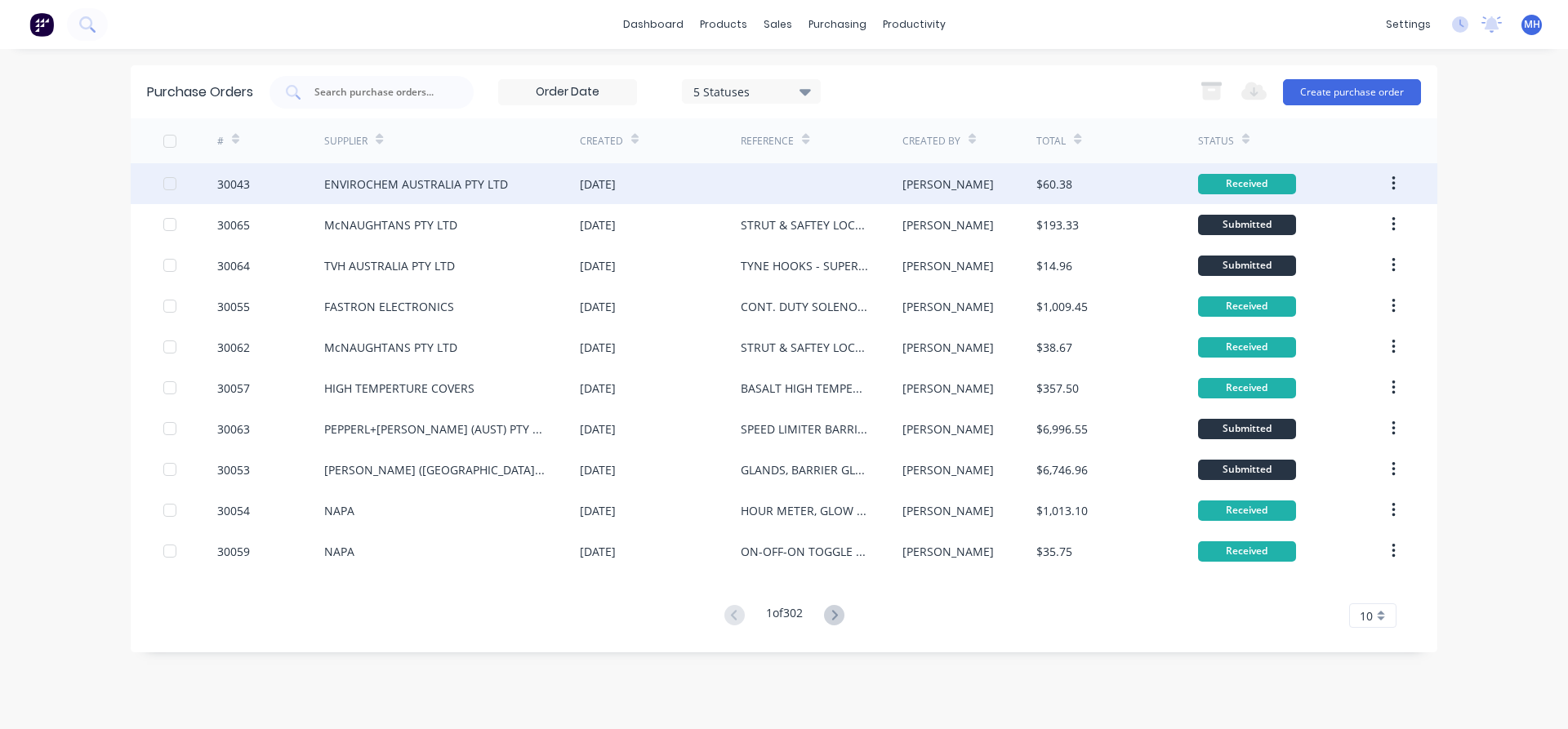
click at [777, 179] on div at bounding box center [821, 183] width 161 height 41
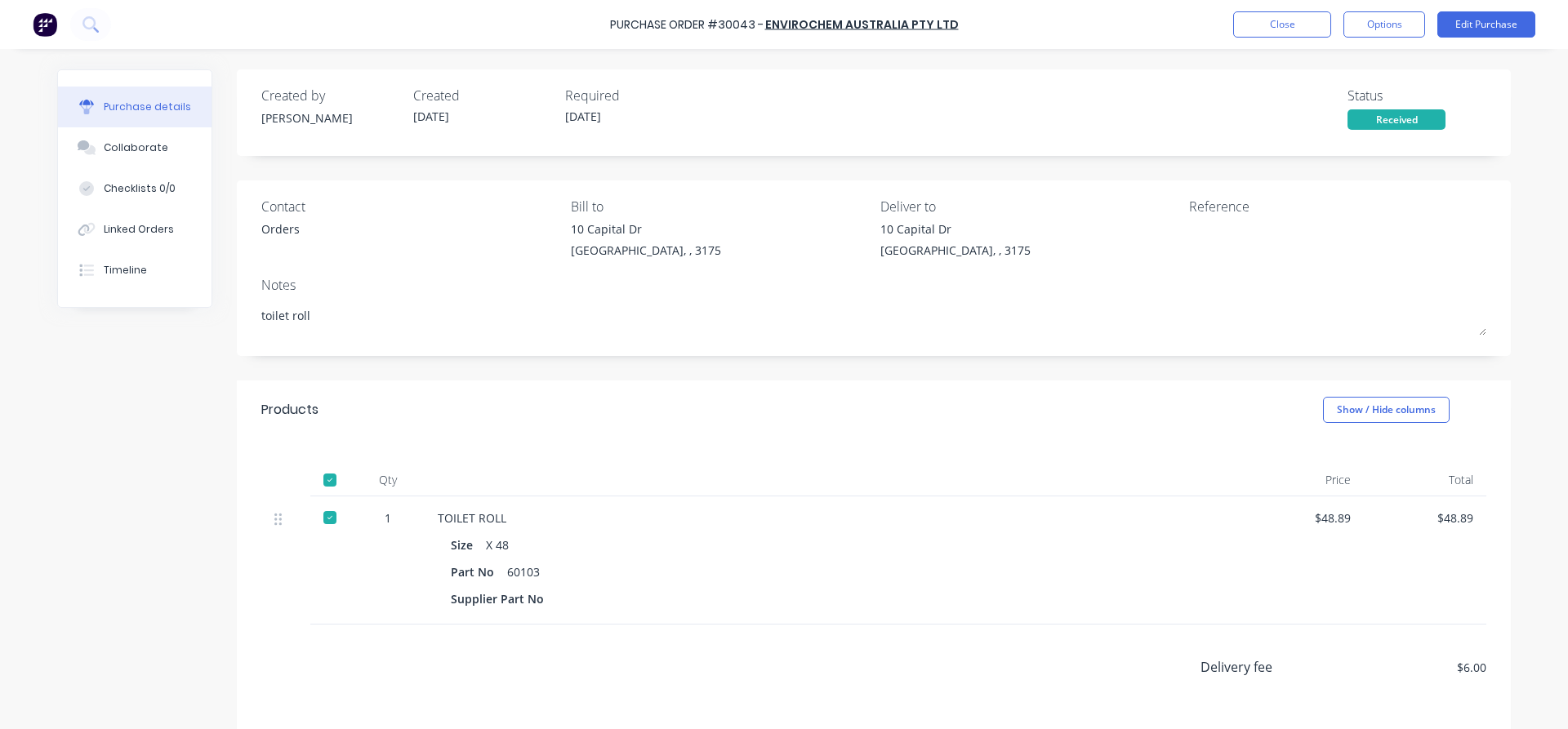
click at [1268, 10] on div "Purchase Order #30043 - ENVIROCHEM AUSTRALIA PTY LTD Close Options Edit Purchase" at bounding box center [784, 24] width 1568 height 49
click at [1268, 12] on button "Close" at bounding box center [1282, 24] width 98 height 26
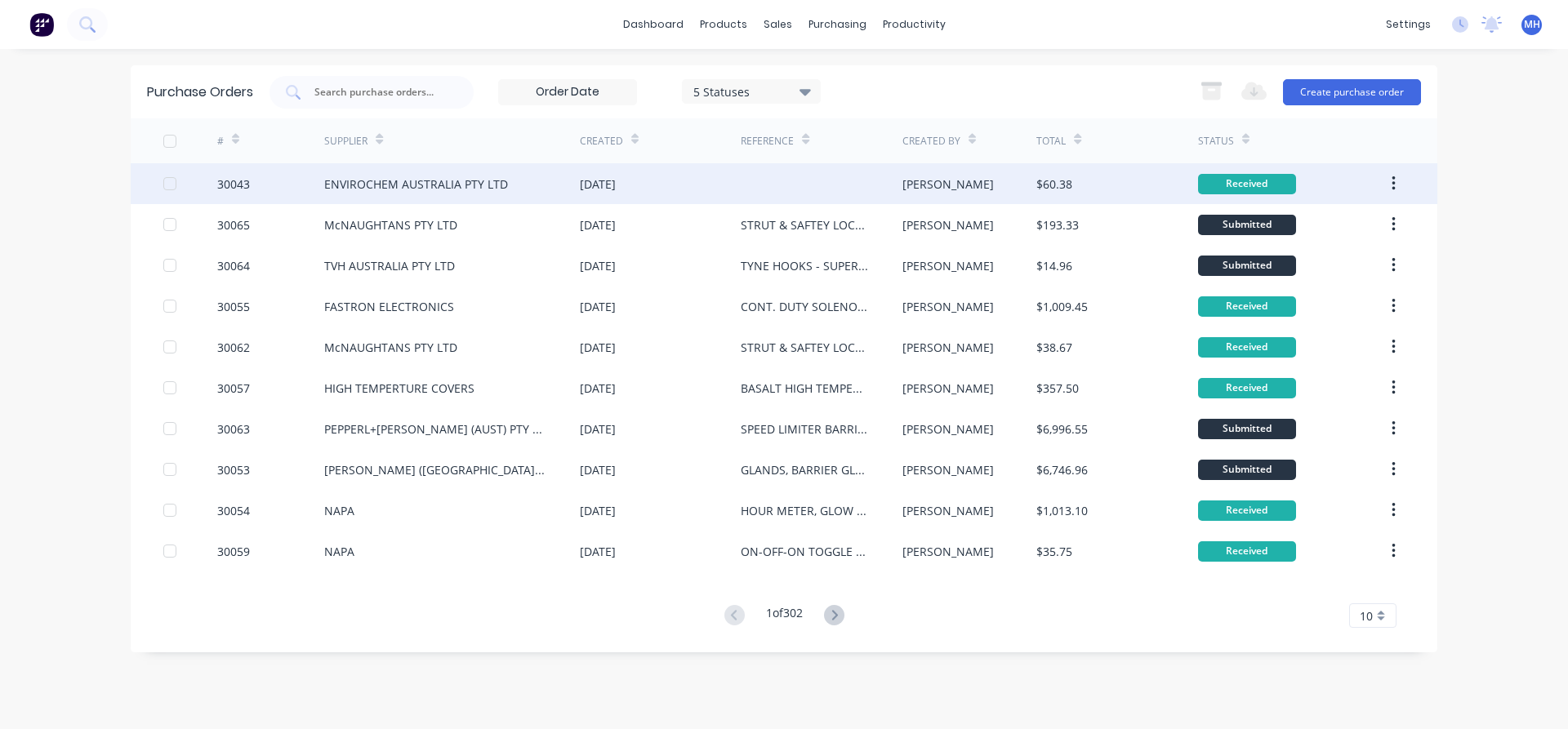
click at [767, 182] on div at bounding box center [821, 183] width 161 height 41
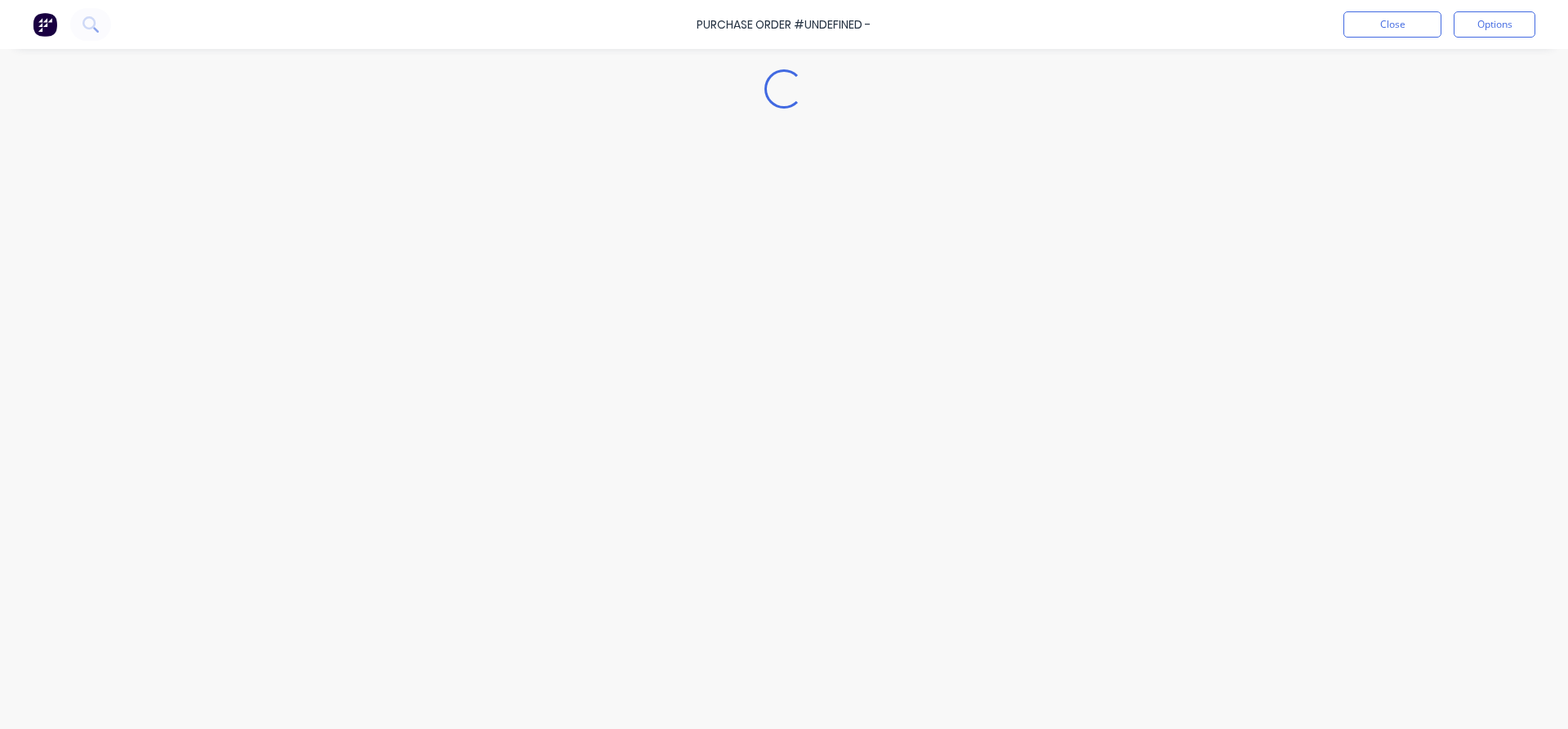
type textarea "x"
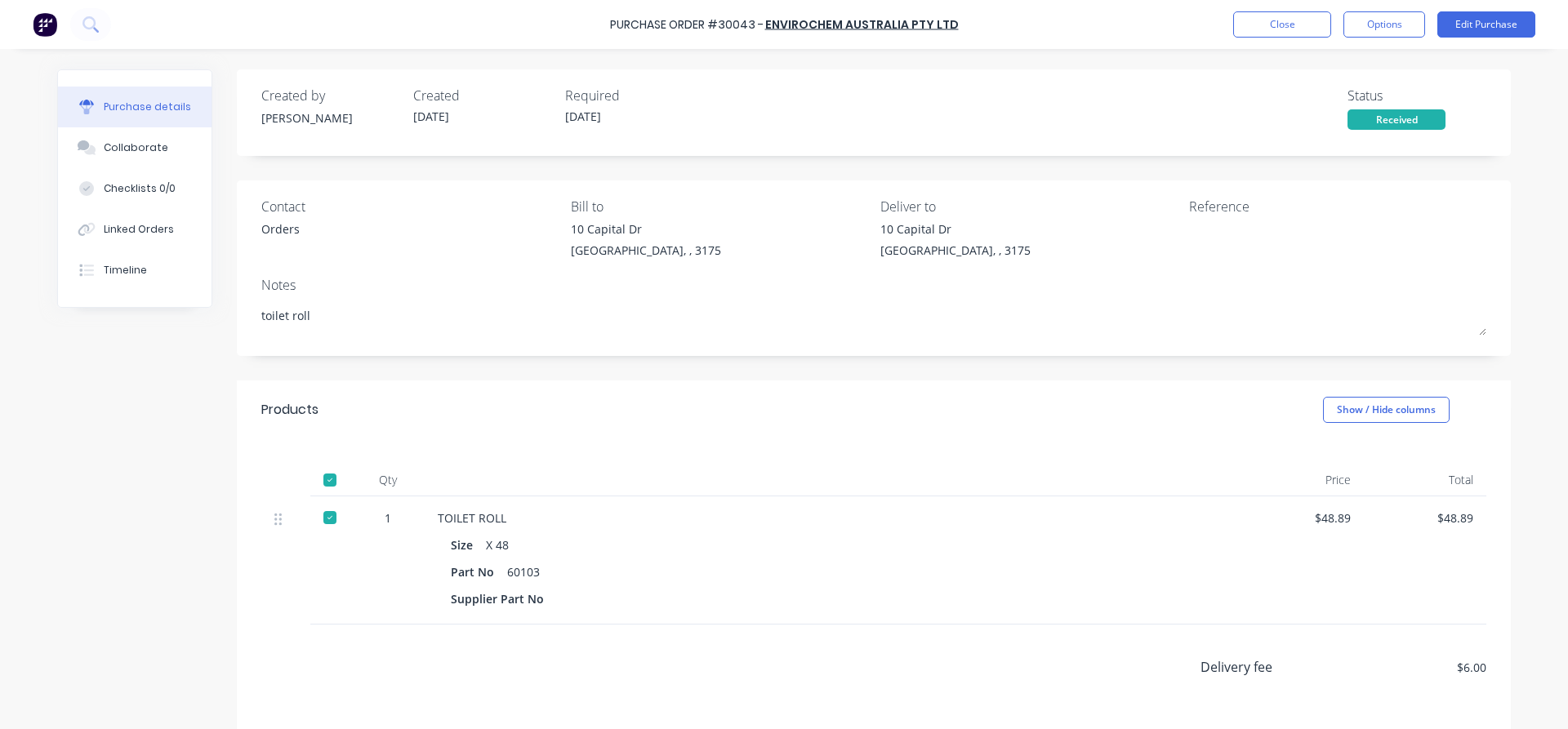
click at [1208, 210] on div "Reference" at bounding box center [1337, 206] width 297 height 19
click at [1274, 18] on button "Close" at bounding box center [1282, 24] width 98 height 26
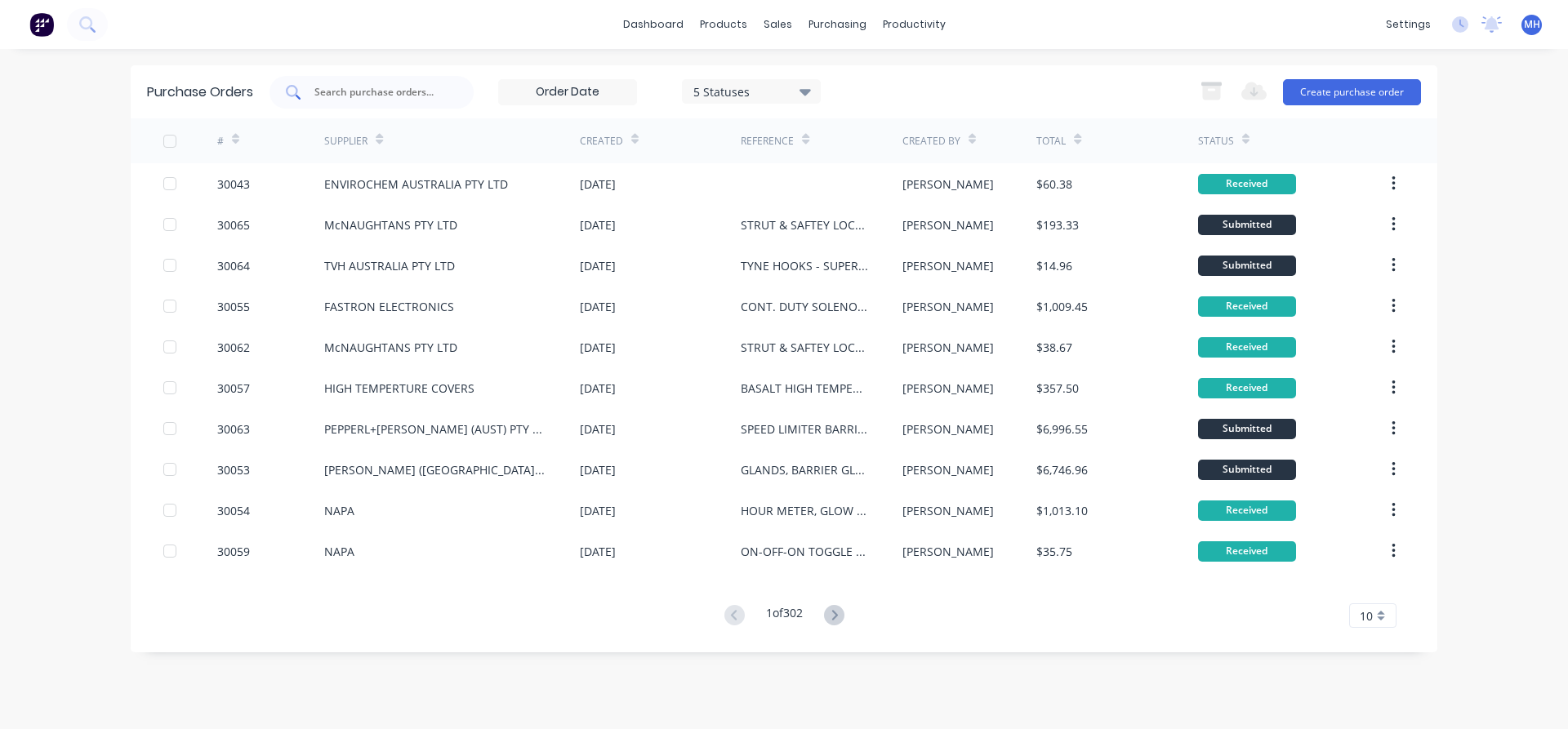
click at [372, 94] on input "text" at bounding box center [380, 92] width 135 height 17
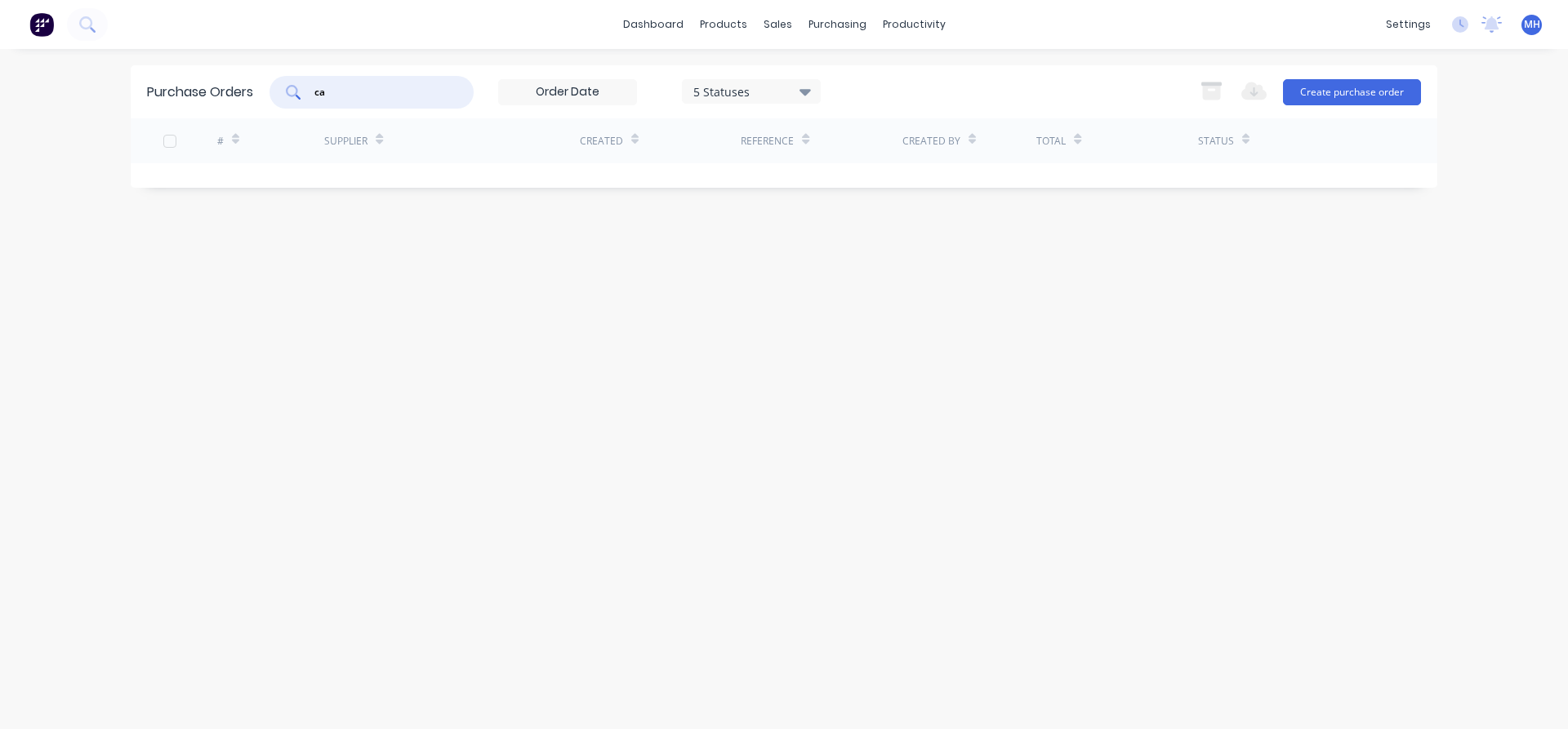
type input "c"
